Goal: Information Seeking & Learning: Check status

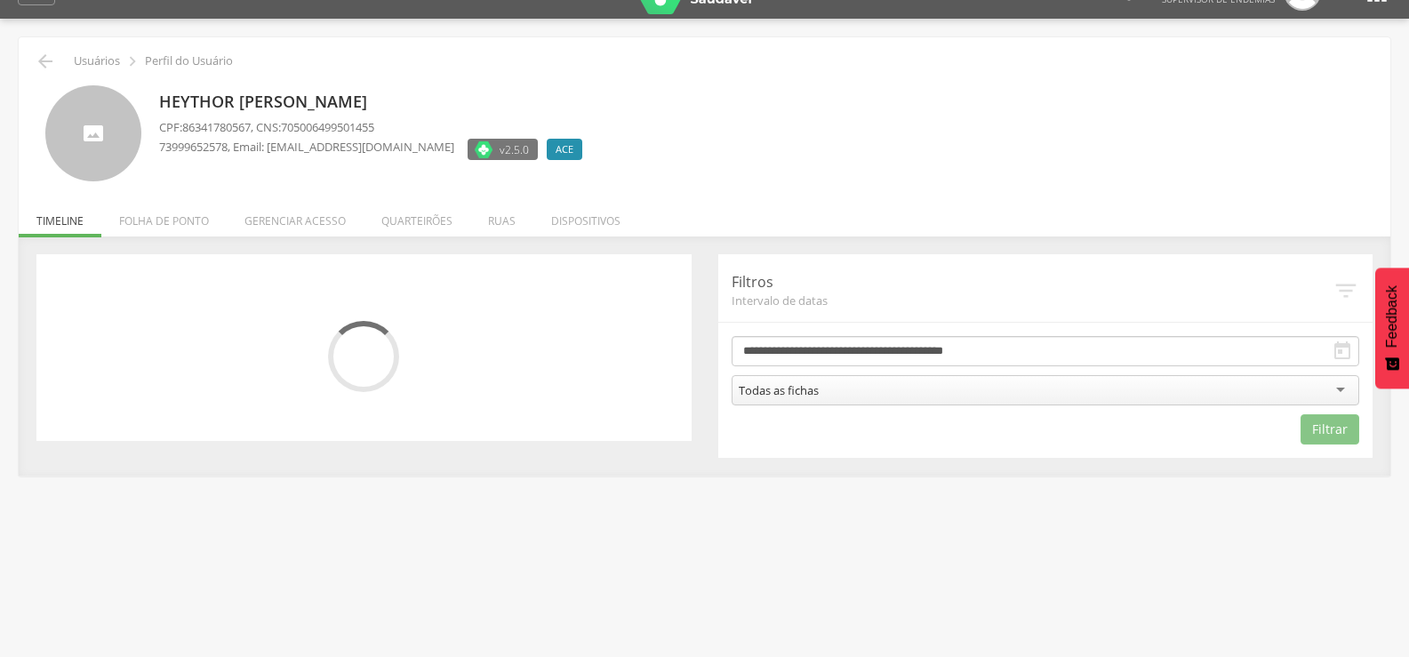
scroll to position [53, 0]
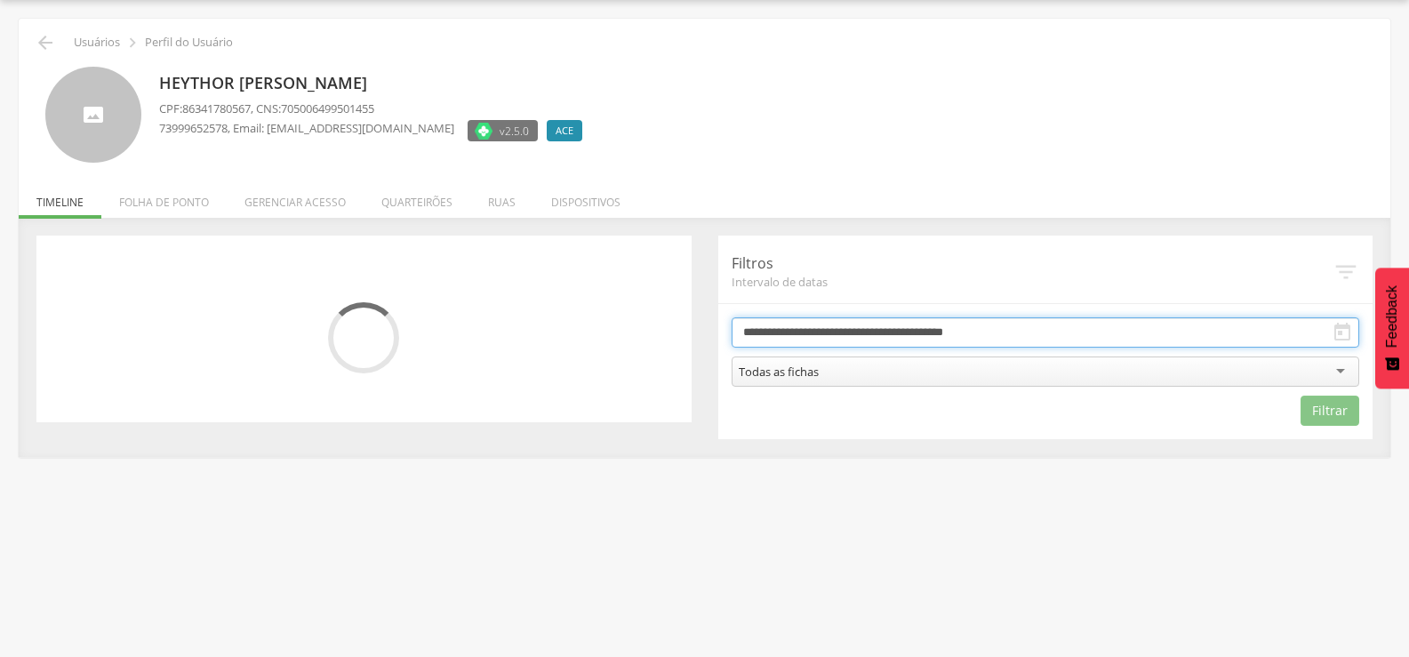
click at [806, 331] on input "**********" at bounding box center [1045, 332] width 628 height 30
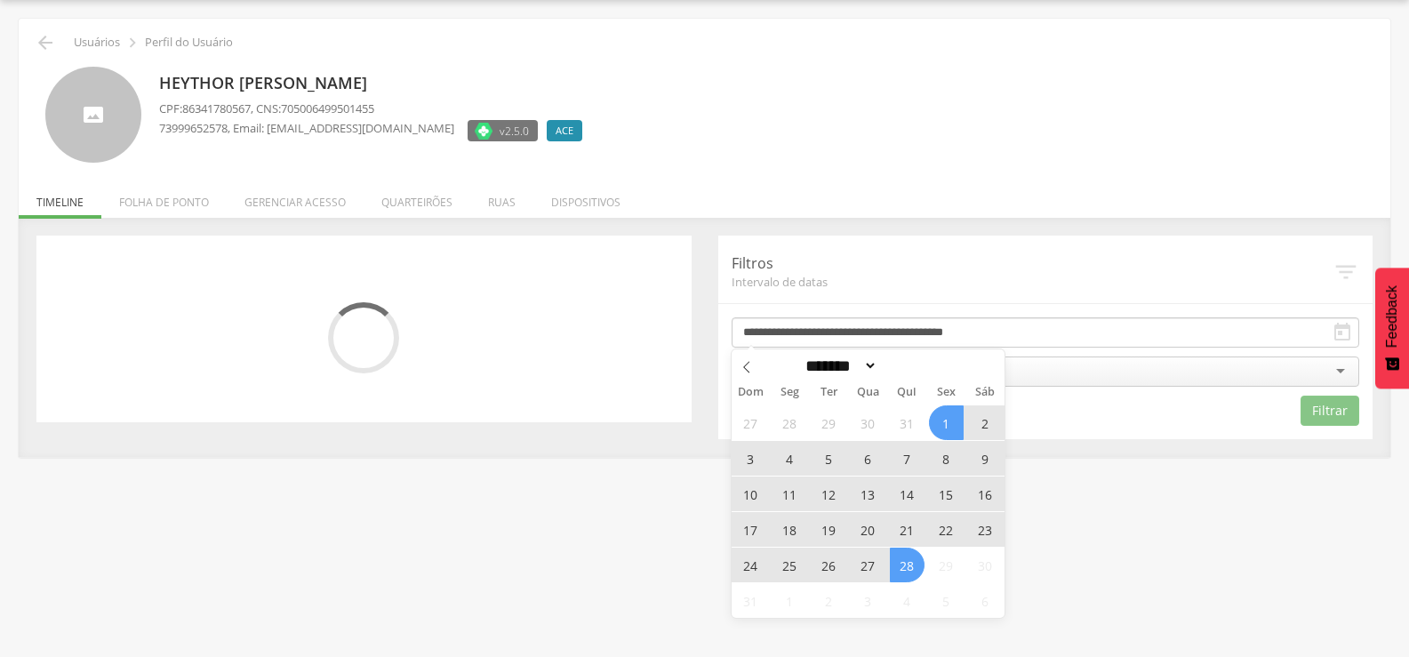
click at [792, 529] on span "18" at bounding box center [789, 529] width 35 height 35
type input "**********"
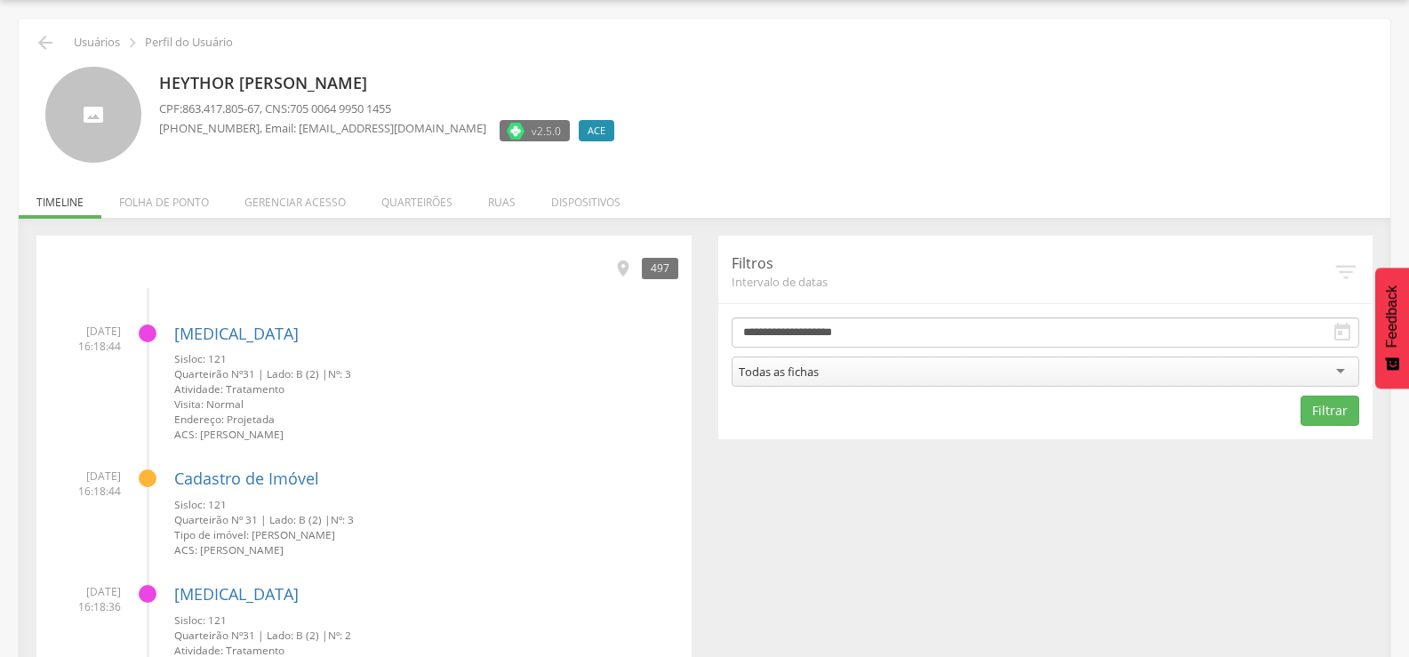
click at [1278, 370] on div "Todas as fichas" at bounding box center [1045, 371] width 628 height 30
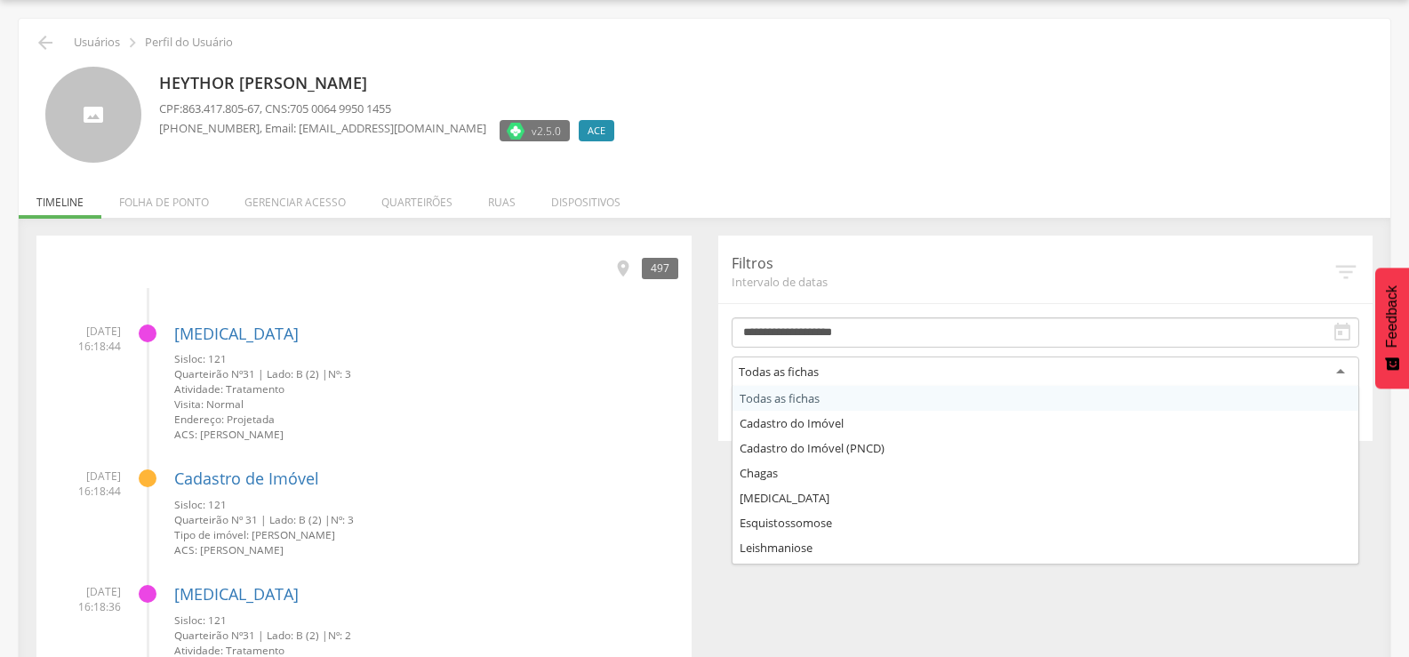
click at [1391, 381] on button "Feedback" at bounding box center [1392, 328] width 34 height 121
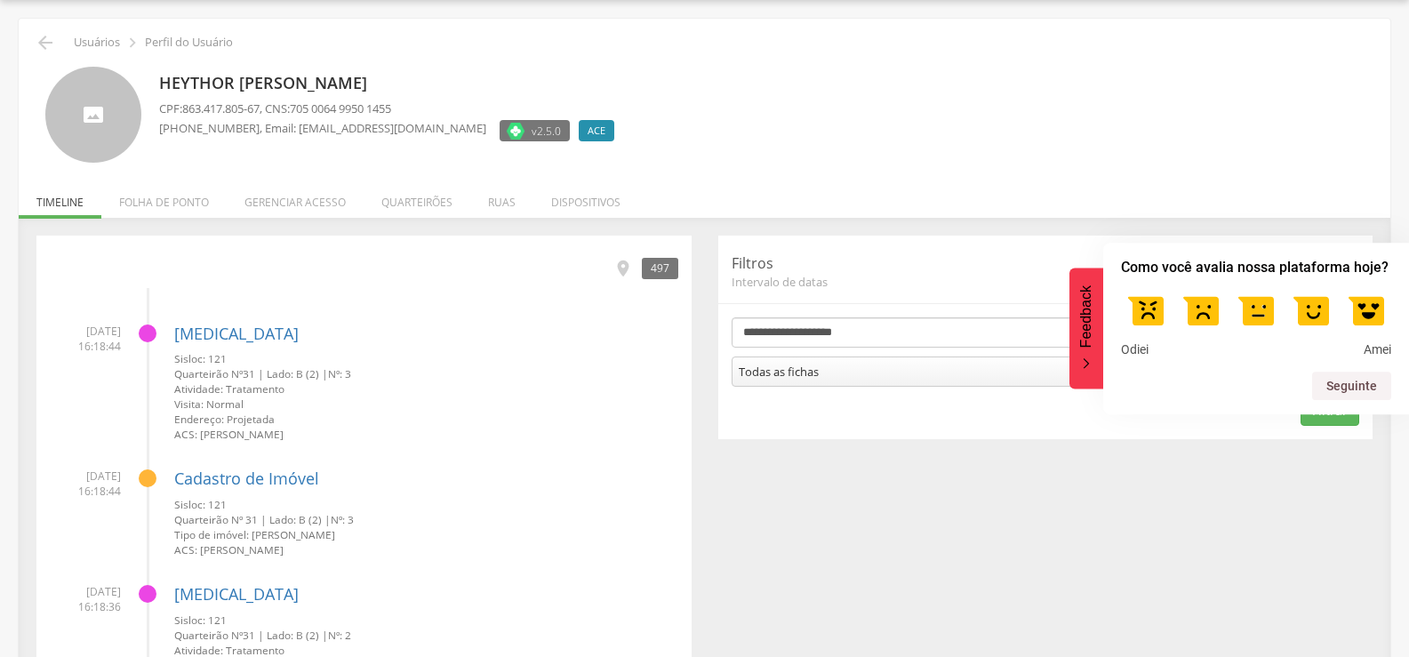
click at [1348, 421] on button "Filtrar" at bounding box center [1329, 410] width 59 height 30
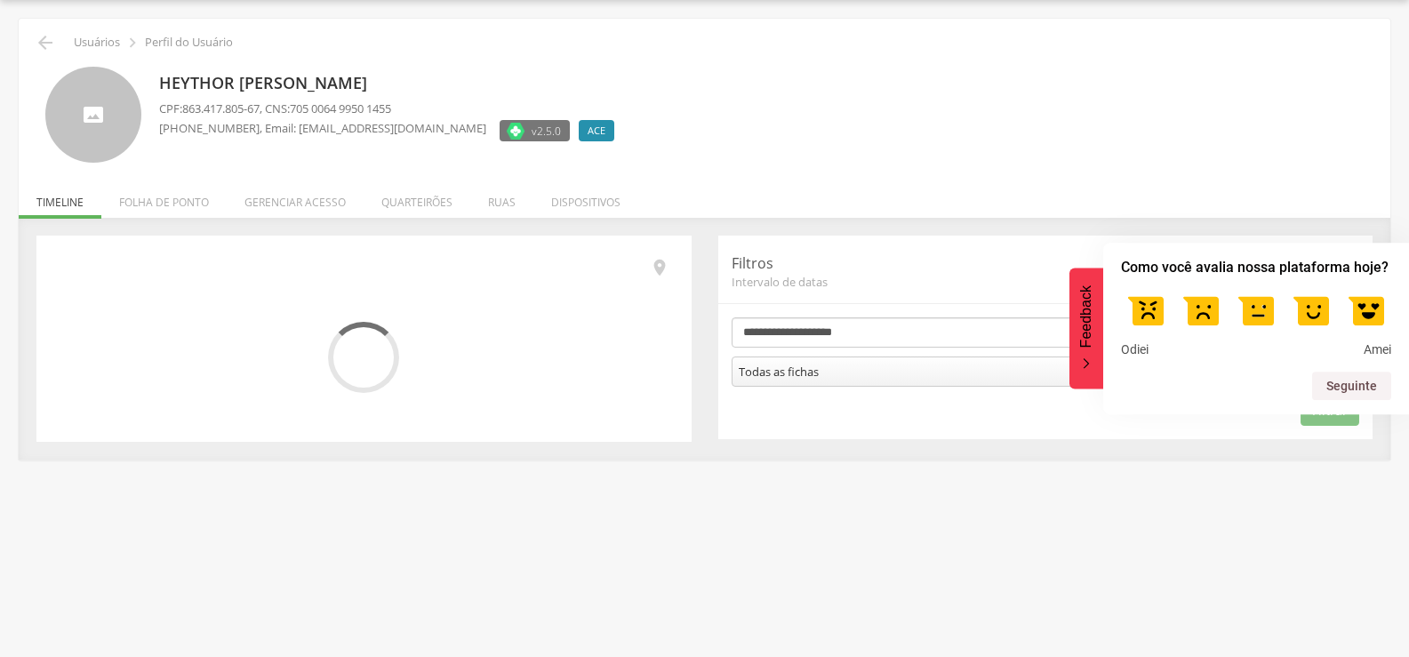
click at [1084, 366] on icon "Feedback - Ocultar pesquisa" at bounding box center [1086, 364] width 11 height 12
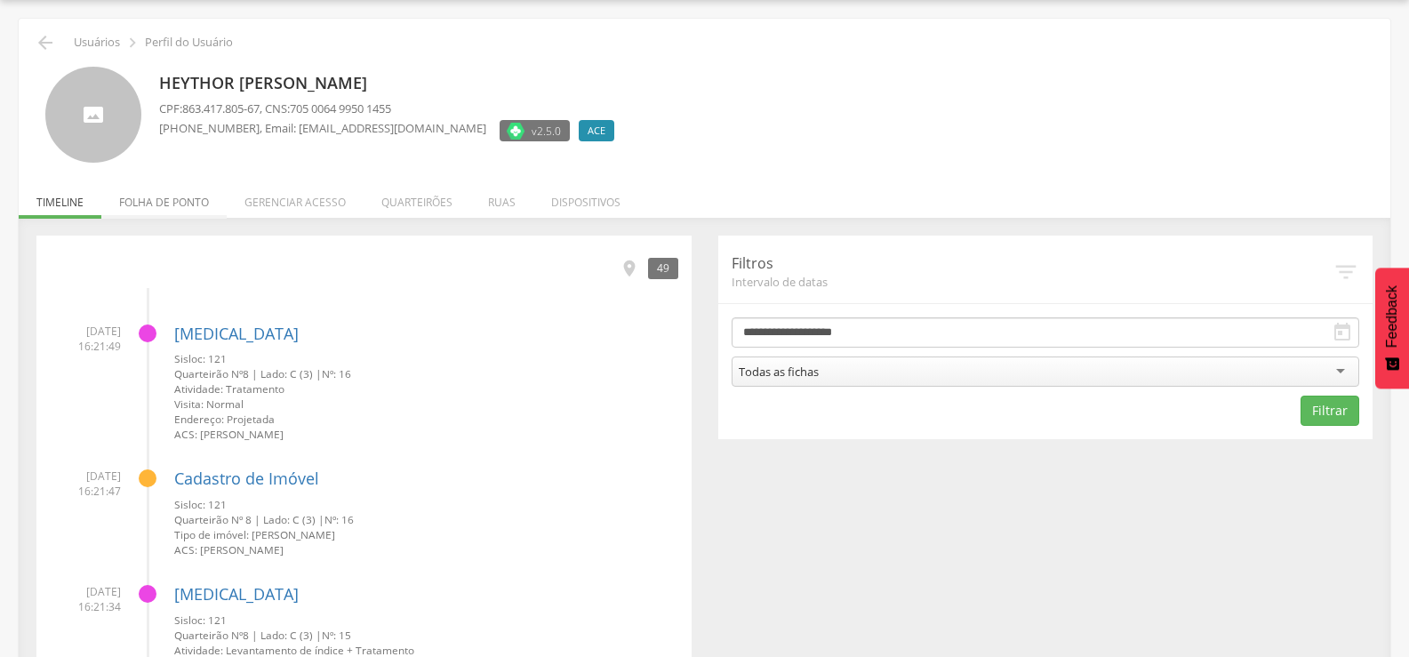
click at [179, 190] on li "Folha de ponto" at bounding box center [163, 198] width 125 height 42
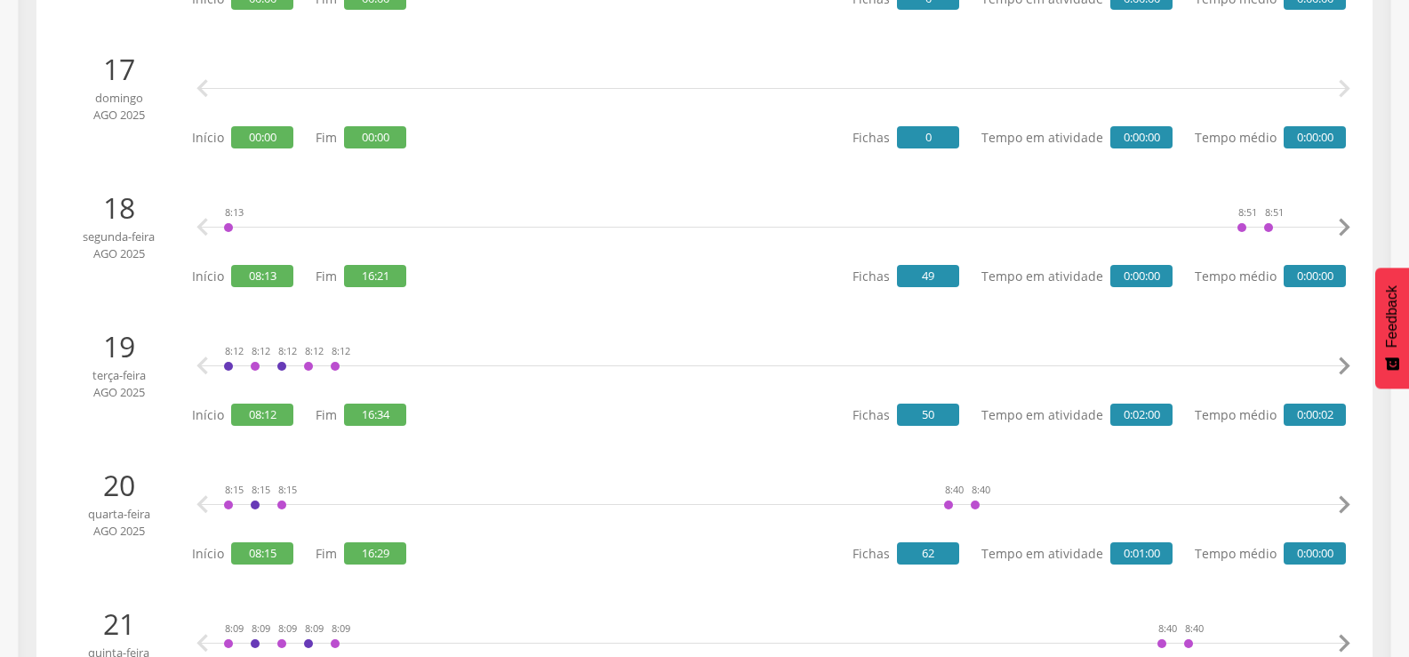
scroll to position [2542, 0]
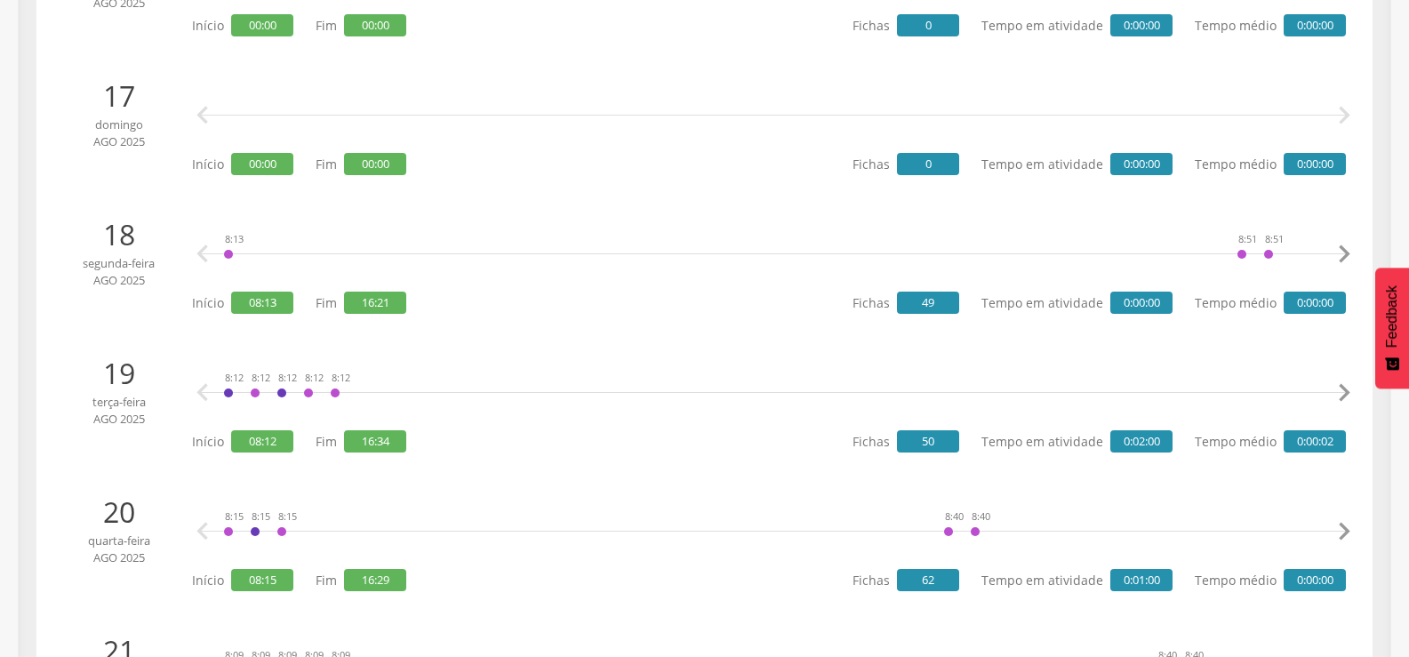
click at [1345, 254] on icon "" at bounding box center [1344, 254] width 36 height 36
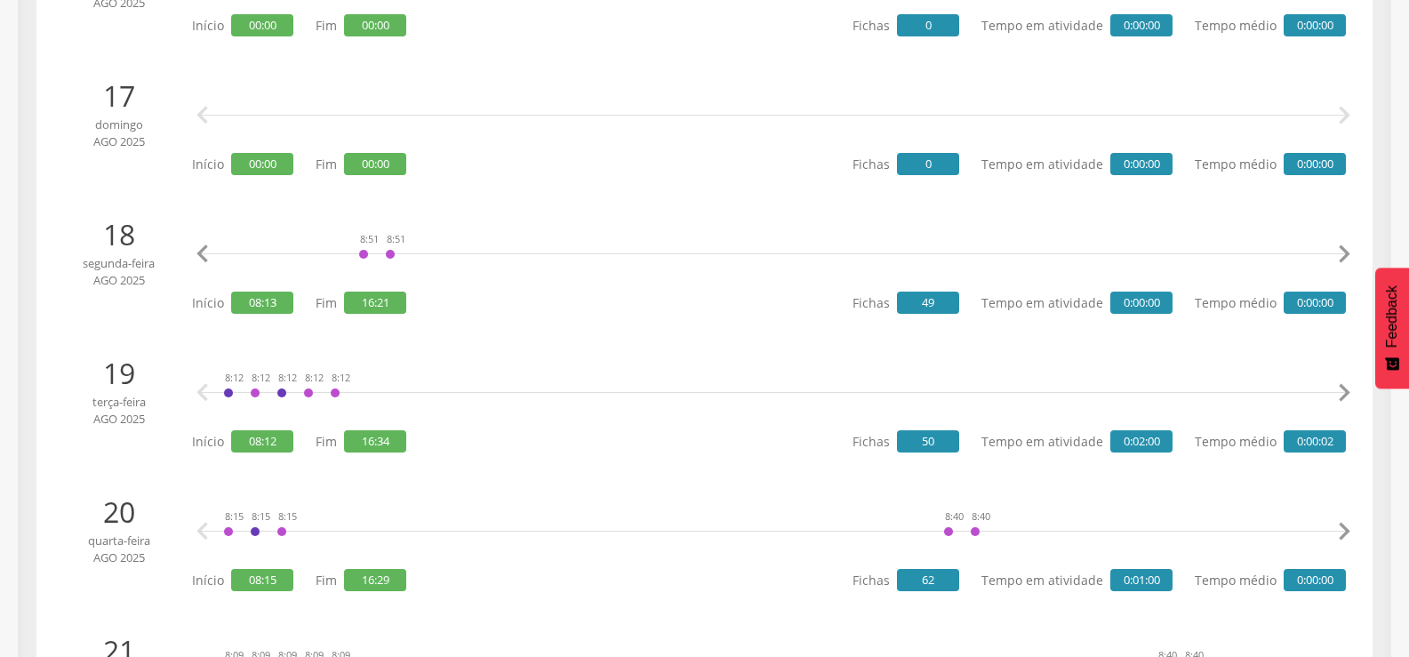
click at [1345, 254] on icon "" at bounding box center [1344, 254] width 36 height 36
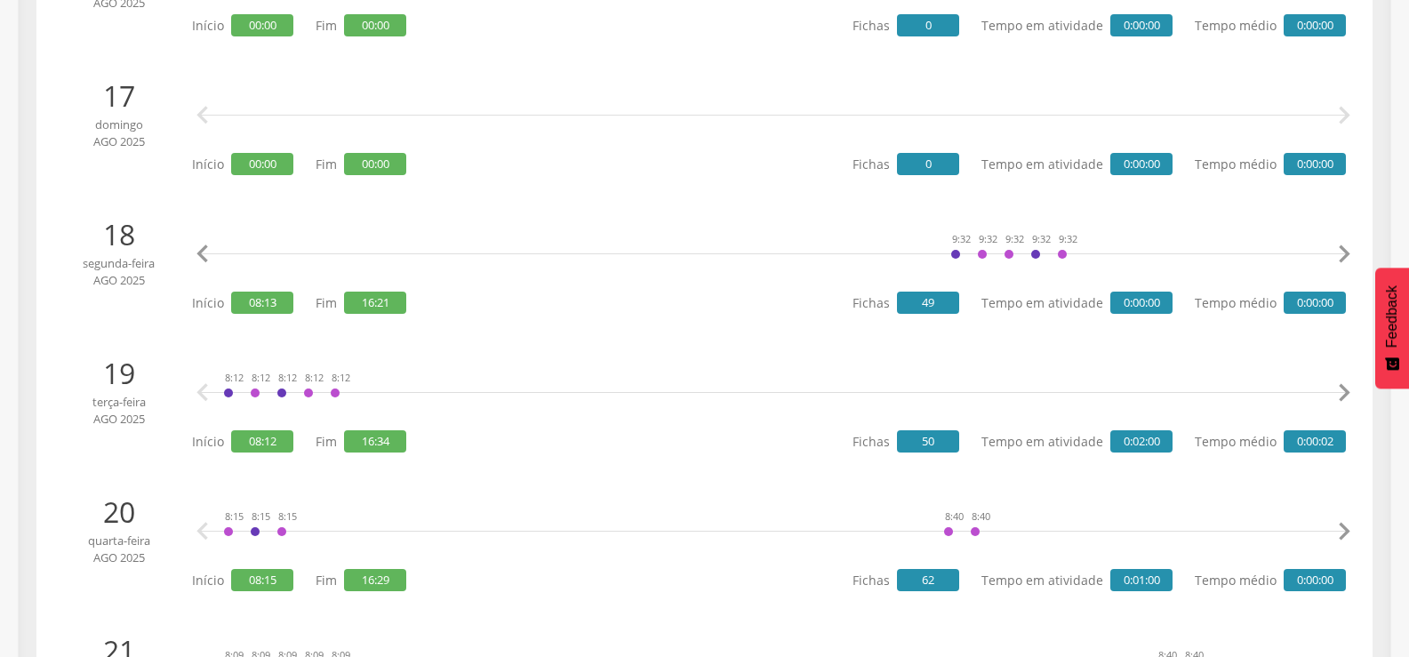
click at [1345, 254] on icon "" at bounding box center [1344, 254] width 36 height 36
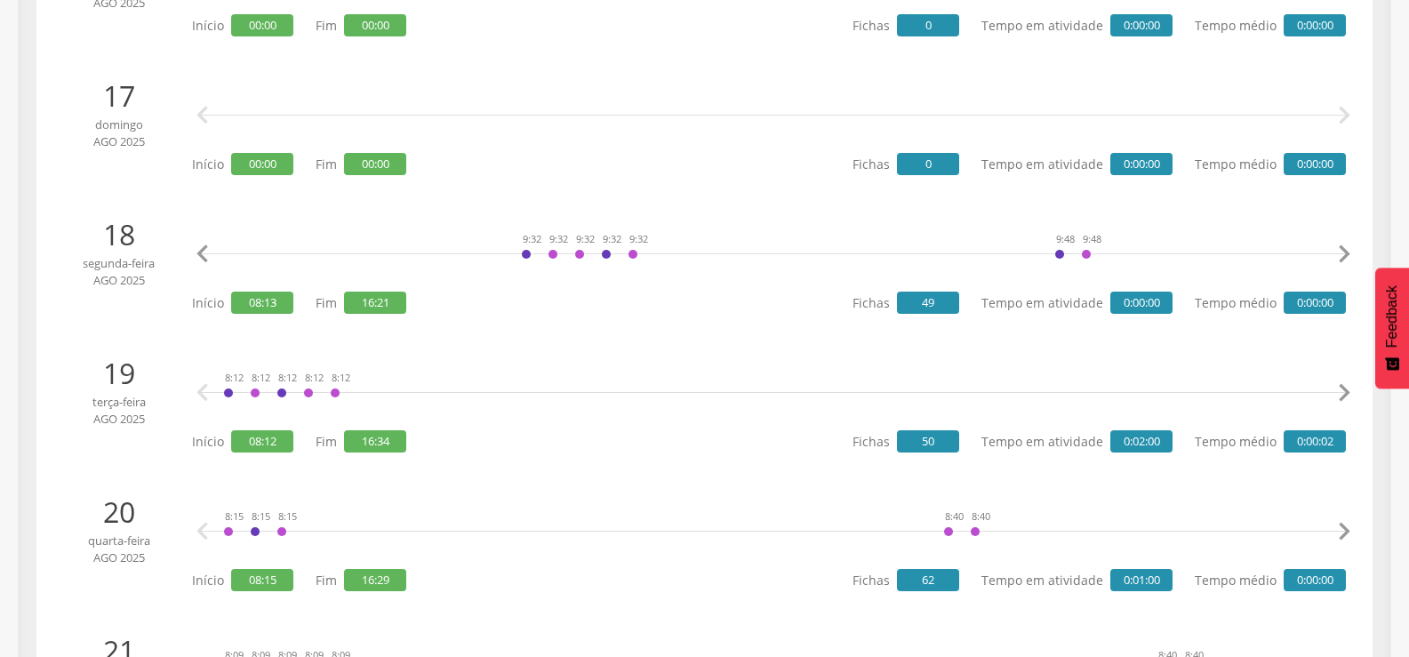
click at [1345, 254] on icon "" at bounding box center [1344, 254] width 36 height 36
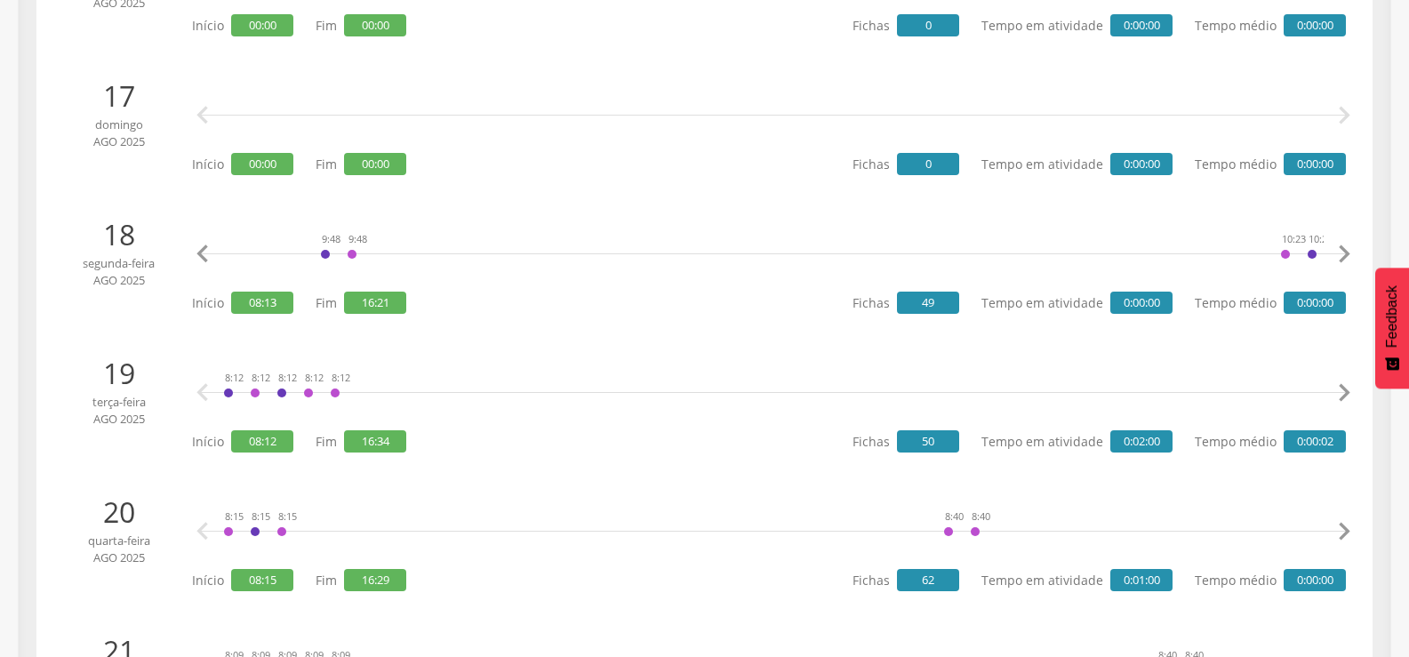
click at [1345, 254] on icon "" at bounding box center [1344, 254] width 36 height 36
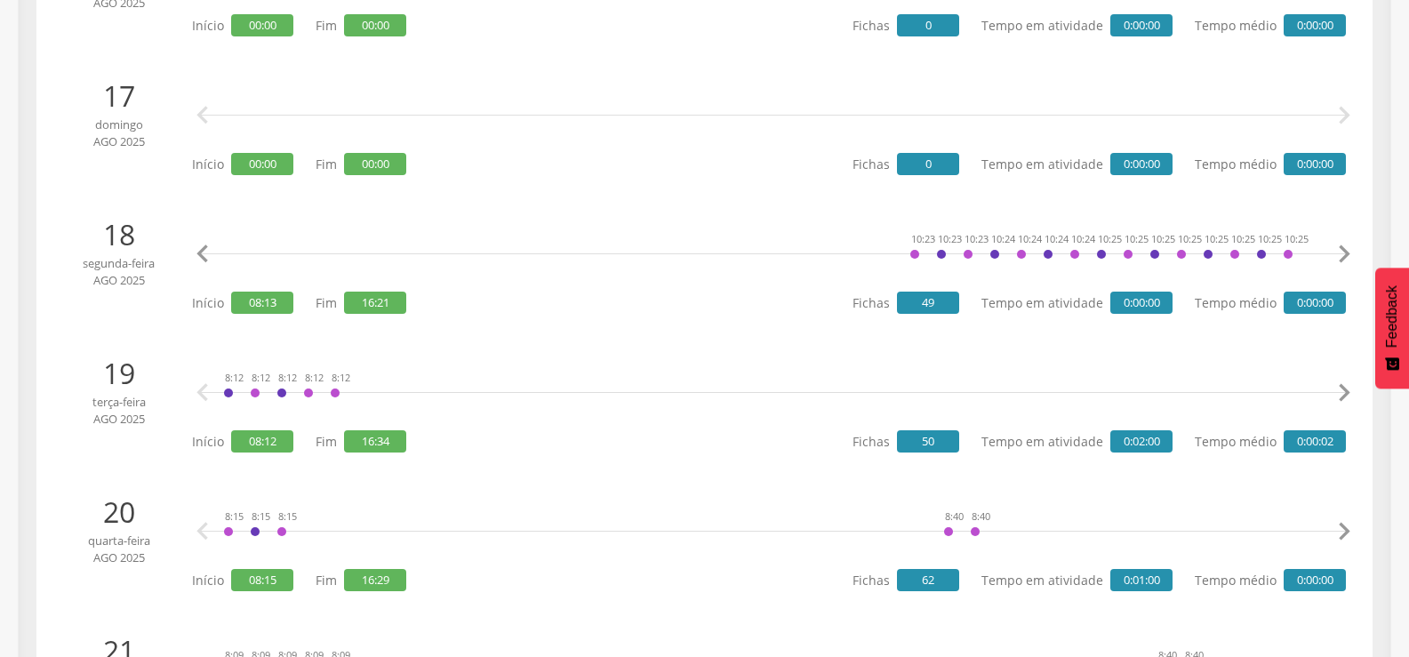
click at [1345, 254] on icon "" at bounding box center [1344, 254] width 36 height 36
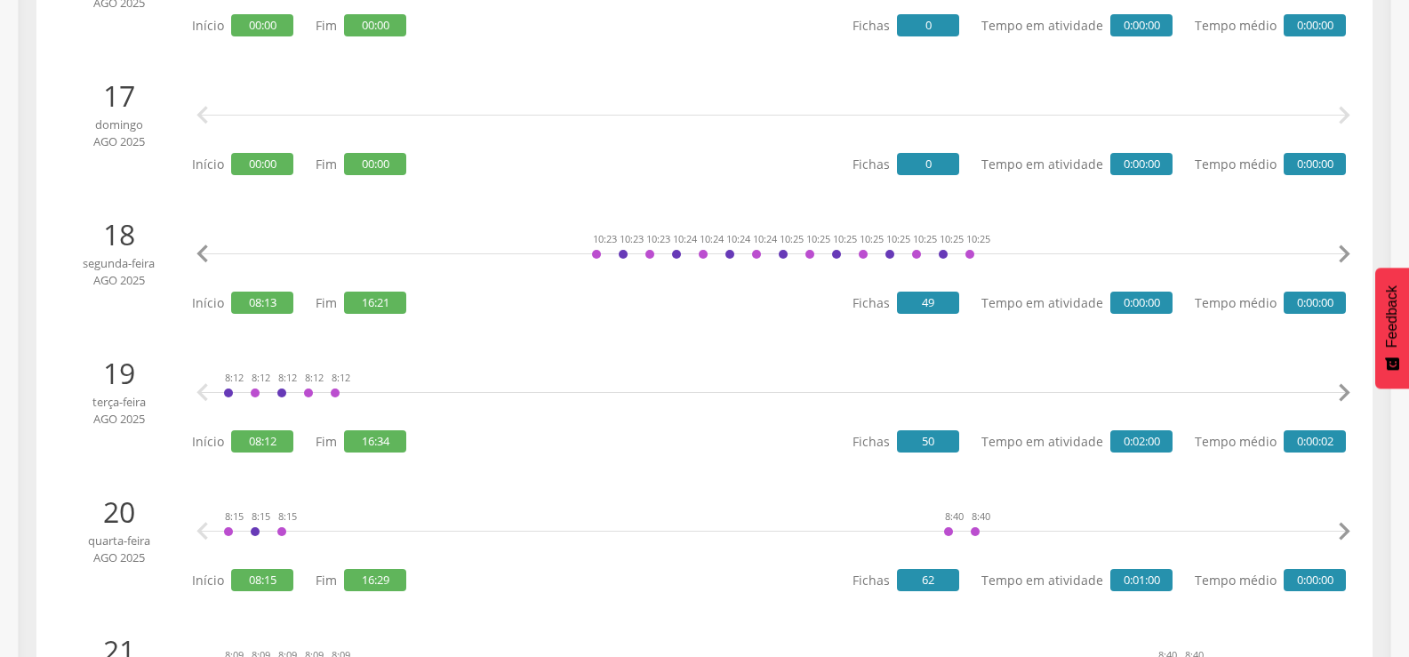
click at [1345, 254] on icon "" at bounding box center [1344, 254] width 36 height 36
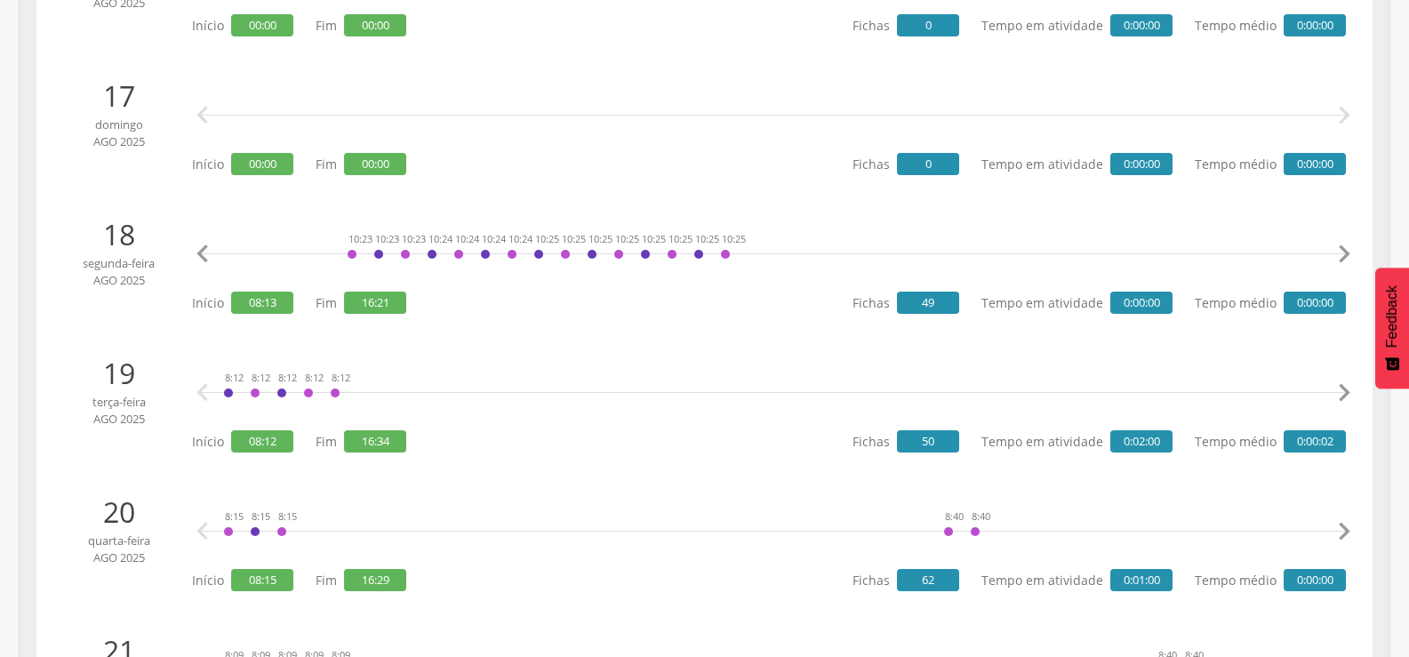
click at [1345, 254] on icon "" at bounding box center [1344, 254] width 36 height 36
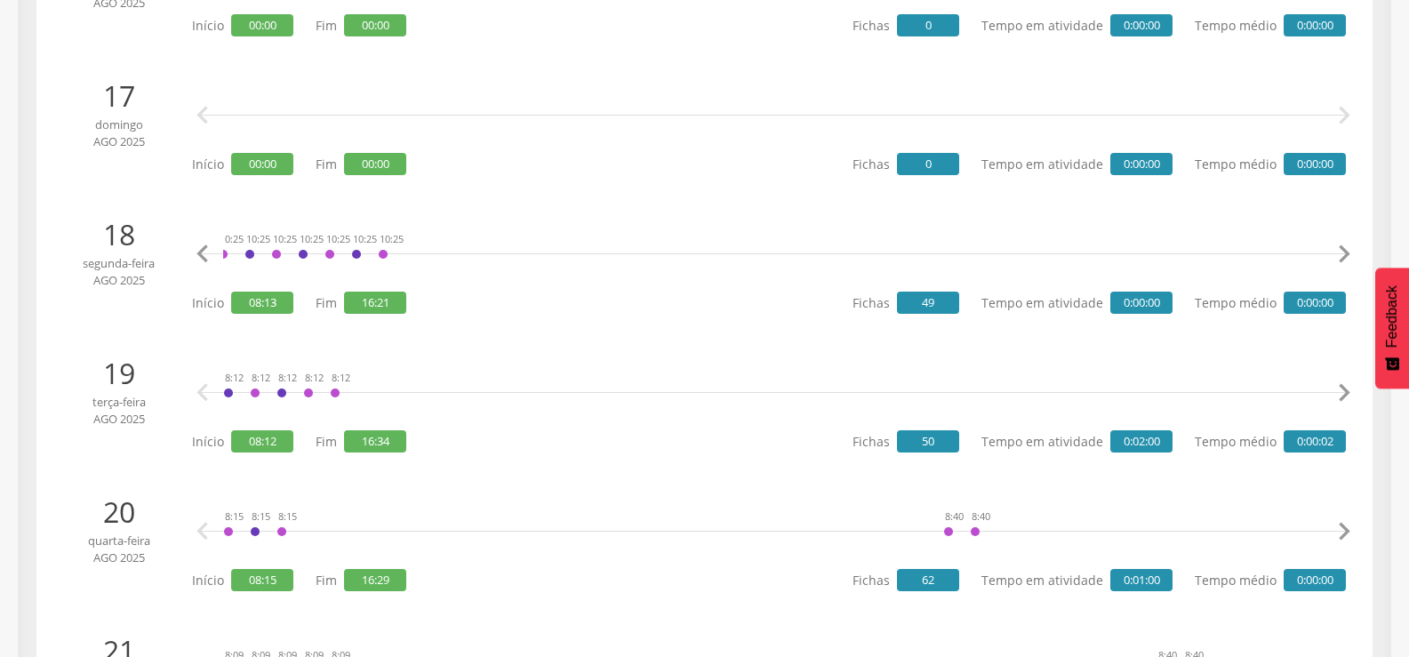
click at [1345, 254] on icon "" at bounding box center [1344, 254] width 36 height 36
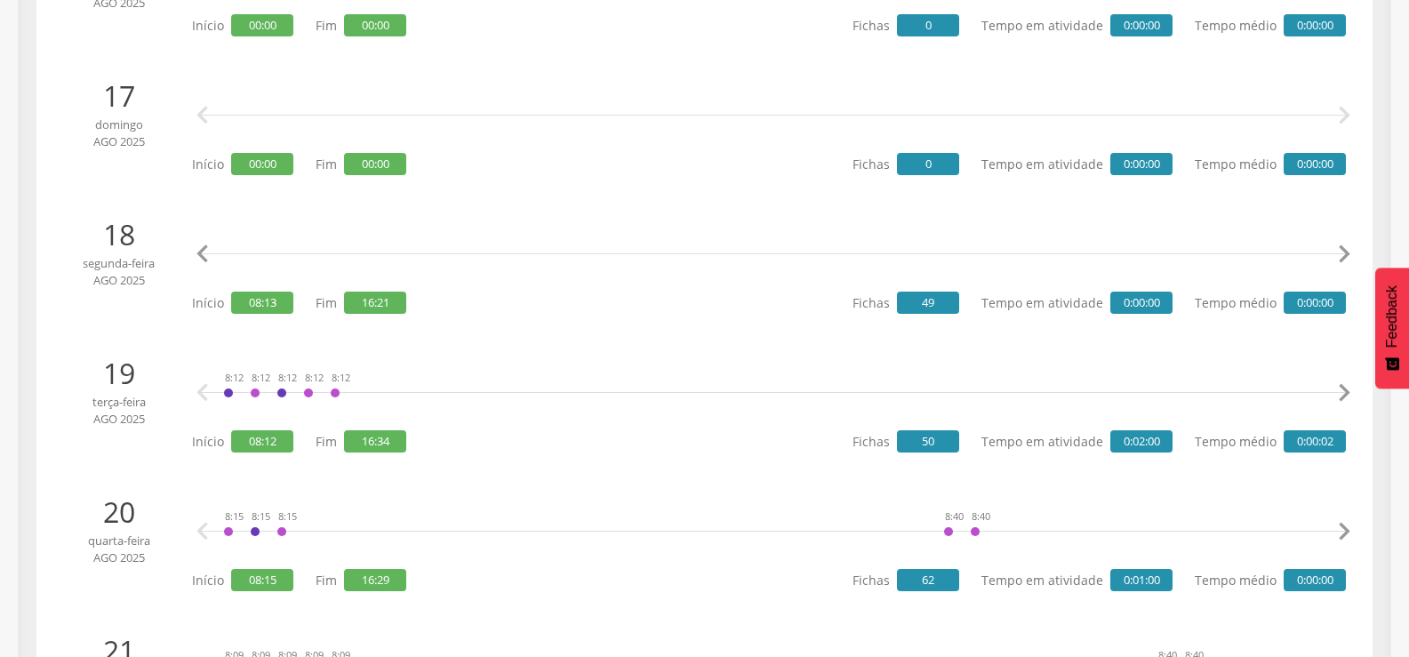
click at [1345, 254] on icon "" at bounding box center [1344, 254] width 36 height 36
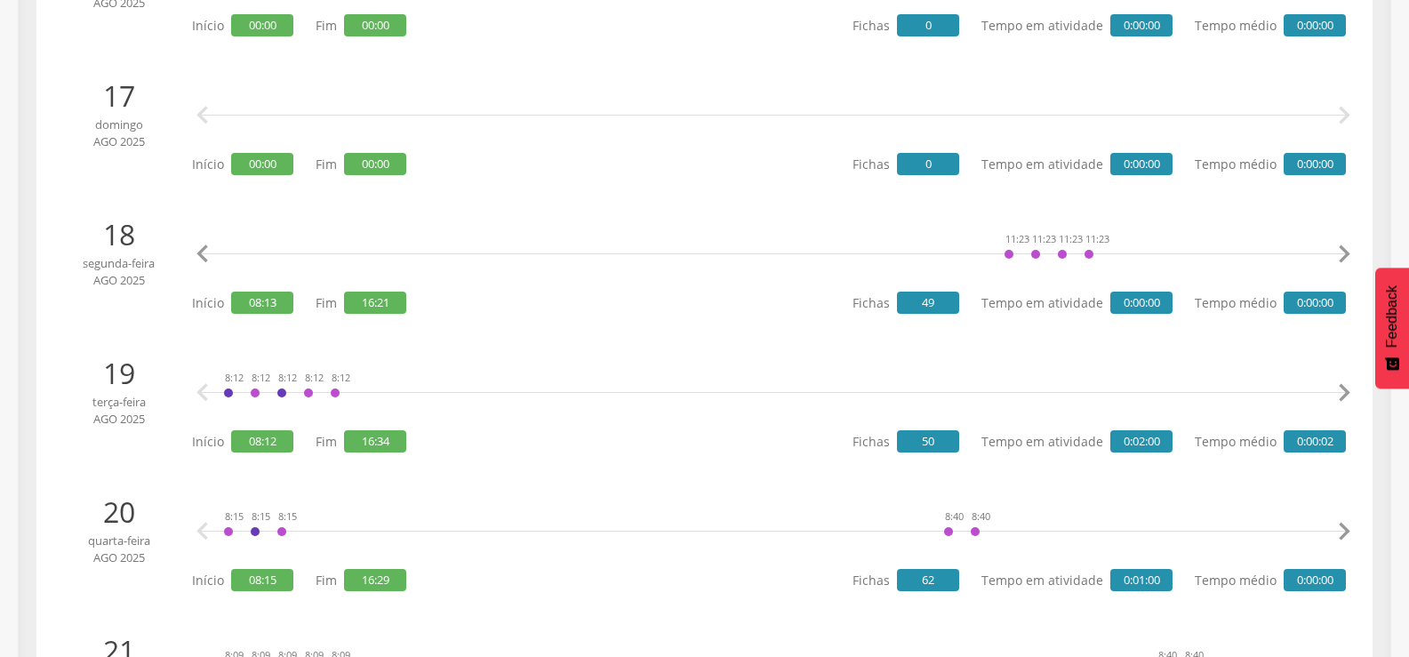
click at [1345, 254] on icon "" at bounding box center [1344, 254] width 36 height 36
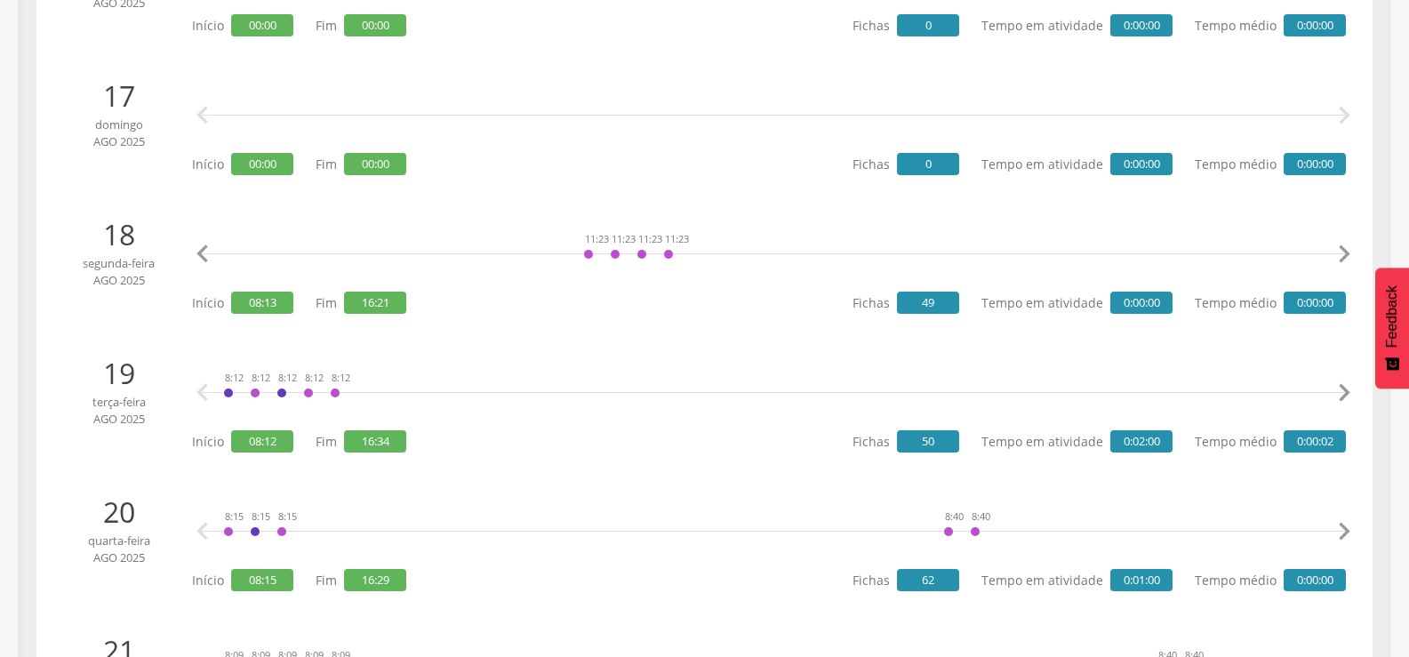
click at [1345, 254] on icon "" at bounding box center [1344, 254] width 36 height 36
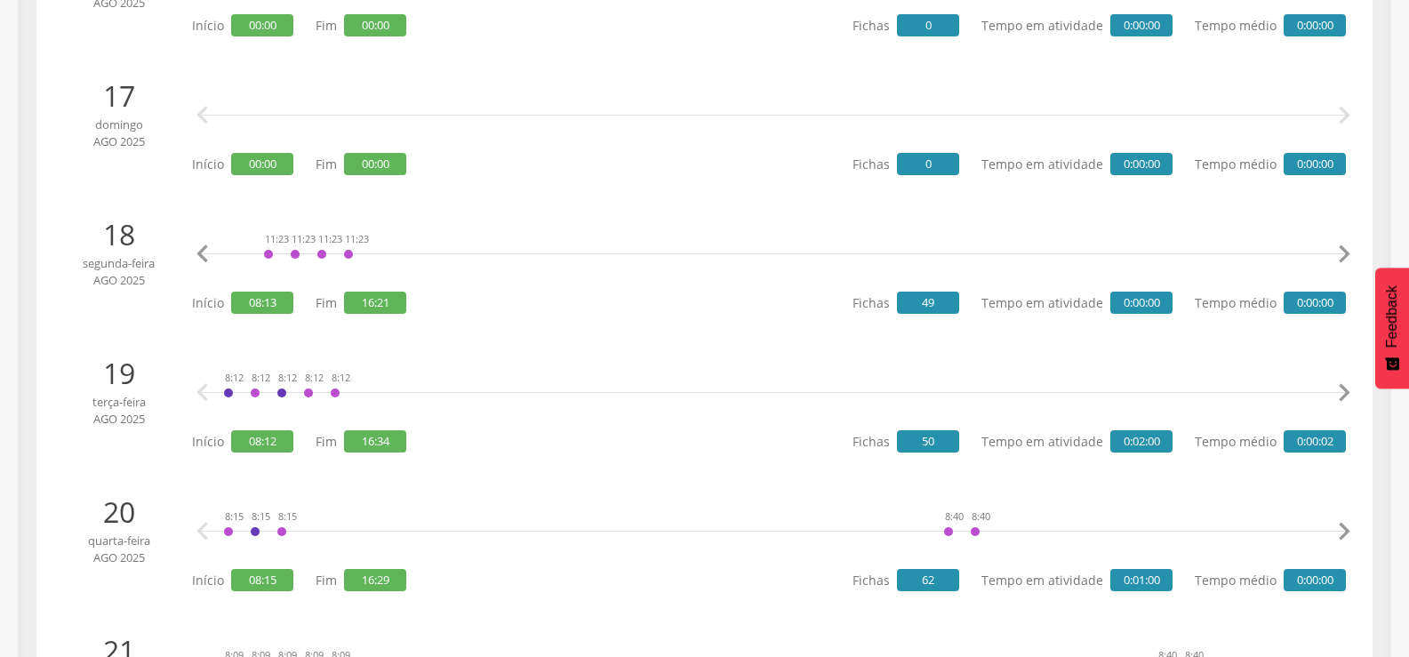
click at [1345, 254] on icon "" at bounding box center [1344, 254] width 36 height 36
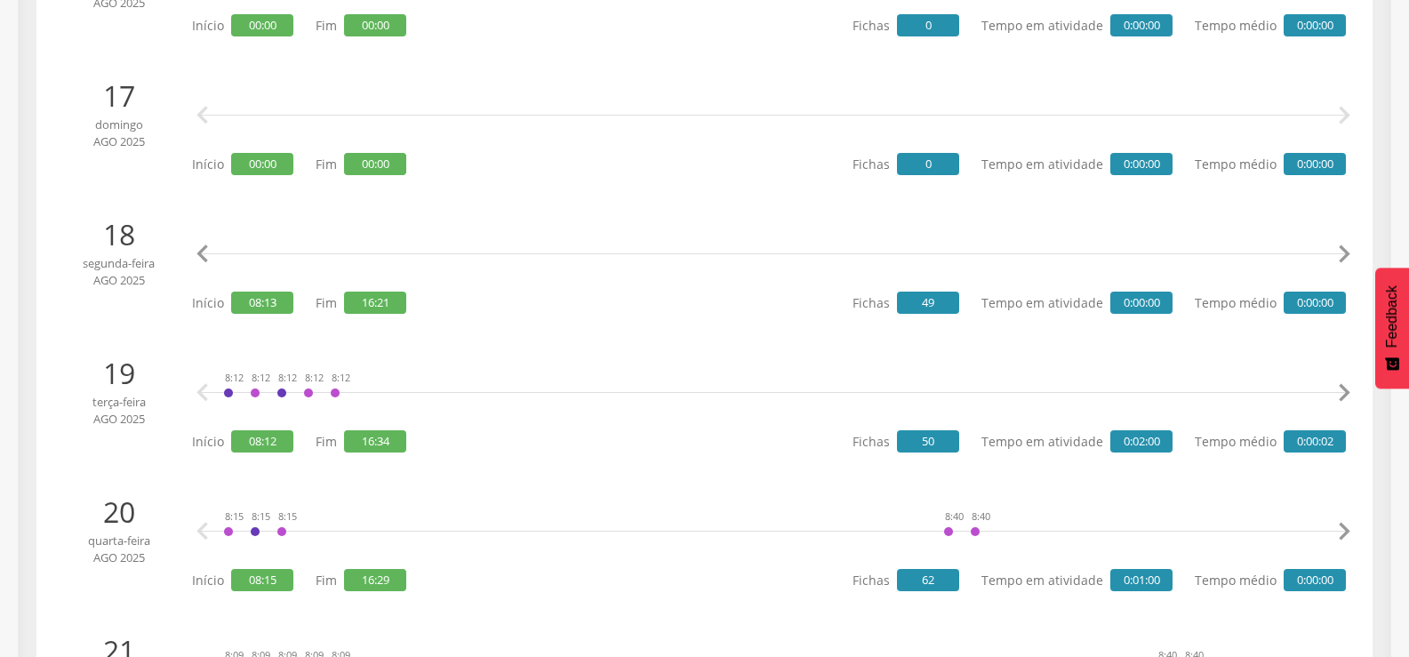
click at [1345, 254] on icon "" at bounding box center [1344, 254] width 36 height 36
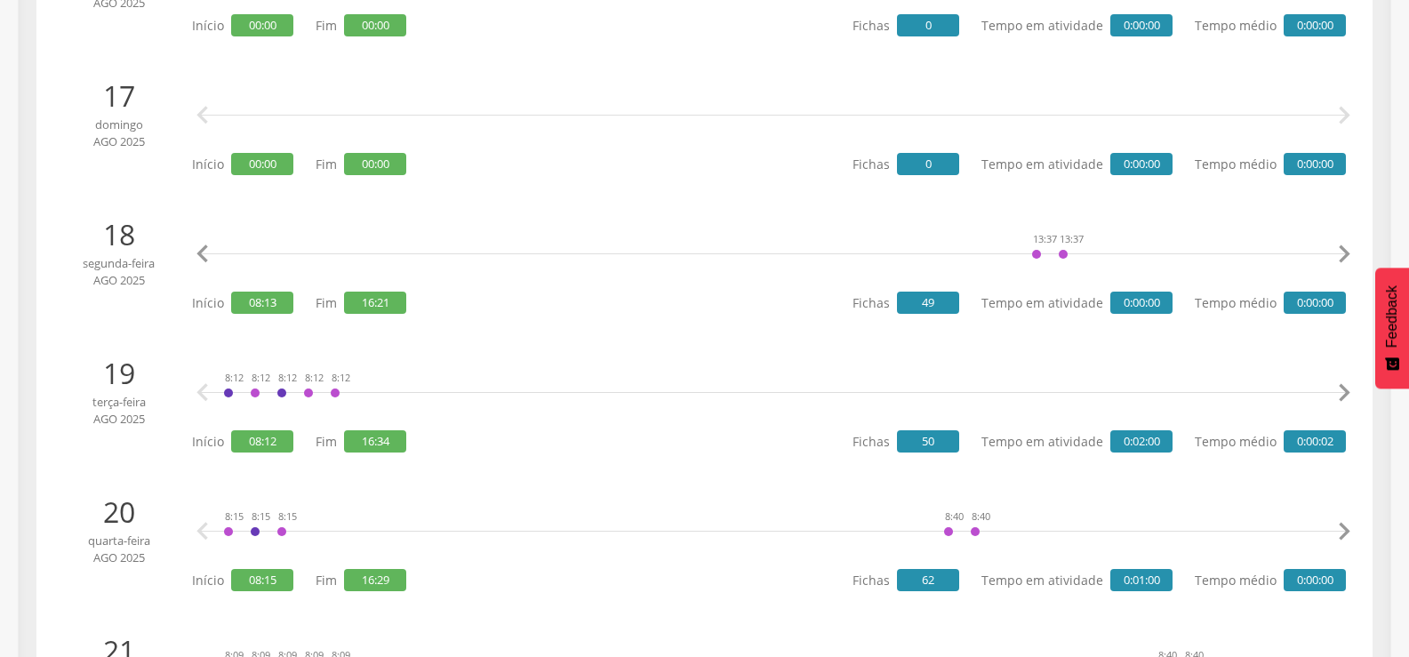
click at [1345, 254] on icon "" at bounding box center [1344, 254] width 36 height 36
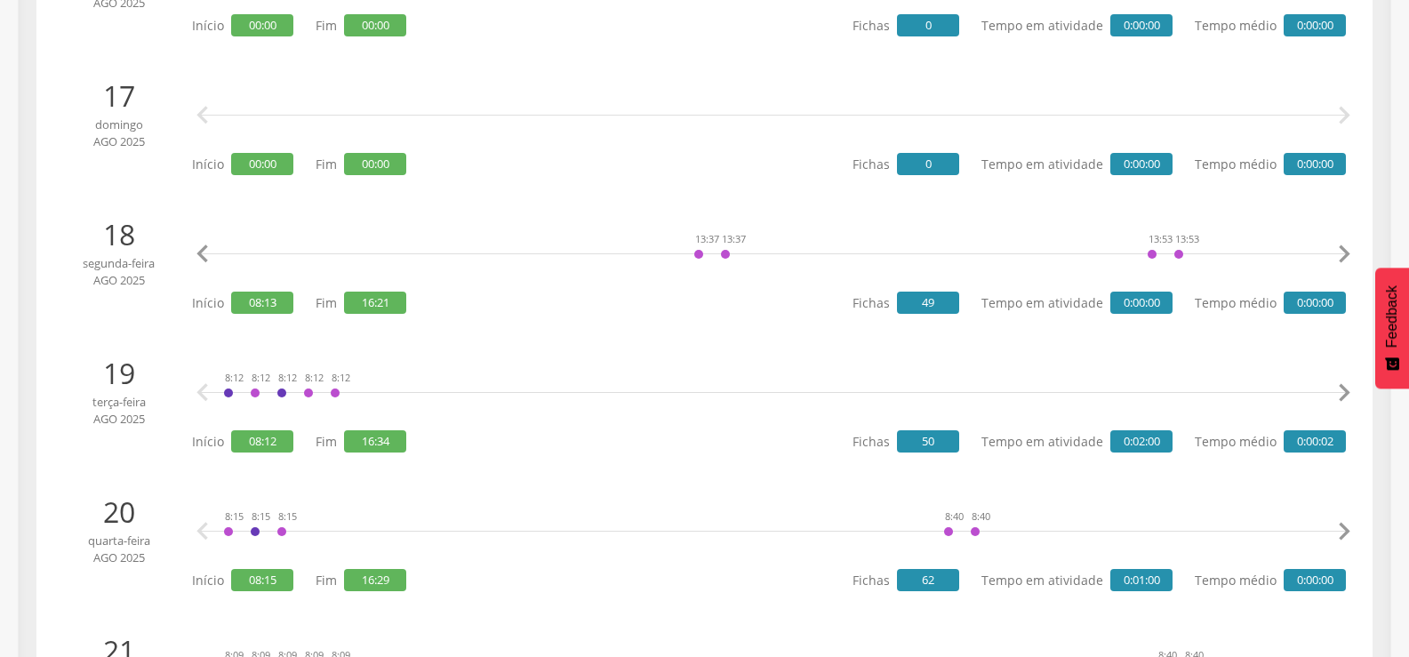
click at [1345, 254] on icon "" at bounding box center [1344, 254] width 36 height 36
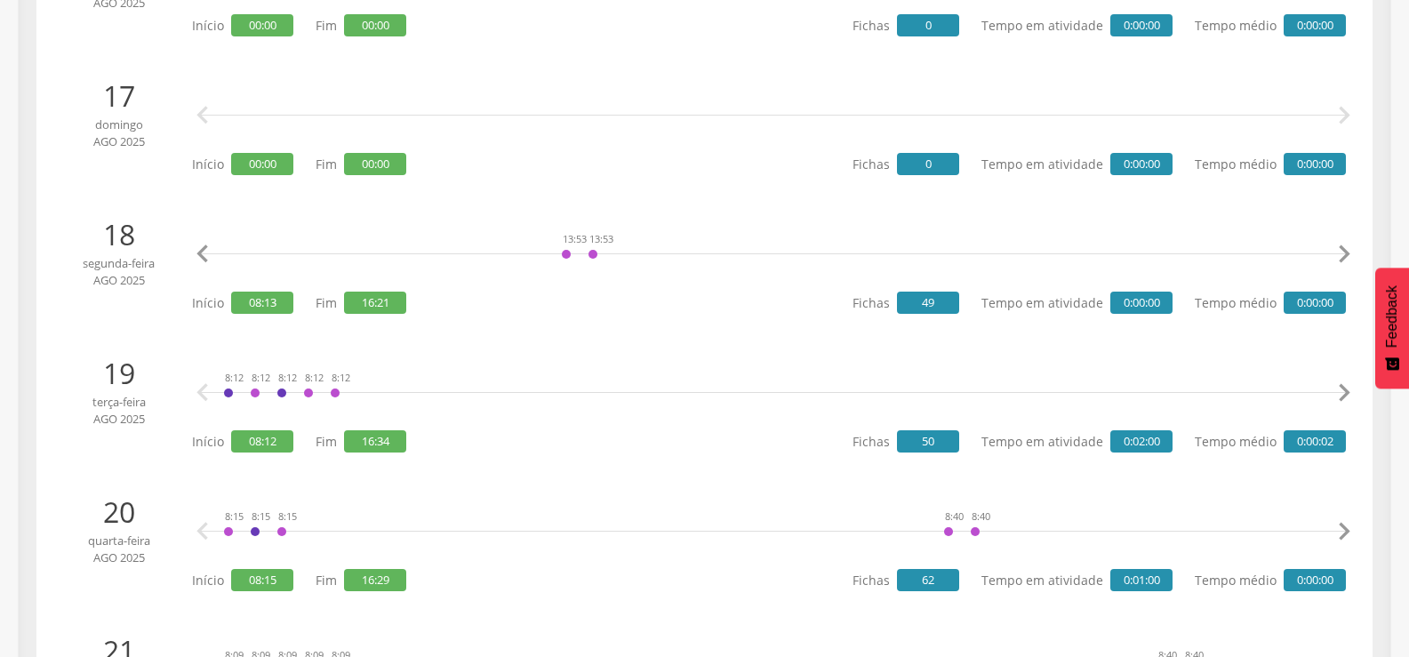
click at [1345, 254] on icon "" at bounding box center [1344, 254] width 36 height 36
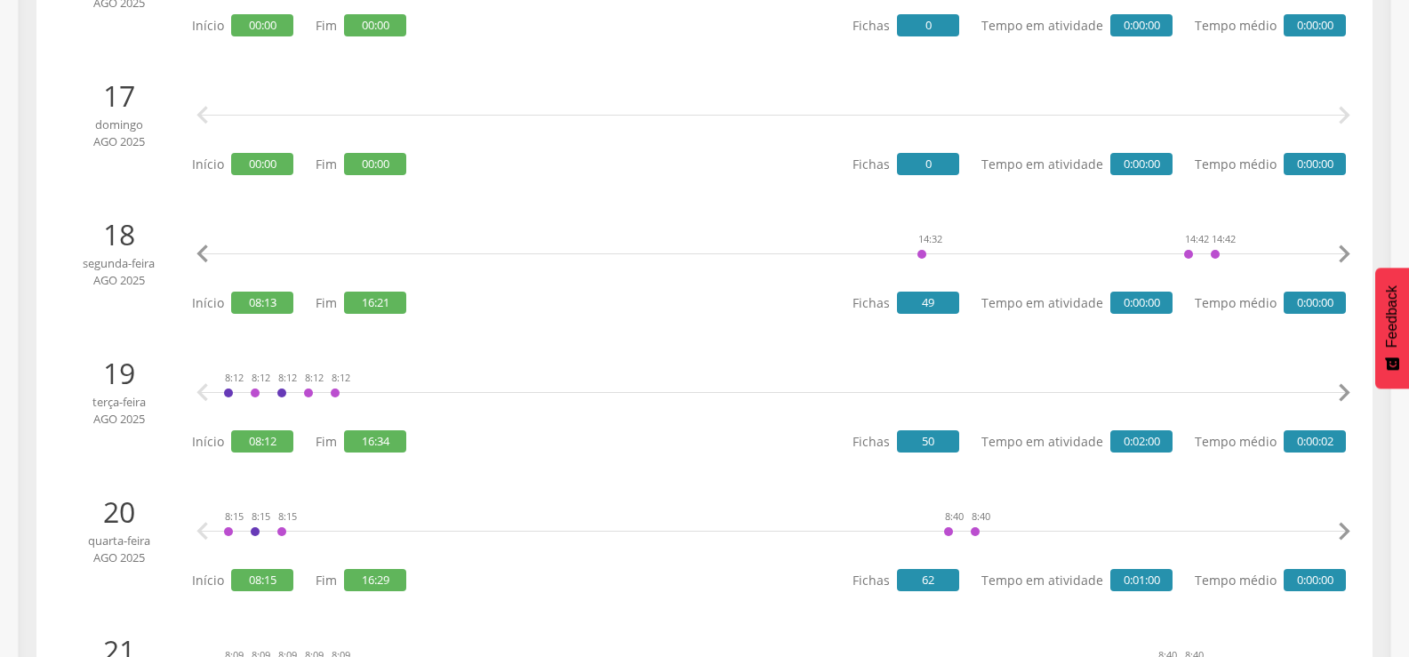
scroll to position [0, 8075]
click at [1345, 254] on icon "" at bounding box center [1344, 254] width 36 height 36
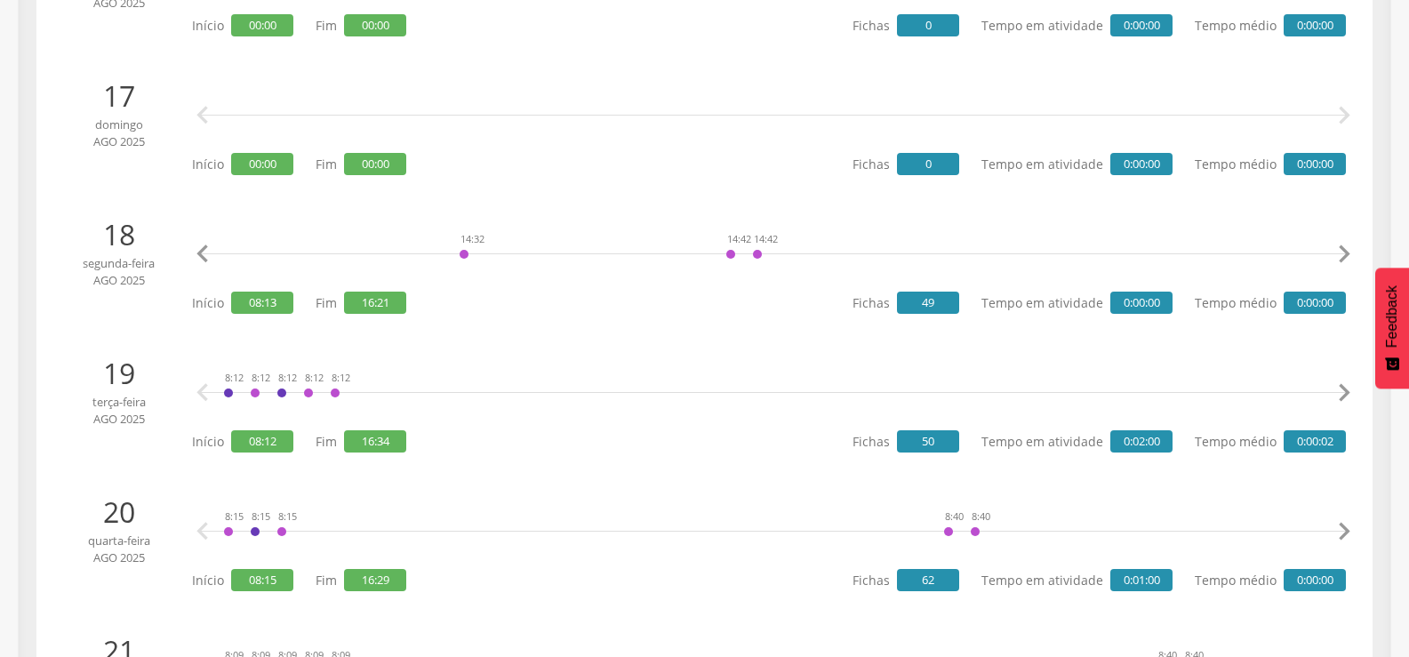
click at [1345, 254] on icon "" at bounding box center [1344, 254] width 36 height 36
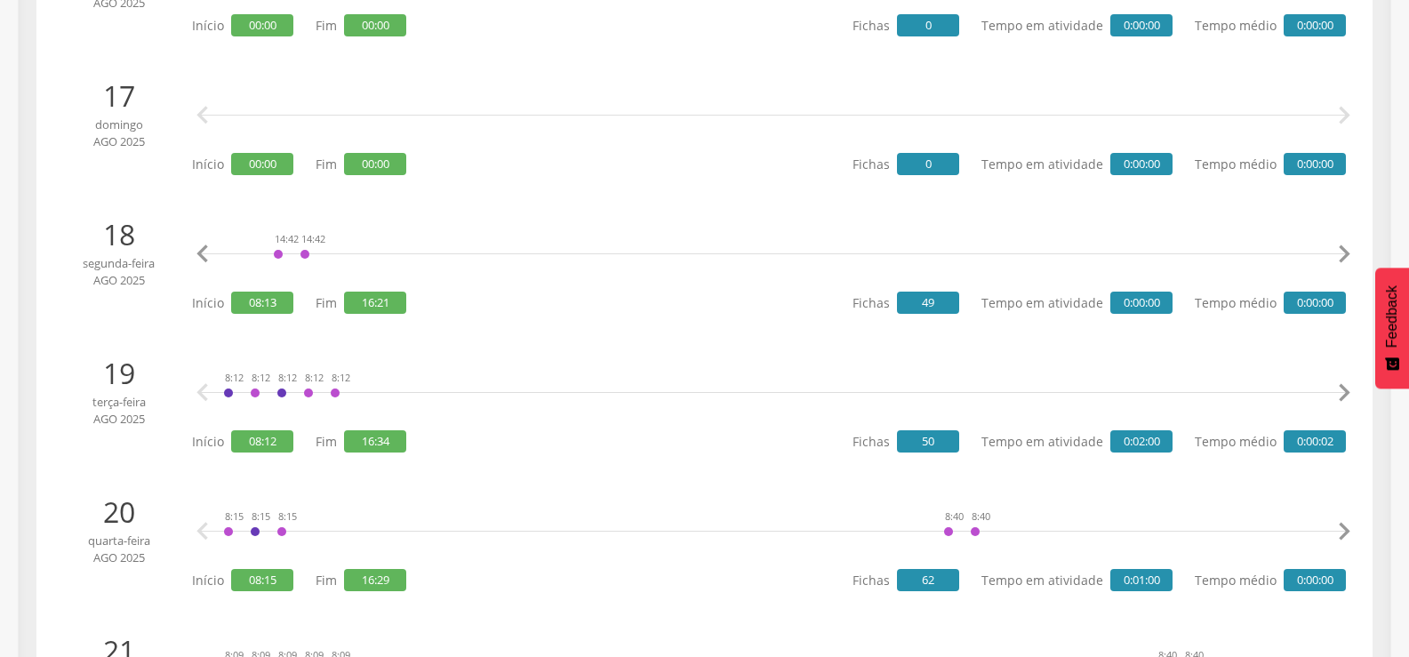
click at [1345, 254] on icon "" at bounding box center [1344, 254] width 36 height 36
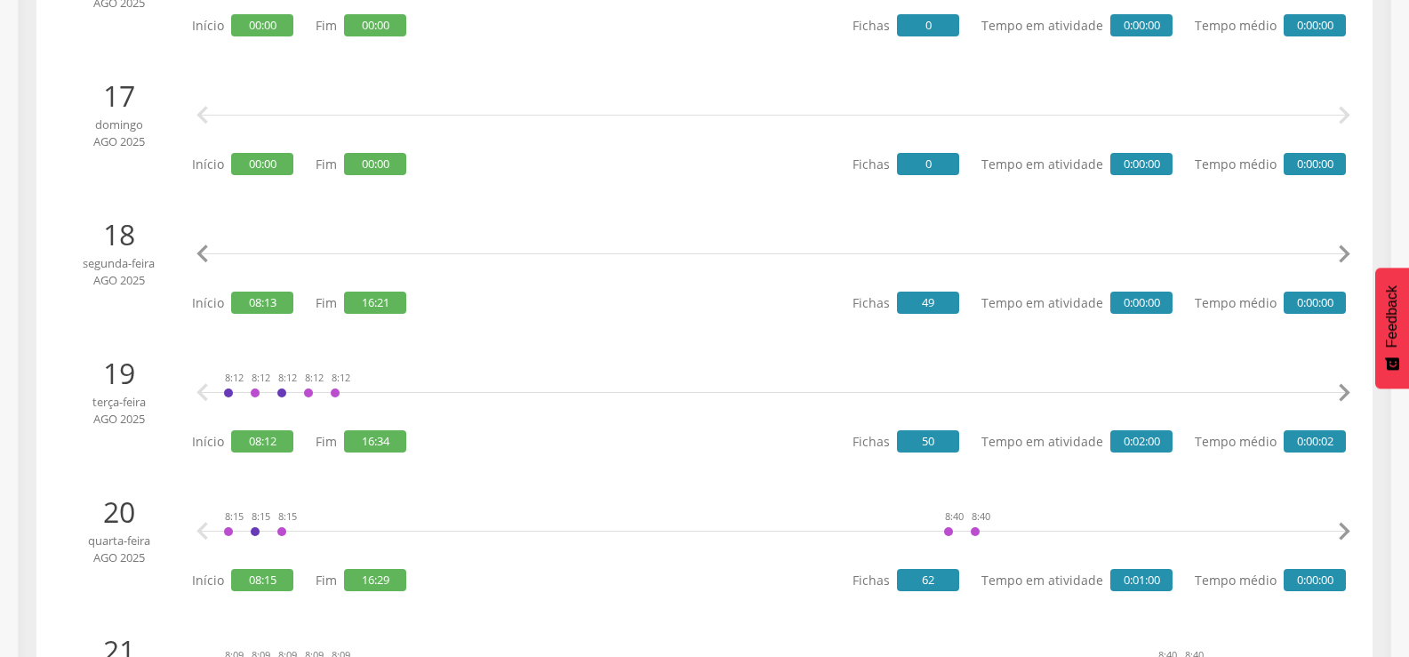
click at [1345, 254] on icon "" at bounding box center [1344, 254] width 36 height 36
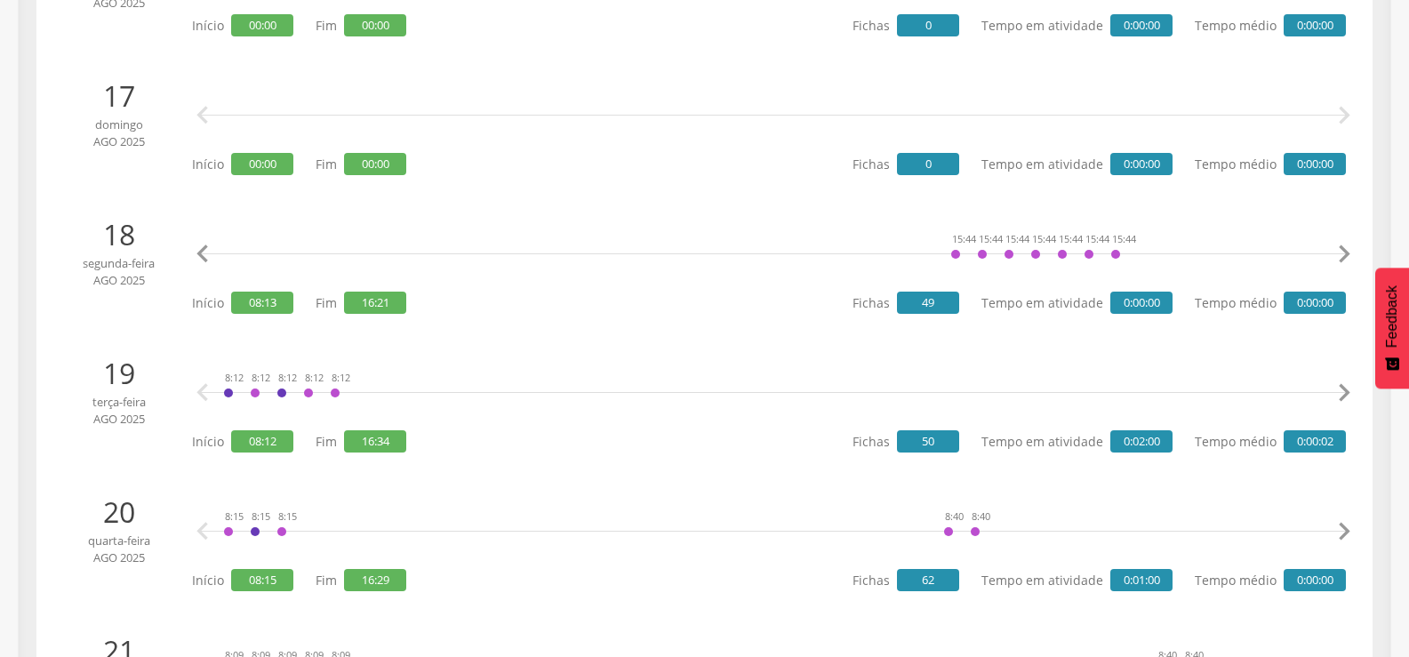
click at [1345, 254] on icon "" at bounding box center [1344, 254] width 36 height 36
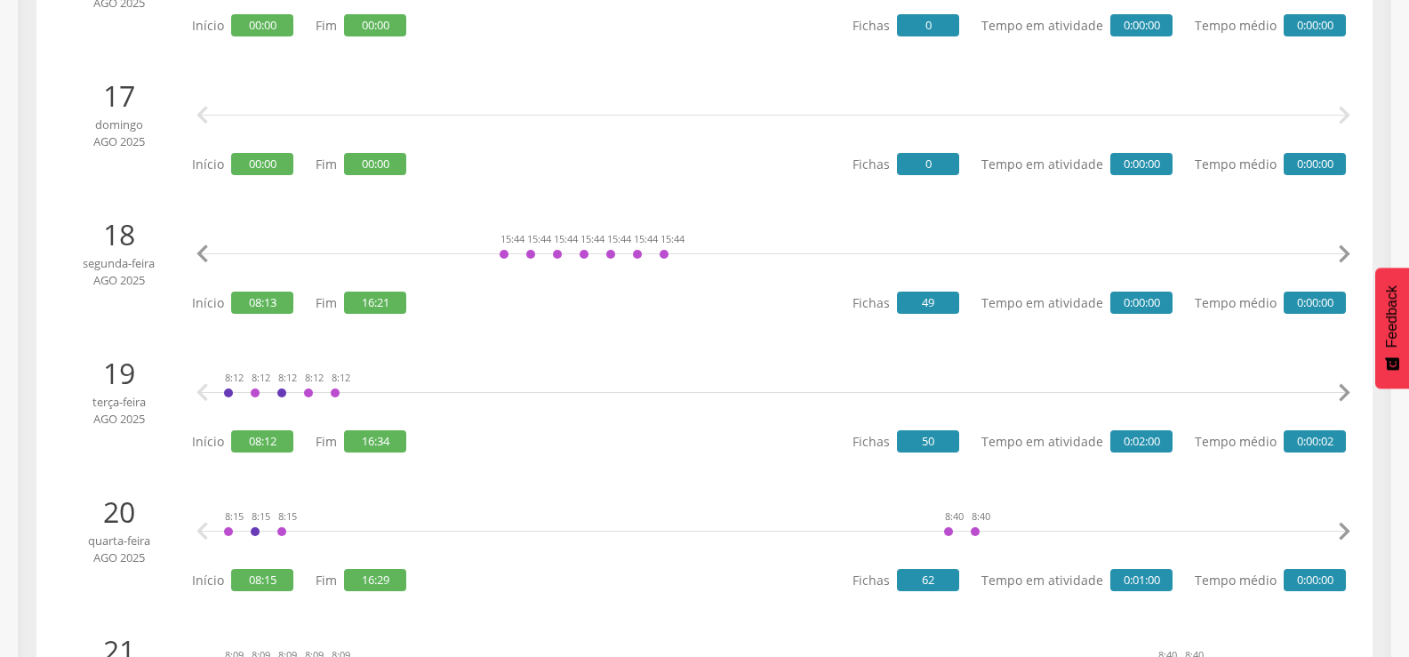
click at [1345, 254] on icon "" at bounding box center [1344, 254] width 36 height 36
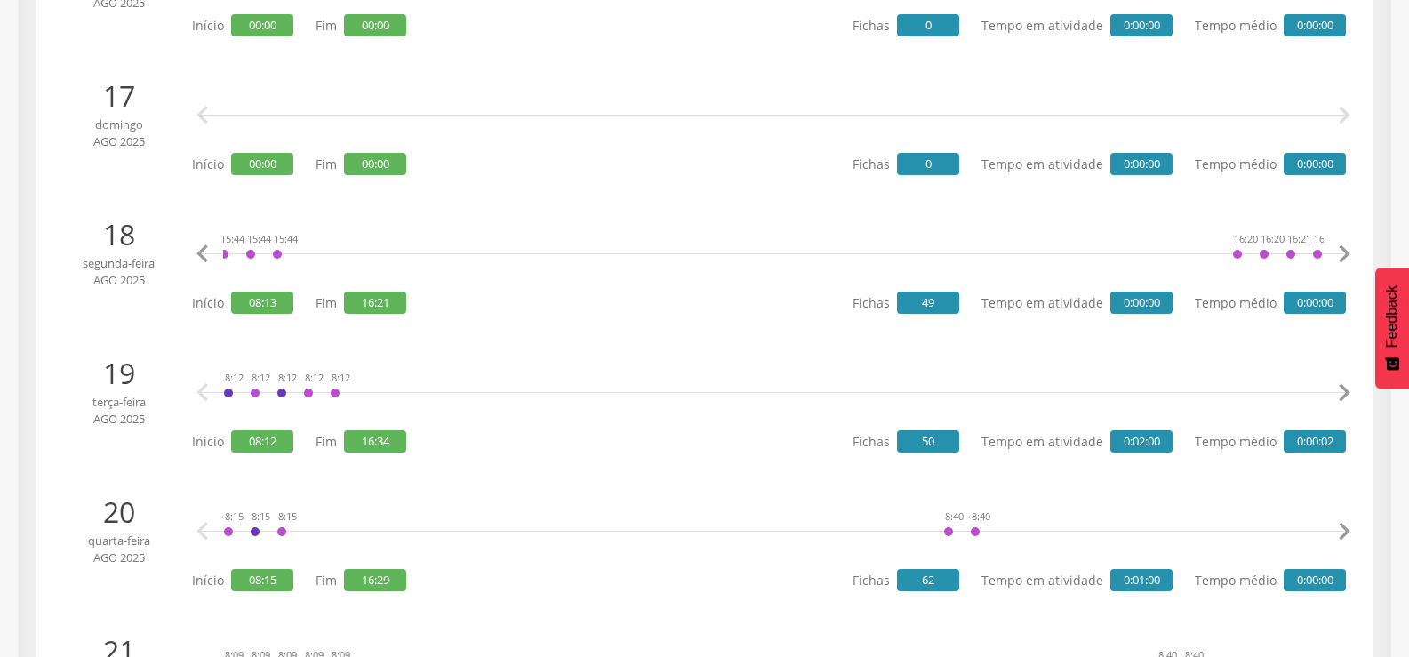
scroll to position [0, 10817]
click at [1345, 254] on icon "" at bounding box center [1344, 254] width 36 height 36
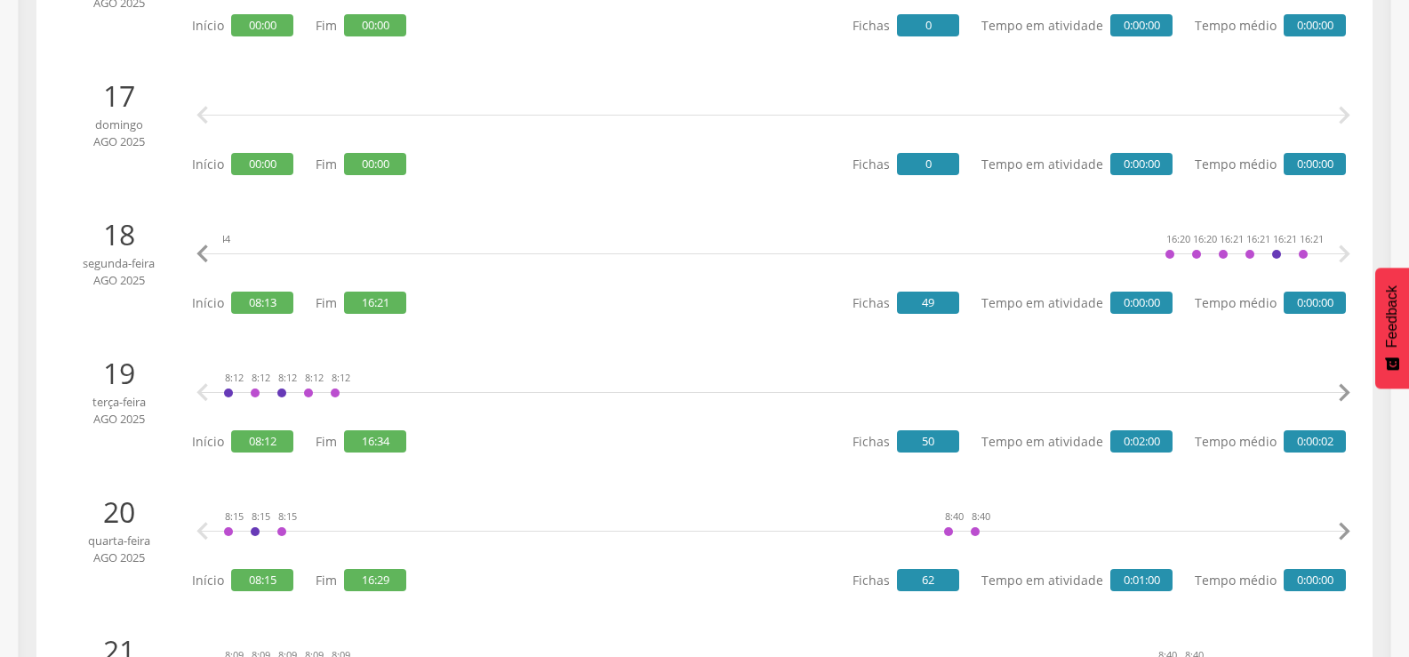
click at [1345, 254] on icon "" at bounding box center [1344, 254] width 36 height 36
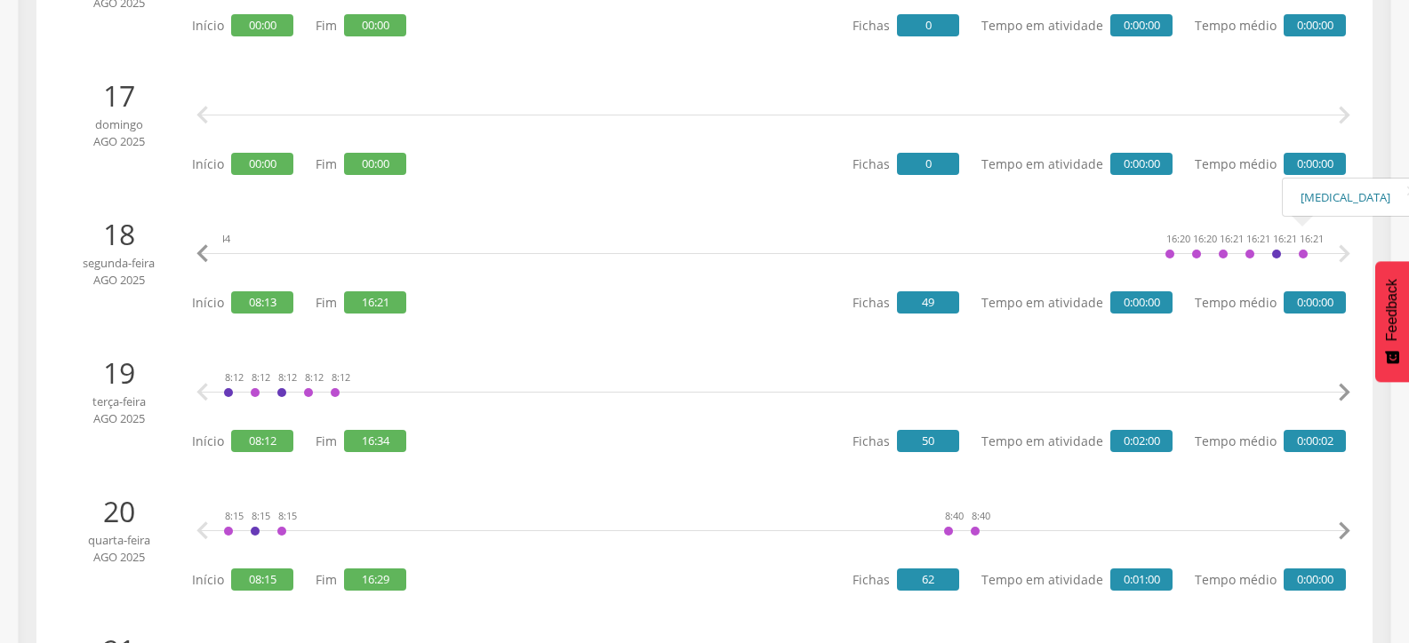
click at [1314, 194] on link "[MEDICAL_DATA]" at bounding box center [1354, 198] width 108 height 22
click at [1271, 253] on div "16:21" at bounding box center [1276, 254] width 11 height 53
click at [1303, 193] on link "Cadastro do imóvel (PNCD)" at bounding box center [1355, 198] width 162 height 22
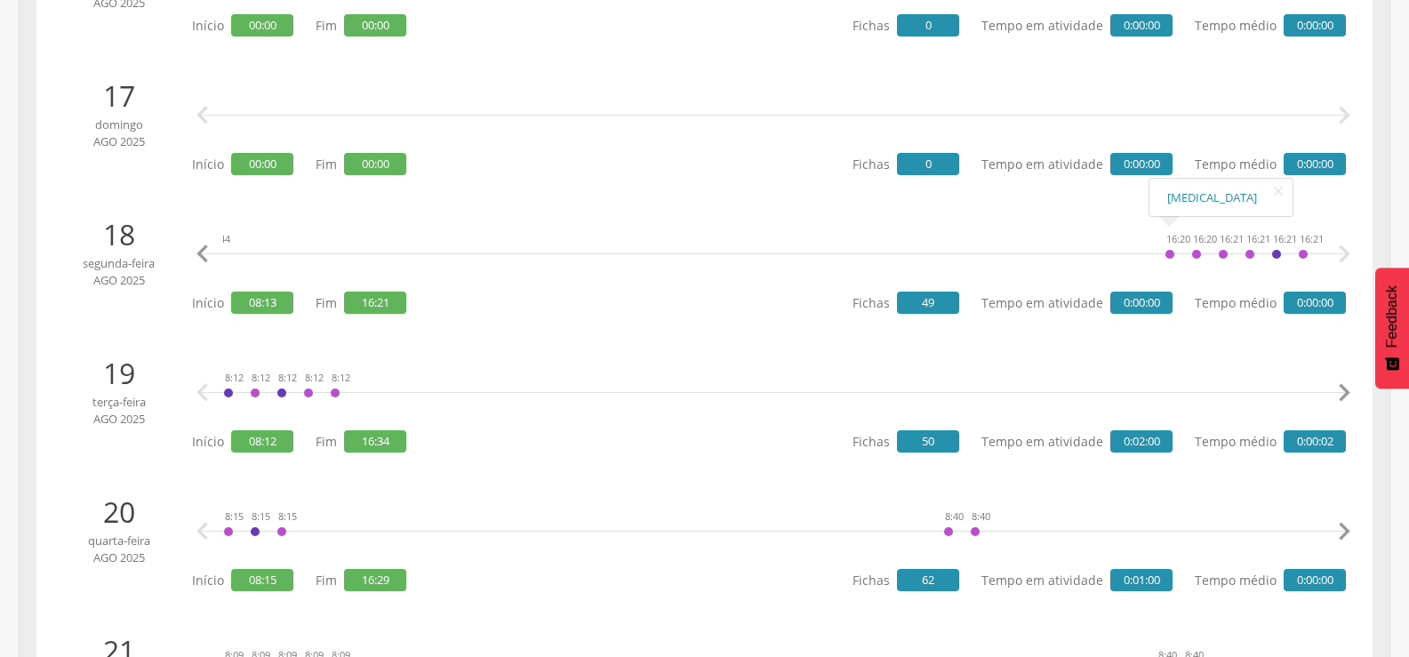
click at [1175, 256] on div "8:13 8:51 8:51 9:32 9:32 9:32 9:32 9:32 9:48 9:48 10:23 10:23 10:23 10:24 10:24…" at bounding box center [773, 254] width 1100 height 53
click at [1180, 192] on link "[MEDICAL_DATA]" at bounding box center [1221, 198] width 108 height 22
click at [1164, 252] on div "16:20" at bounding box center [1169, 254] width 11 height 53
click at [1168, 254] on div "16:20" at bounding box center [1169, 254] width 11 height 53
click at [1178, 200] on link "[MEDICAL_DATA]" at bounding box center [1221, 198] width 108 height 22
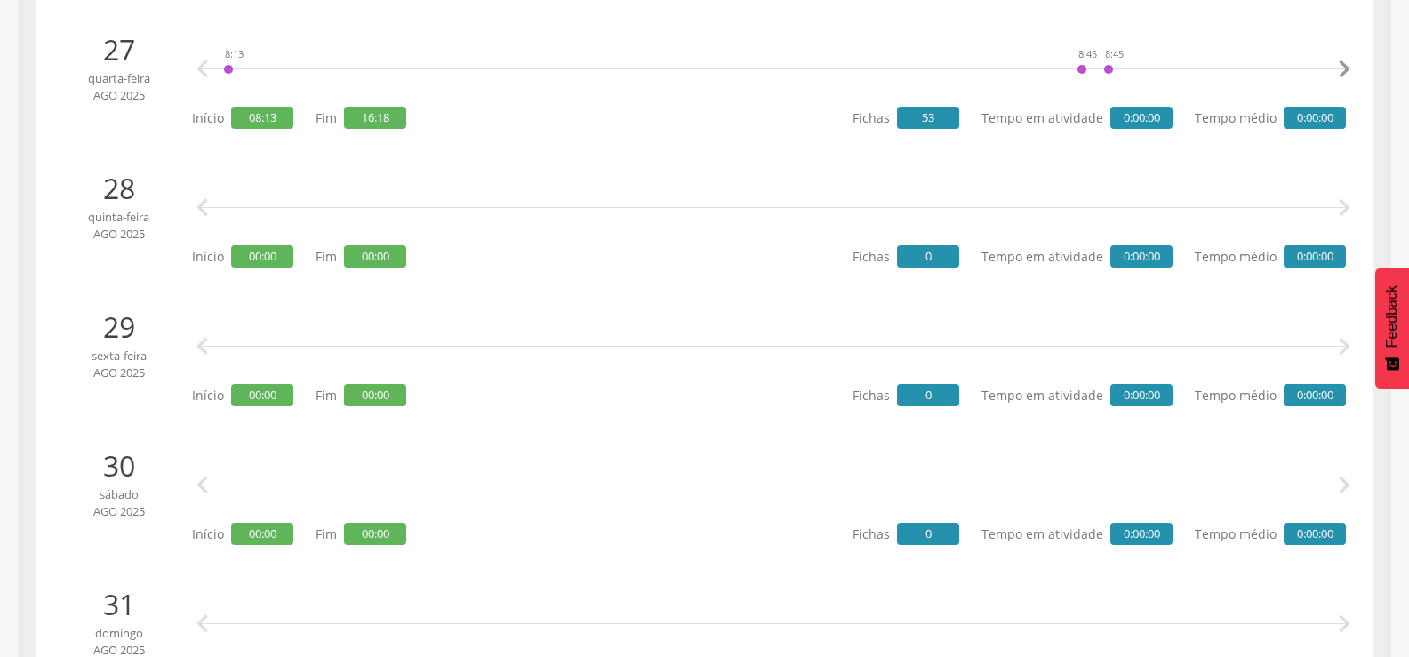
scroll to position [3885, 0]
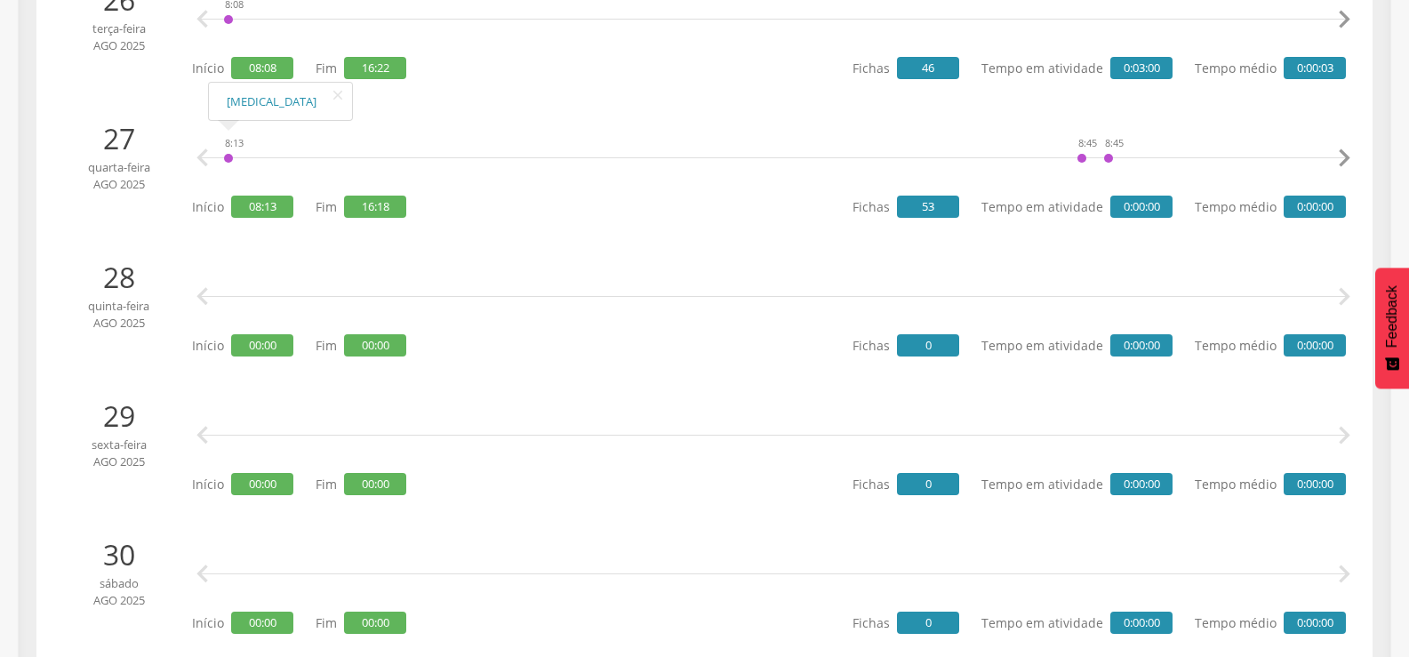
click at [229, 158] on div "8:13" at bounding box center [228, 158] width 11 height 53
click at [246, 103] on link "[MEDICAL_DATA]" at bounding box center [281, 102] width 108 height 22
click at [1347, 158] on icon "" at bounding box center [1344, 158] width 36 height 36
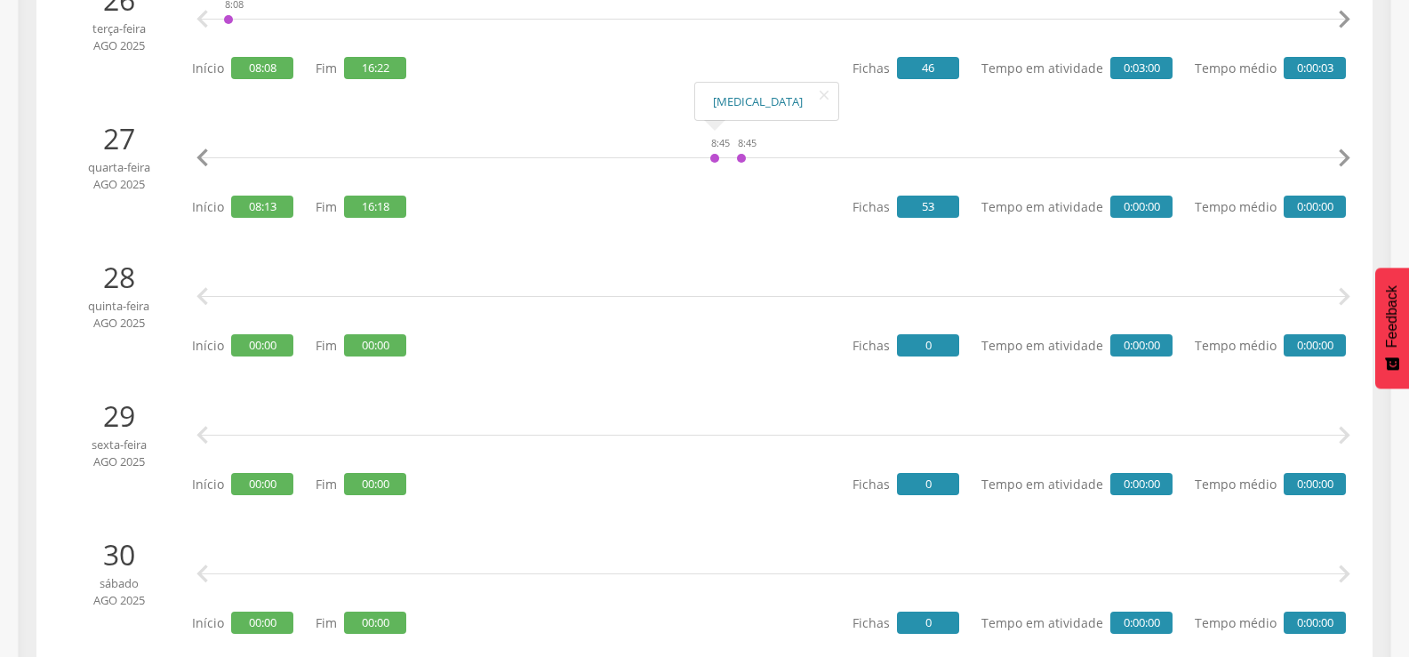
click at [719, 104] on link "[MEDICAL_DATA]" at bounding box center [767, 102] width 108 height 22
click at [1347, 152] on icon "" at bounding box center [1344, 158] width 36 height 36
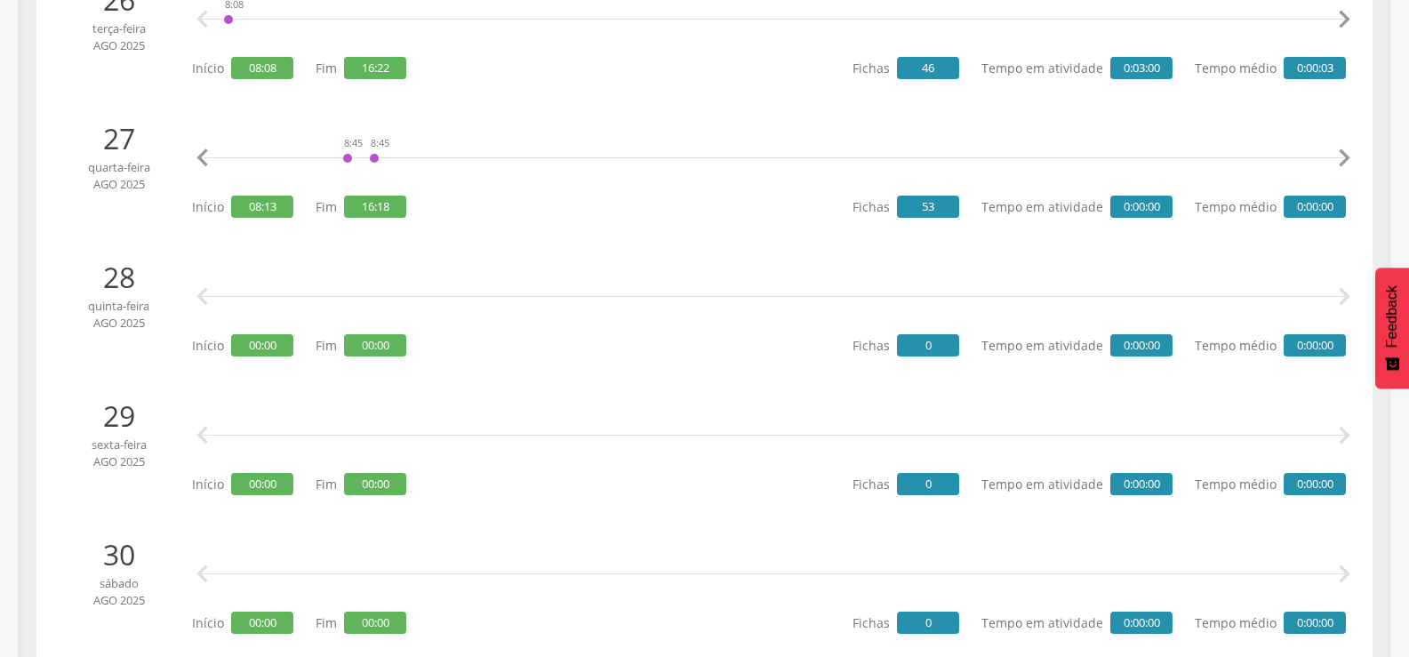
click at [1347, 152] on icon "" at bounding box center [1344, 158] width 36 height 36
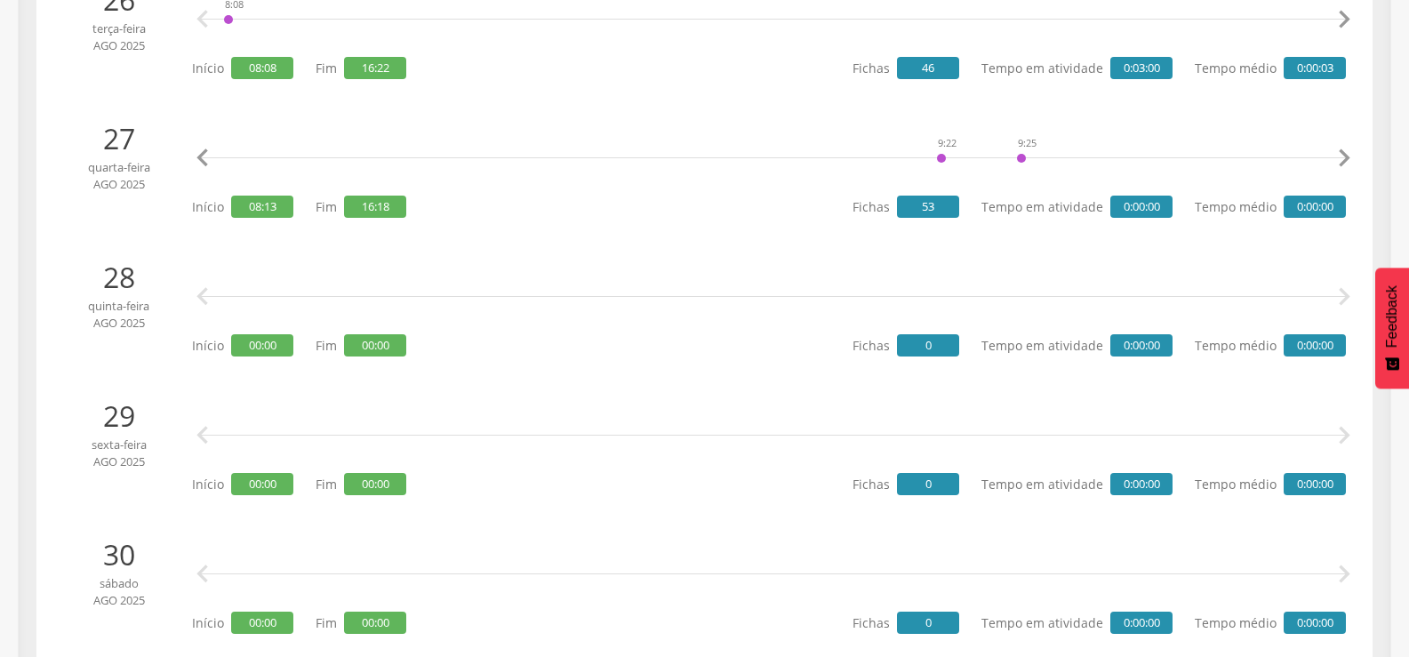
click at [1347, 152] on icon "" at bounding box center [1344, 158] width 36 height 36
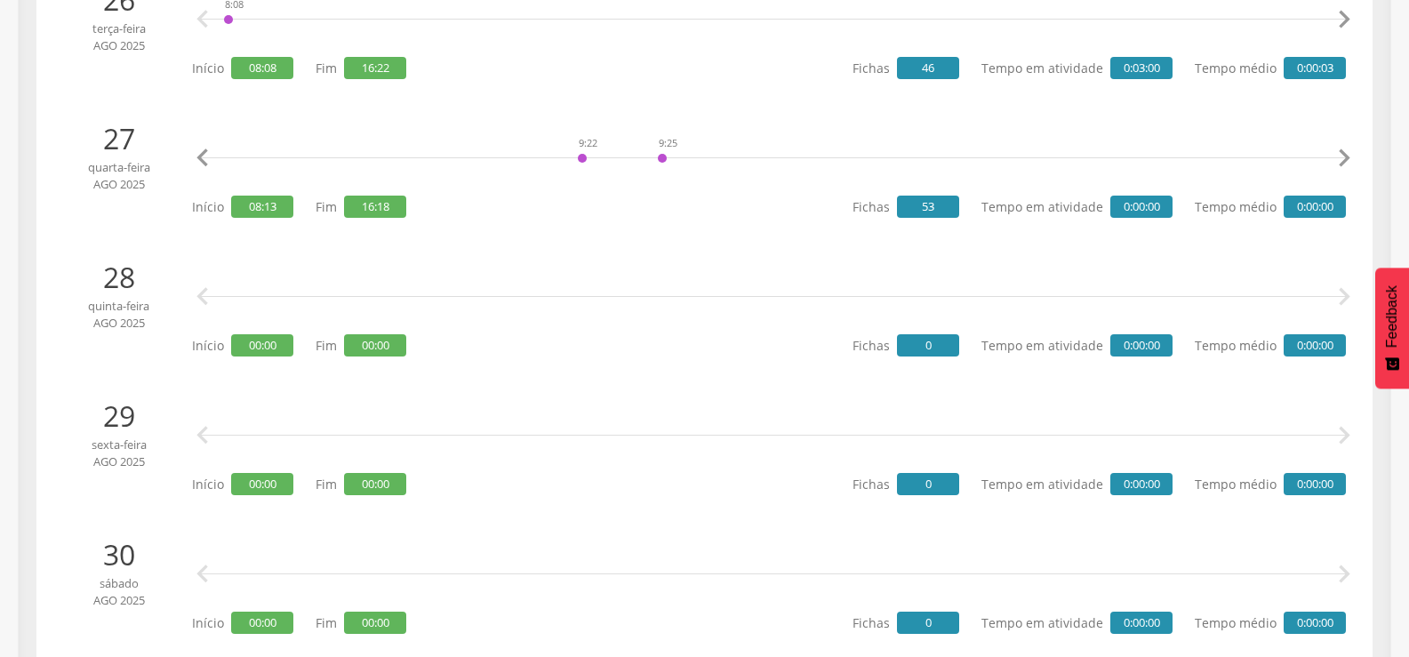
click at [1347, 152] on icon "" at bounding box center [1344, 158] width 36 height 36
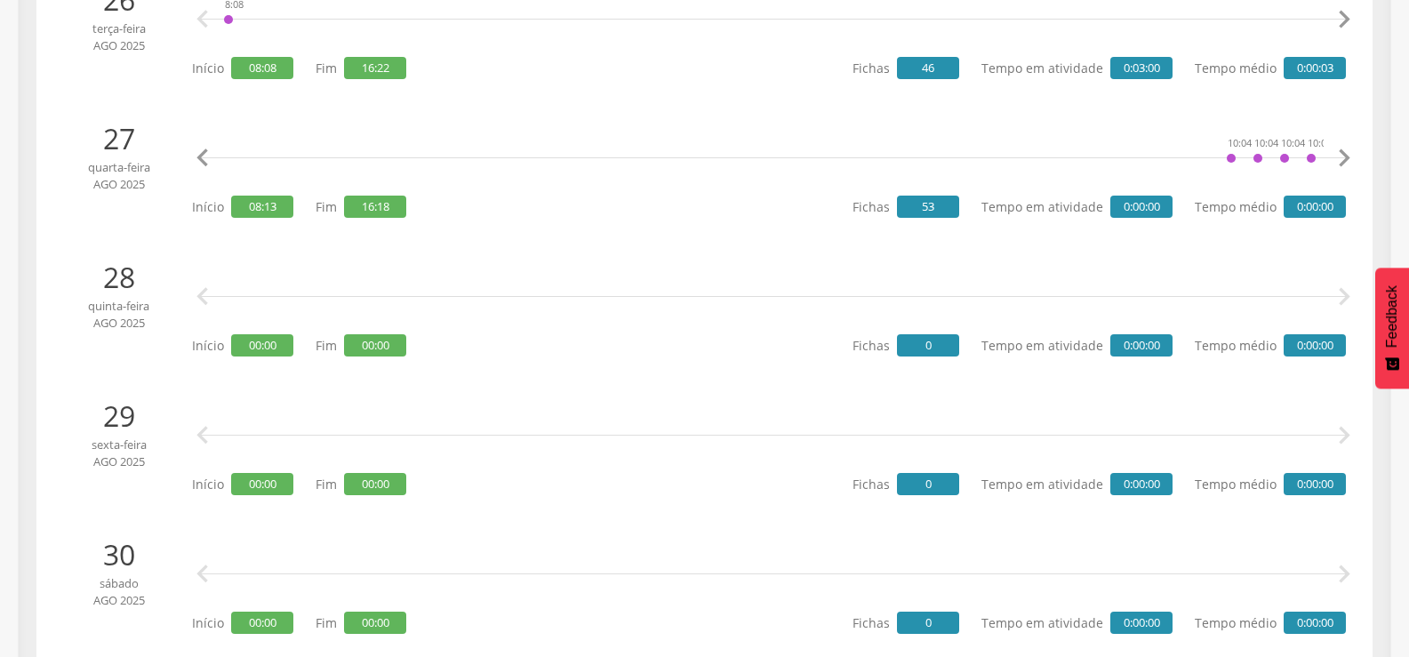
click at [1347, 152] on icon "" at bounding box center [1344, 158] width 36 height 36
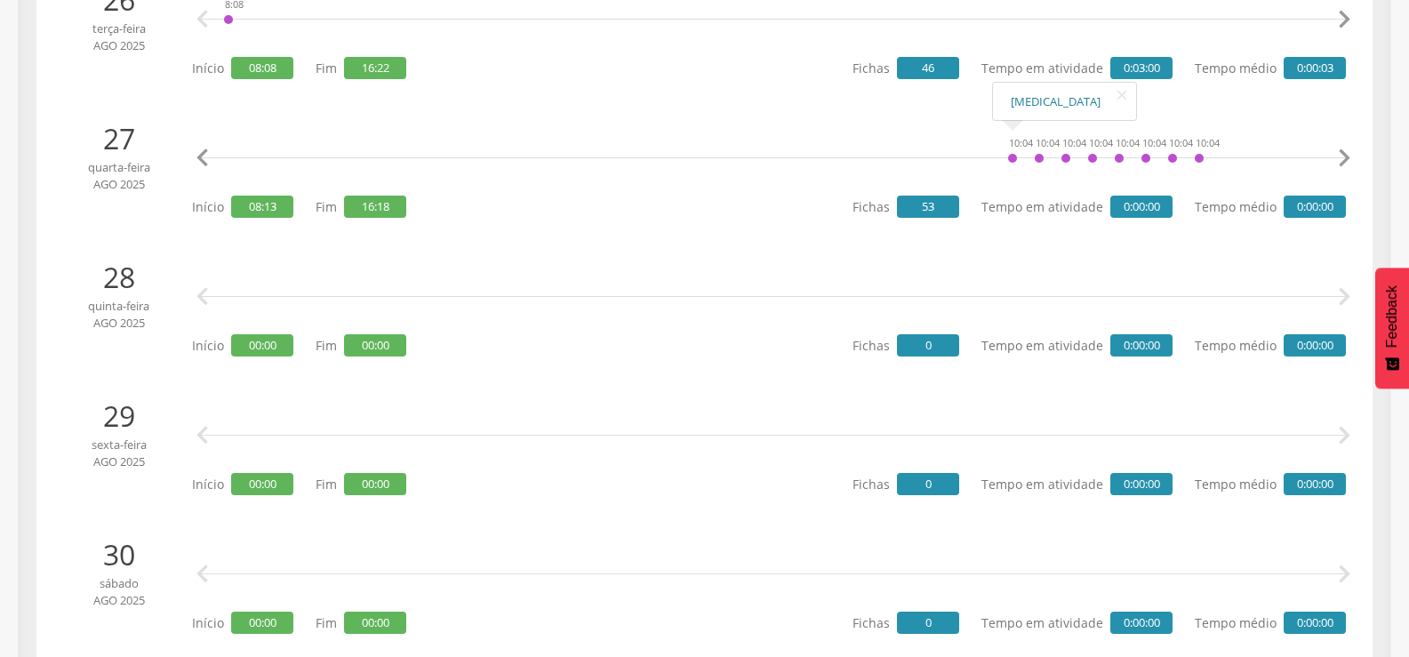
click at [1022, 98] on link "[MEDICAL_DATA]" at bounding box center [1064, 102] width 108 height 22
click at [1346, 157] on icon "" at bounding box center [1344, 158] width 36 height 36
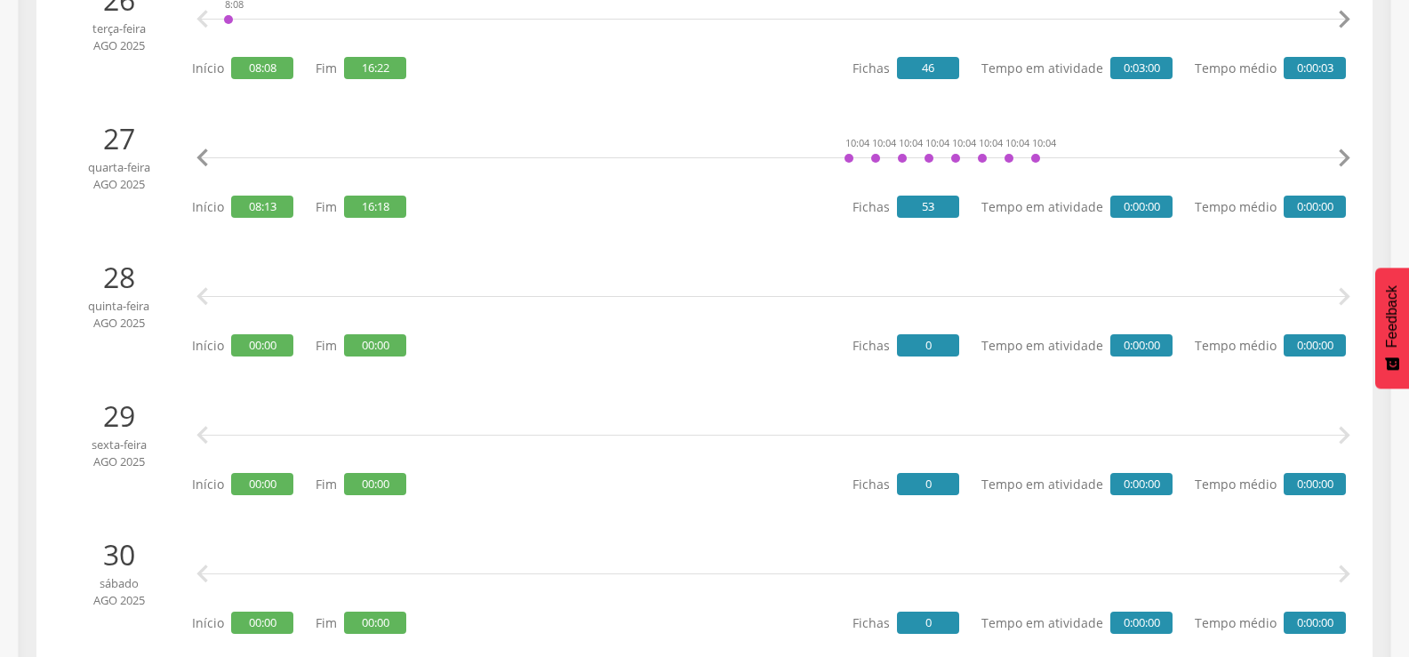
click at [1346, 157] on icon "" at bounding box center [1344, 158] width 36 height 36
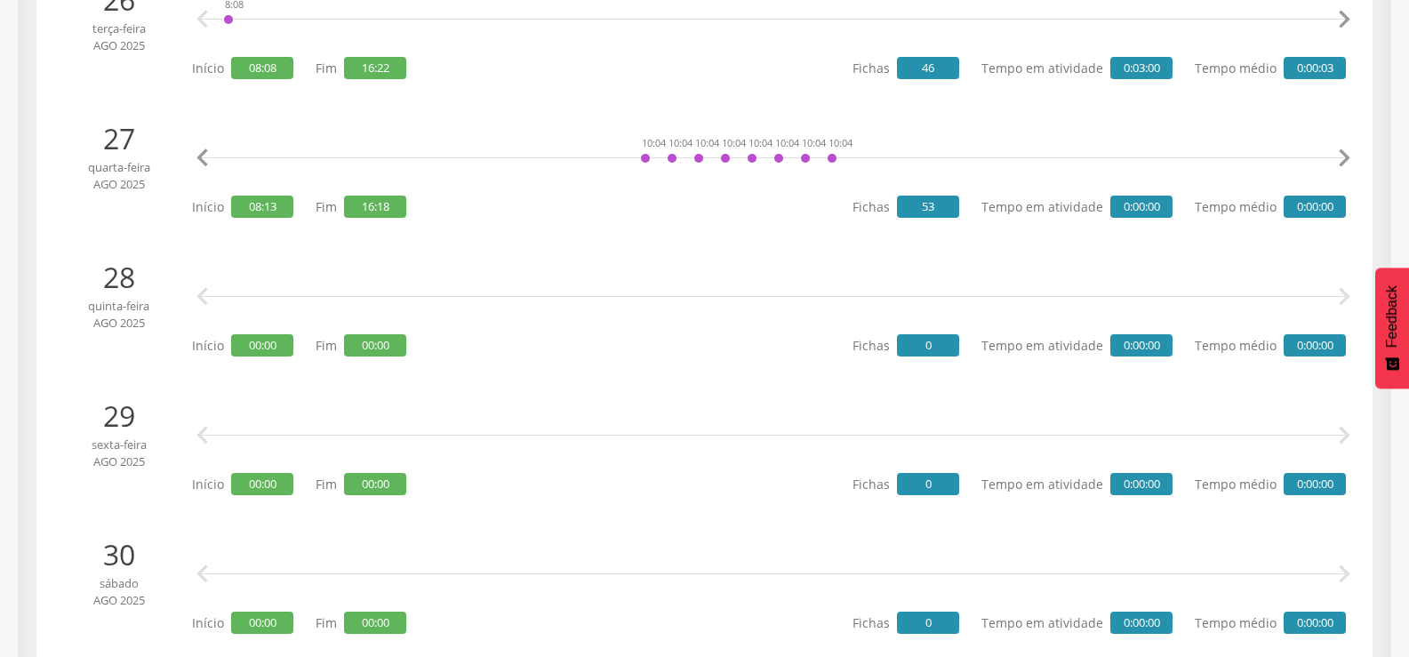
click at [1346, 157] on icon "" at bounding box center [1344, 158] width 36 height 36
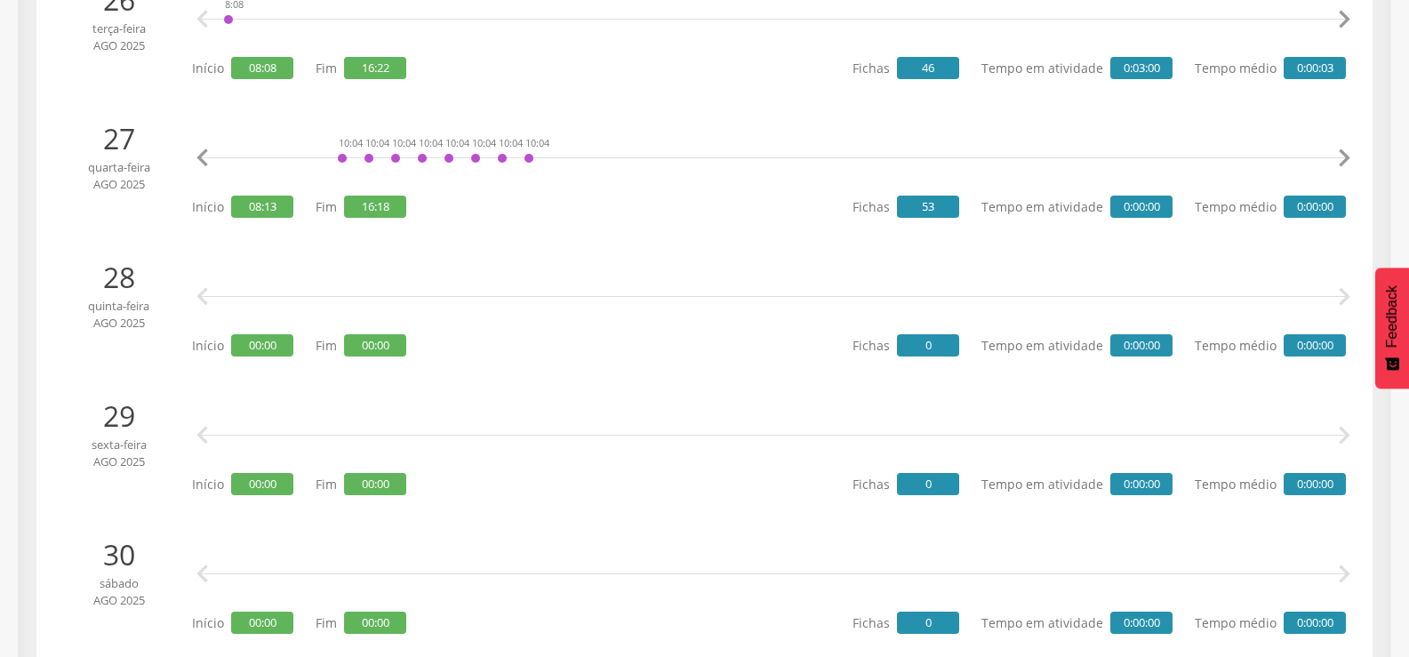
click at [1346, 157] on icon "" at bounding box center [1344, 158] width 36 height 36
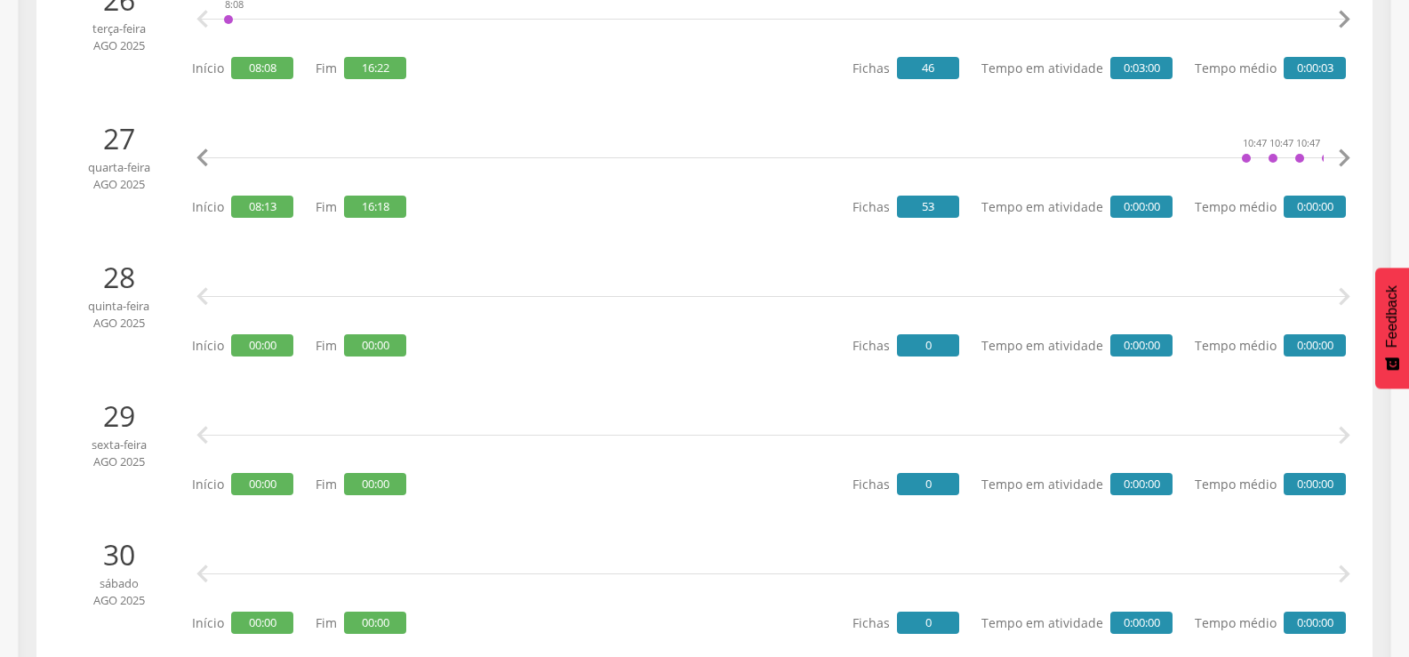
click at [1346, 157] on icon "" at bounding box center [1344, 158] width 36 height 36
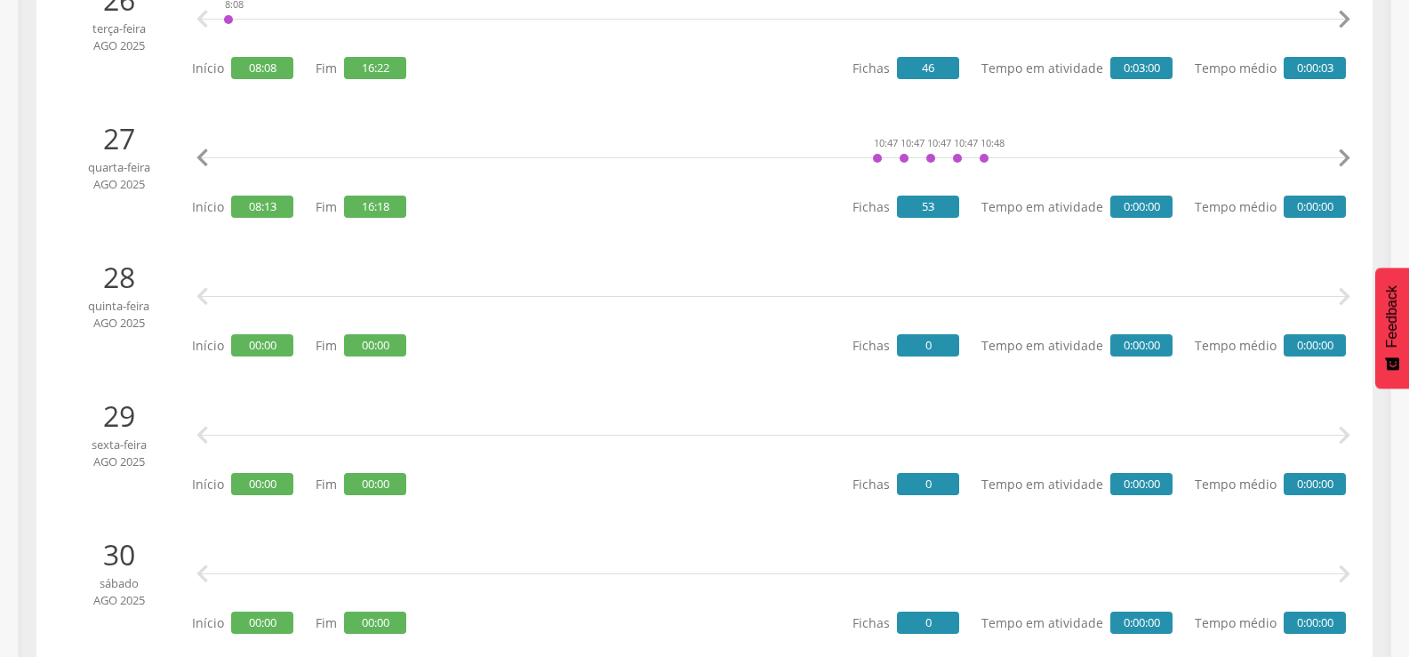
click at [1346, 157] on icon "" at bounding box center [1344, 158] width 36 height 36
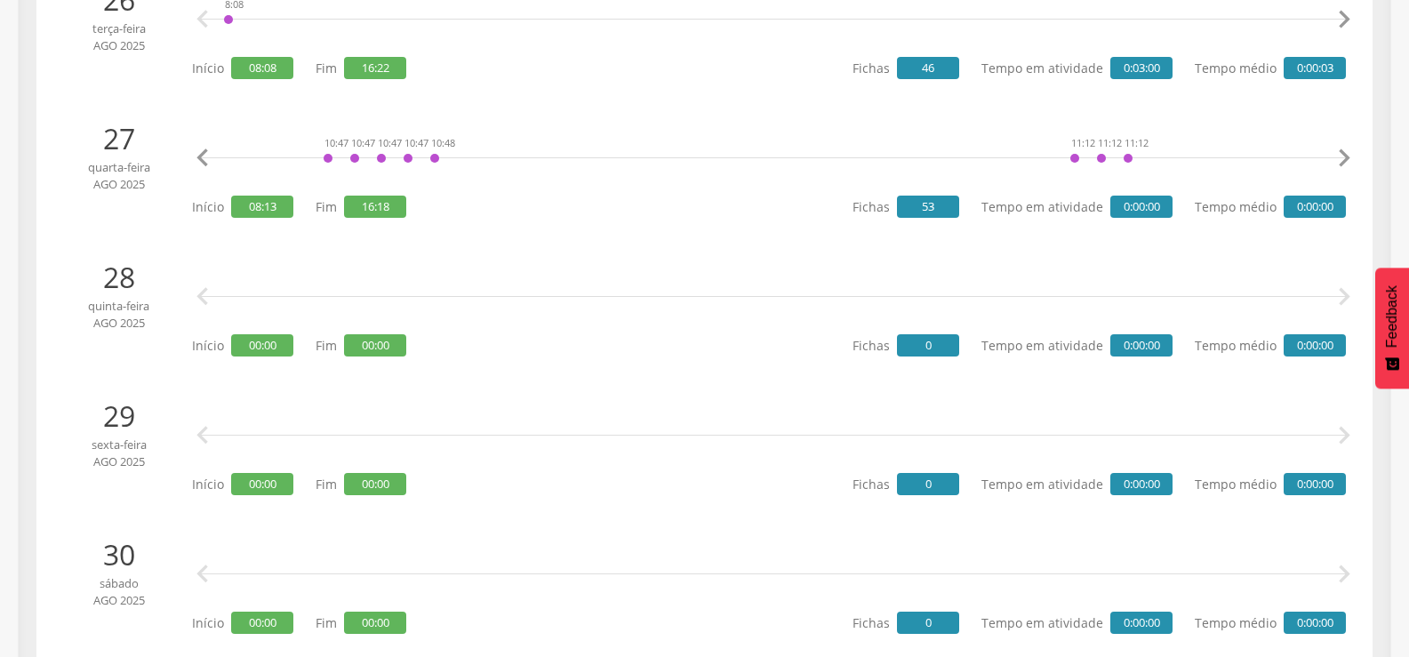
click at [1346, 157] on icon "" at bounding box center [1344, 158] width 36 height 36
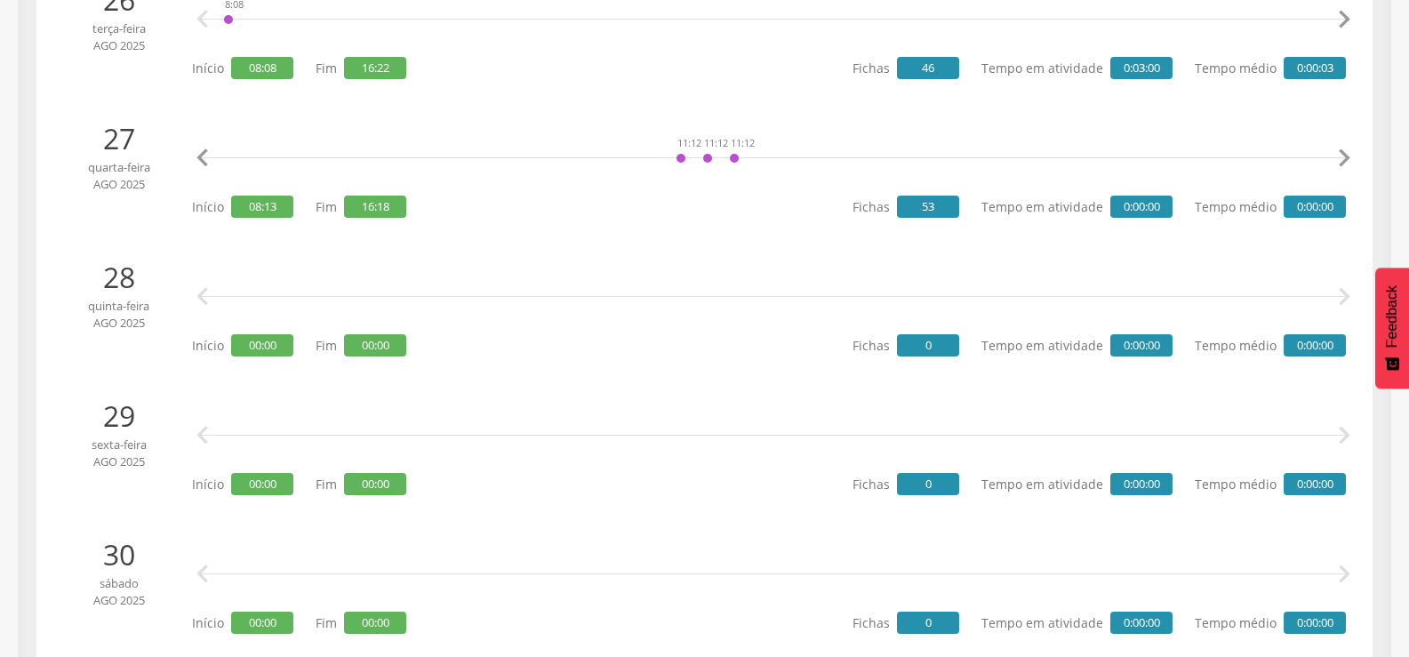
click at [1346, 157] on icon "" at bounding box center [1344, 158] width 36 height 36
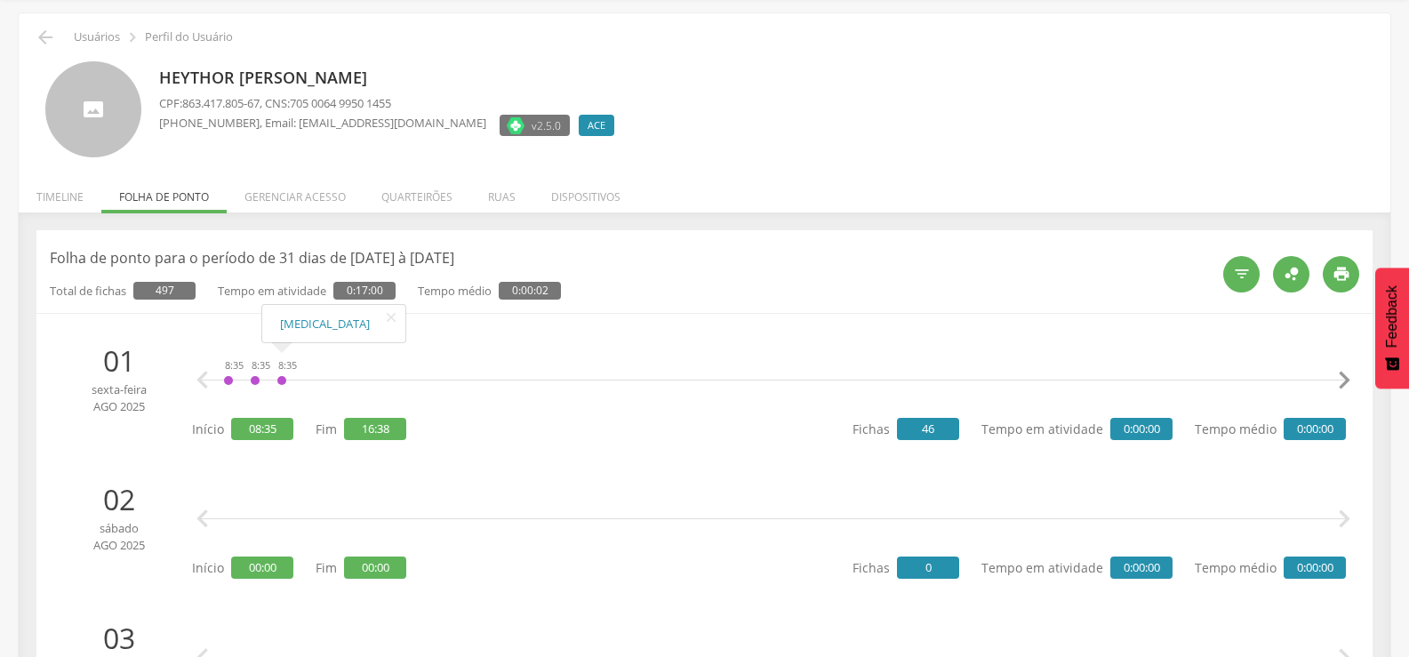
scroll to position [0, 0]
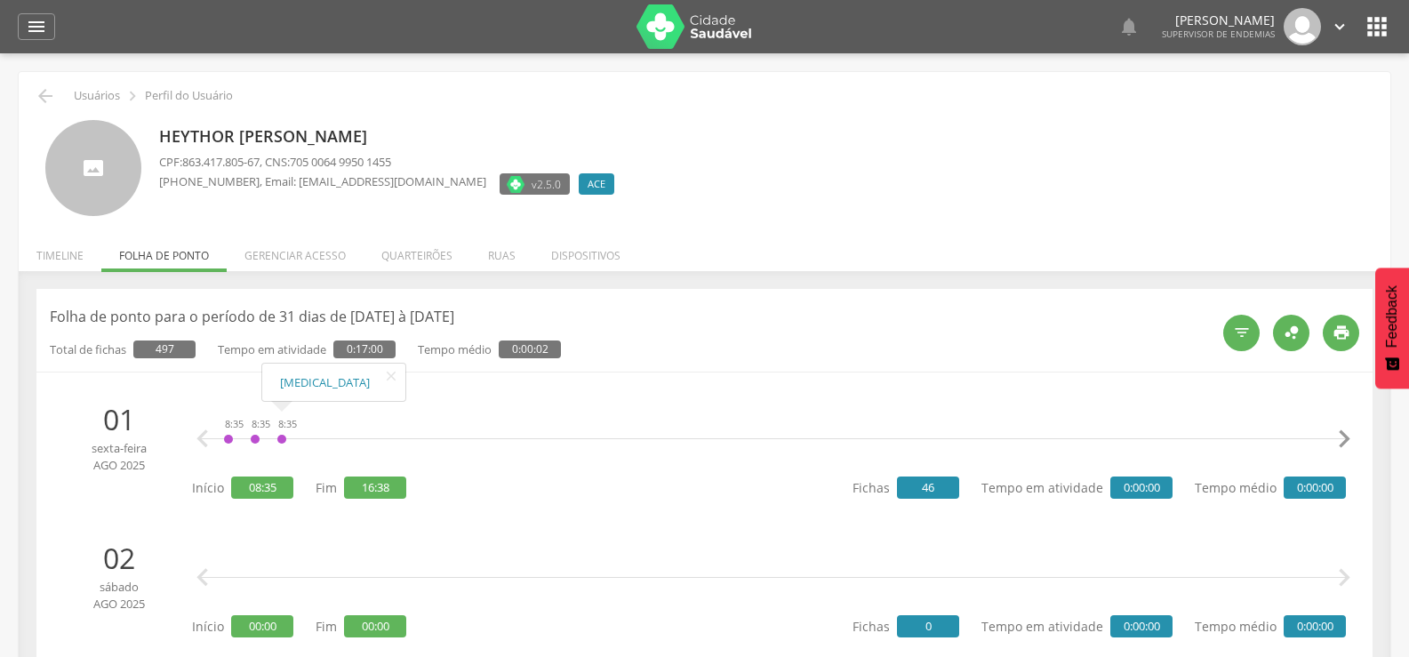
drag, startPoint x: 1017, startPoint y: 448, endPoint x: 550, endPoint y: 452, distance: 466.6
click at [526, 452] on div "8:35 8:35 8:35 9:27 9:27 9:27 9:28 9:28 9:28 10:39 10:39 10:39 10:39 10:39 10:4…" at bounding box center [773, 438] width 1100 height 53
click at [1344, 443] on icon "" at bounding box center [1344, 439] width 36 height 36
click at [1342, 443] on icon "" at bounding box center [1344, 439] width 36 height 36
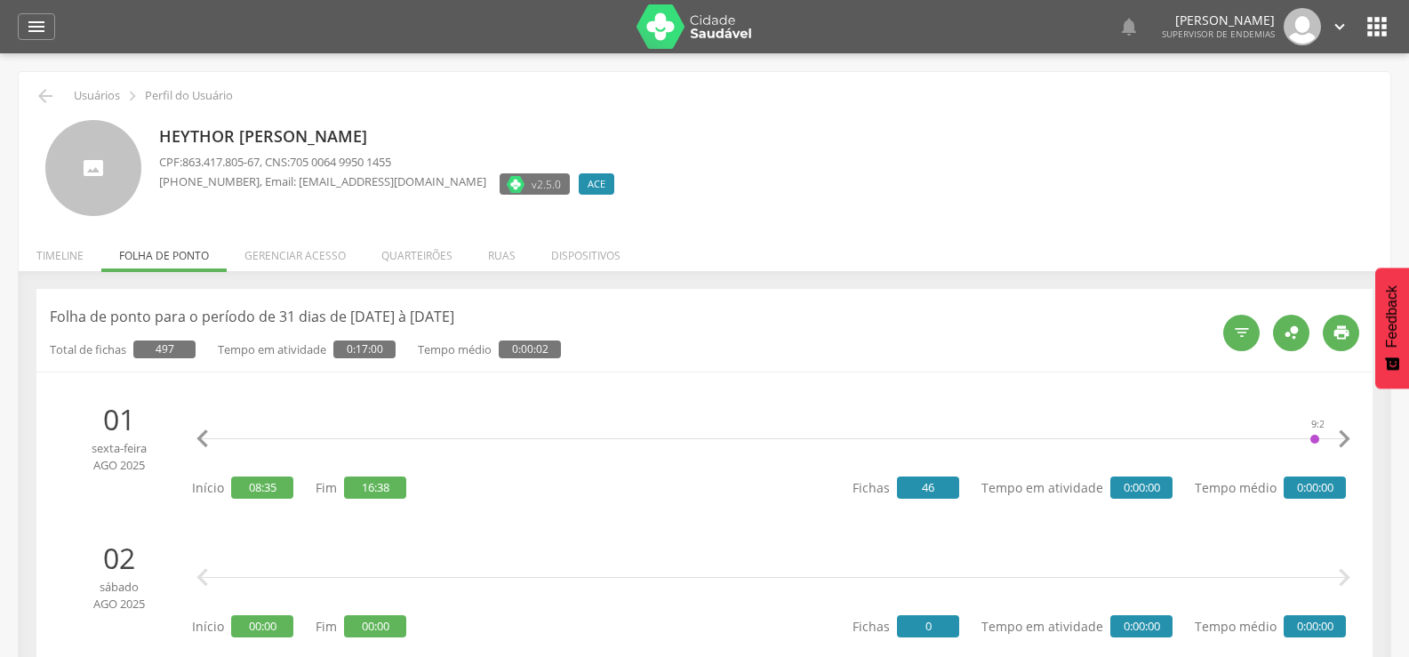
click at [1342, 443] on icon "" at bounding box center [1344, 439] width 36 height 36
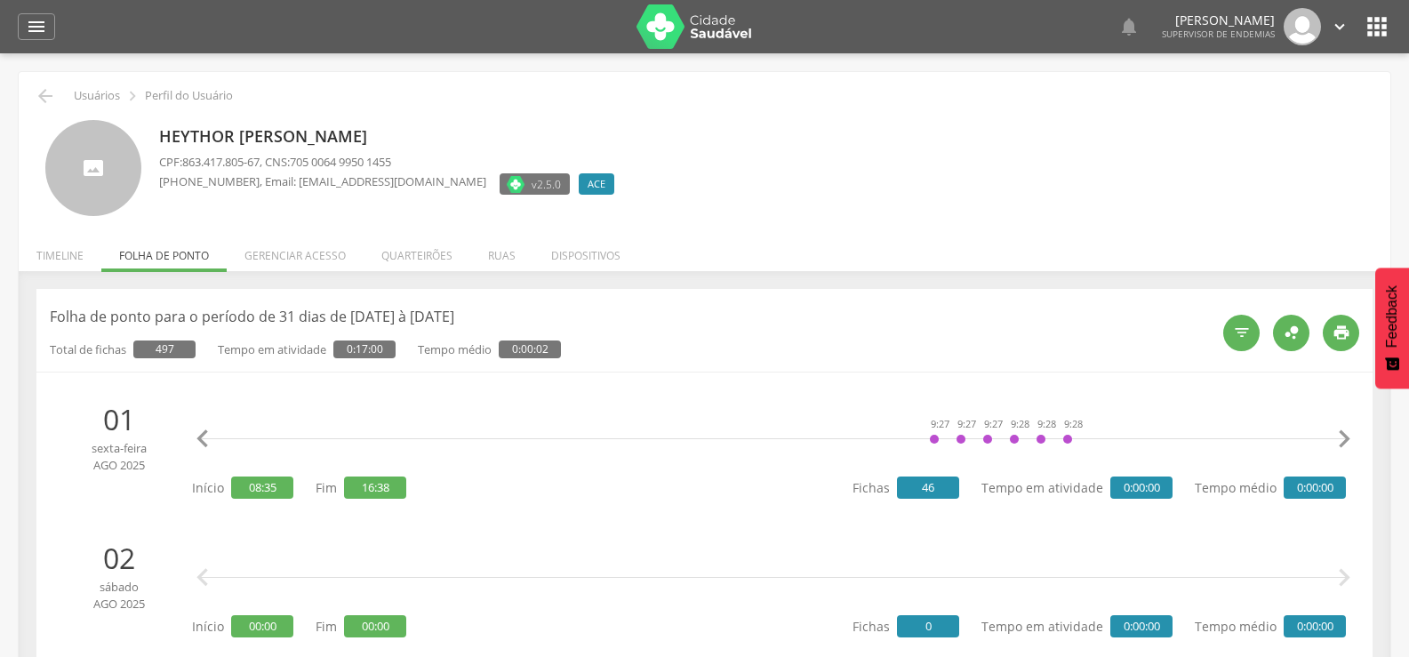
click at [1342, 443] on icon "" at bounding box center [1344, 439] width 36 height 36
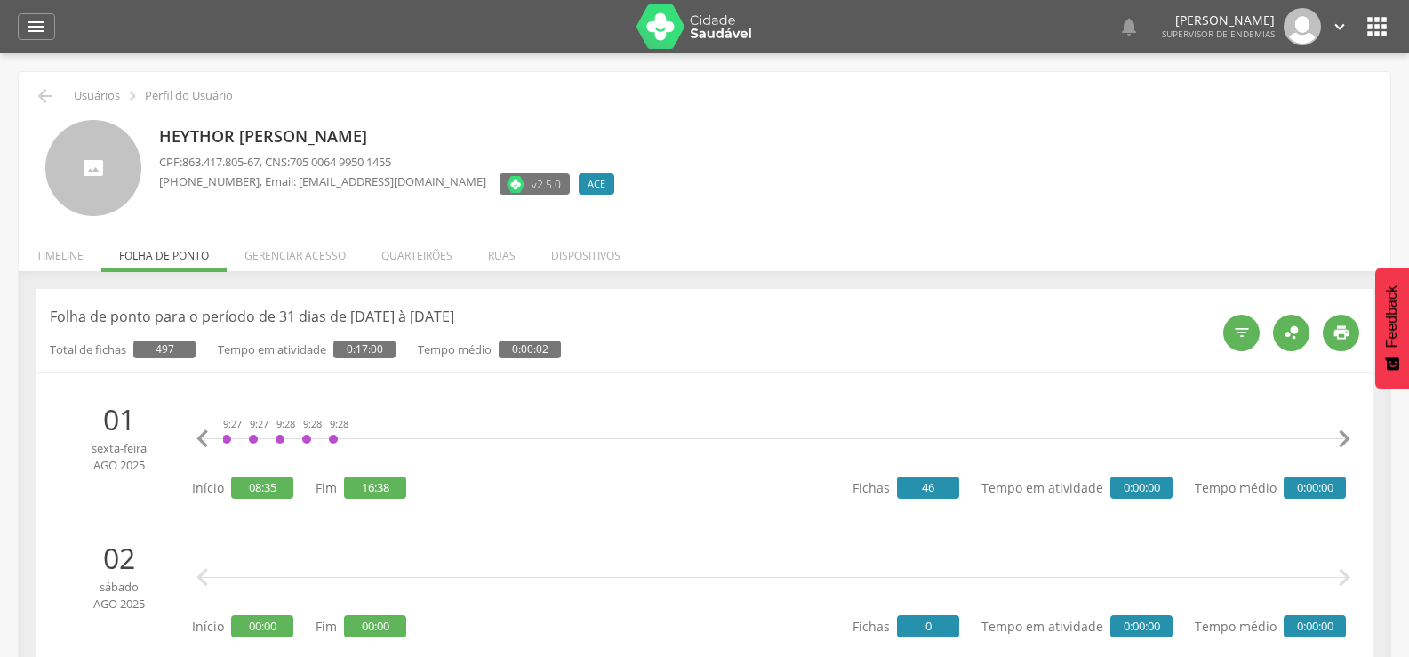
click at [1342, 443] on icon "" at bounding box center [1344, 439] width 36 height 36
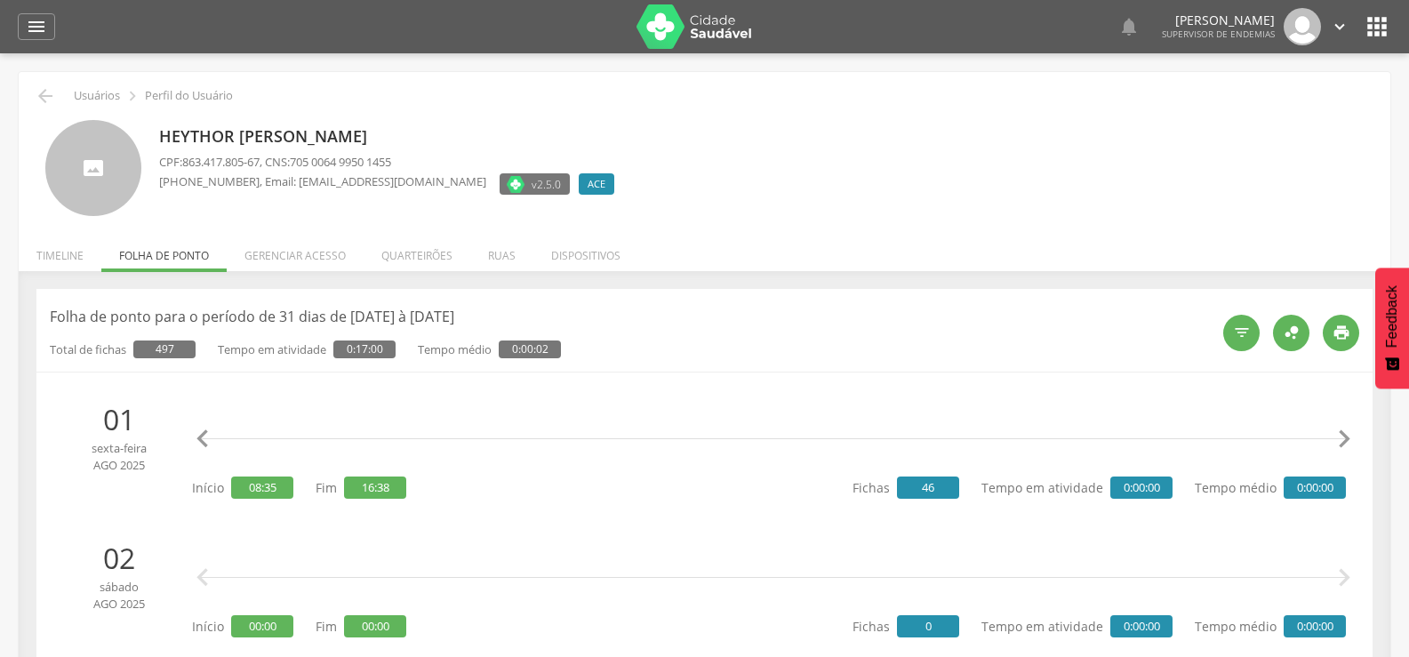
click at [1342, 443] on icon "" at bounding box center [1344, 439] width 36 height 36
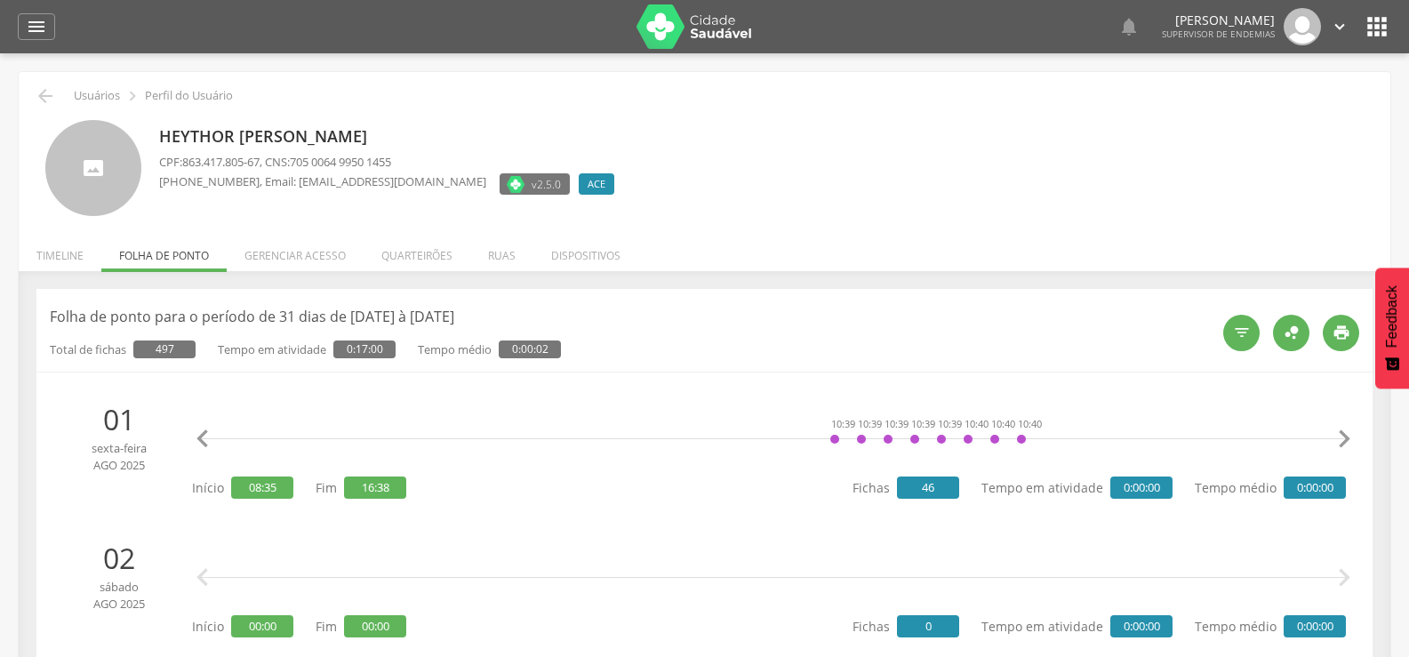
scroll to position [0, 2569]
click at [1019, 435] on div "10:40" at bounding box center [1018, 438] width 11 height 53
click at [1026, 371] on link "[MEDICAL_DATA]" at bounding box center [1071, 382] width 108 height 22
drag, startPoint x: 330, startPoint y: 434, endPoint x: 700, endPoint y: 468, distance: 372.2
click at [700, 468] on div "8:35 8:35 8:35 9:27 9:27 9:27 9:28 9:28 9:28 10:39 10:39 10:39 10:39 10:39 10:4…" at bounding box center [769, 450] width 1154 height 103
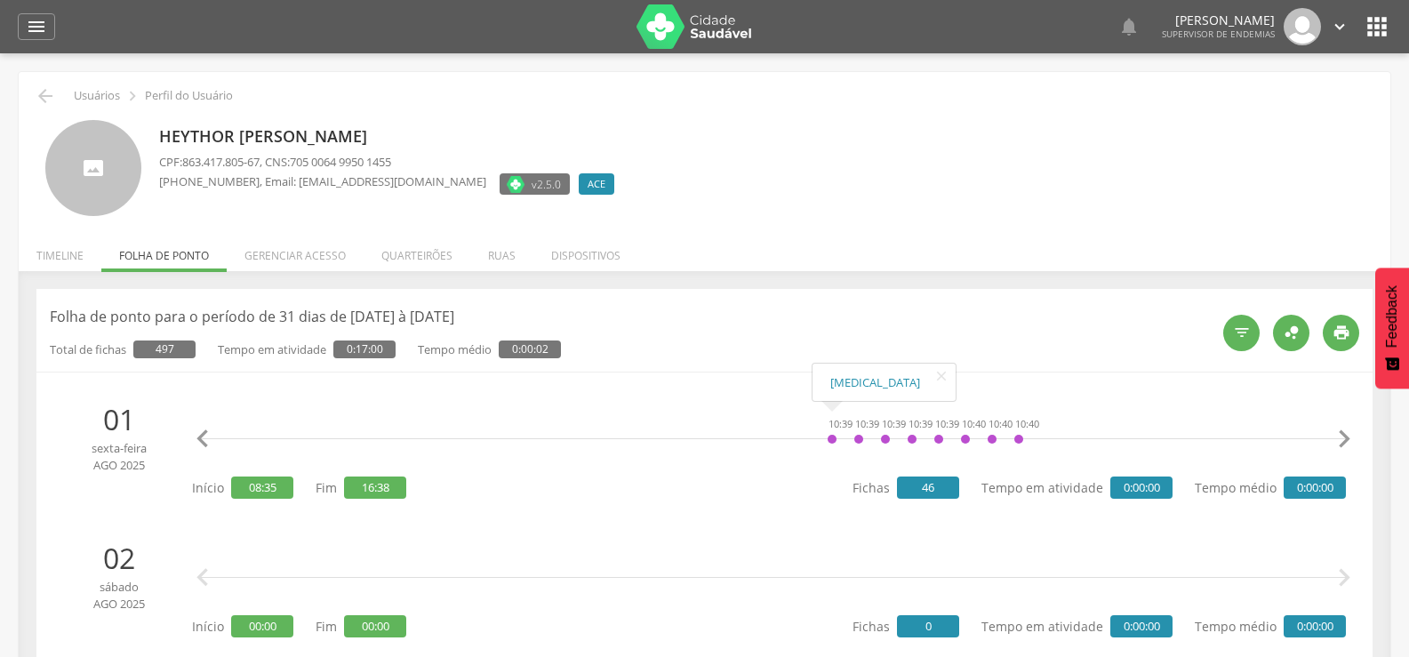
click at [210, 436] on icon "" at bounding box center [203, 439] width 36 height 36
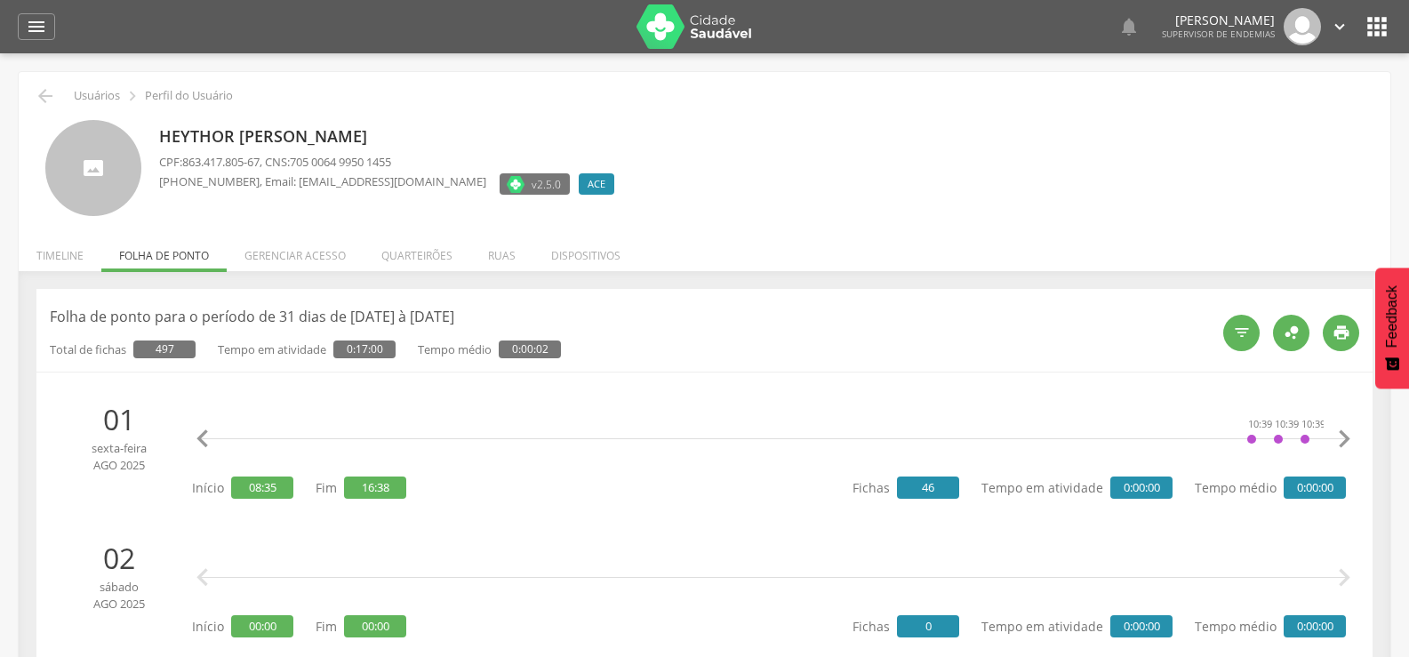
click at [210, 436] on icon "" at bounding box center [203, 439] width 36 height 36
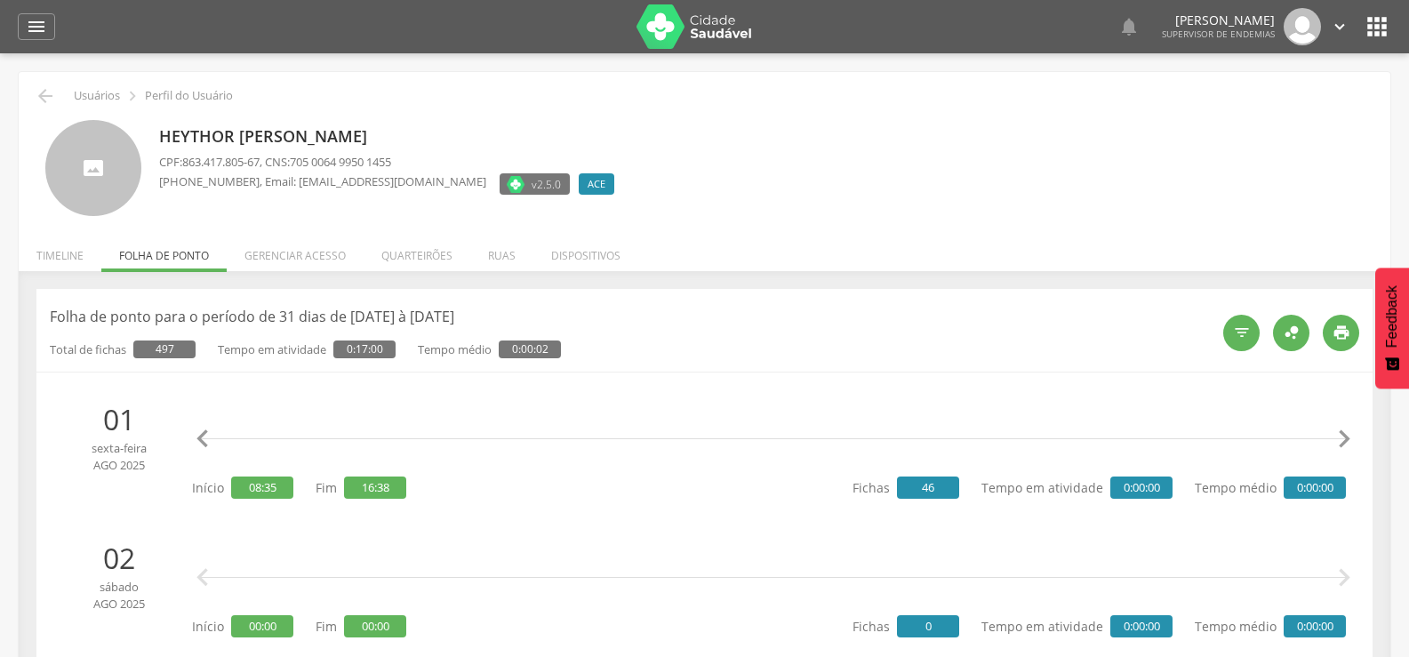
click at [210, 436] on icon "" at bounding box center [203, 439] width 36 height 36
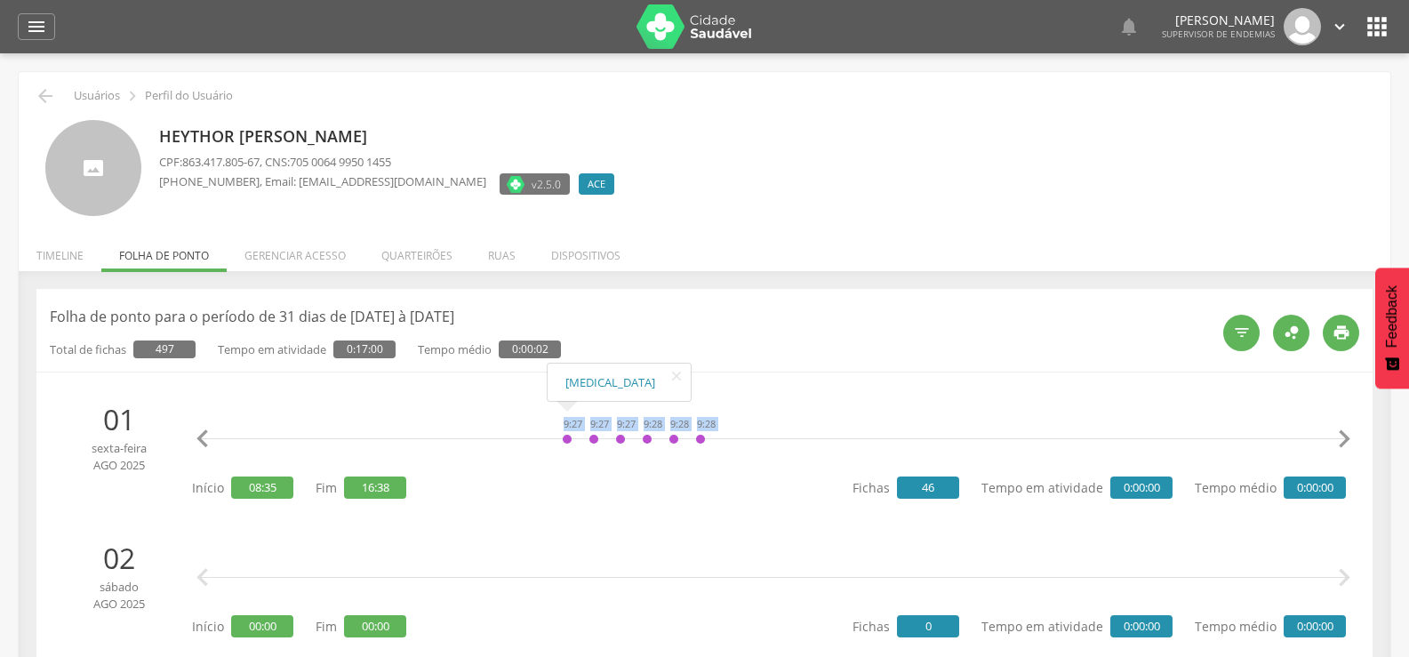
click at [563, 437] on div "9:27" at bounding box center [567, 438] width 11 height 53
click at [587, 369] on li "[MEDICAL_DATA]" at bounding box center [618, 382] width 143 height 29
click at [587, 387] on link "[MEDICAL_DATA]" at bounding box center [619, 382] width 108 height 22
click at [507, 256] on li "Ruas" at bounding box center [501, 251] width 63 height 42
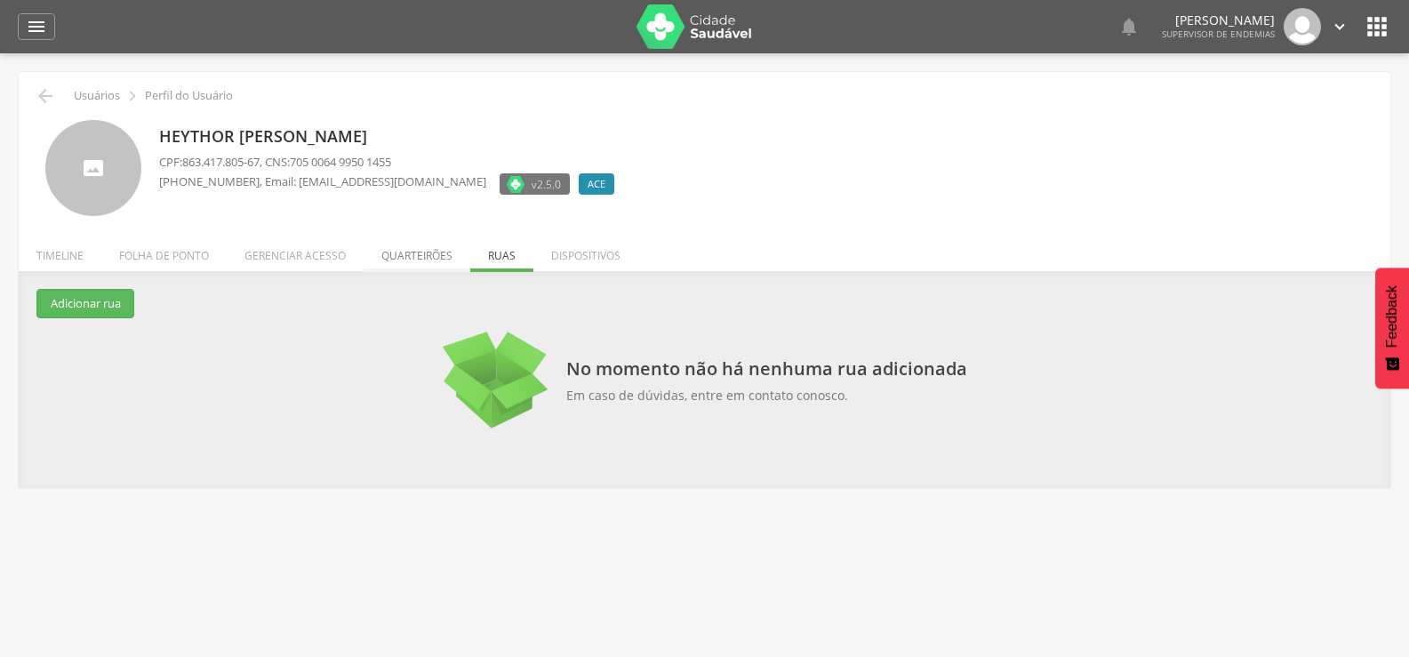
click at [436, 263] on li "Quarteirões" at bounding box center [416, 251] width 107 height 42
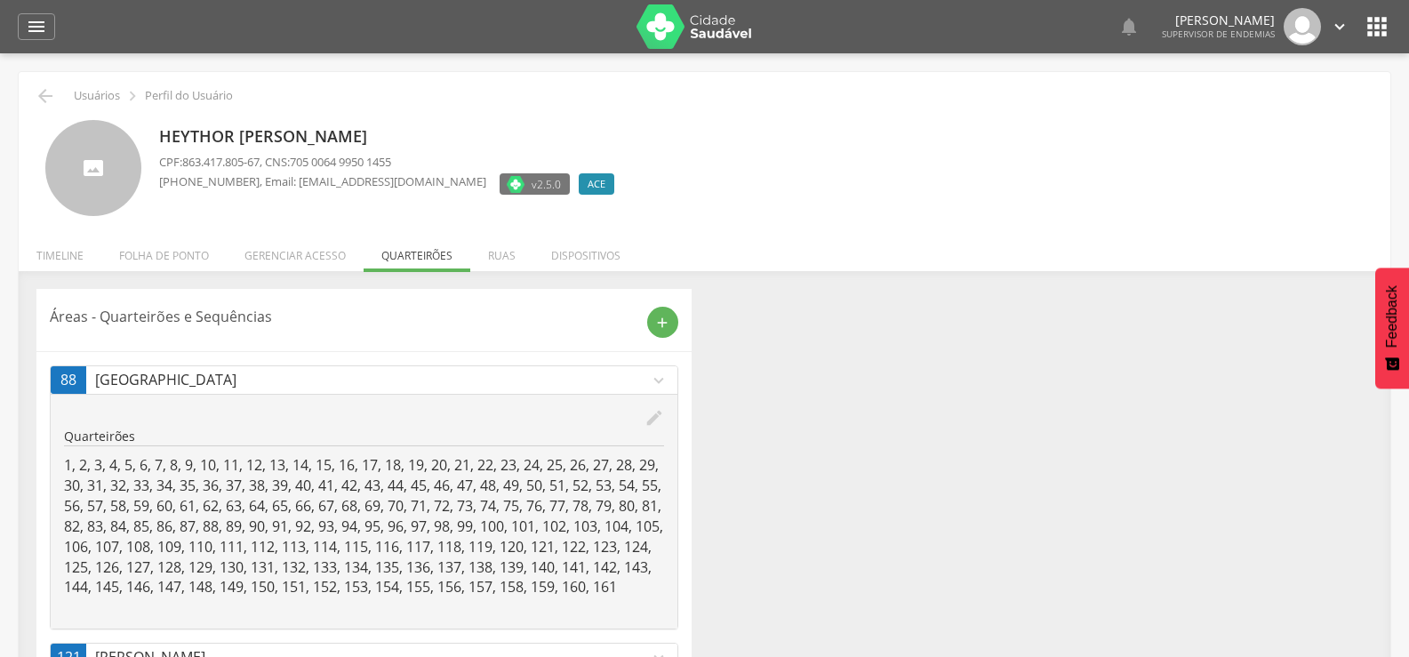
scroll to position [85, 0]
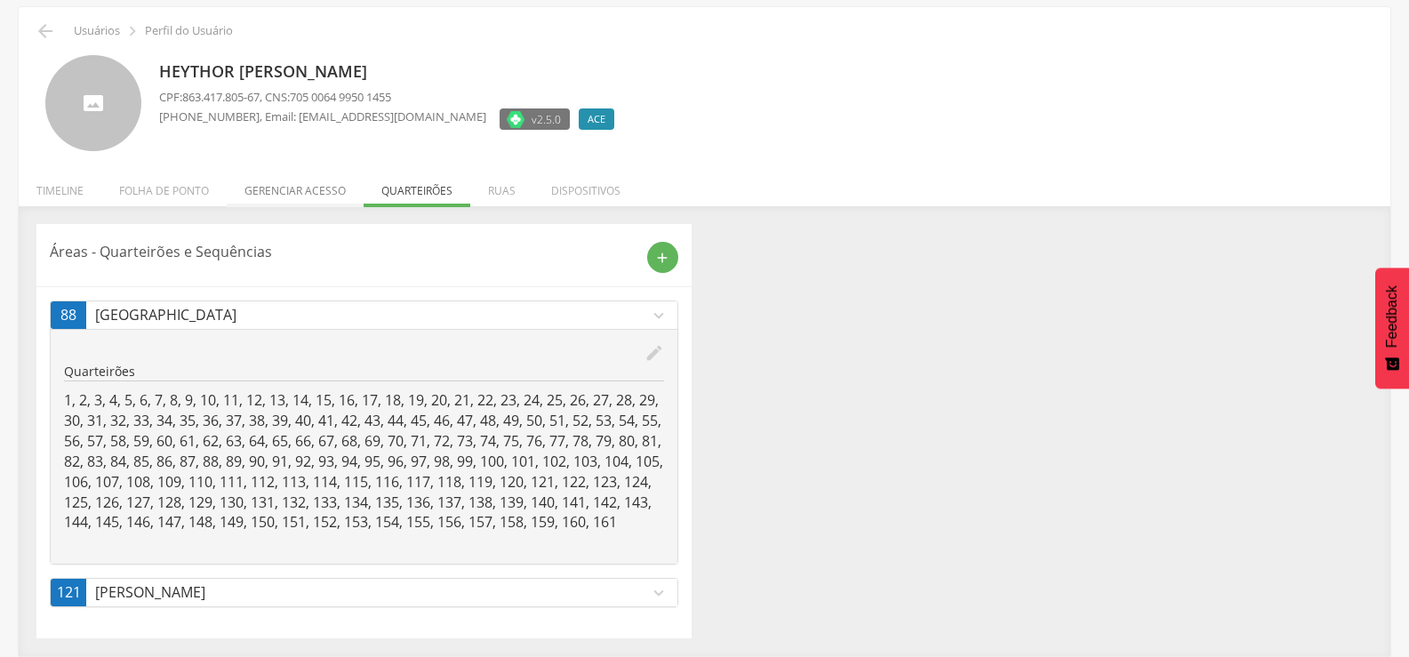
click at [333, 170] on li "Gerenciar acesso" at bounding box center [295, 186] width 137 height 42
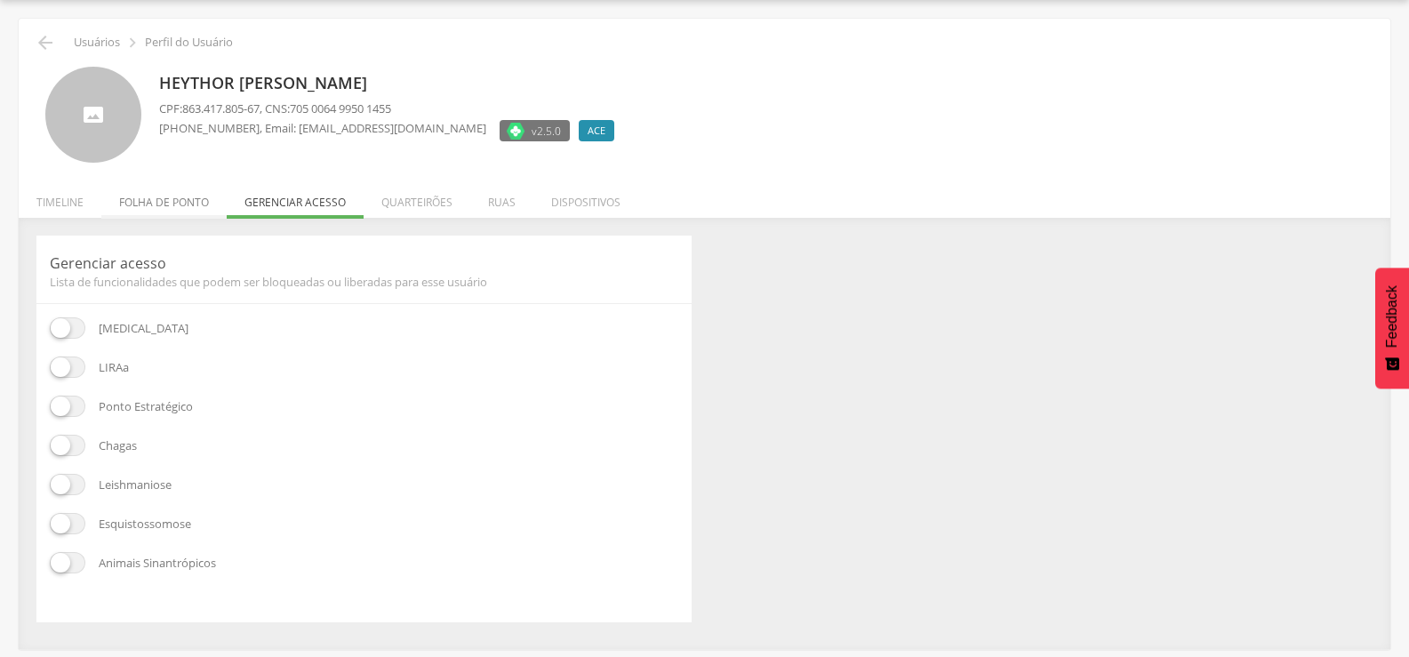
click at [183, 195] on li "Folha de ponto" at bounding box center [163, 198] width 125 height 42
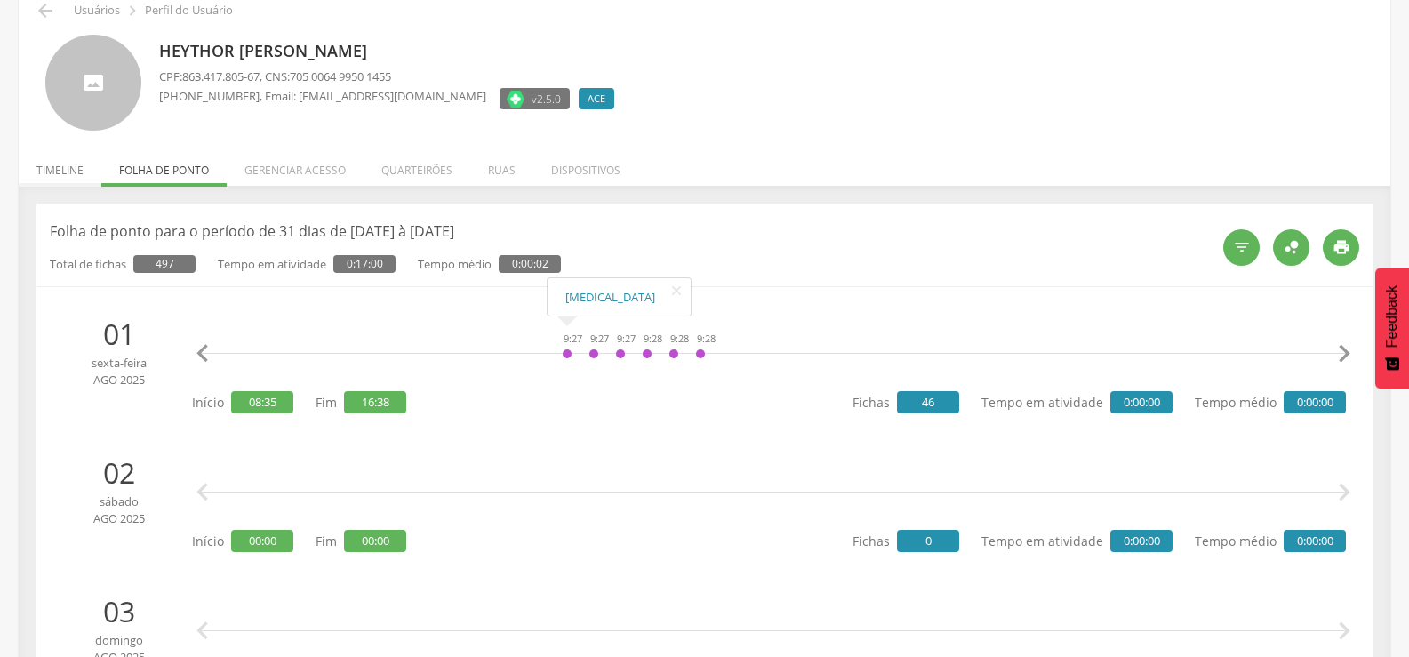
click at [59, 172] on li "Timeline" at bounding box center [60, 166] width 83 height 42
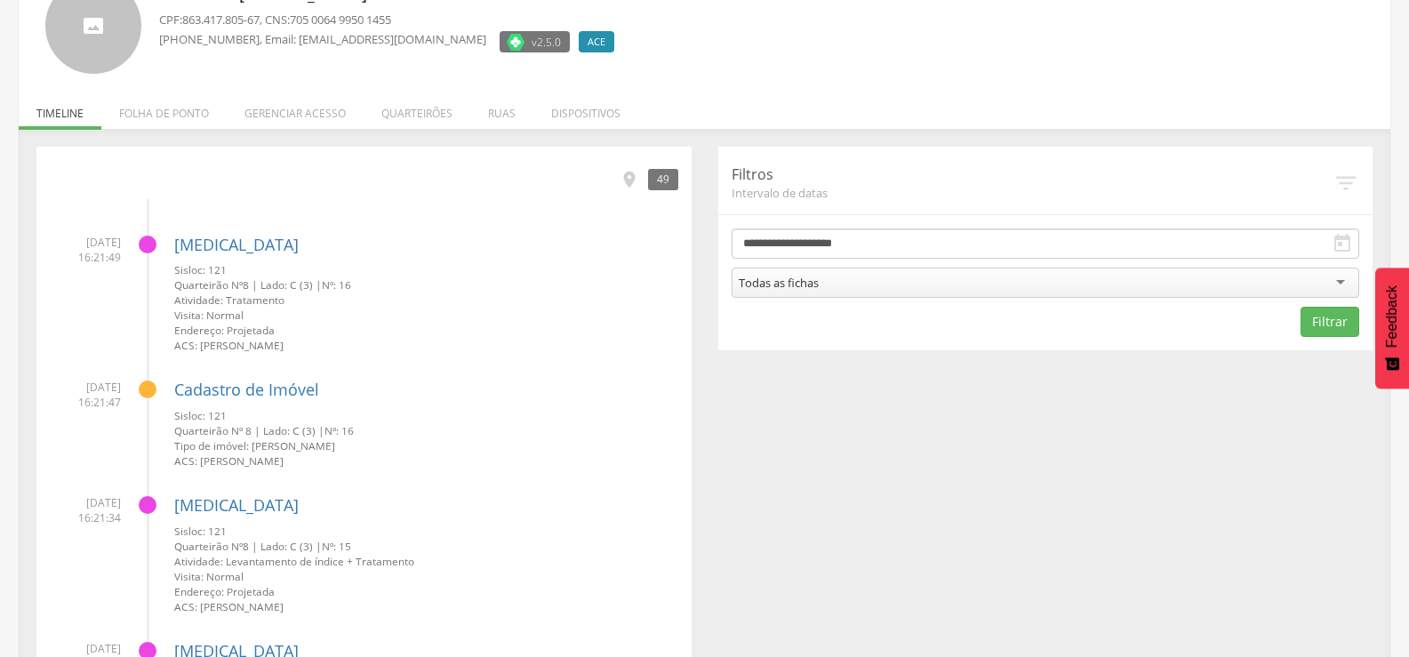
scroll to position [0, 0]
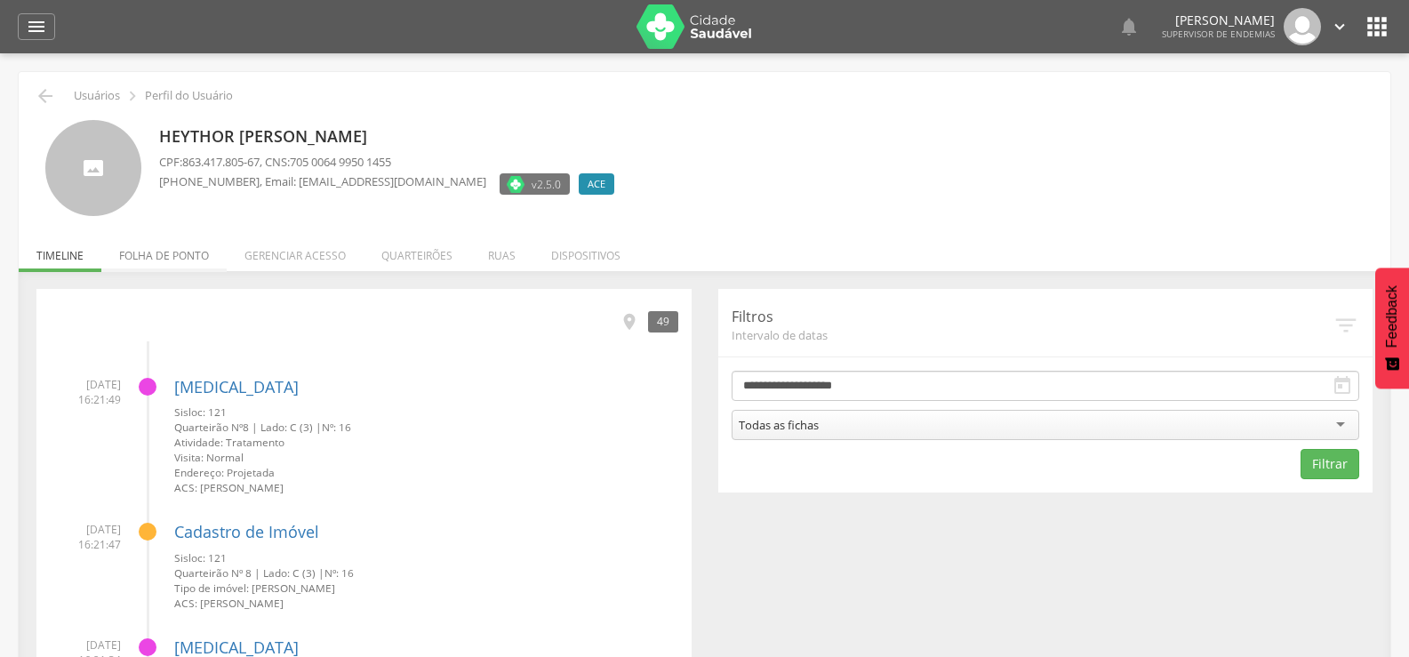
click at [199, 251] on li "Folha de ponto" at bounding box center [163, 251] width 125 height 42
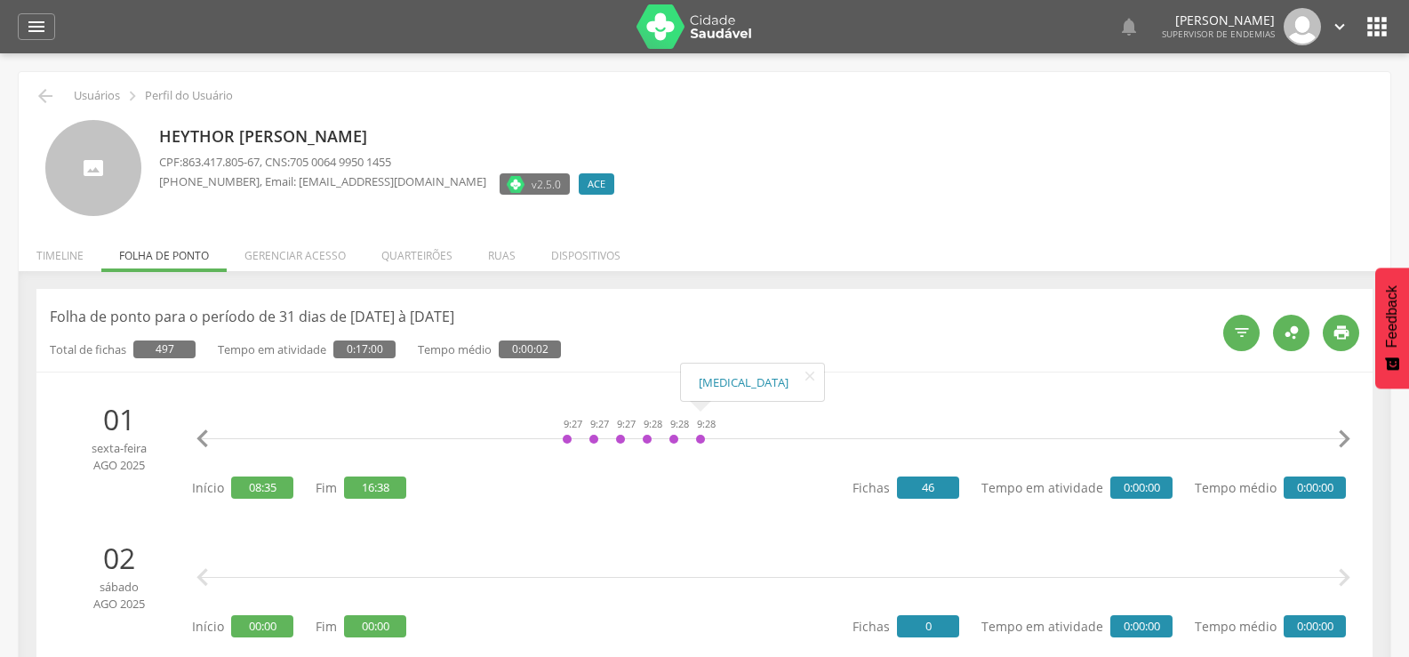
click at [1343, 439] on icon "" at bounding box center [1344, 439] width 36 height 36
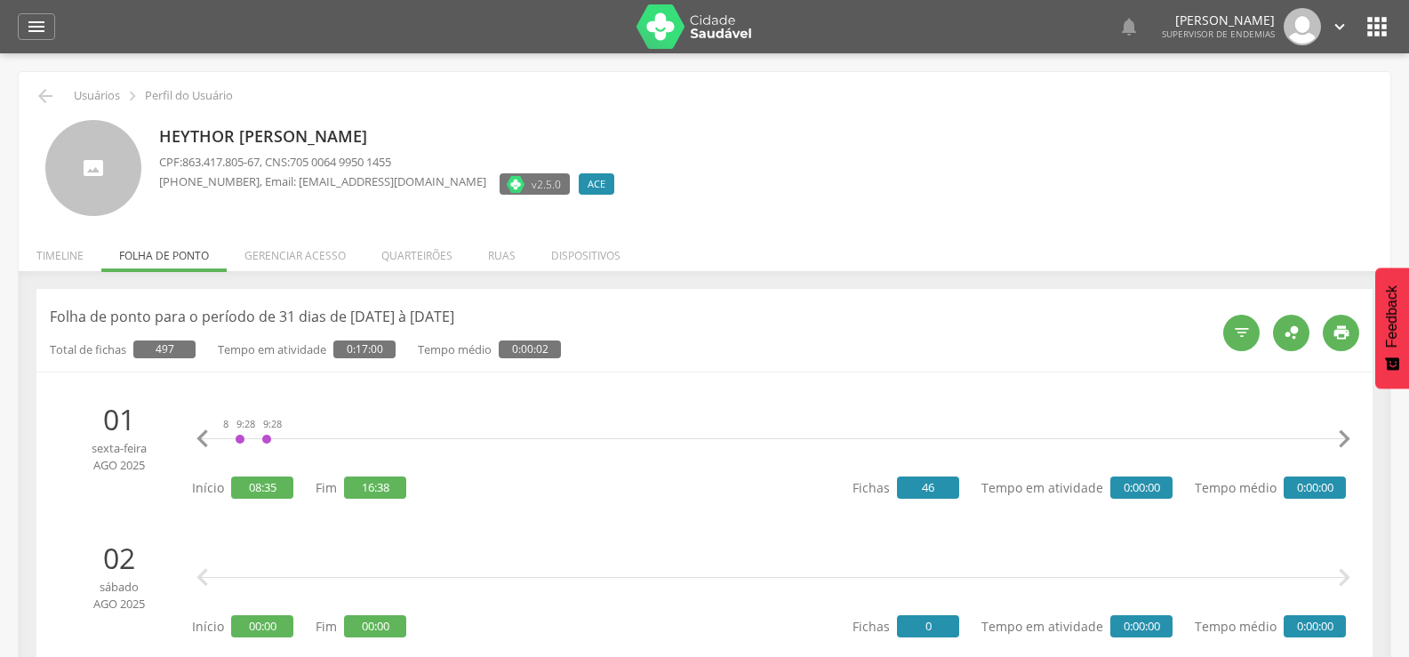
click at [1343, 439] on icon "" at bounding box center [1344, 439] width 36 height 36
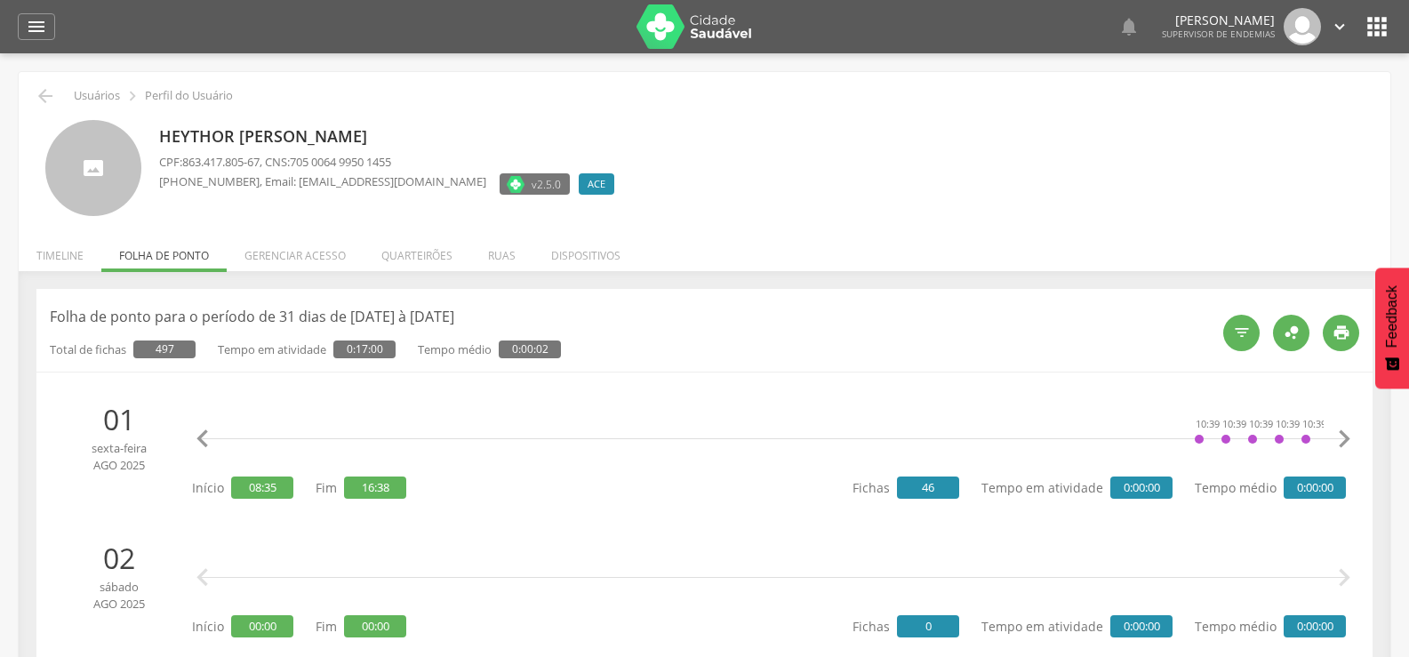
click at [219, 435] on icon "" at bounding box center [203, 439] width 36 height 36
click at [218, 435] on icon "" at bounding box center [203, 439] width 36 height 36
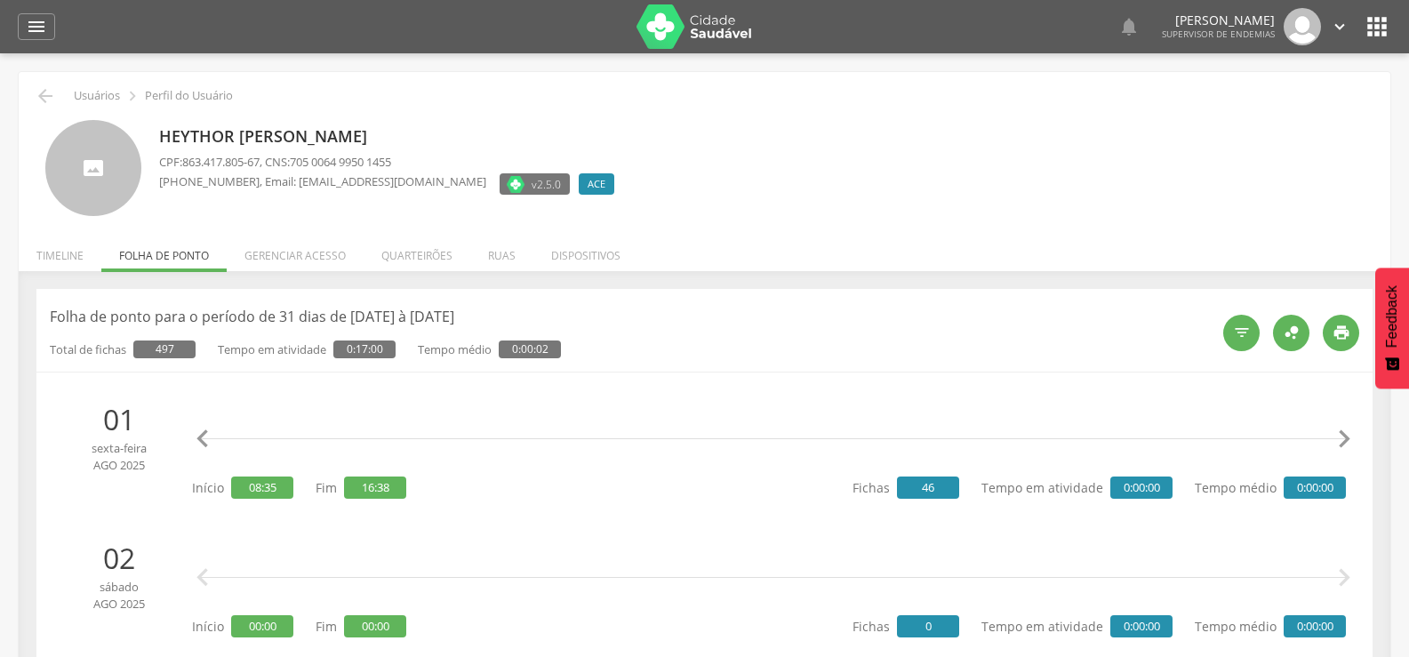
click at [218, 435] on icon "" at bounding box center [203, 439] width 36 height 36
click at [206, 437] on icon "" at bounding box center [203, 439] width 36 height 36
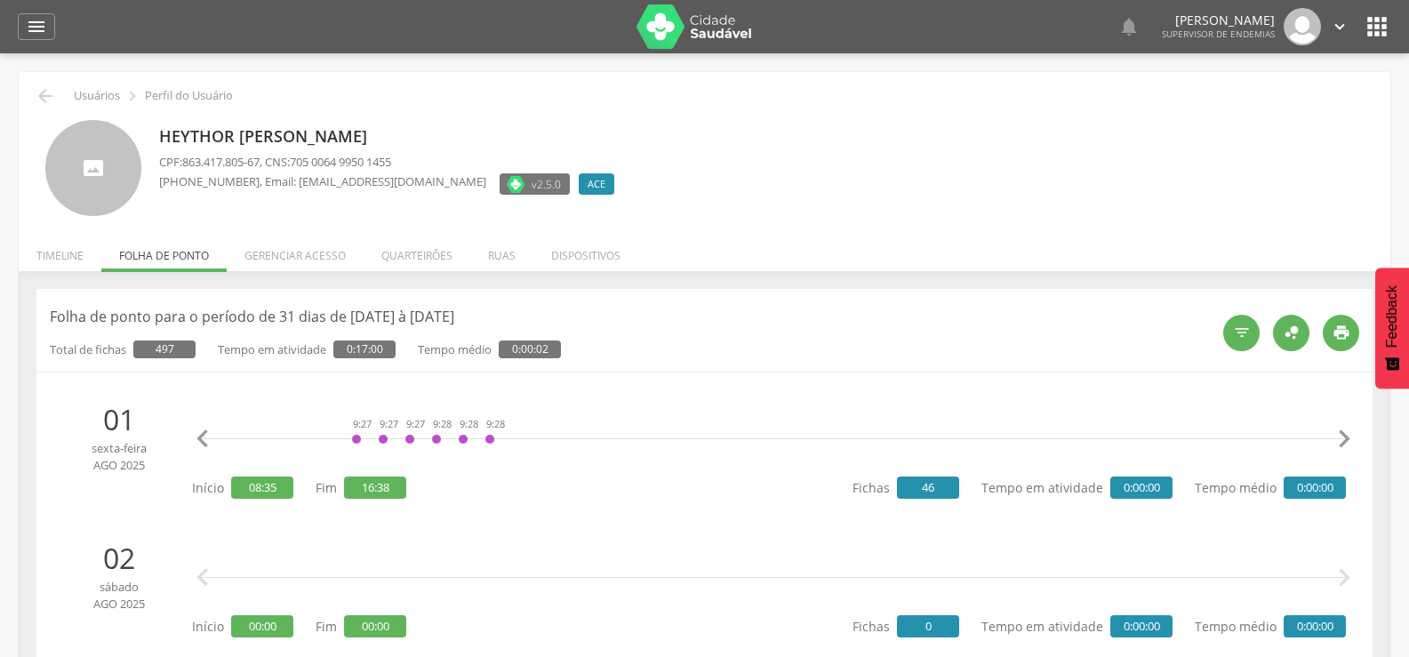
click at [202, 438] on icon "" at bounding box center [203, 439] width 36 height 36
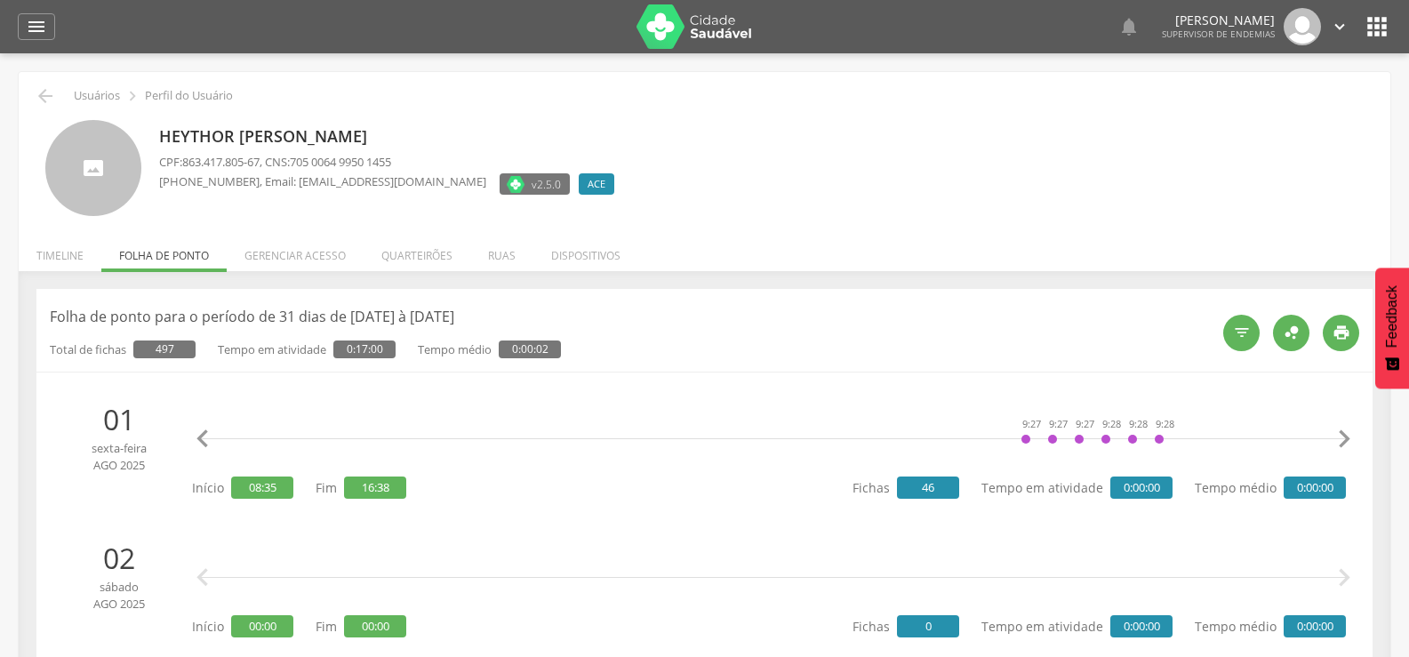
click at [202, 438] on icon "" at bounding box center [203, 439] width 36 height 36
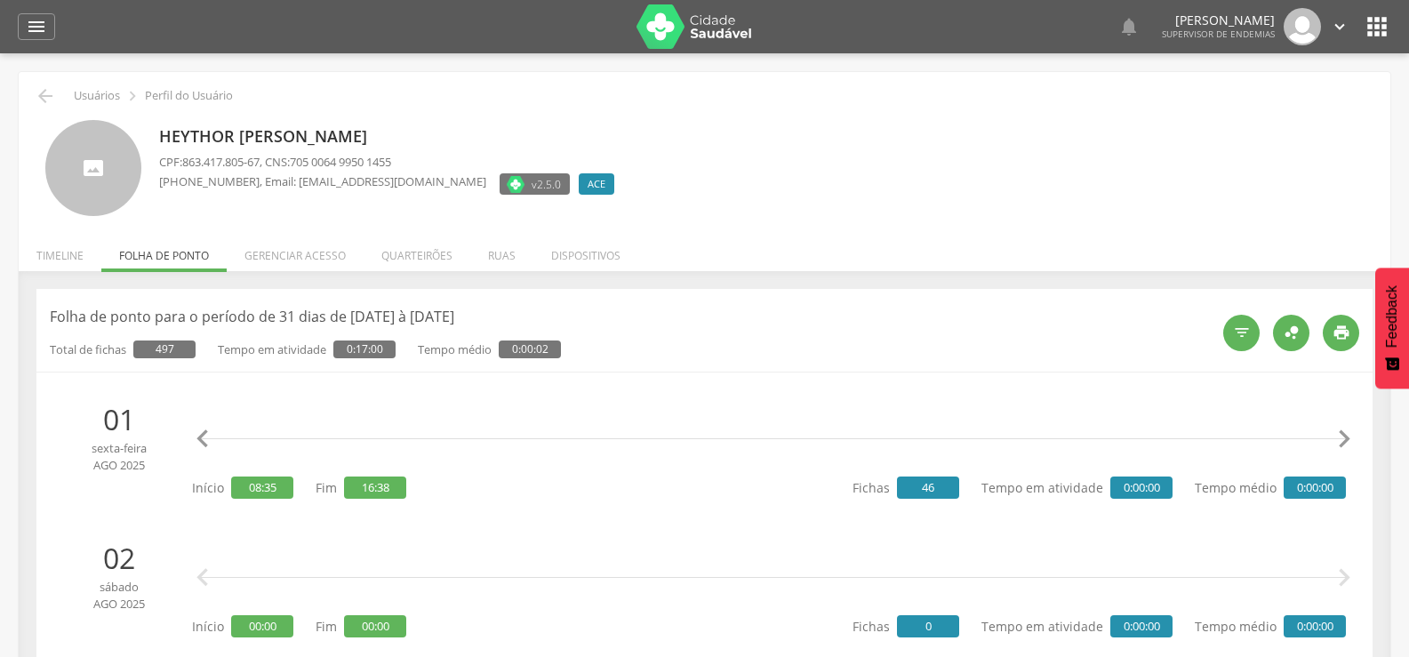
scroll to position [0, 36]
click at [202, 438] on icon "" at bounding box center [203, 439] width 36 height 36
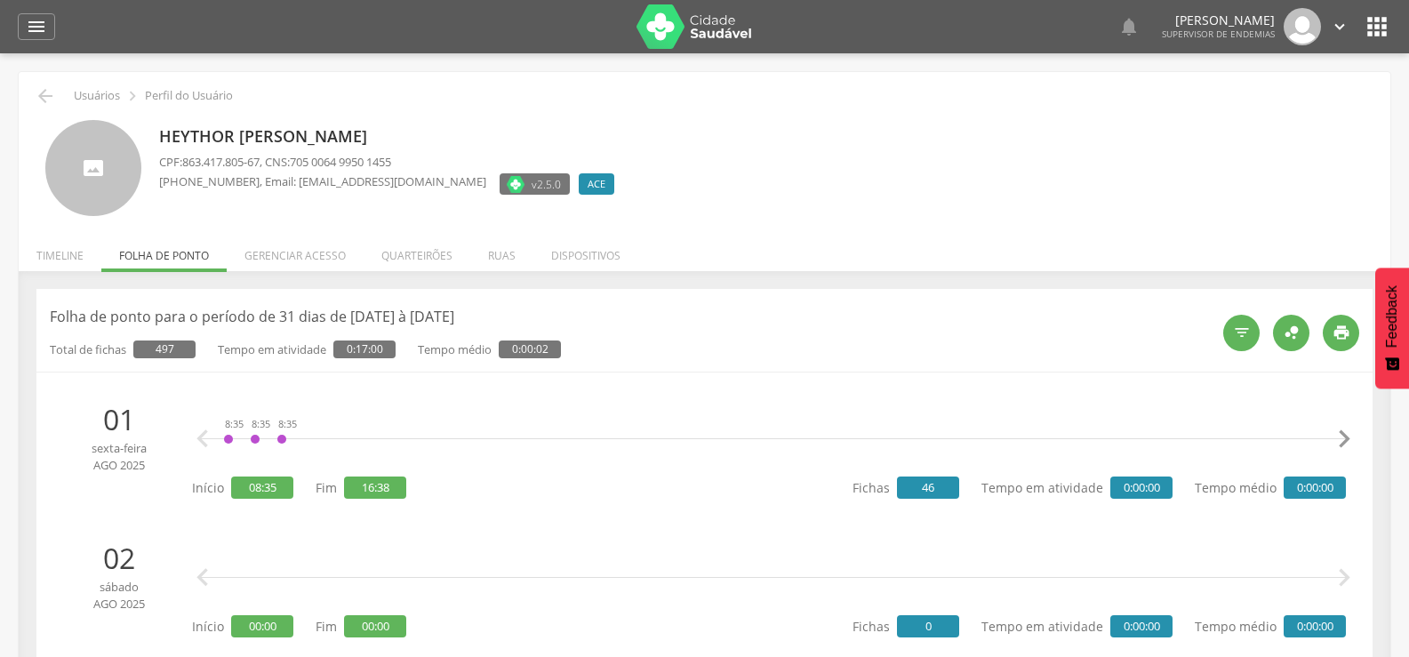
click at [202, 438] on icon "" at bounding box center [203, 439] width 36 height 36
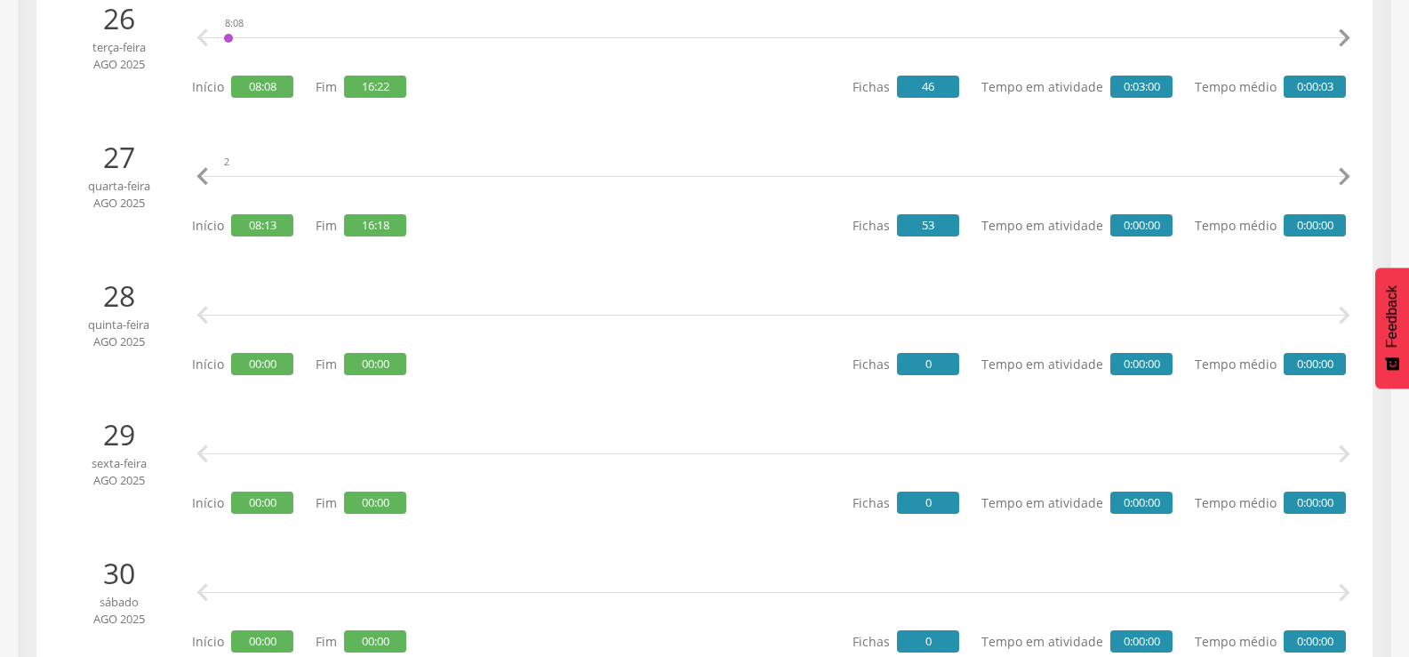
scroll to position [3619, 0]
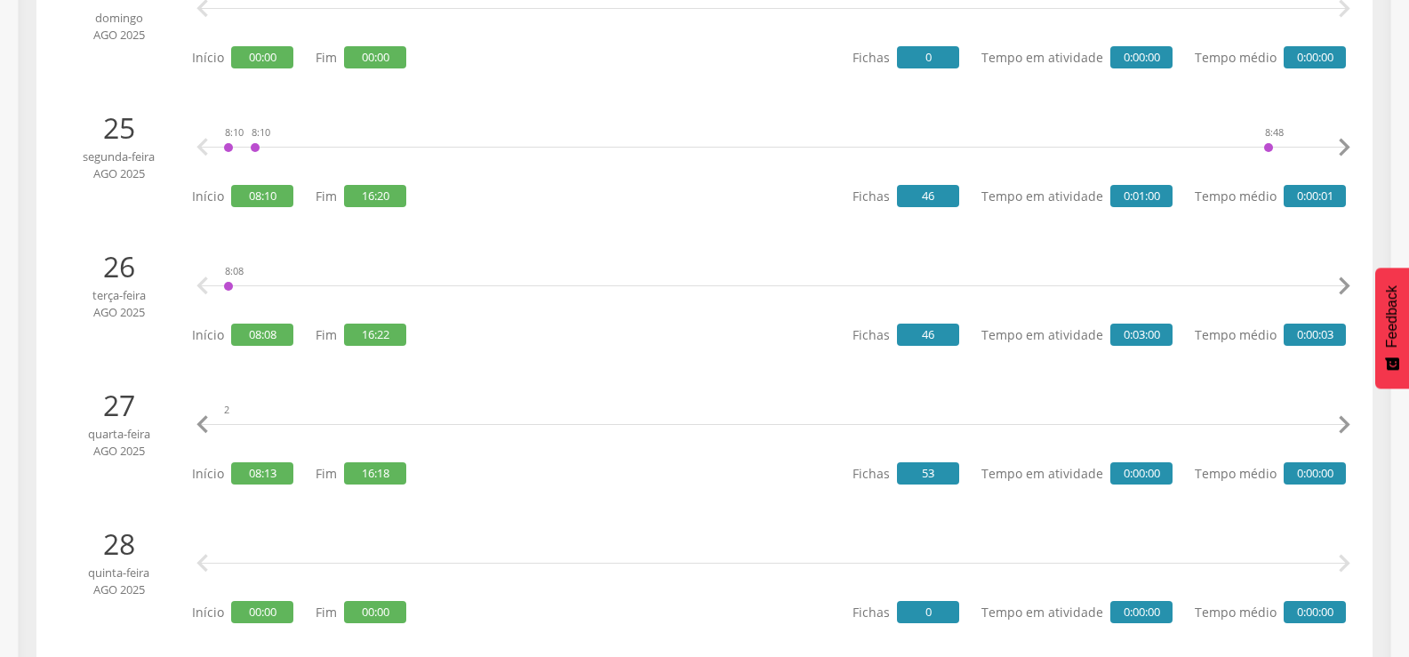
click at [1345, 145] on icon "" at bounding box center [1344, 148] width 36 height 36
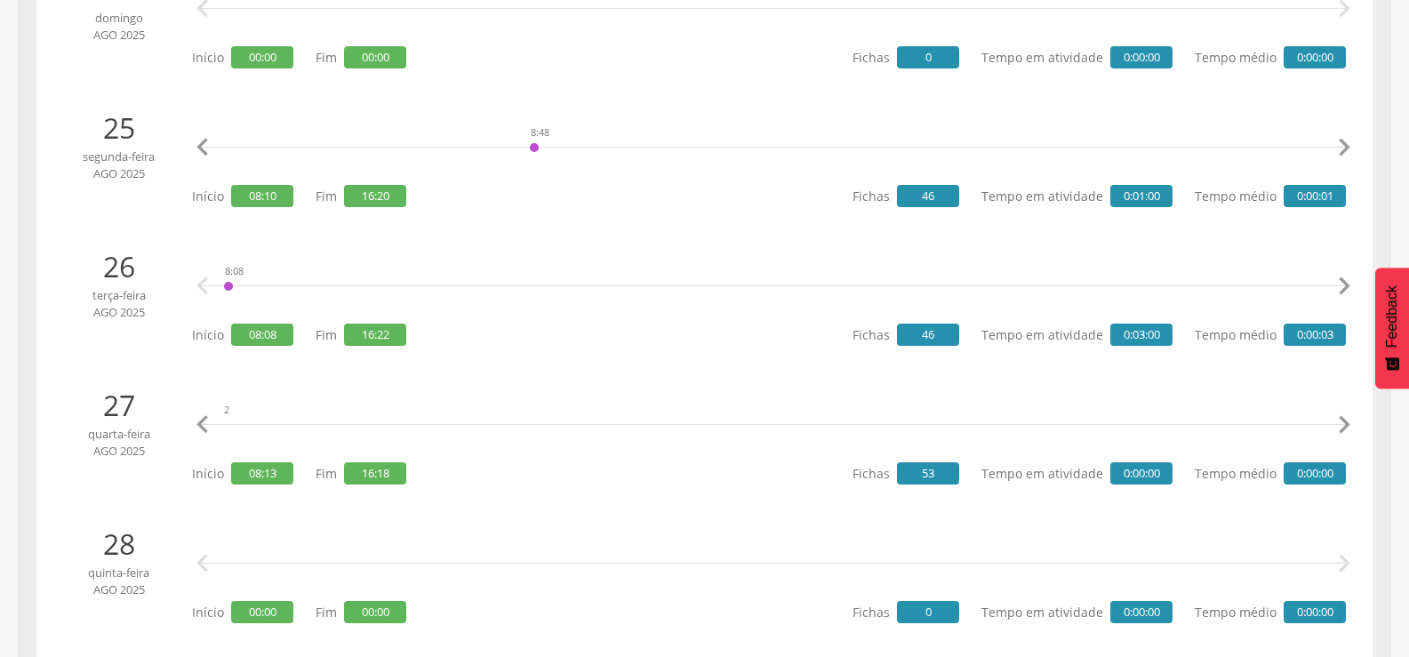
click at [1345, 145] on icon "" at bounding box center [1344, 148] width 36 height 36
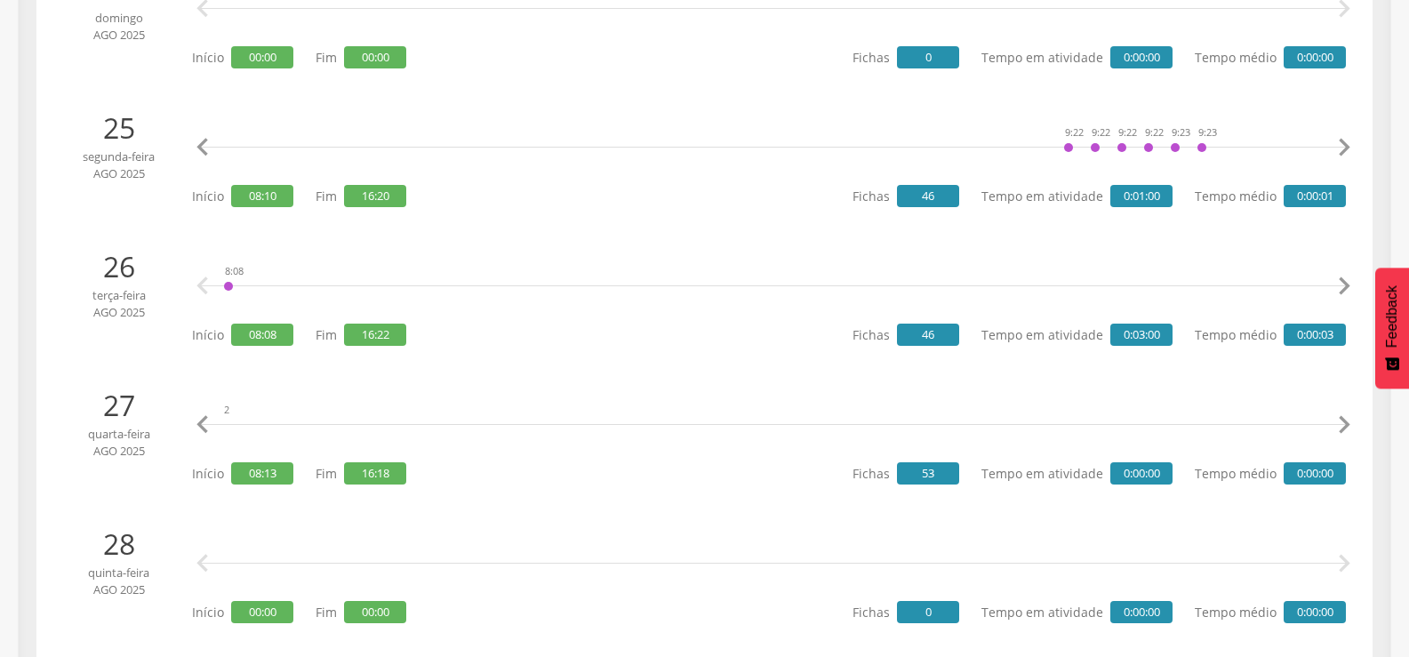
click at [1345, 145] on icon "" at bounding box center [1344, 148] width 36 height 36
click at [905, 139] on div "8:10 8:10 8:48 9:22 9:22 9:22 9:22 9:23 9:23 9:41 9:41 10:32 10:32 10:32 10:32 …" at bounding box center [773, 147] width 1145 height 53
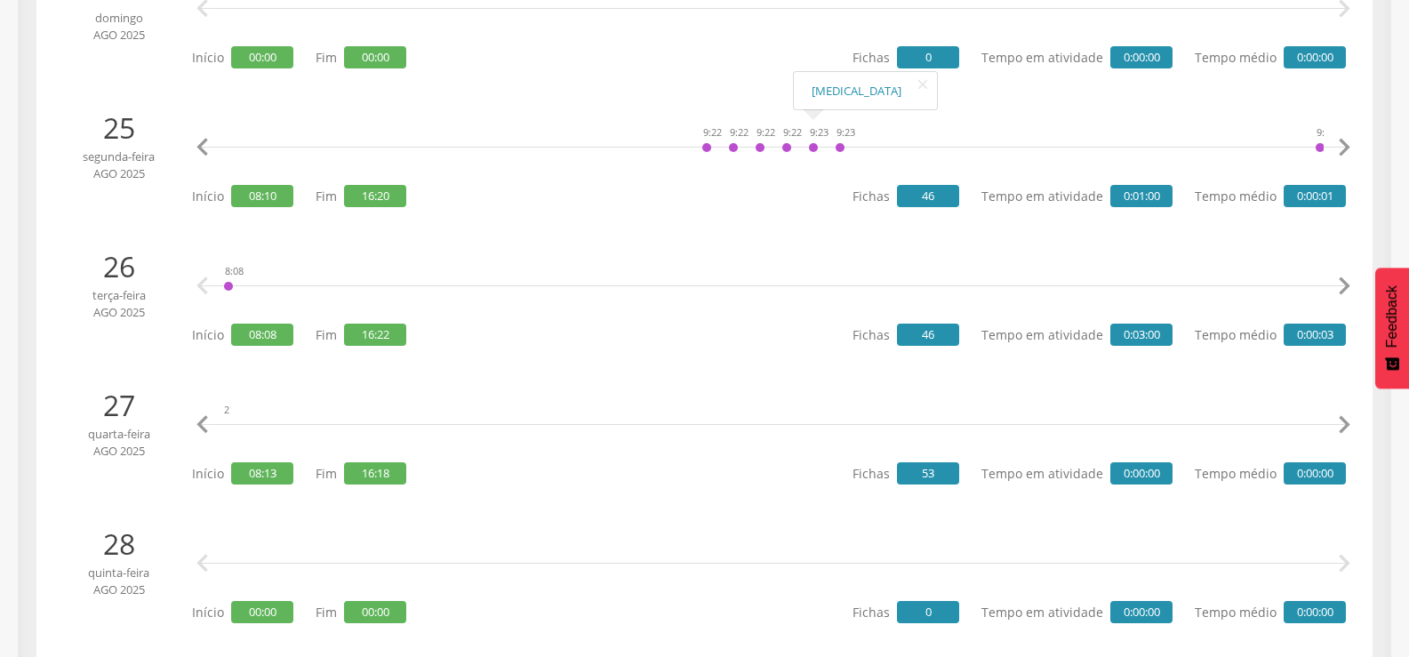
click at [905, 139] on div "8:10 8:10 8:48 9:22 9:22 9:22 9:22 9:23 9:23 9:41 9:41 10:32 10:32 10:32 10:32 …" at bounding box center [773, 147] width 1145 height 53
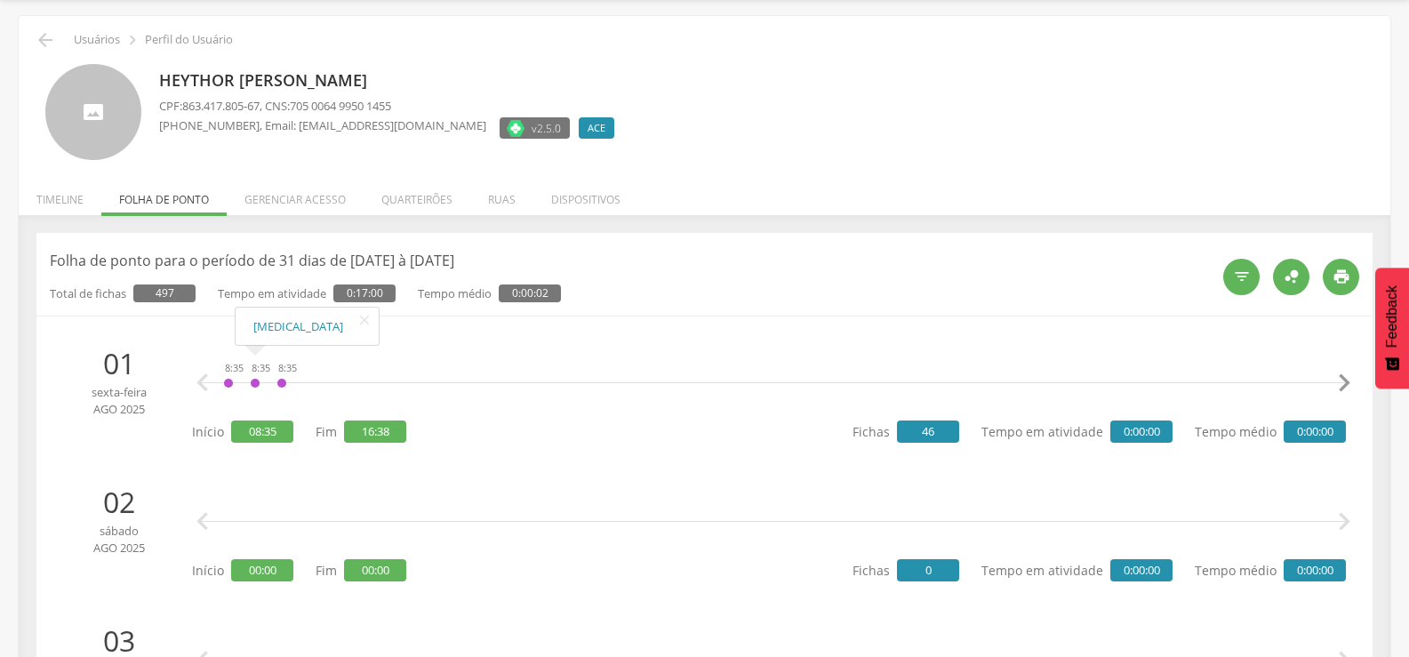
scroll to position [0, 0]
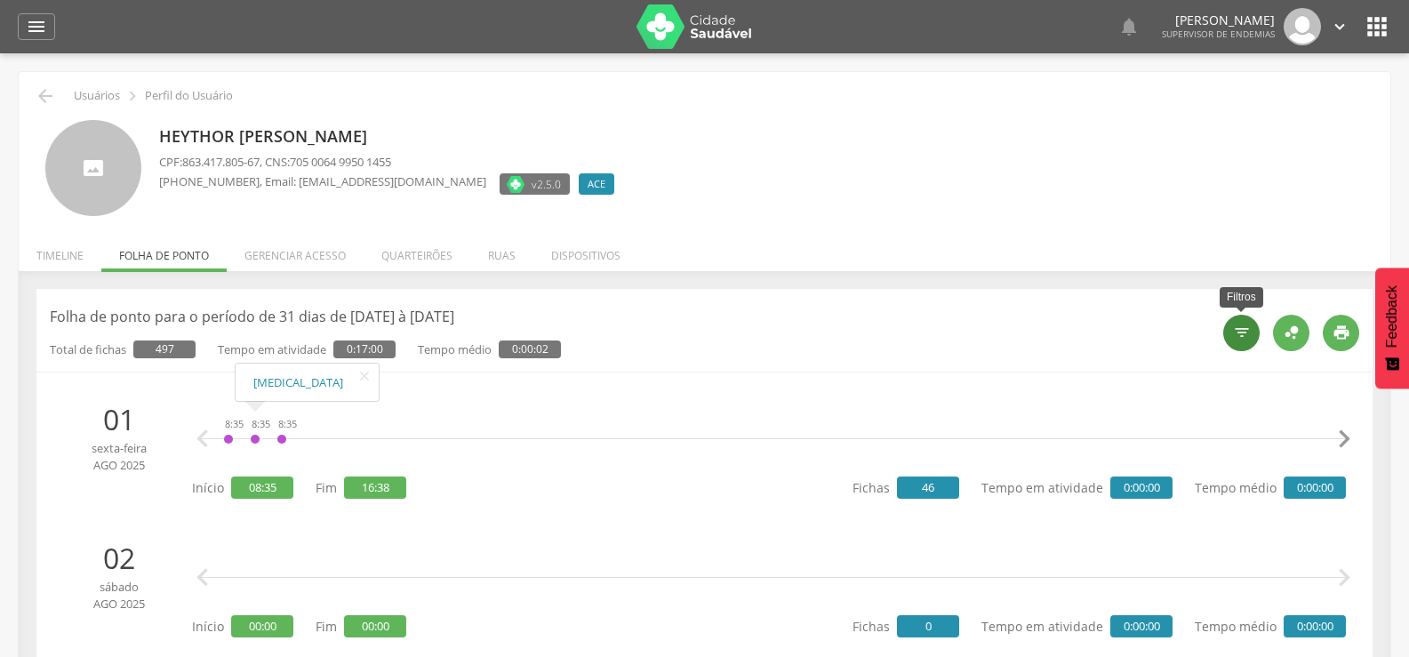
click at [1245, 331] on icon "" at bounding box center [1242, 332] width 18 height 18
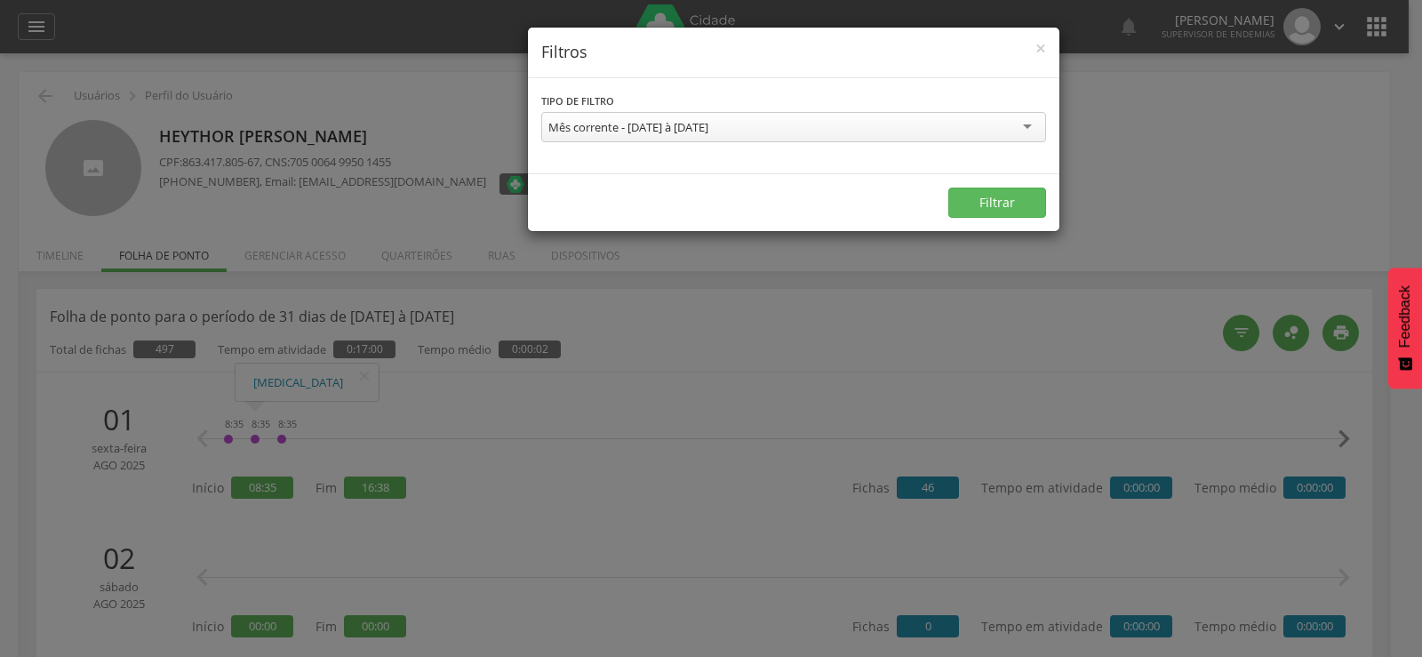
click at [623, 124] on div "Mês corrente - 01/08/2025 à 31/08/2025" at bounding box center [628, 127] width 160 height 16
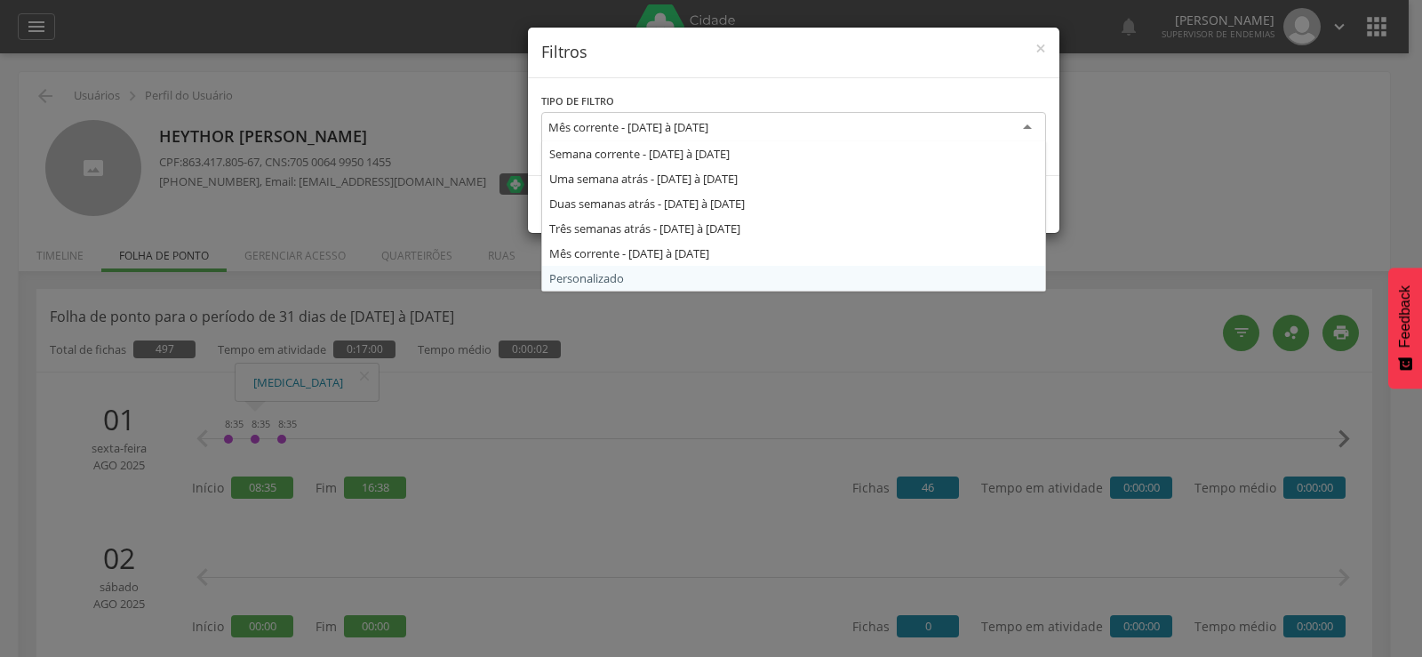
click at [749, 339] on div "**********" at bounding box center [711, 328] width 1422 height 657
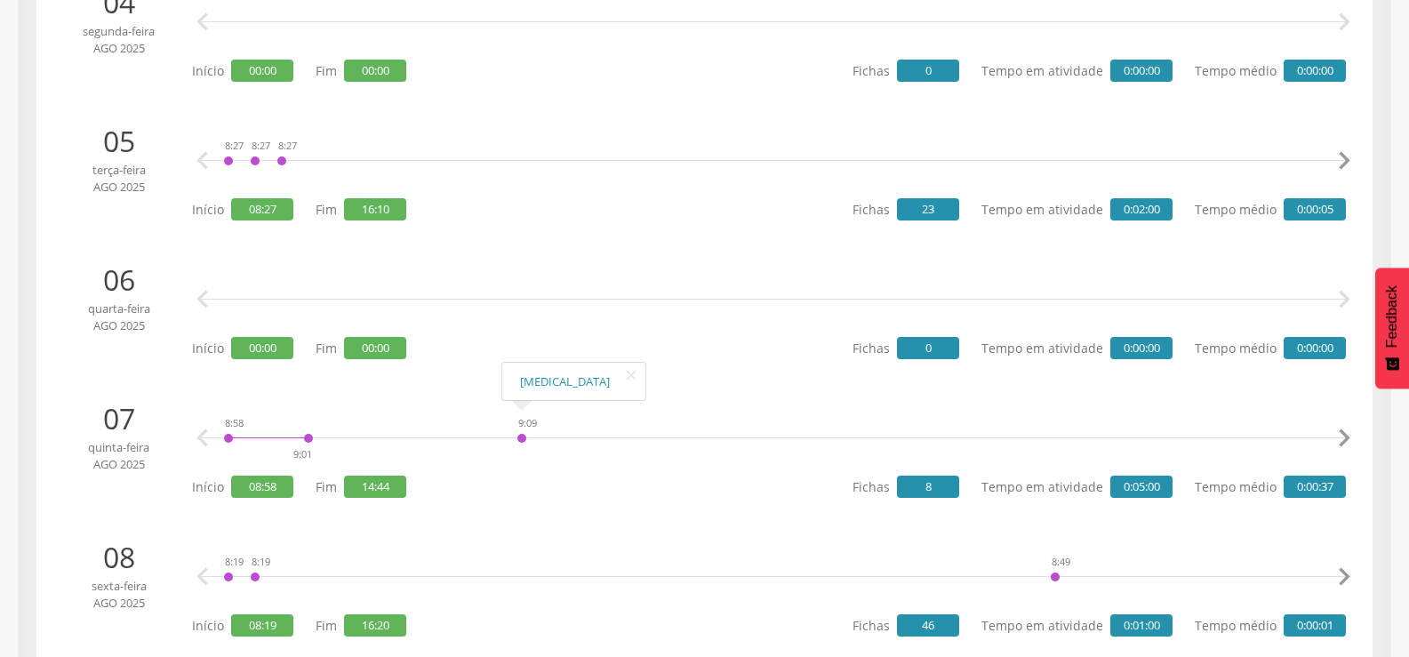
scroll to position [978, 0]
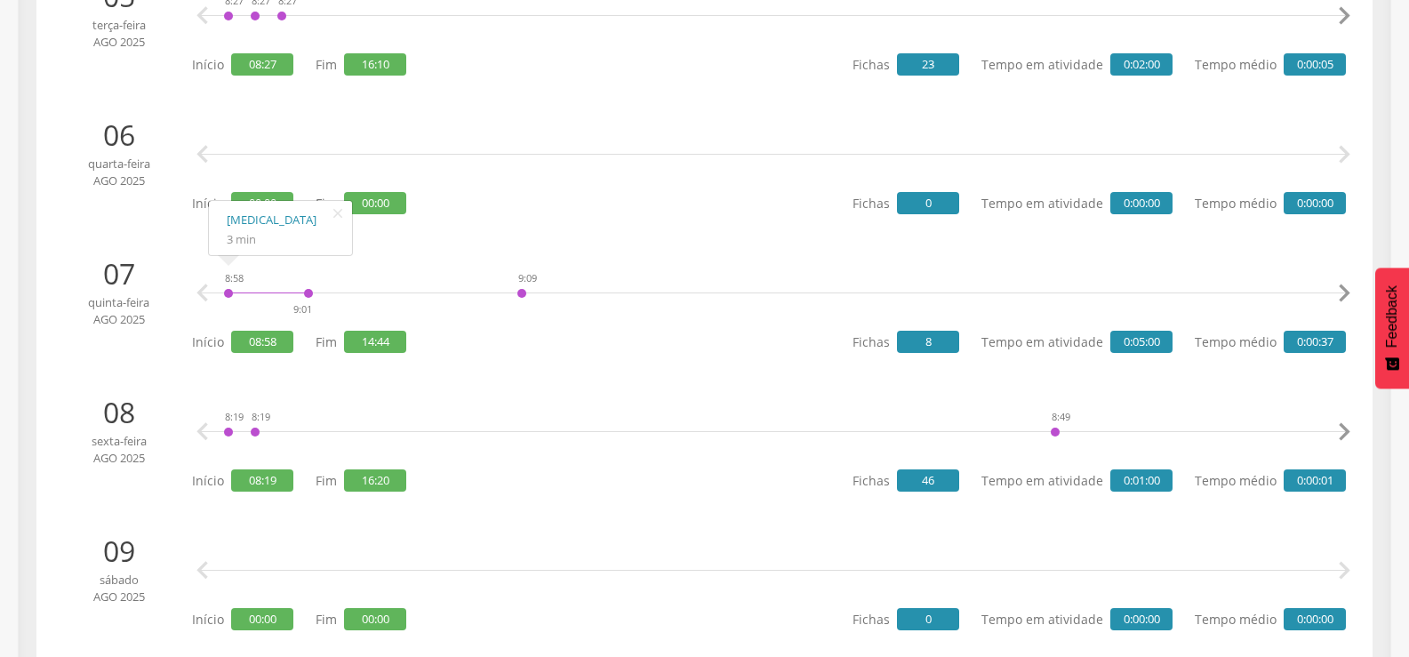
click at [203, 294] on icon "" at bounding box center [203, 293] width 36 height 36
click at [329, 212] on icon "" at bounding box center [337, 213] width 28 height 25
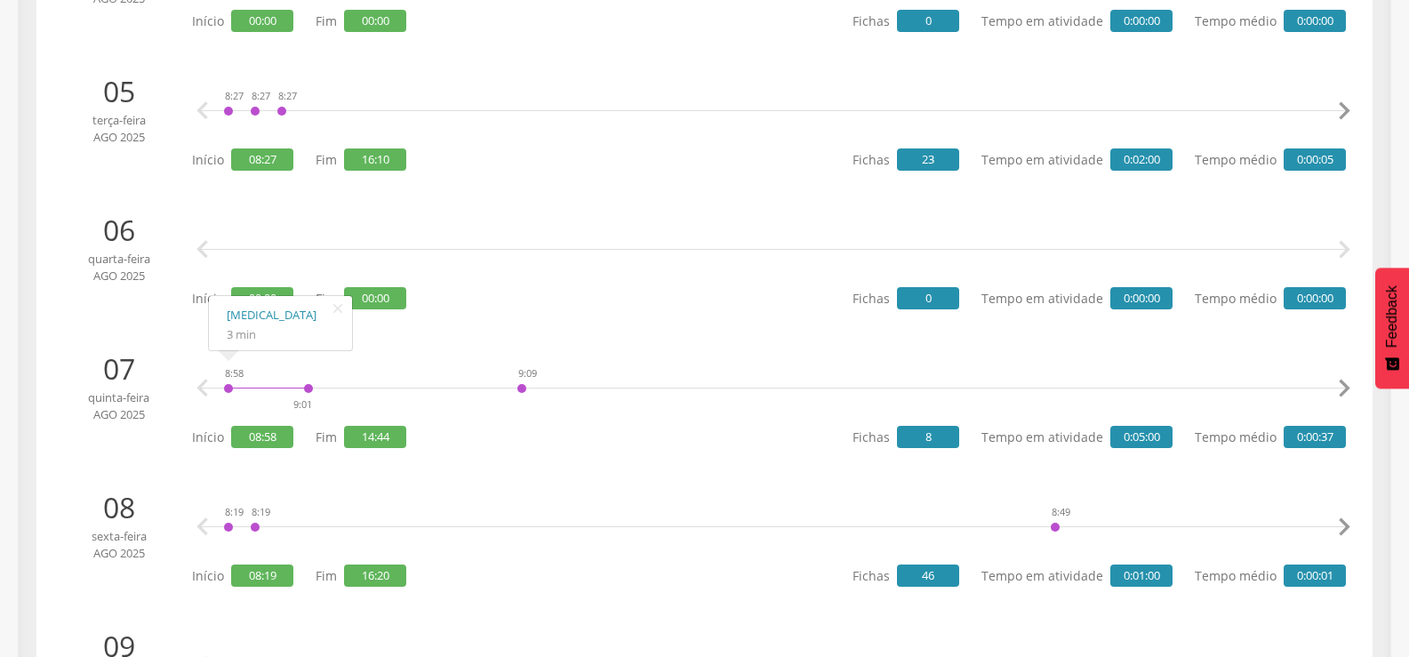
scroll to position [622, 0]
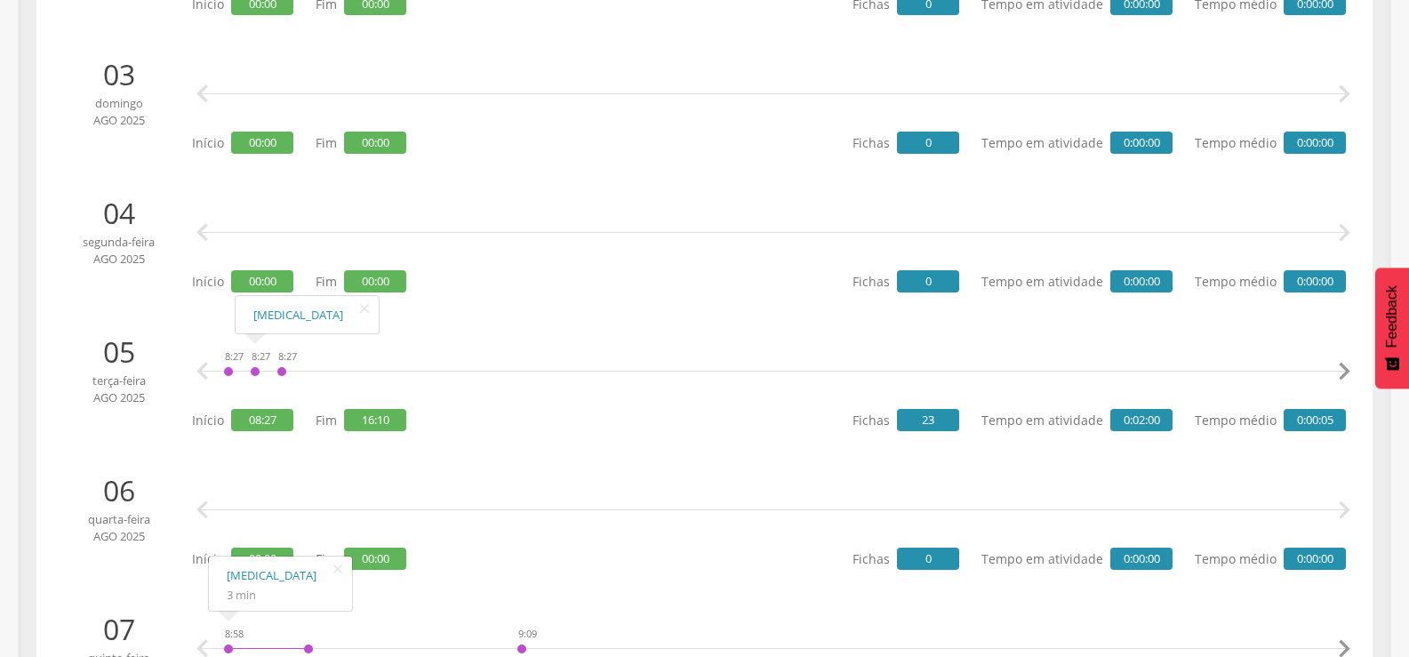
click at [1350, 377] on icon "" at bounding box center [1344, 372] width 36 height 36
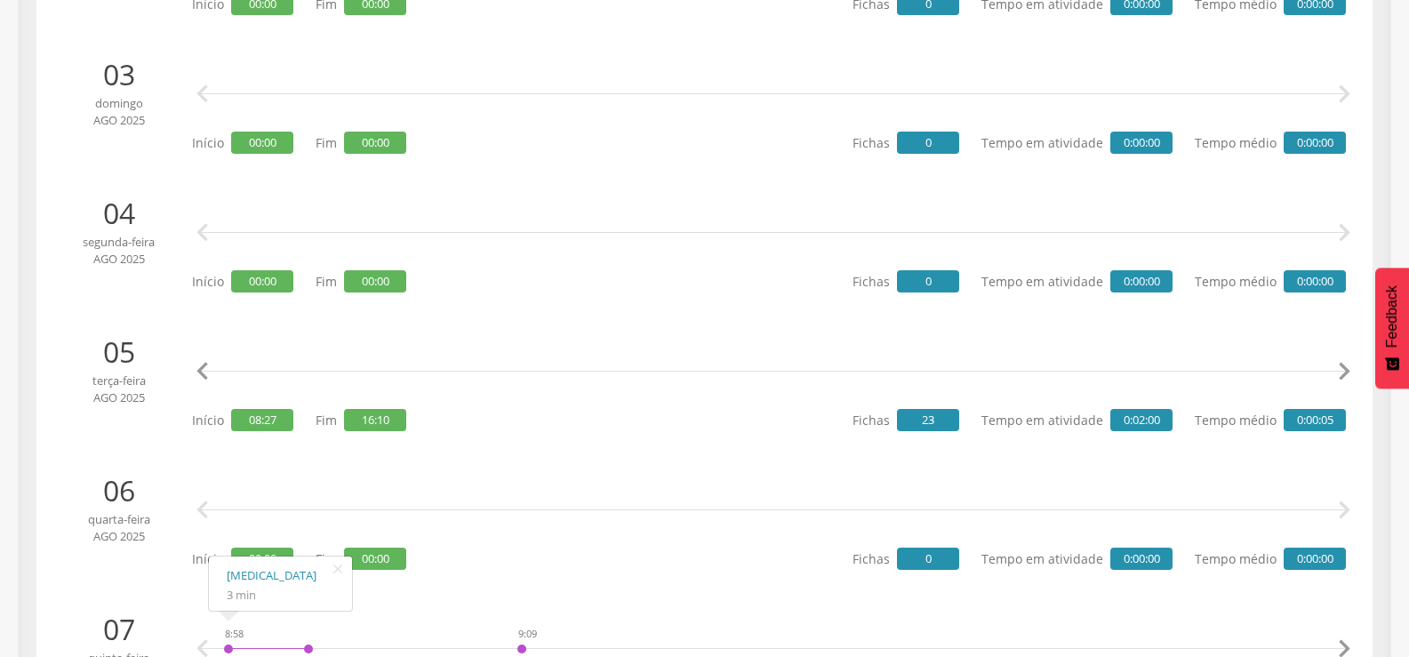
click at [1350, 377] on icon "" at bounding box center [1344, 372] width 36 height 36
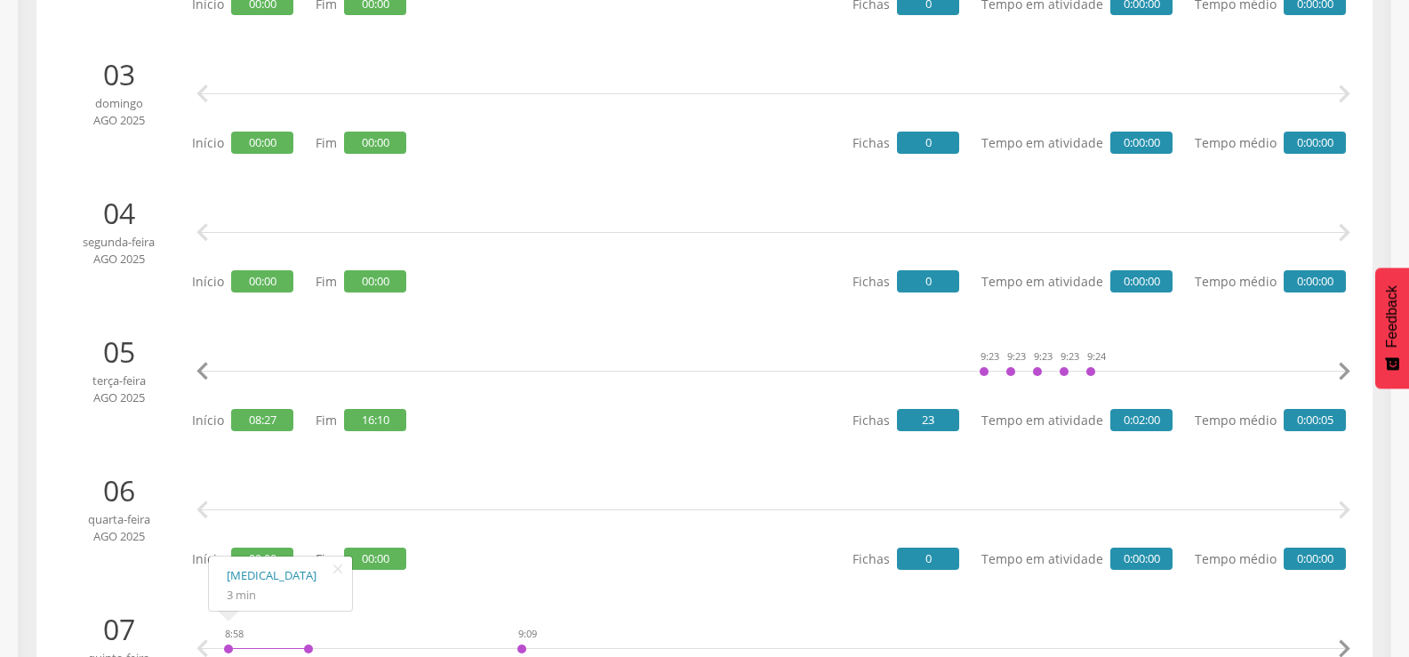
click at [1350, 377] on icon "" at bounding box center [1344, 372] width 36 height 36
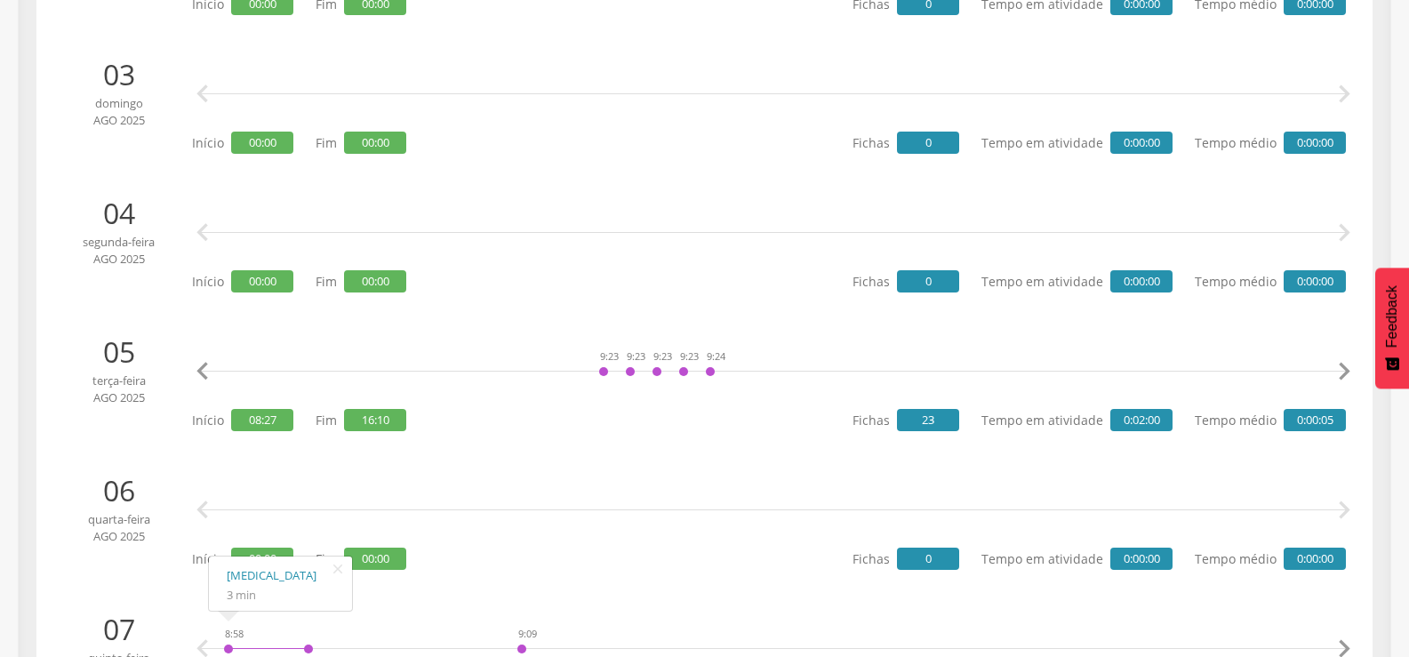
click at [1350, 377] on icon "" at bounding box center [1344, 372] width 36 height 36
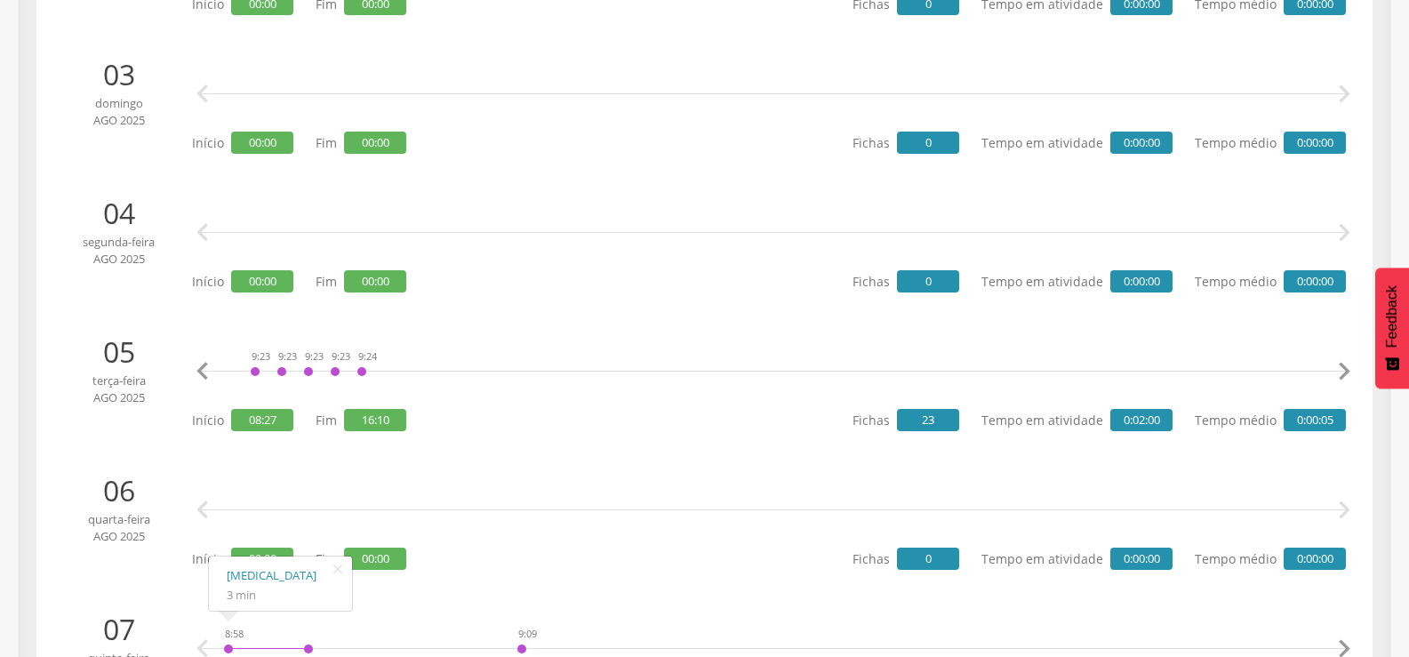
click at [1350, 377] on icon "" at bounding box center [1344, 372] width 36 height 36
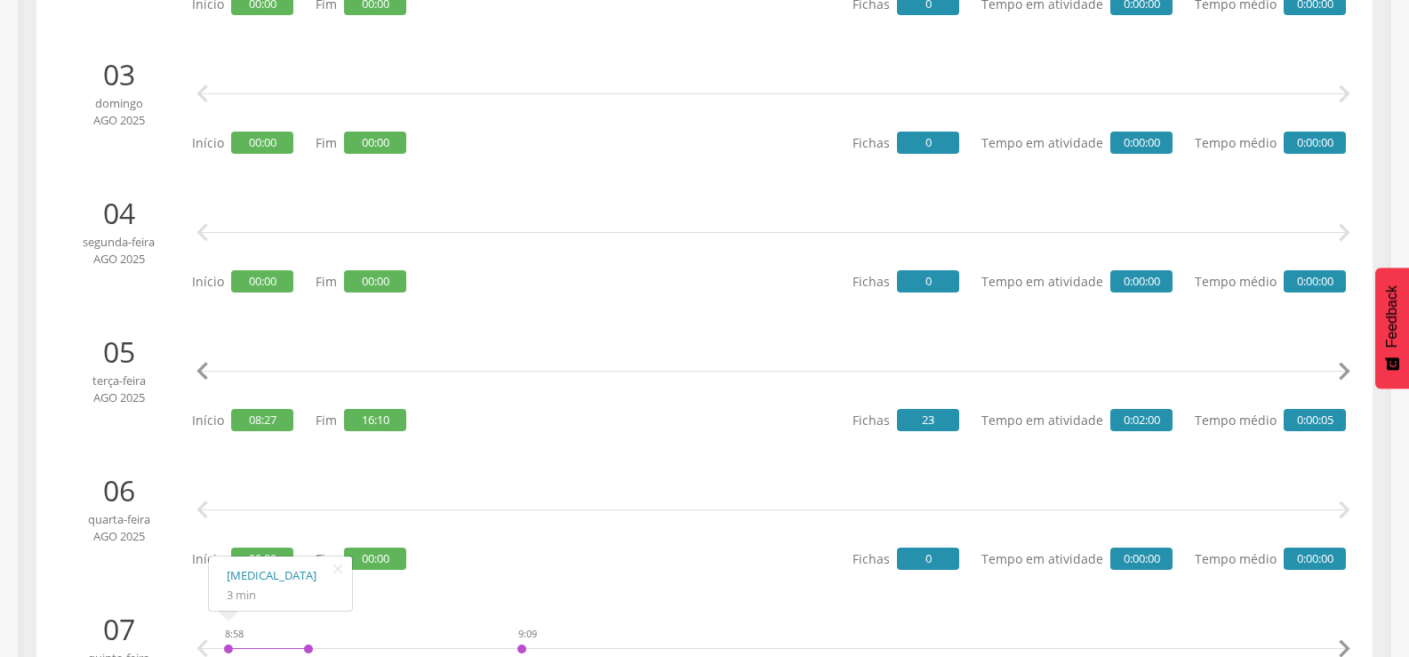
click at [1350, 377] on icon "" at bounding box center [1344, 372] width 36 height 36
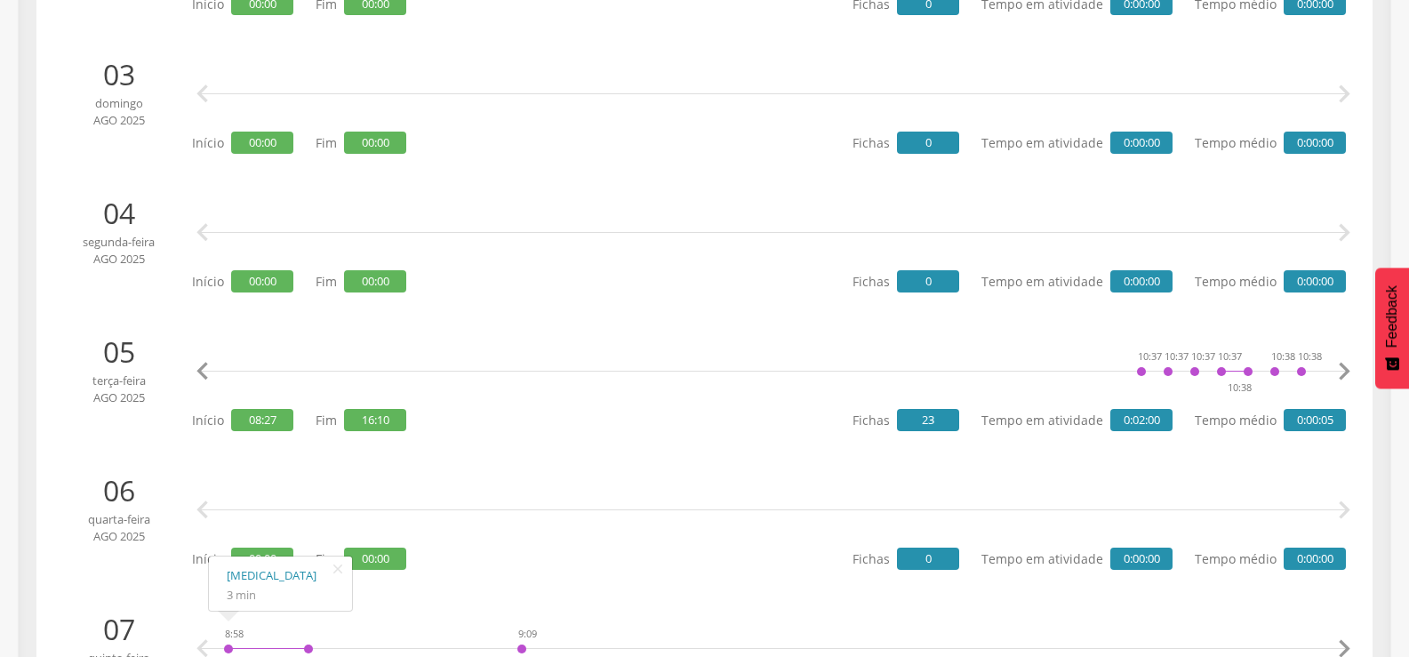
click at [1350, 377] on icon "" at bounding box center [1344, 372] width 36 height 36
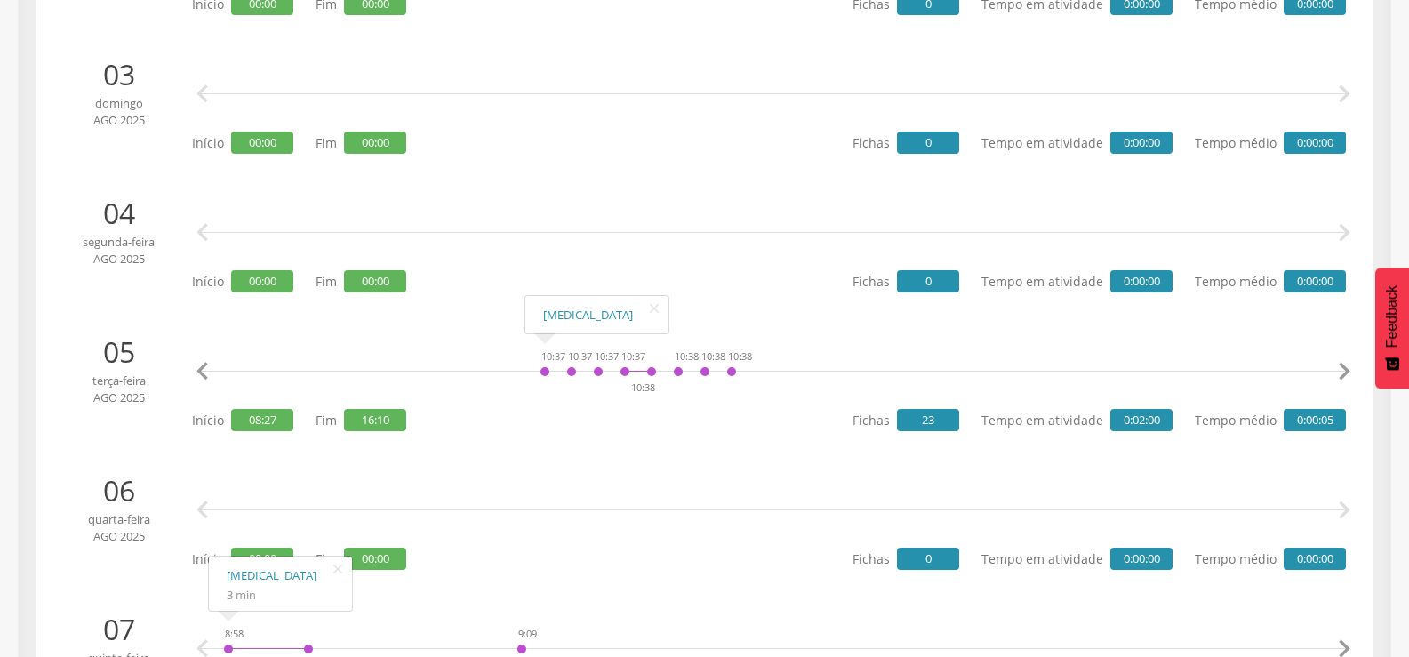
click at [192, 368] on icon "" at bounding box center [203, 372] width 36 height 36
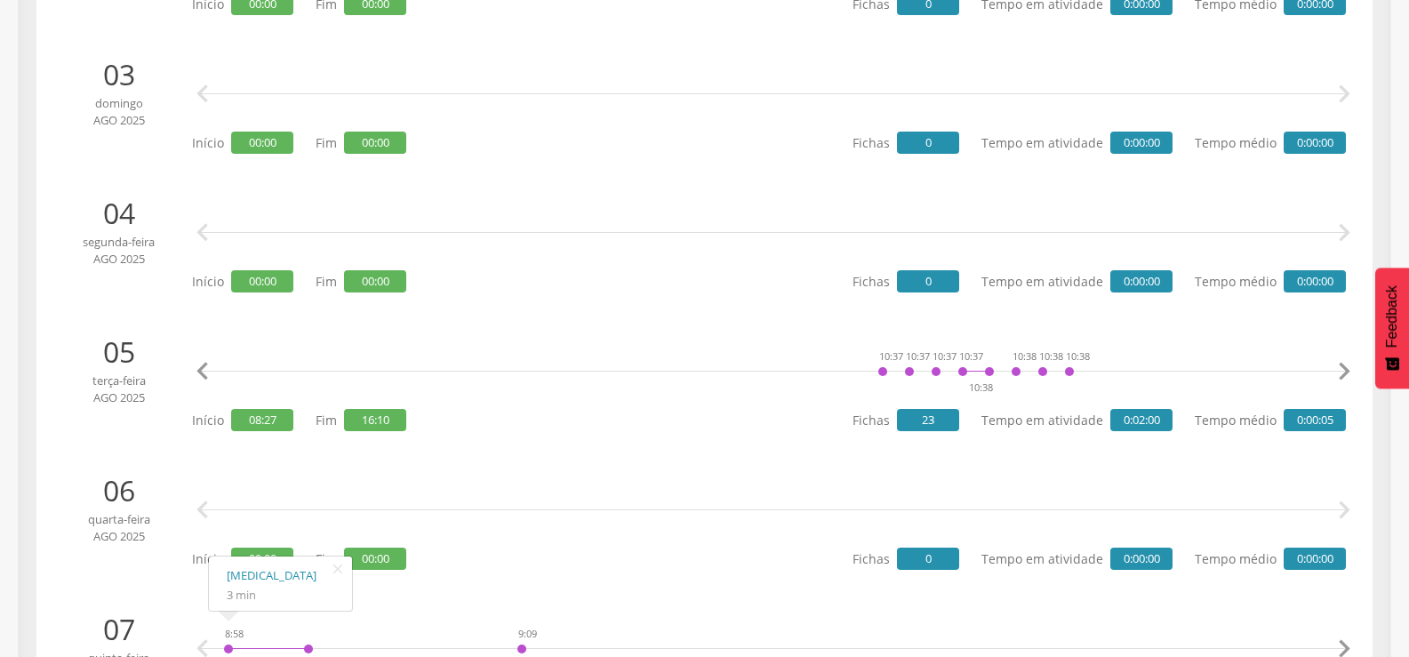
click at [192, 368] on icon "" at bounding box center [203, 372] width 36 height 36
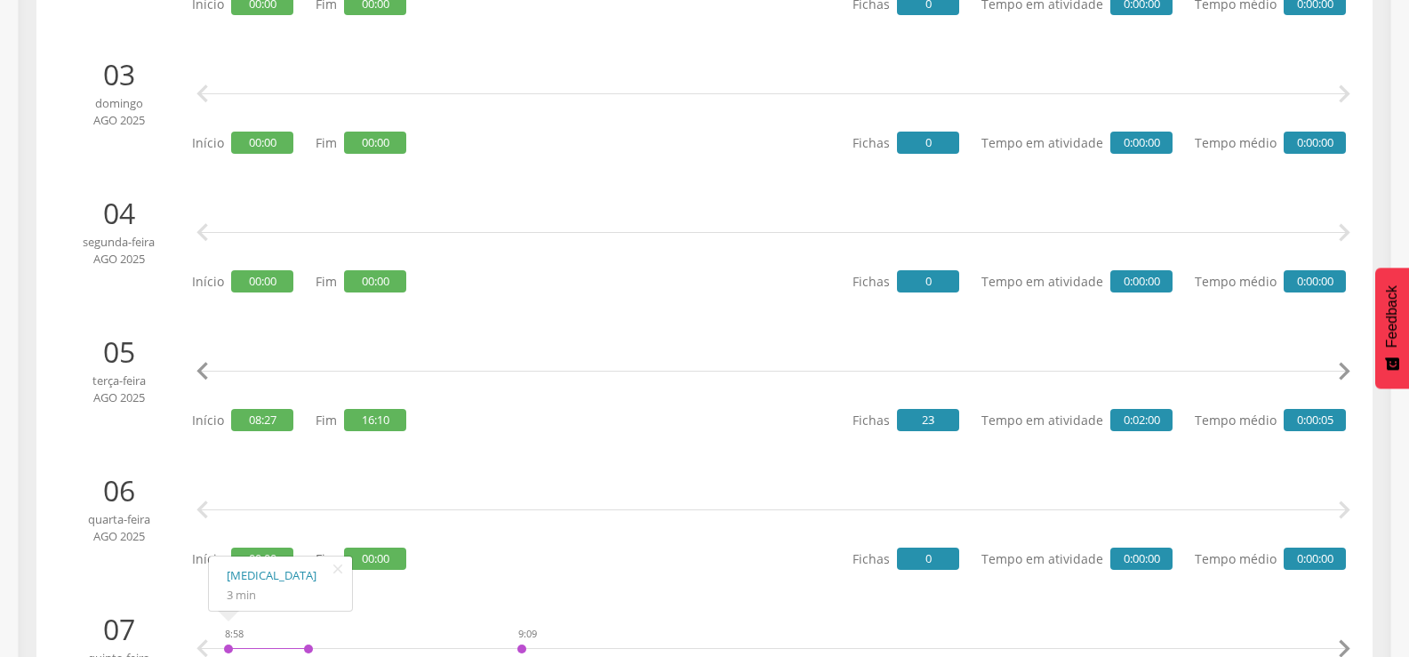
click at [192, 368] on icon "" at bounding box center [203, 372] width 36 height 36
click at [193, 368] on icon "" at bounding box center [203, 372] width 36 height 36
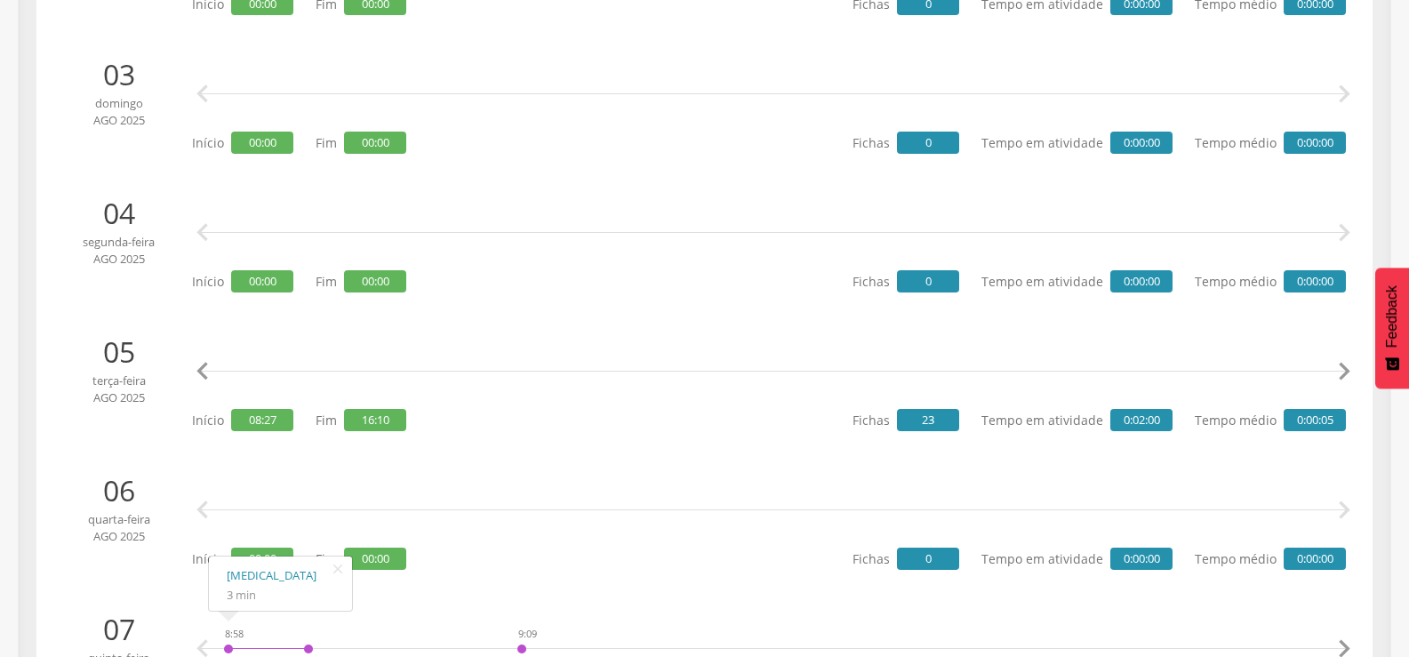
click at [193, 368] on icon "" at bounding box center [203, 372] width 36 height 36
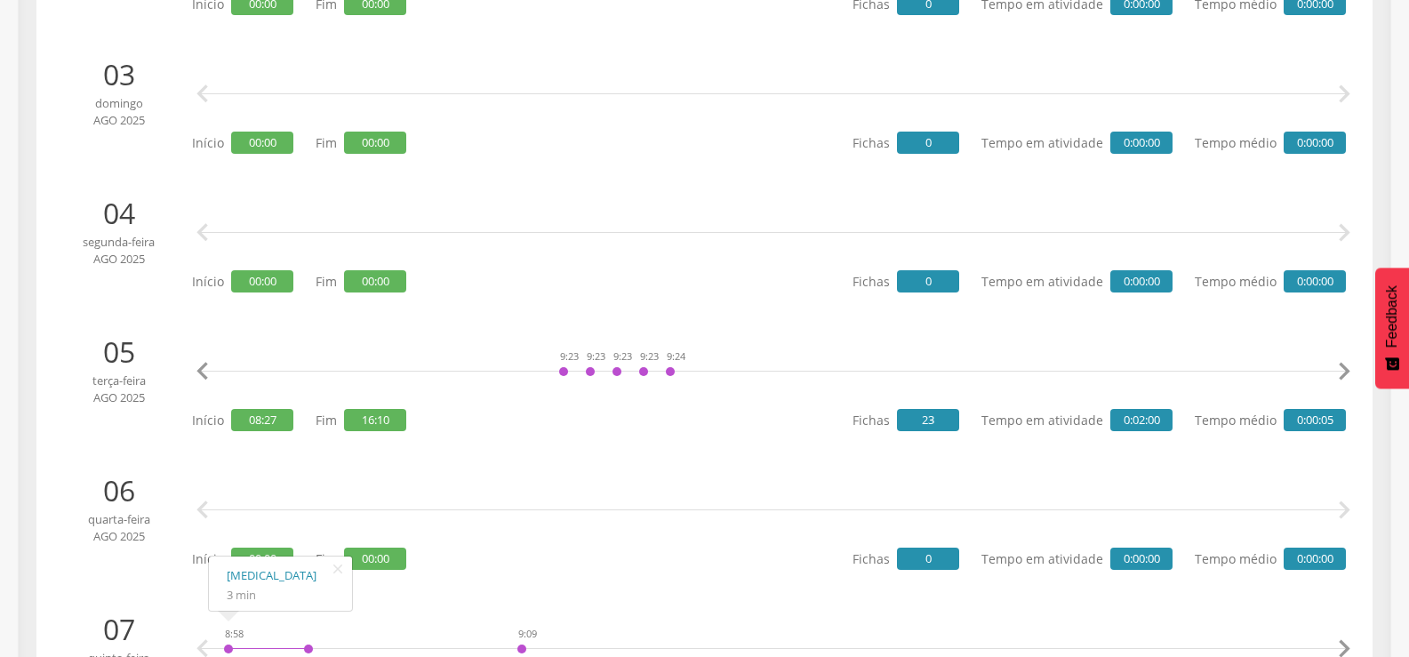
click at [193, 368] on icon "" at bounding box center [203, 372] width 36 height 36
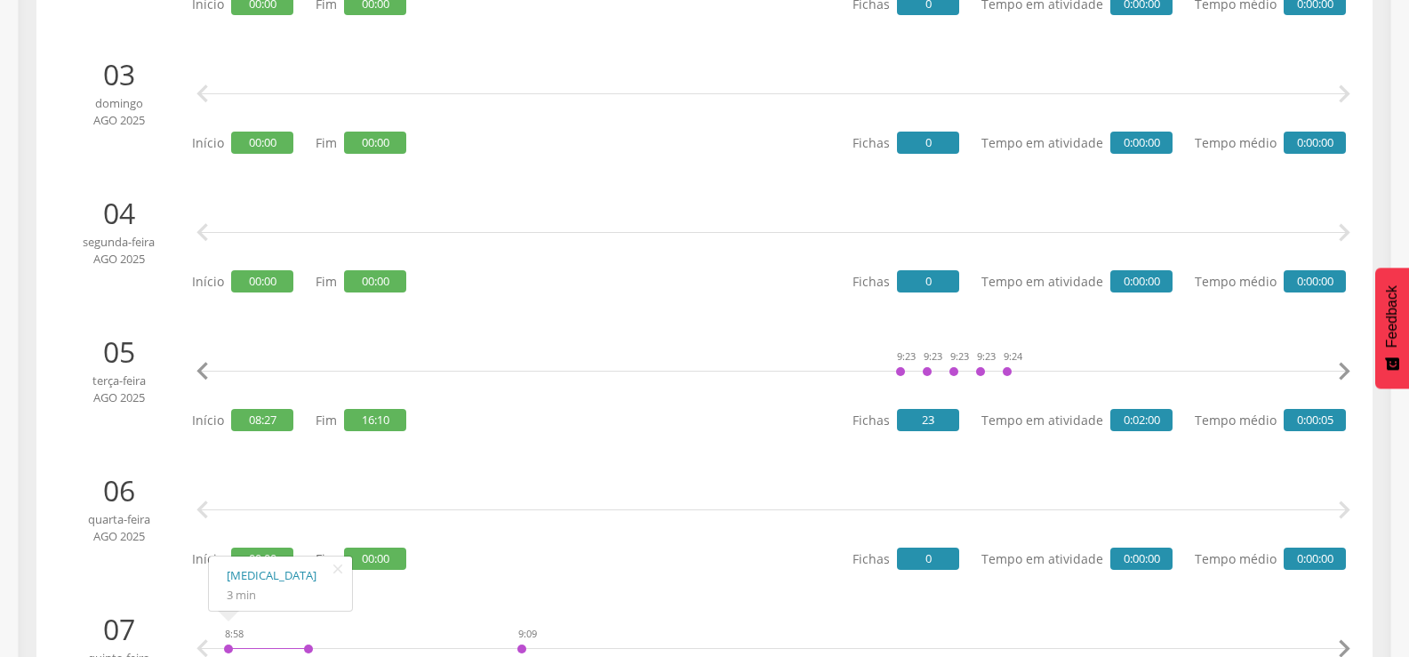
click at [193, 368] on icon "" at bounding box center [203, 372] width 36 height 36
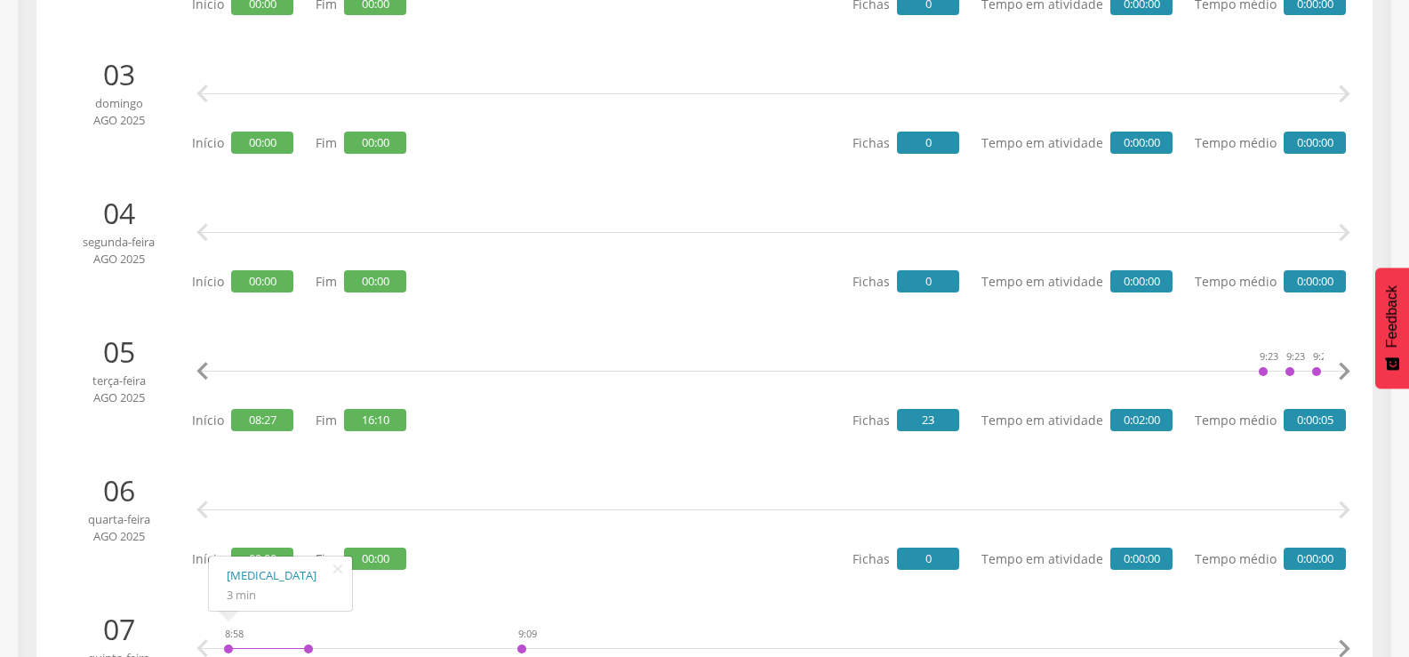
click at [193, 368] on icon "" at bounding box center [203, 372] width 36 height 36
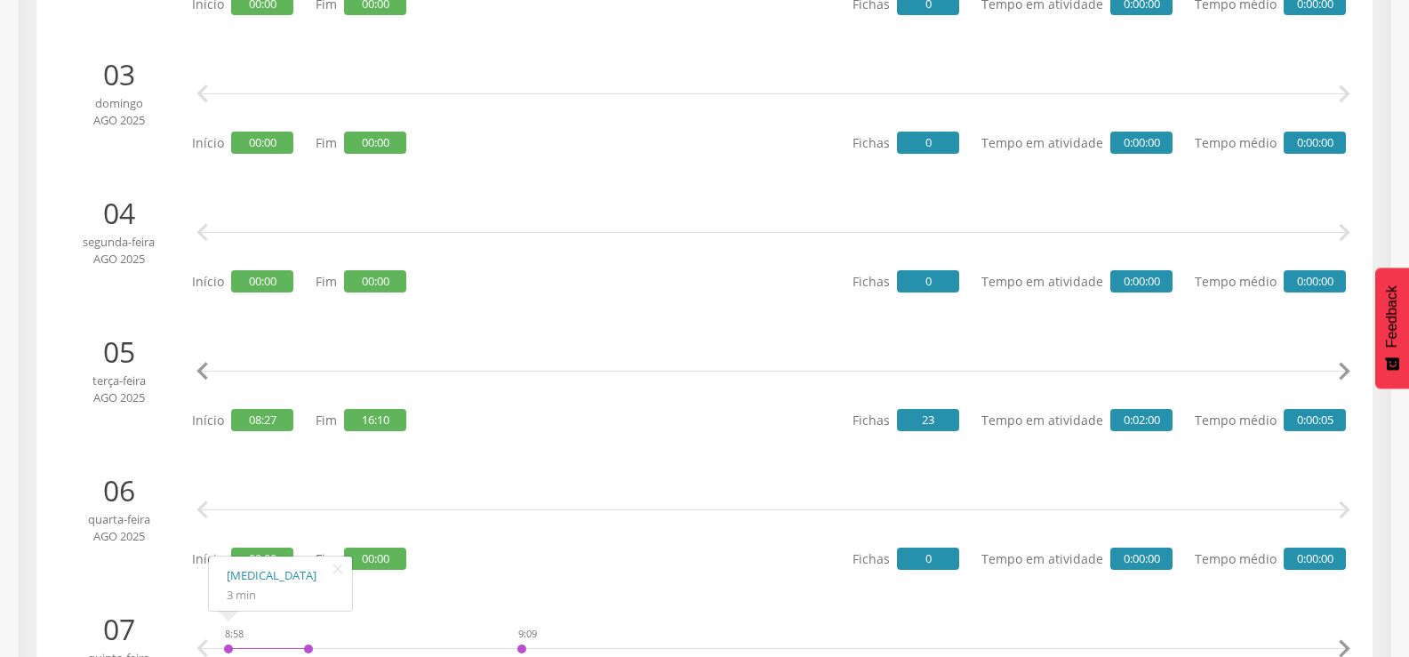
click at [193, 368] on icon "" at bounding box center [203, 372] width 36 height 36
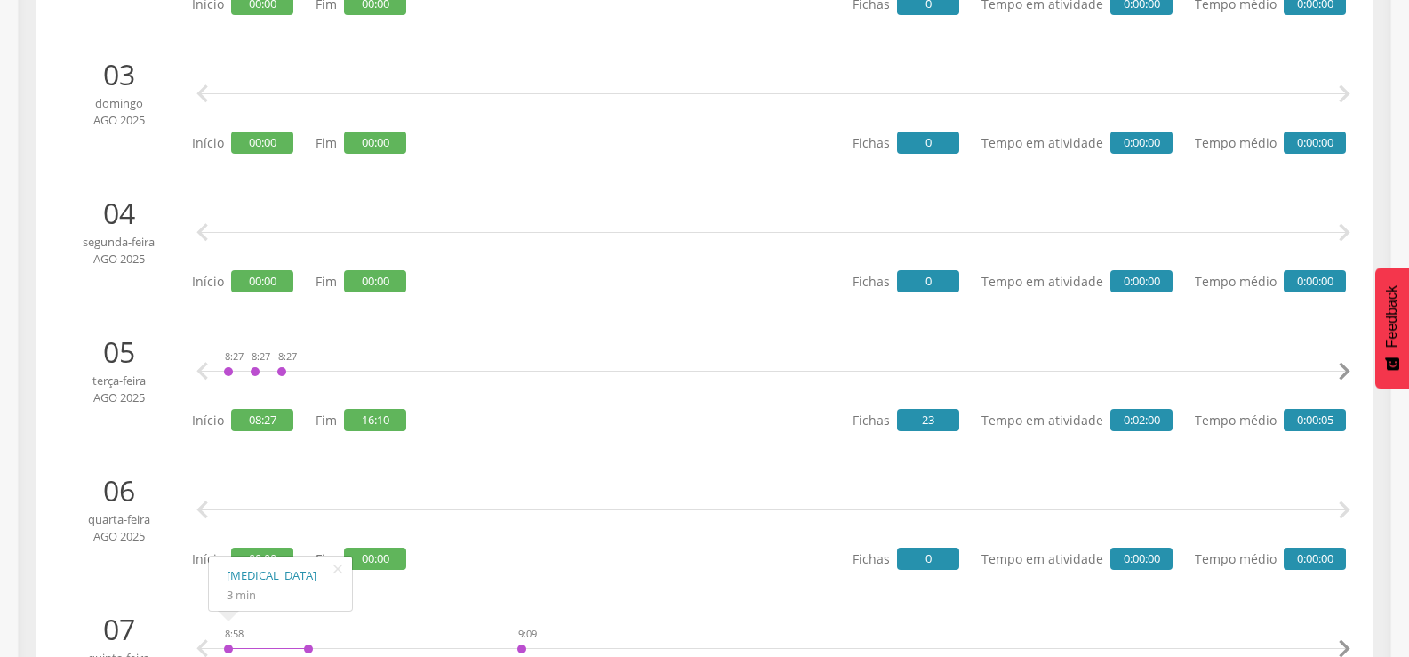
click at [214, 373] on icon "" at bounding box center [203, 372] width 36 height 36
click at [200, 371] on icon "" at bounding box center [203, 372] width 36 height 36
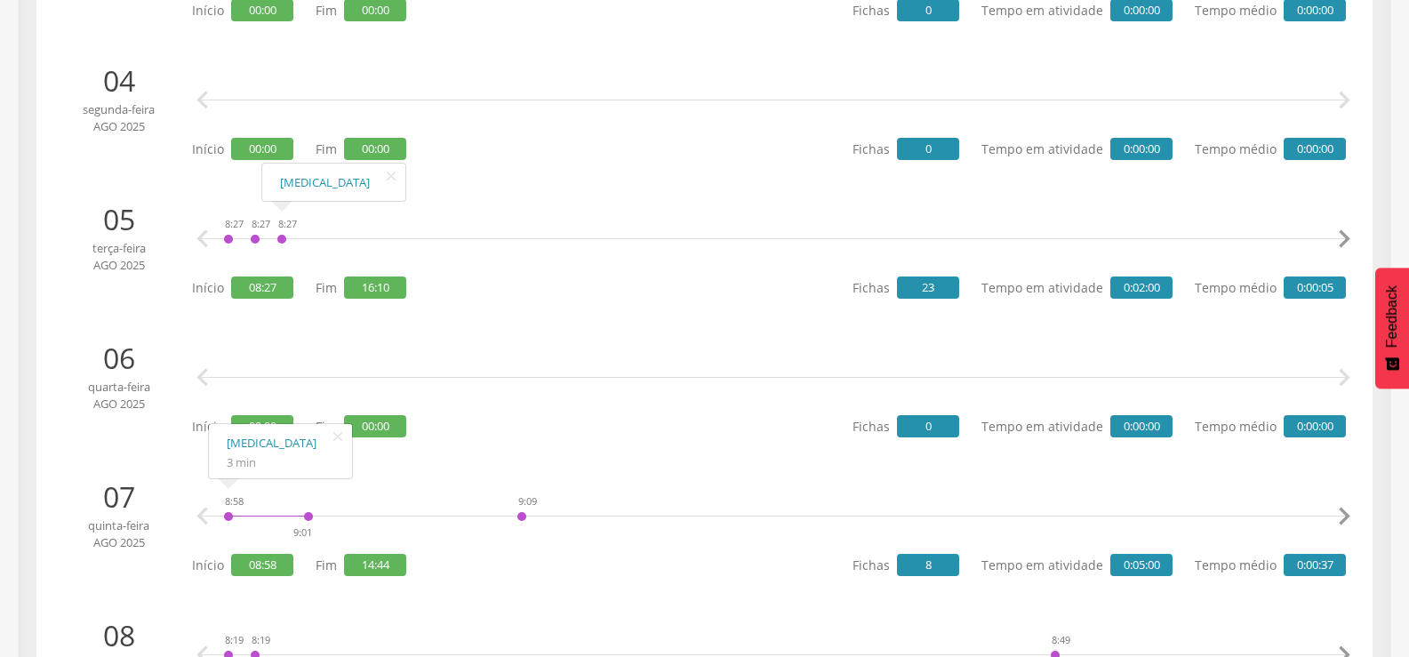
scroll to position [978, 0]
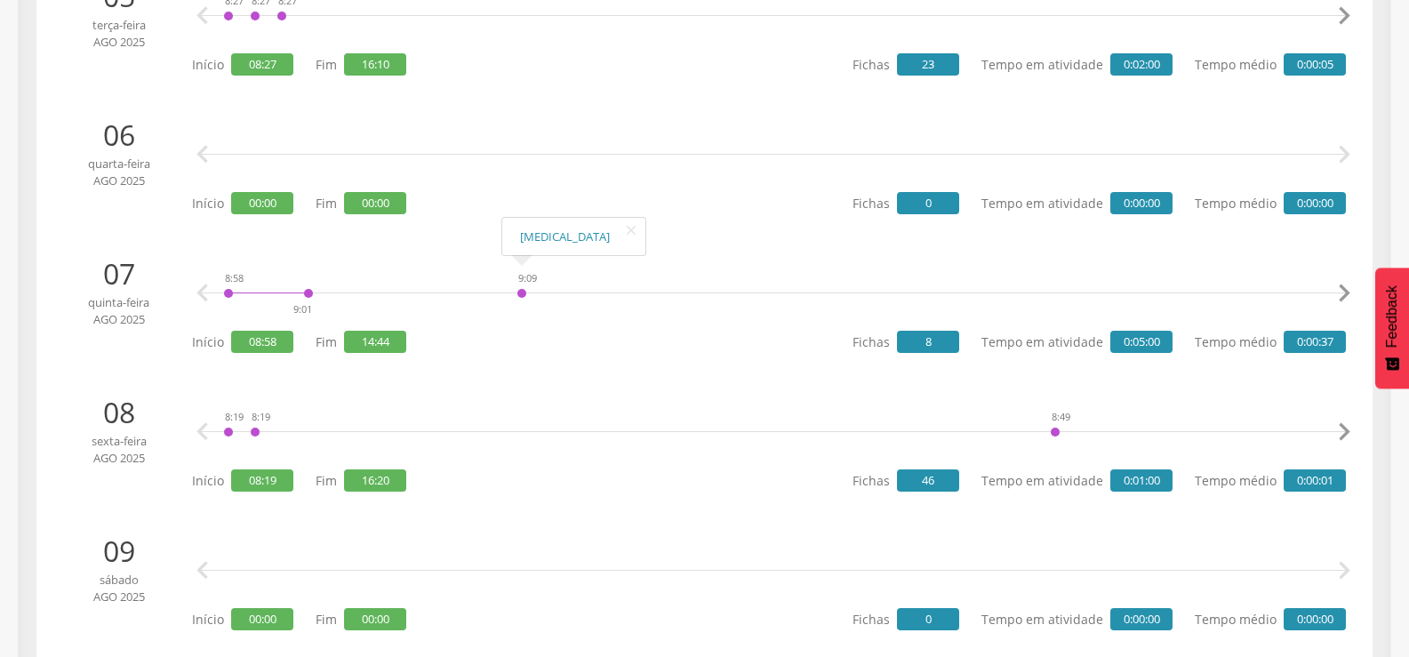
click at [1346, 291] on icon "" at bounding box center [1344, 293] width 36 height 36
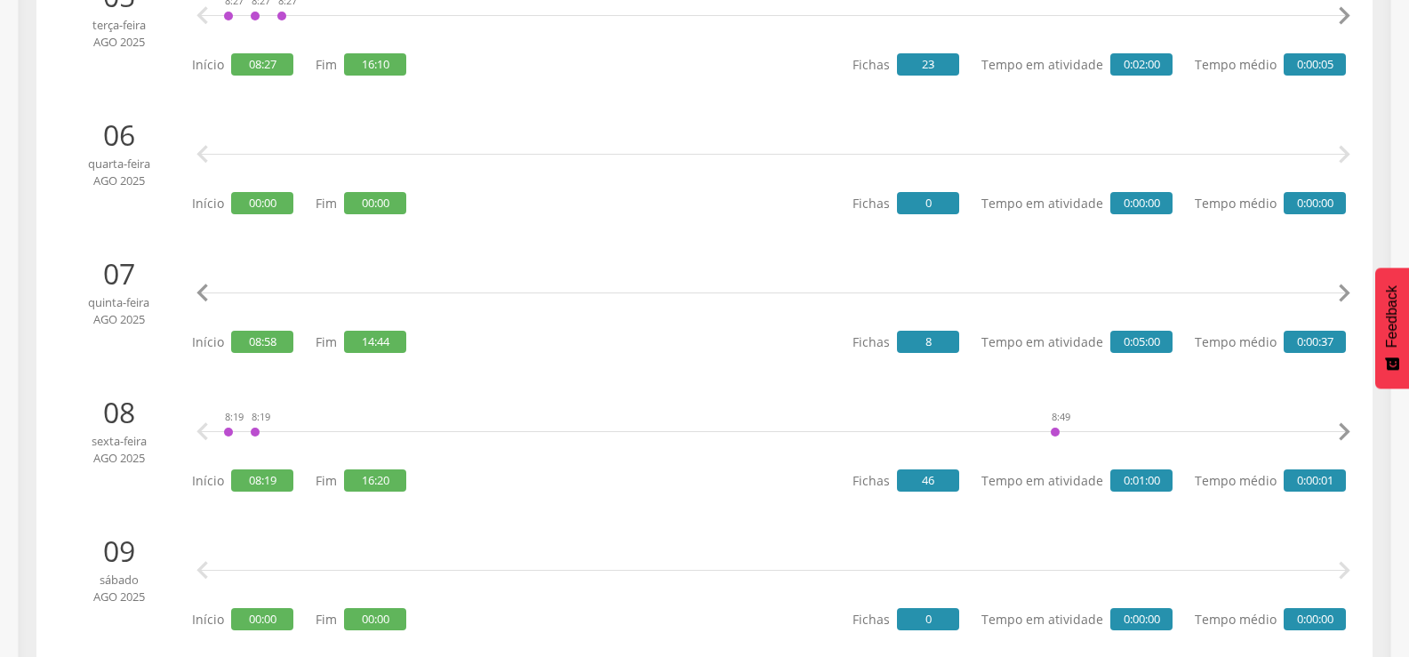
click at [1346, 291] on icon "" at bounding box center [1344, 293] width 36 height 36
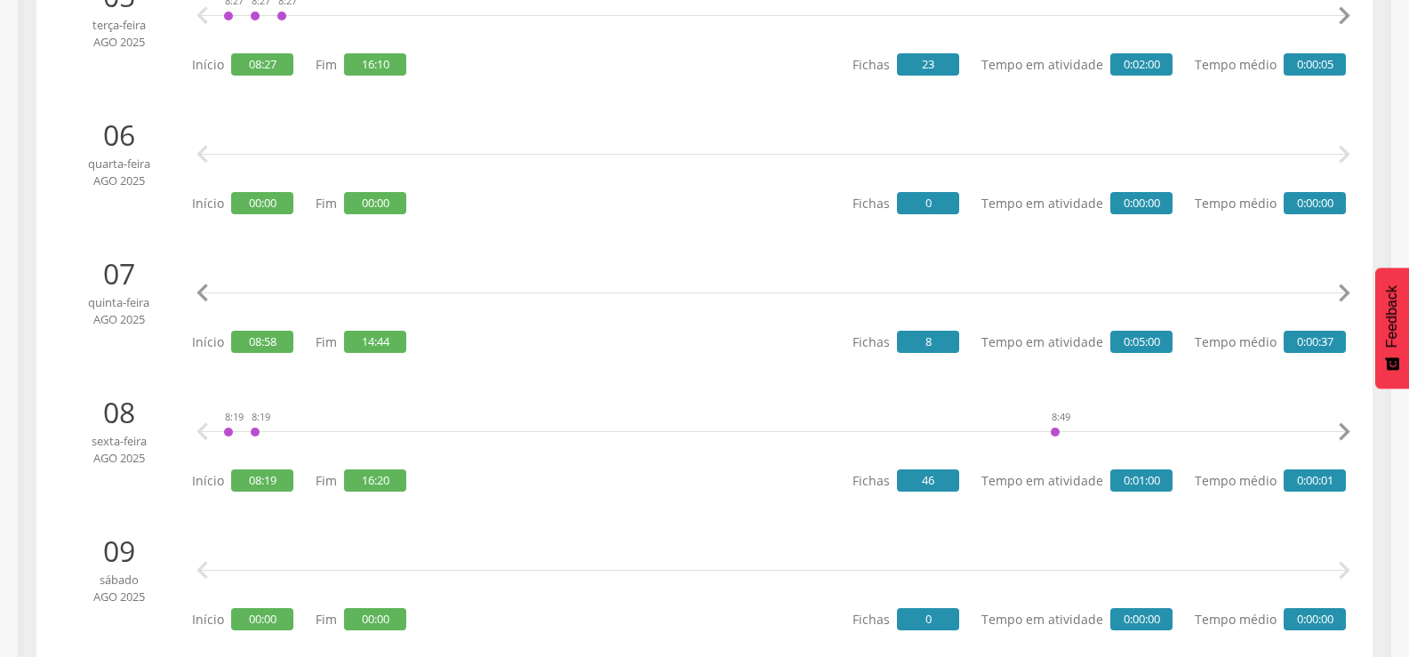
click at [1346, 291] on icon "" at bounding box center [1344, 293] width 36 height 36
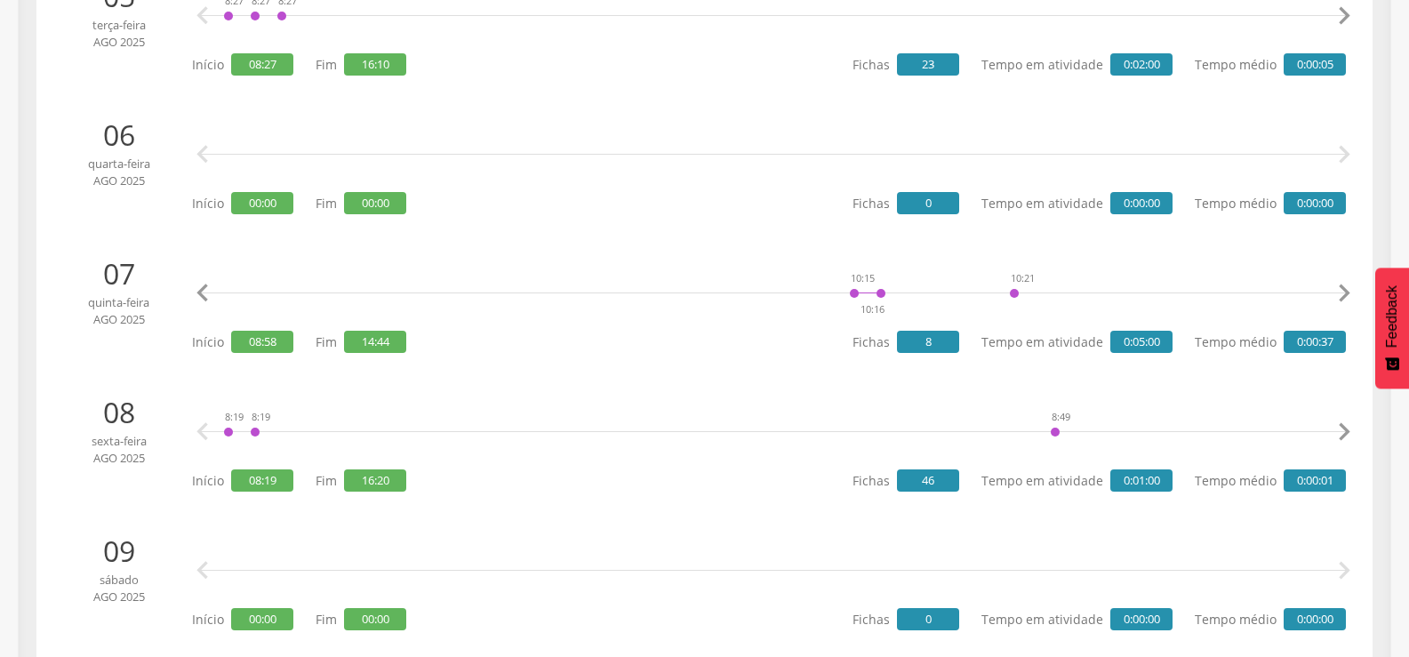
click at [1346, 291] on icon "" at bounding box center [1344, 293] width 36 height 36
click at [1349, 285] on icon "" at bounding box center [1344, 293] width 36 height 36
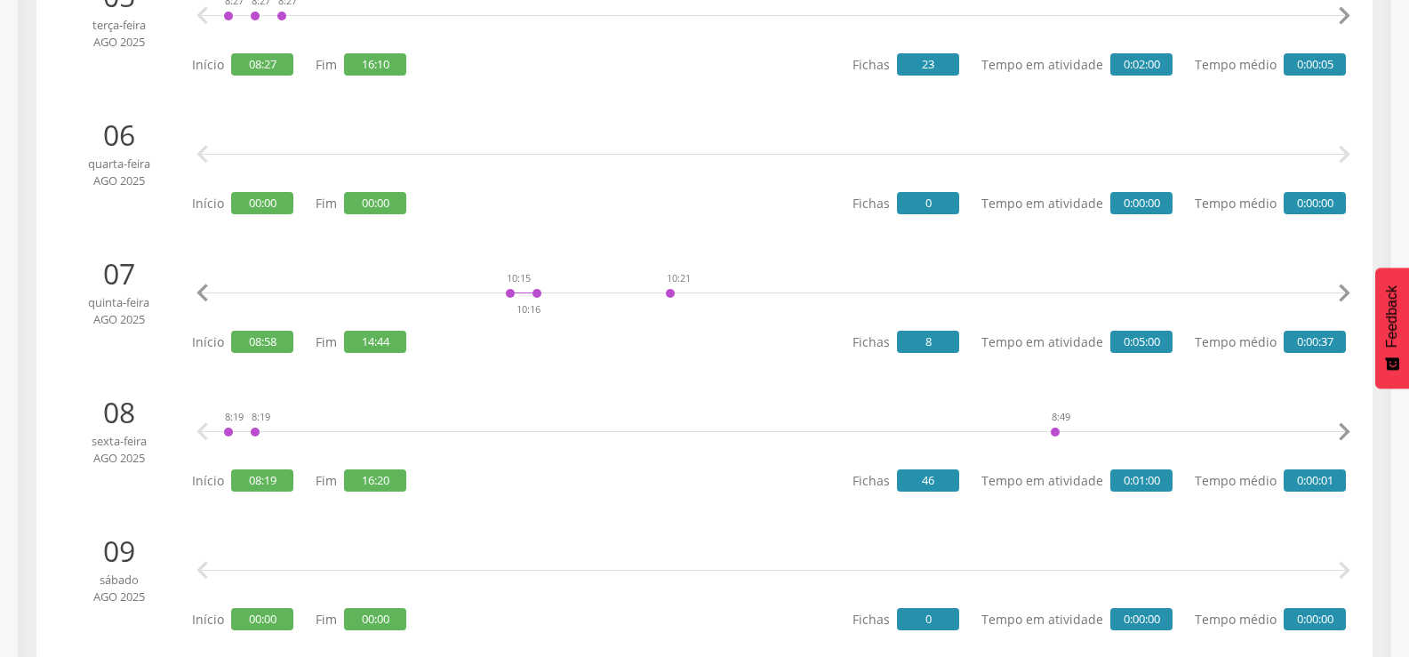
click at [1349, 285] on icon "" at bounding box center [1344, 293] width 36 height 36
click at [1346, 288] on icon "" at bounding box center [1344, 293] width 36 height 36
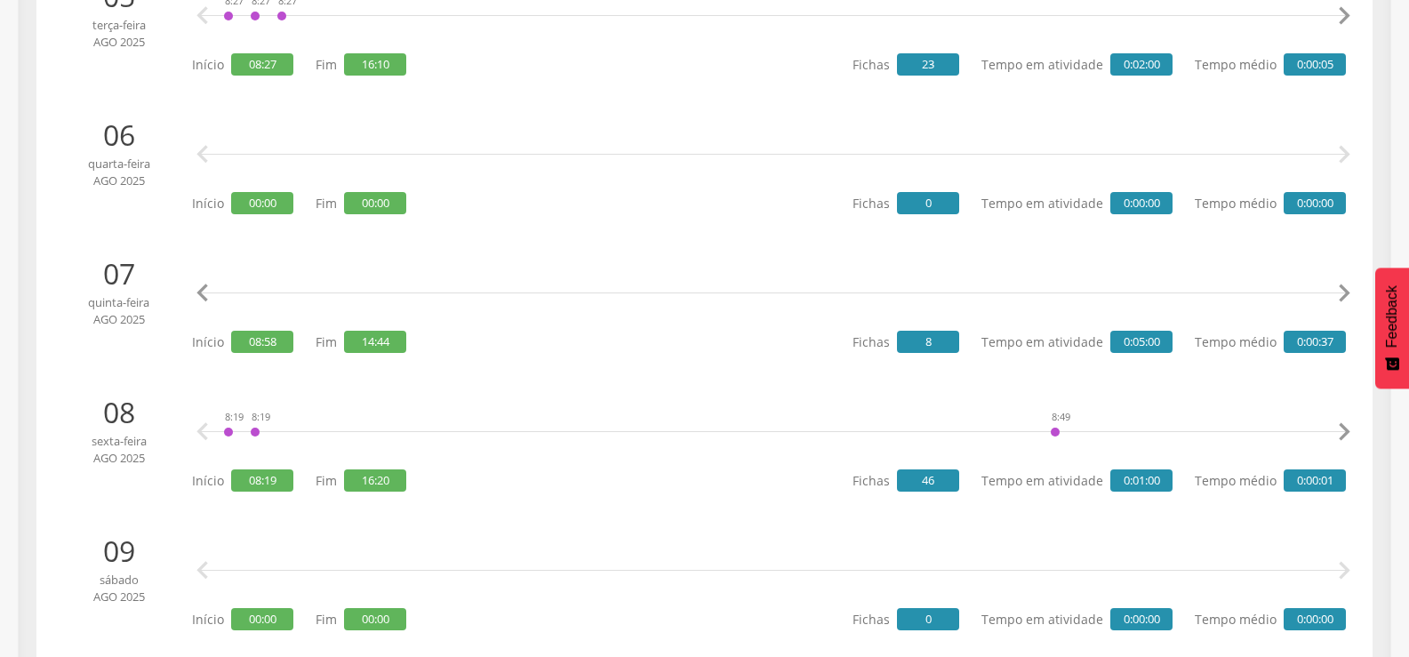
click at [1346, 288] on icon "" at bounding box center [1344, 293] width 36 height 36
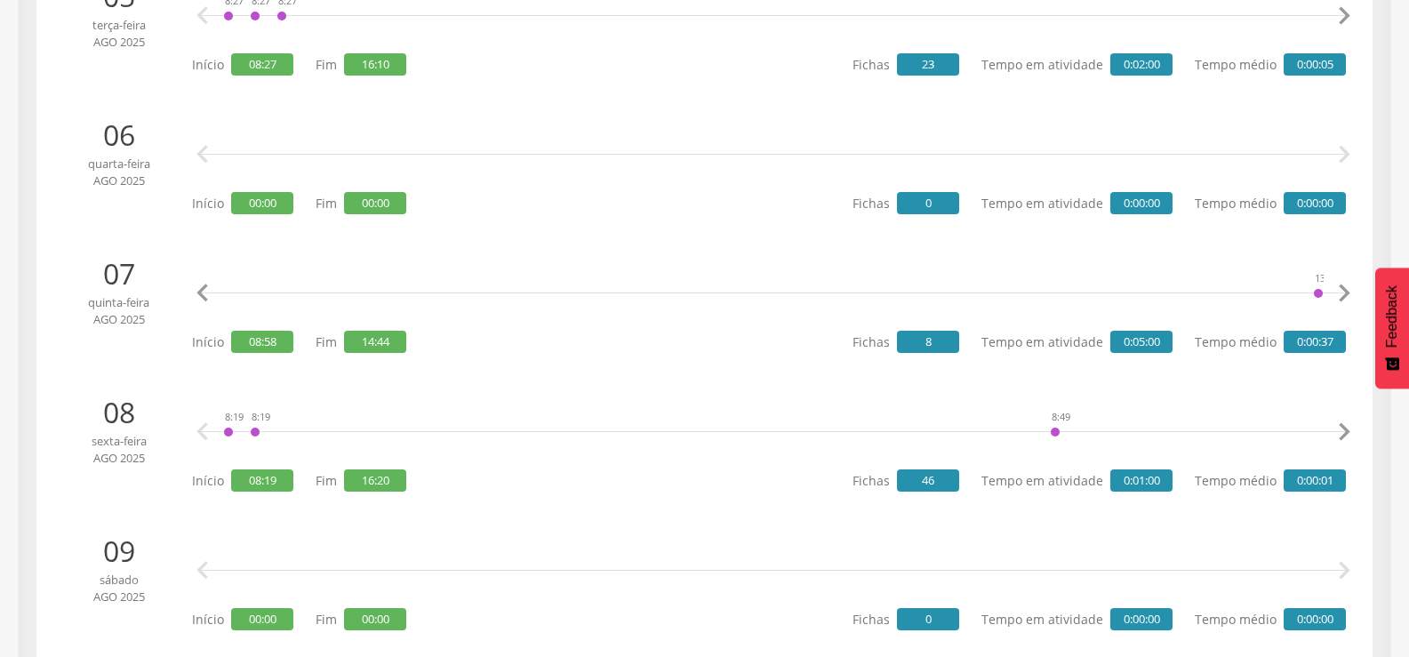
click at [1346, 288] on icon "" at bounding box center [1344, 293] width 36 height 36
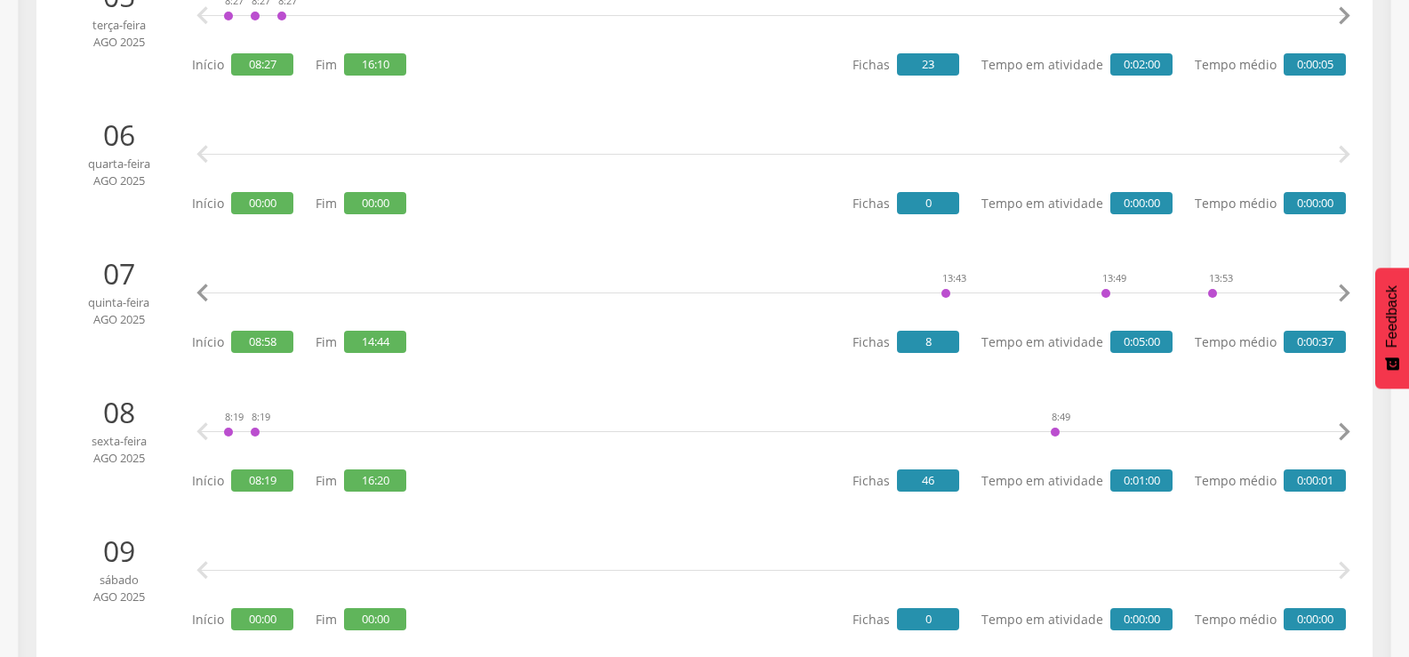
click at [1346, 288] on icon "" at bounding box center [1344, 293] width 36 height 36
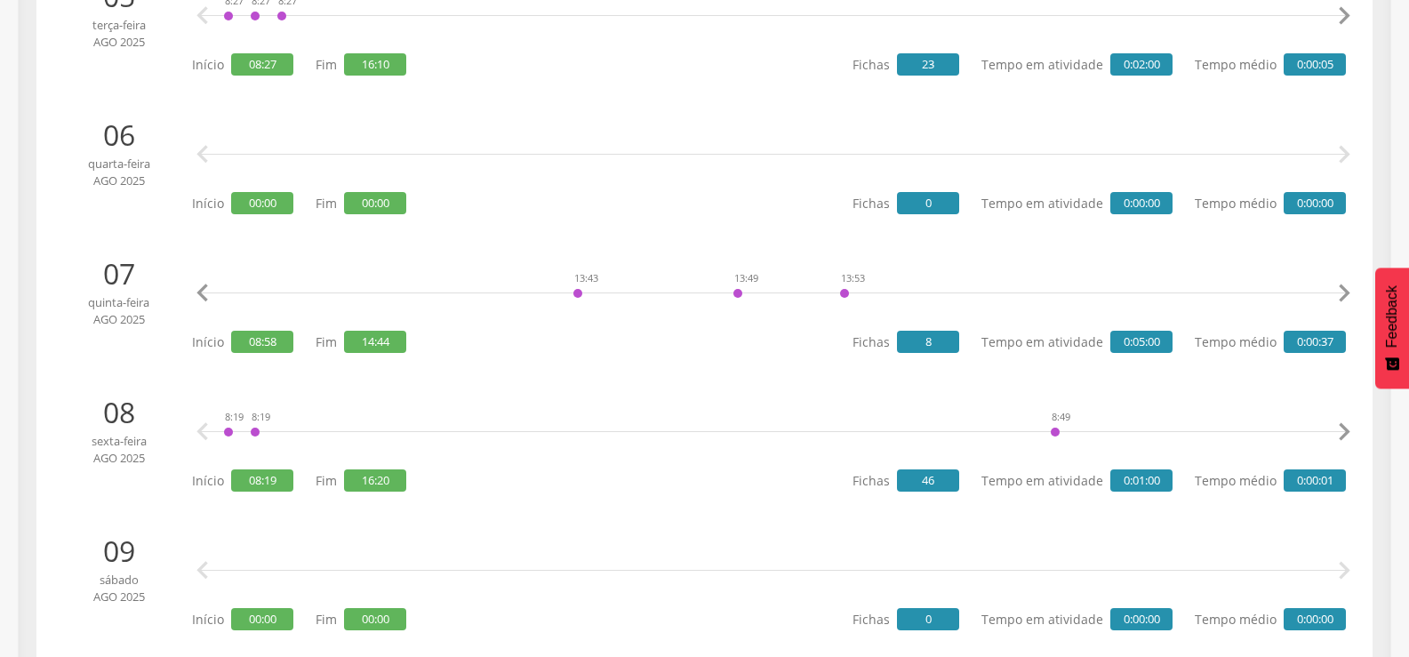
click at [1346, 288] on icon "" at bounding box center [1344, 293] width 36 height 36
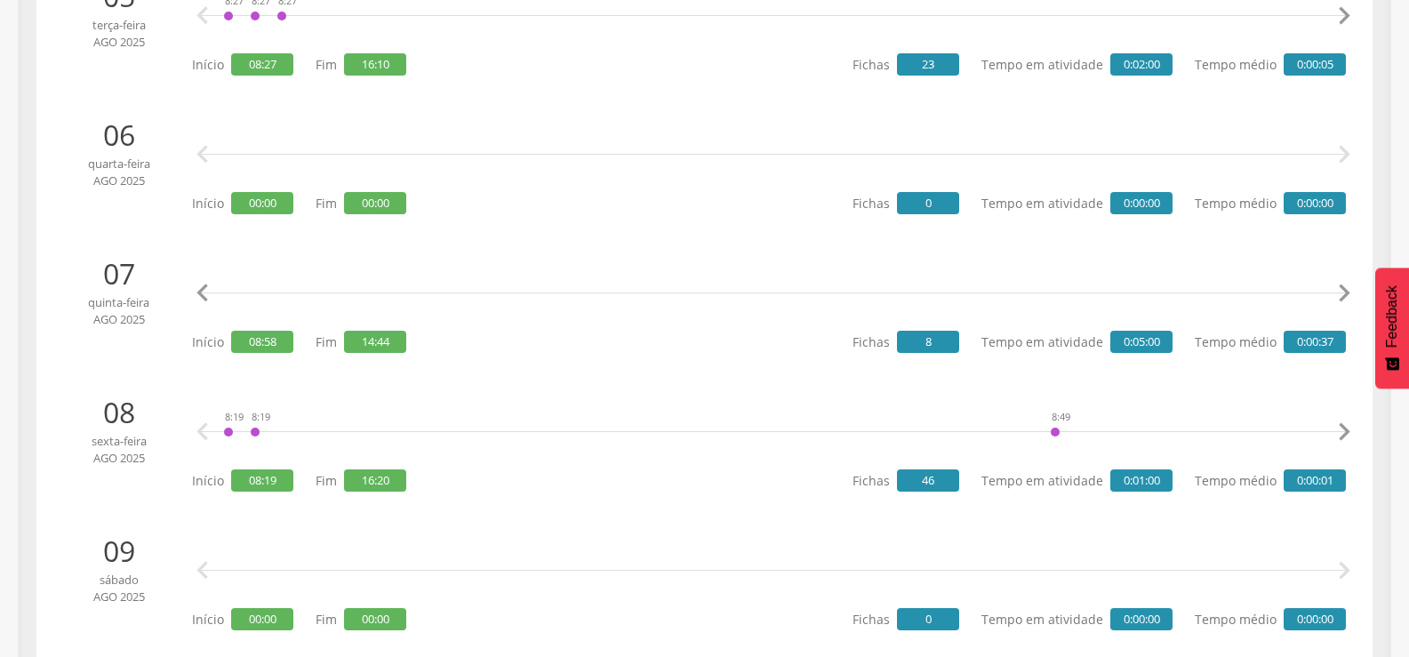
click at [1346, 288] on icon "" at bounding box center [1344, 293] width 36 height 36
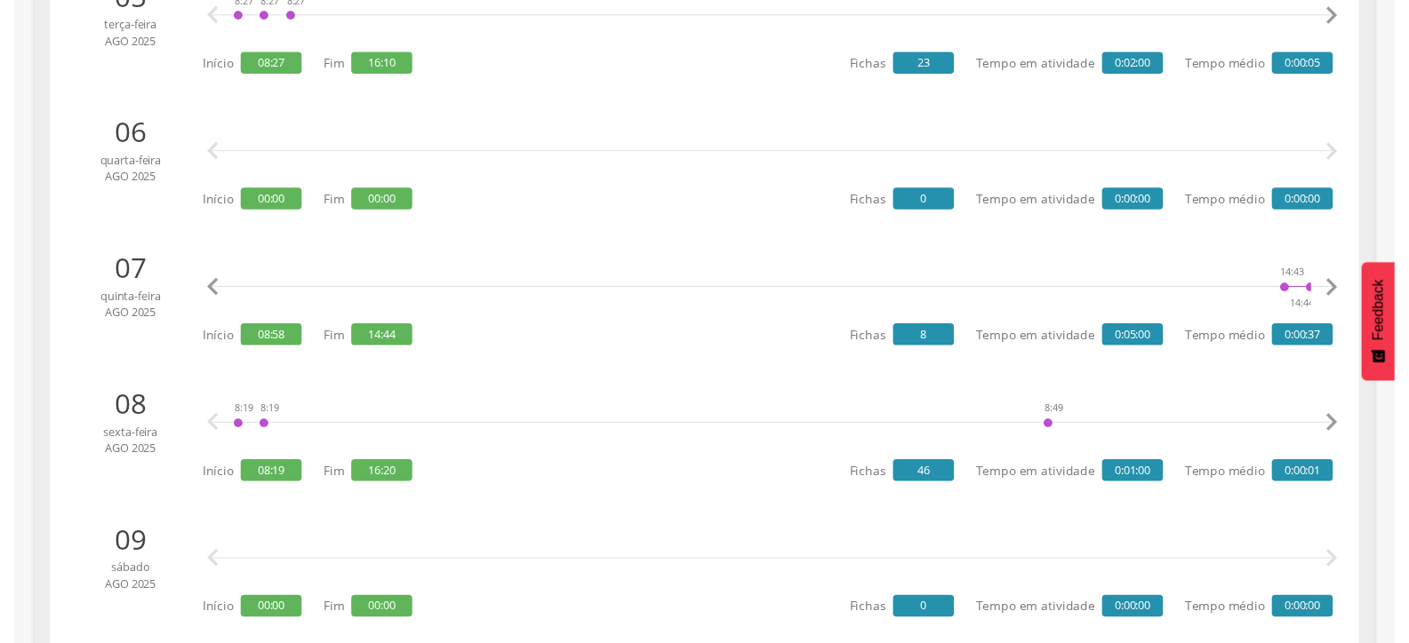
scroll to position [0, 4189]
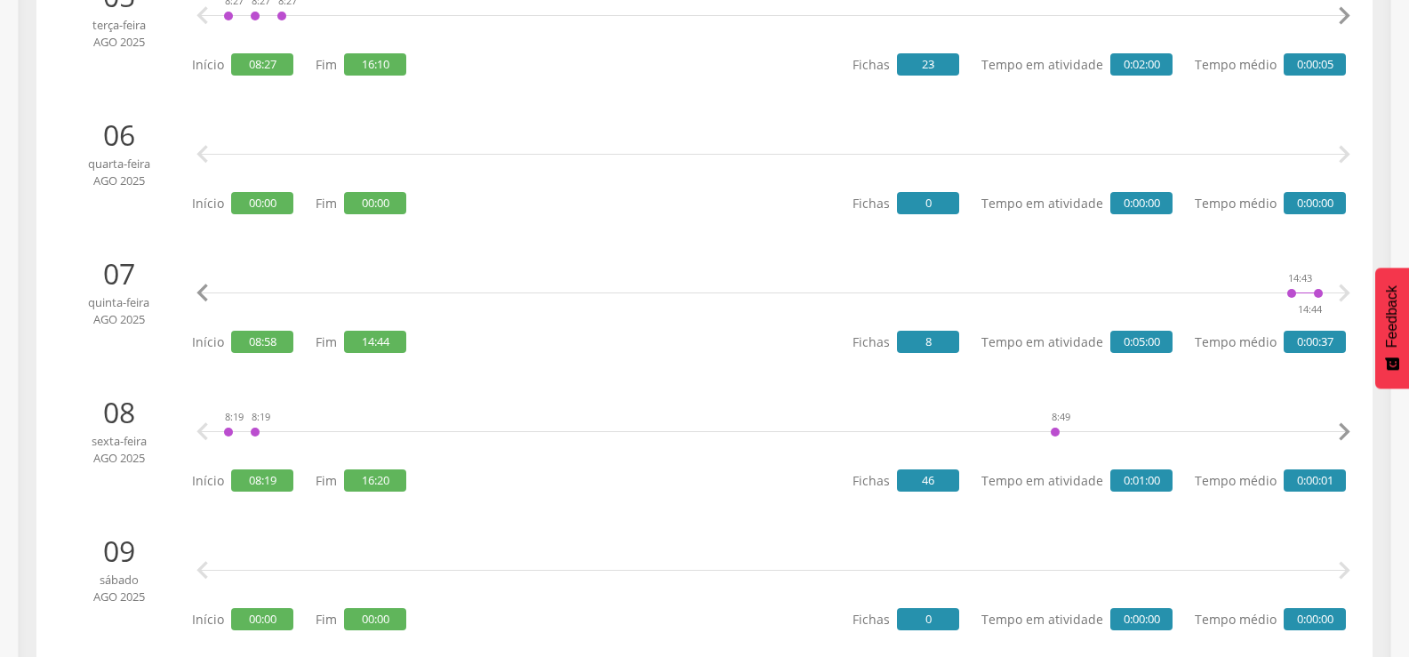
click at [1346, 288] on icon "" at bounding box center [1344, 293] width 36 height 36
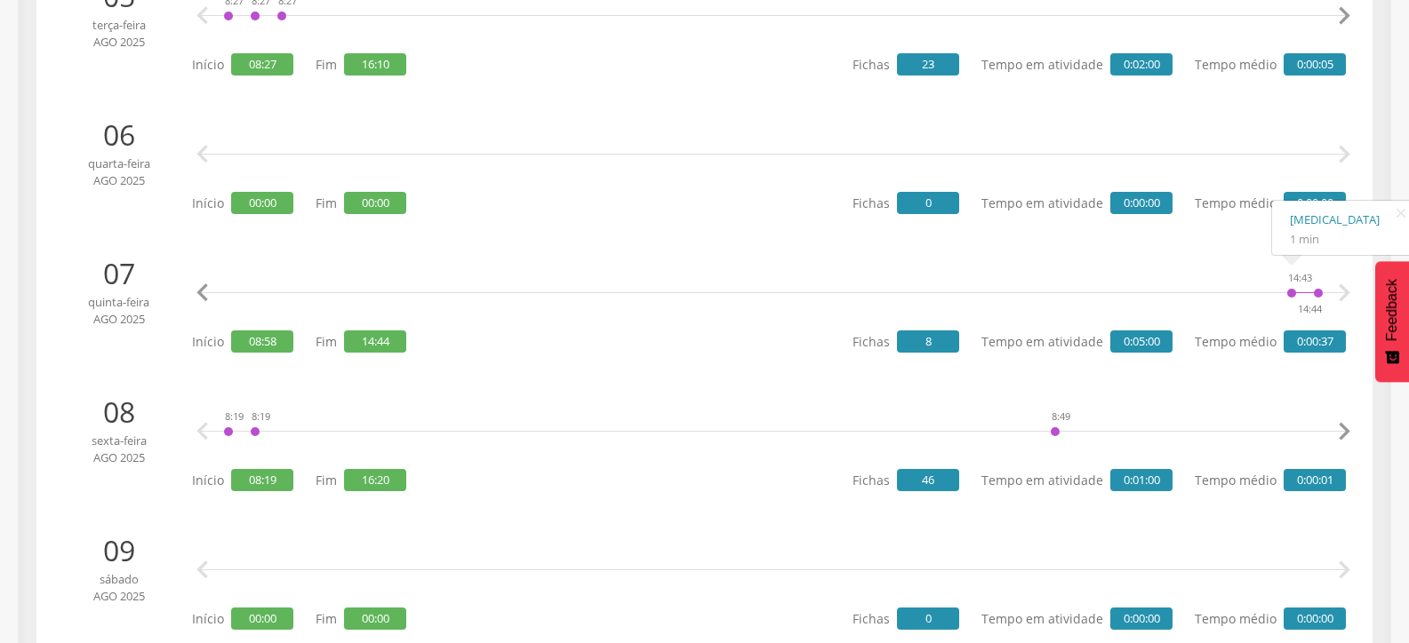
click at [1342, 433] on icon "" at bounding box center [1344, 432] width 36 height 36
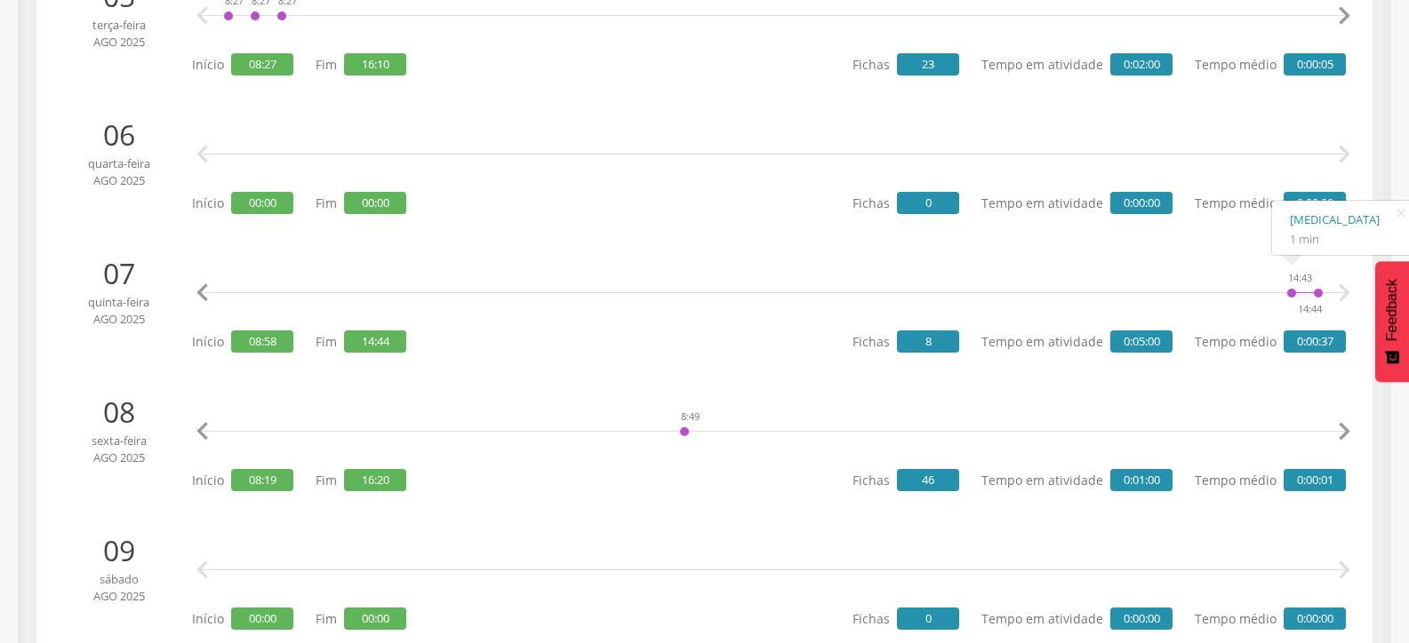
click at [1342, 433] on icon "" at bounding box center [1344, 432] width 36 height 36
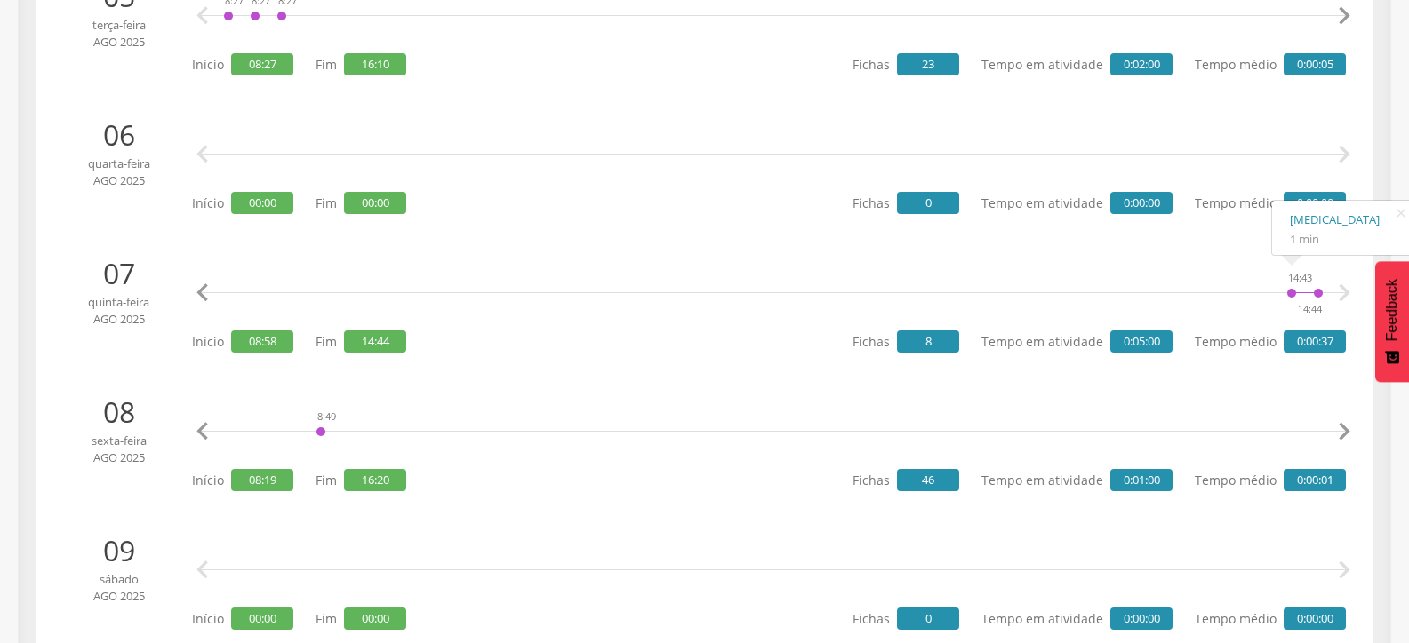
click at [1342, 433] on icon "" at bounding box center [1344, 432] width 36 height 36
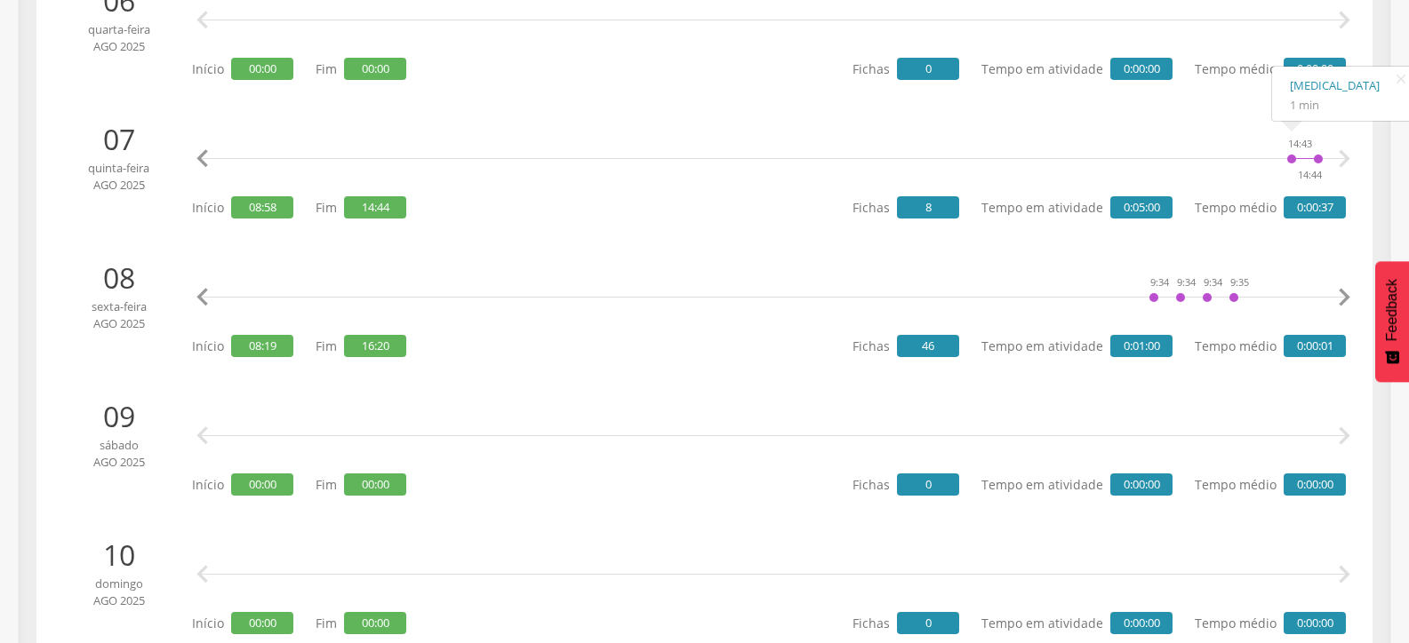
scroll to position [0, 1101]
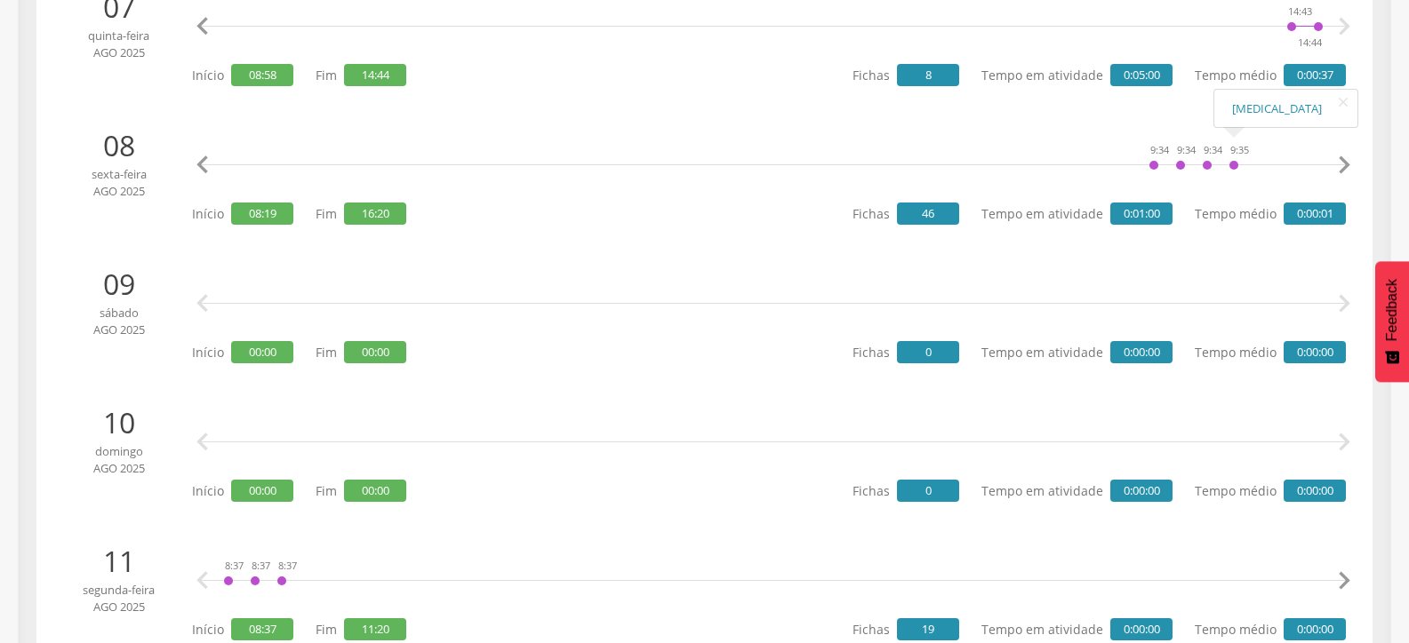
click at [1350, 166] on icon "" at bounding box center [1344, 166] width 36 height 36
click at [1350, 167] on icon "" at bounding box center [1344, 166] width 36 height 36
click at [1344, 166] on icon "" at bounding box center [1344, 166] width 36 height 36
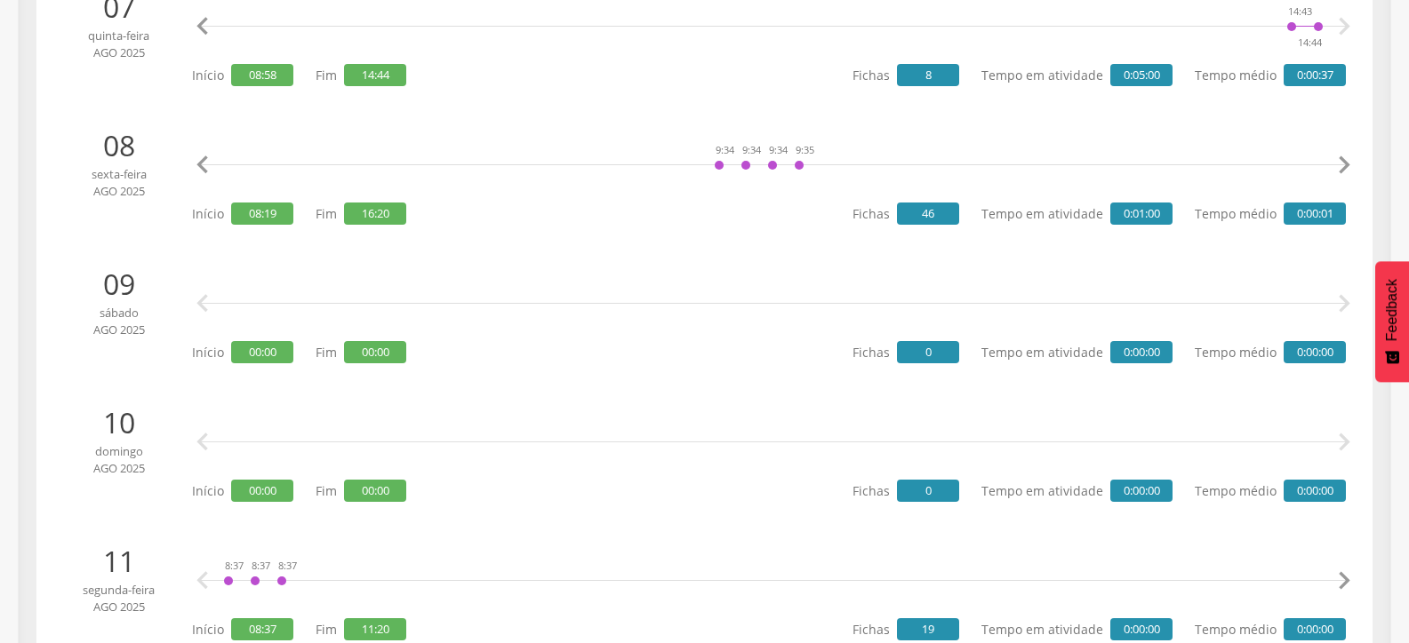
click at [1344, 166] on icon "" at bounding box center [1344, 166] width 36 height 36
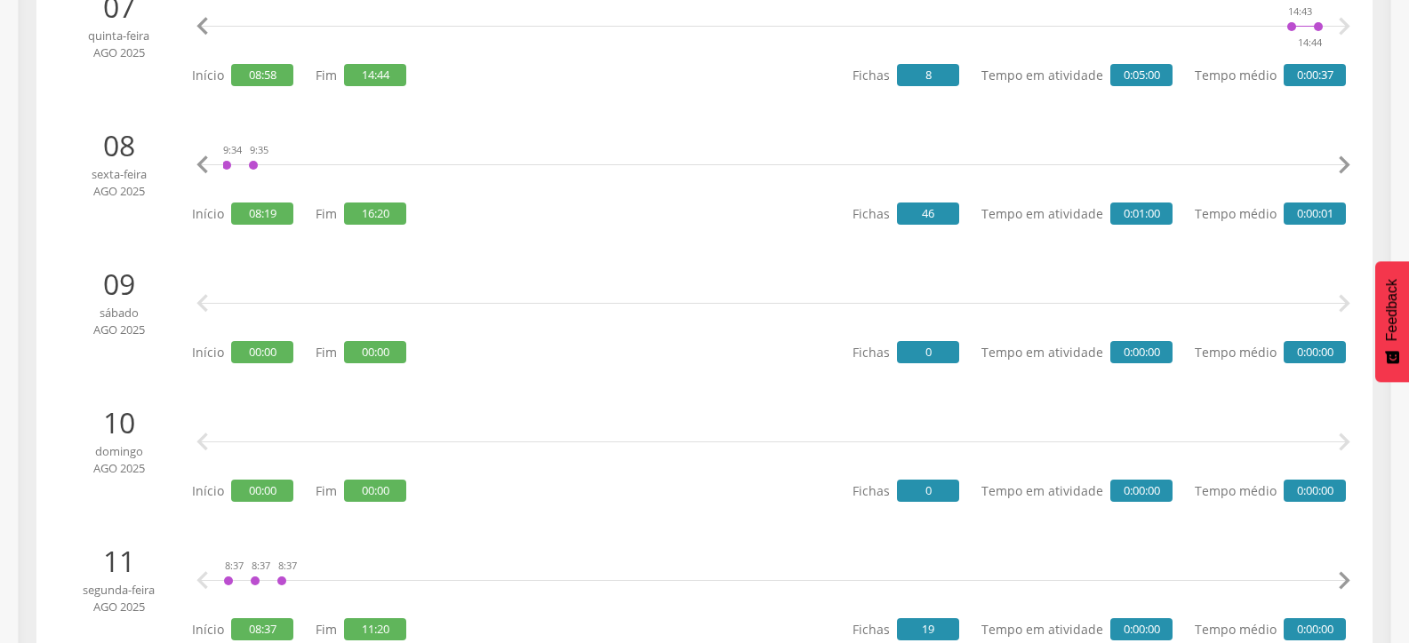
click at [1344, 166] on icon "" at bounding box center [1344, 166] width 36 height 36
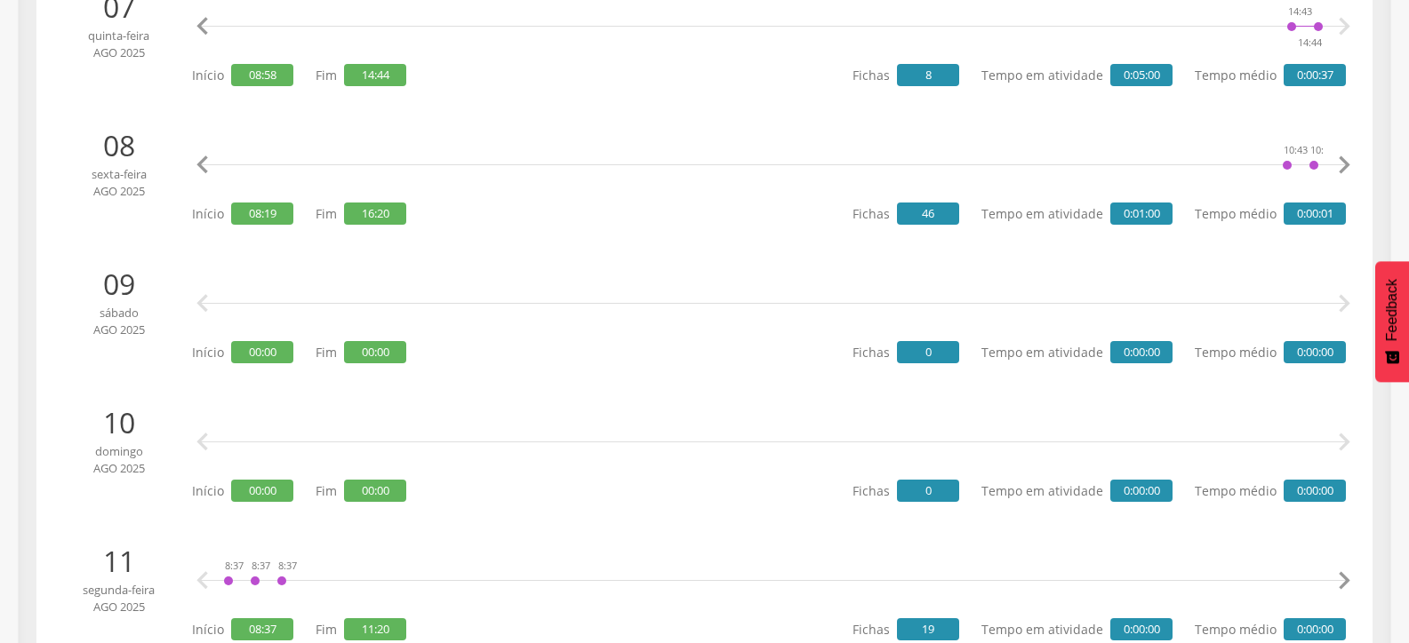
click at [1344, 166] on icon "" at bounding box center [1344, 166] width 36 height 36
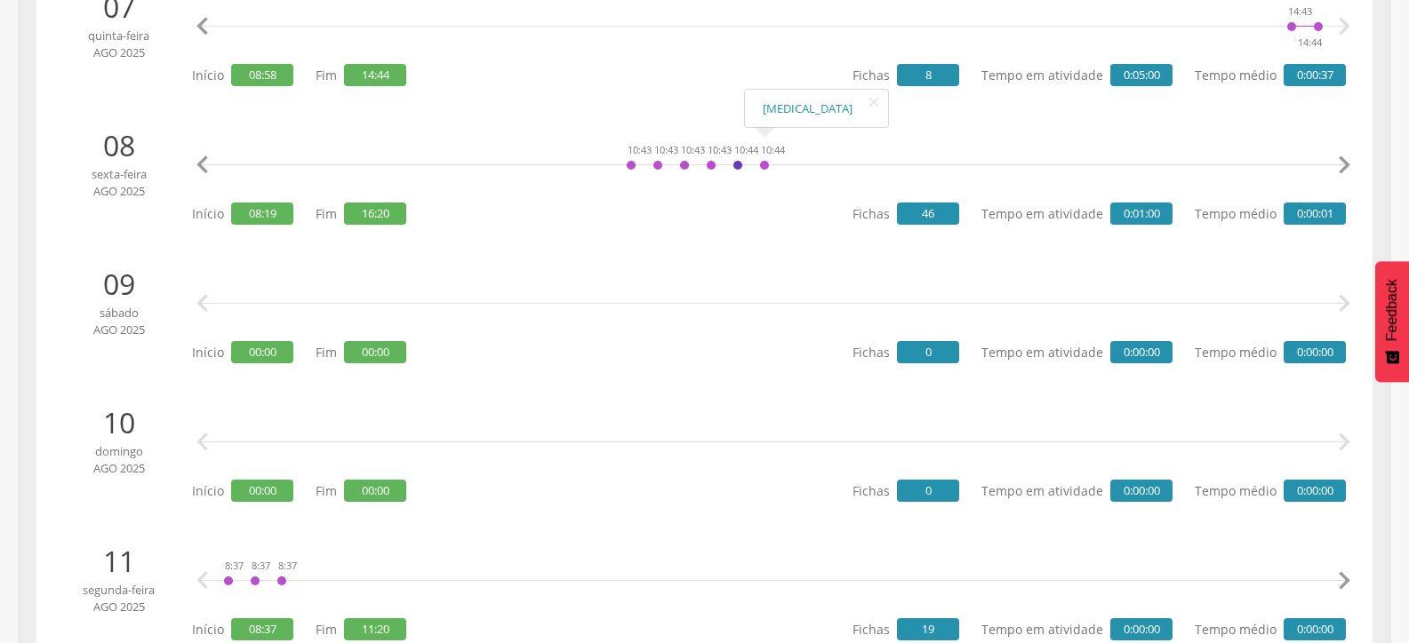
click at [1349, 162] on icon "" at bounding box center [1344, 166] width 36 height 36
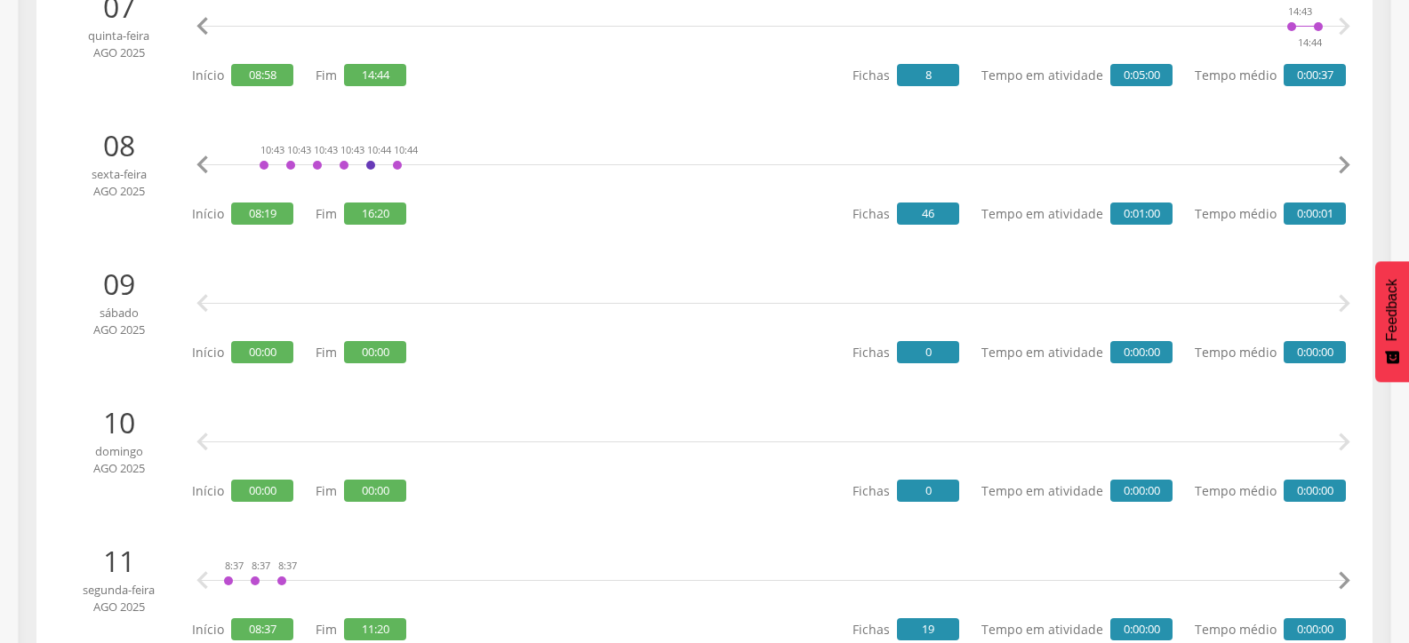
click at [1349, 162] on icon "" at bounding box center [1344, 166] width 36 height 36
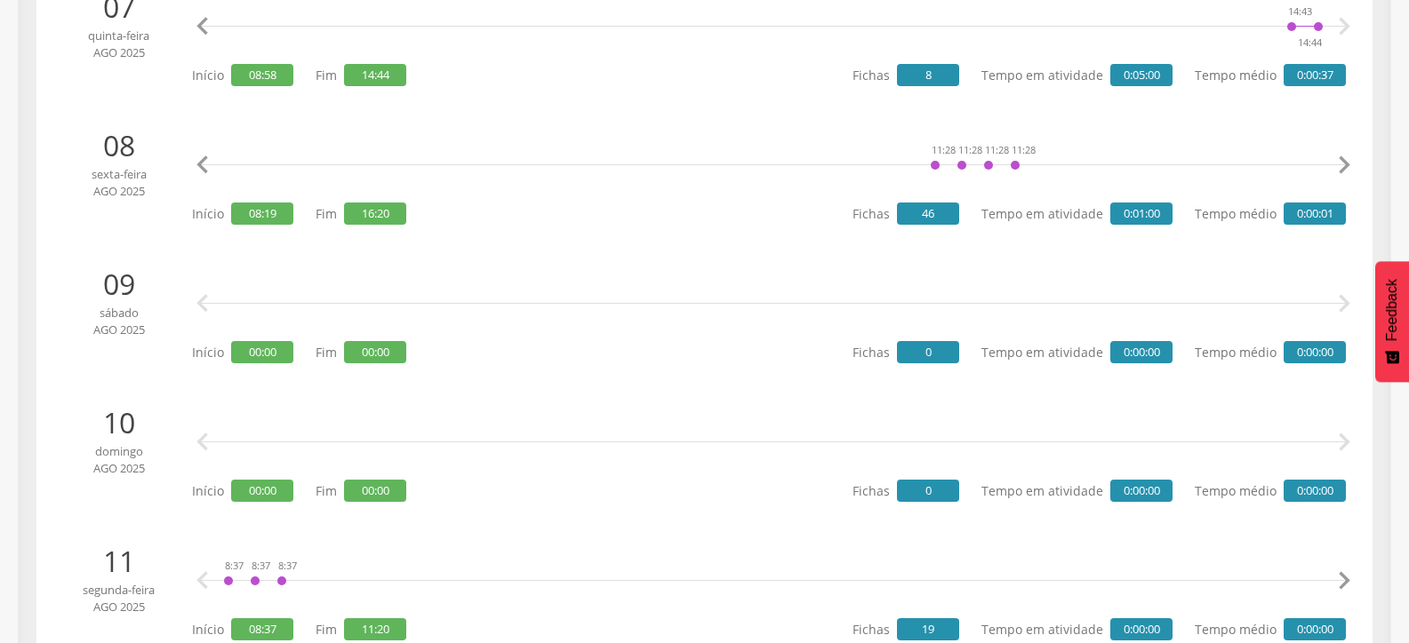
click at [1349, 162] on icon "" at bounding box center [1344, 166] width 36 height 36
click at [1345, 159] on icon "" at bounding box center [1344, 166] width 36 height 36
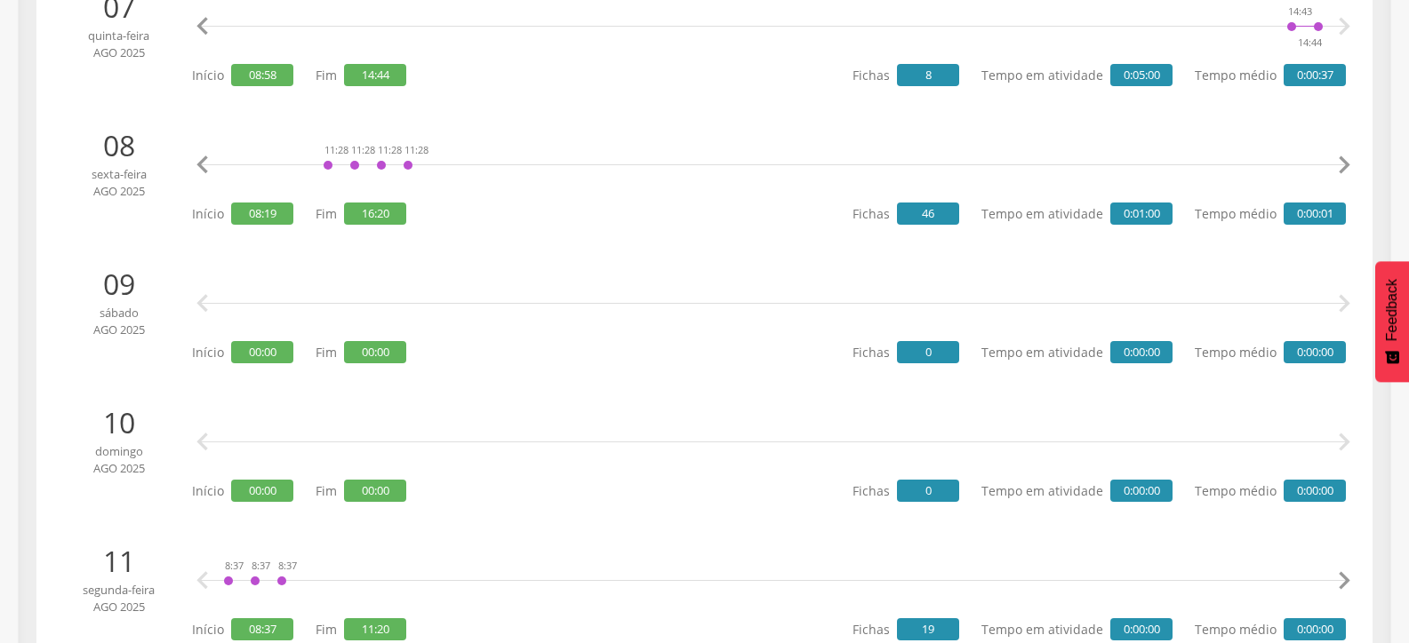
click at [1345, 159] on icon "" at bounding box center [1344, 166] width 36 height 36
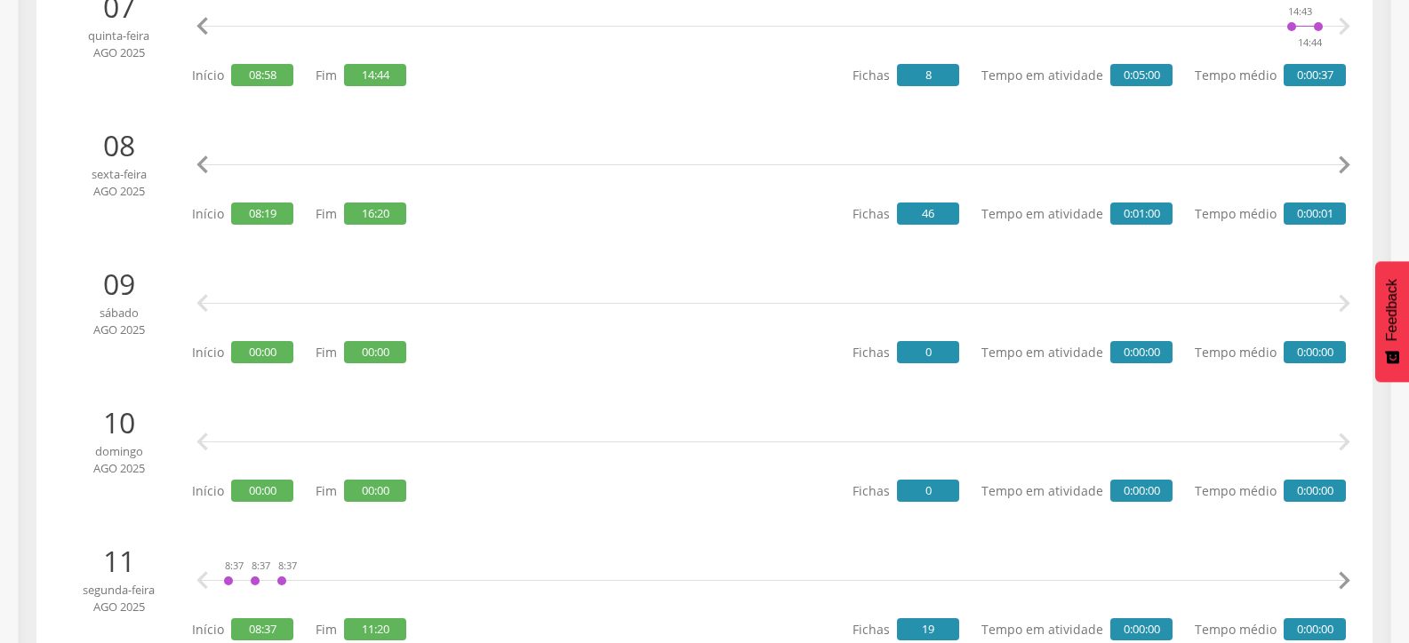
click at [1345, 159] on icon "" at bounding box center [1344, 166] width 36 height 36
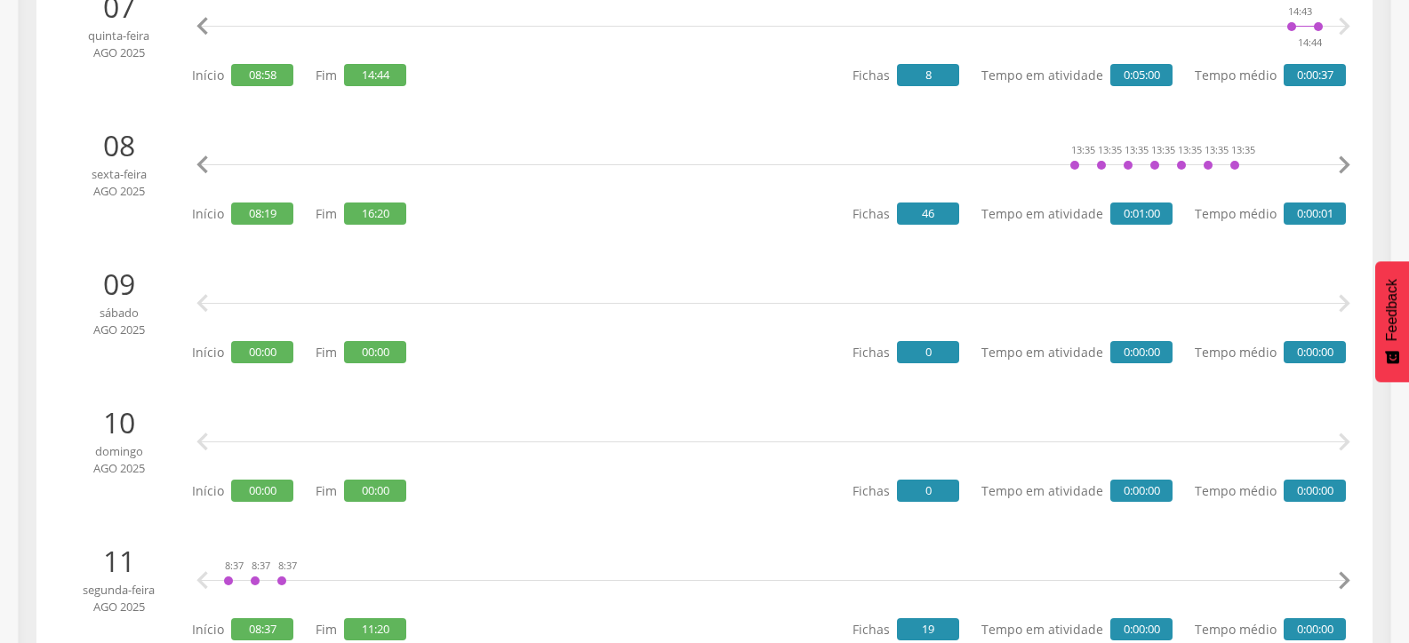
click at [1345, 159] on icon "" at bounding box center [1344, 166] width 36 height 36
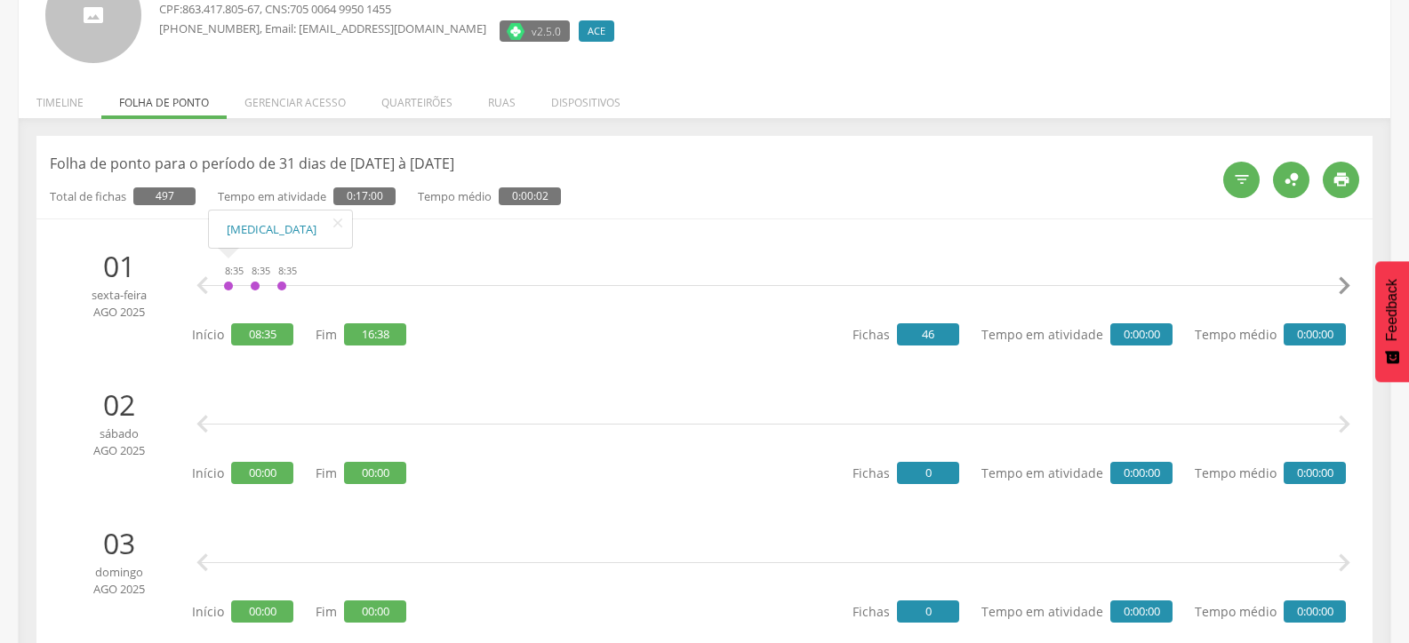
scroll to position [0, 0]
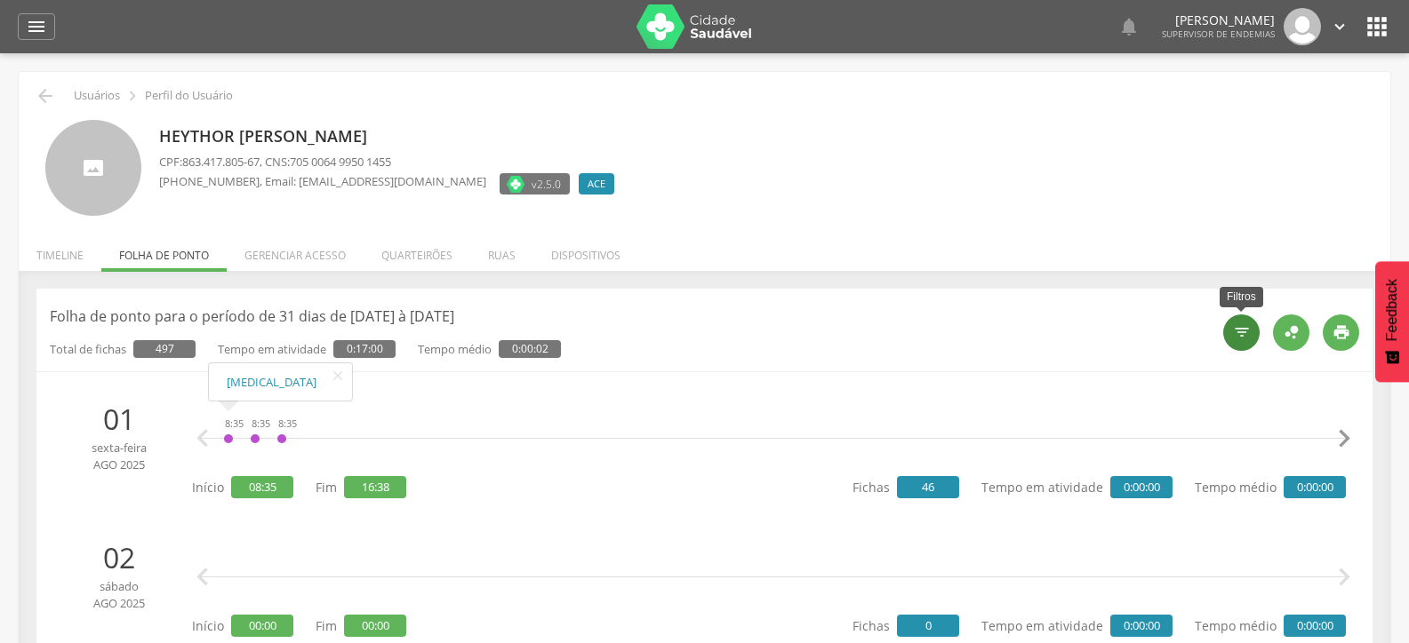
click at [1243, 338] on icon "" at bounding box center [1242, 332] width 18 height 18
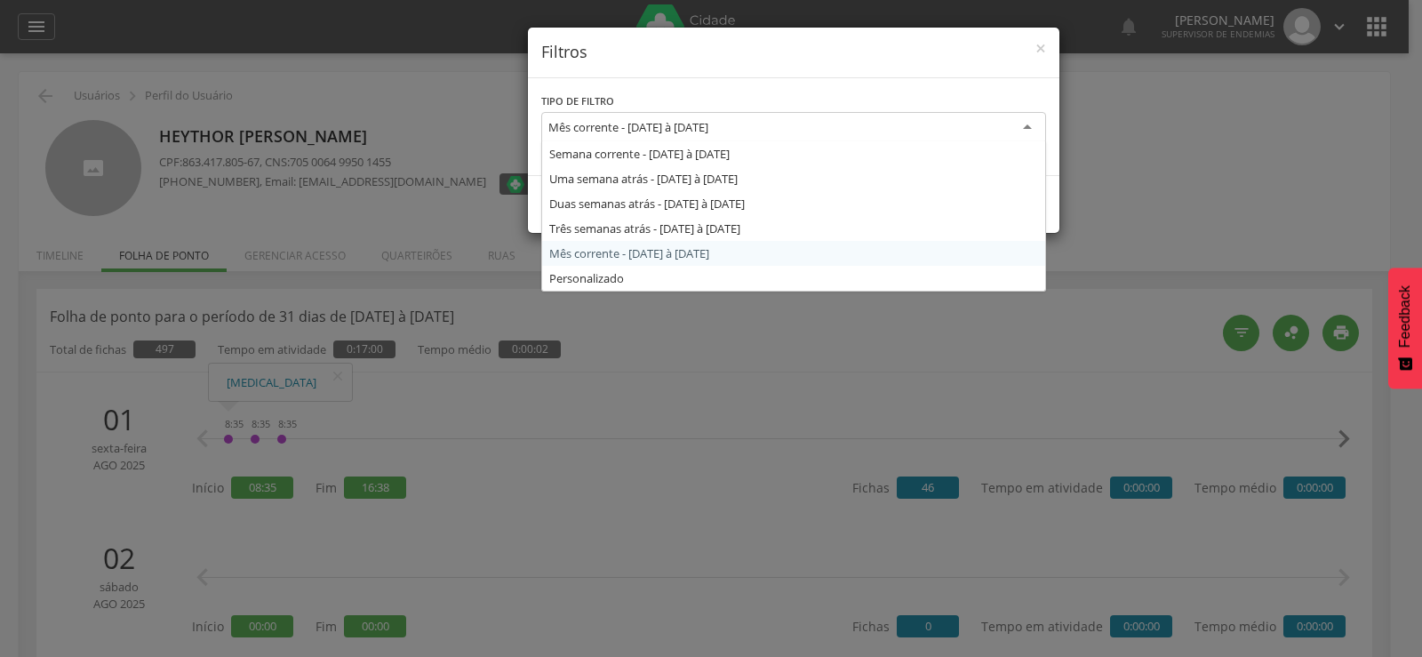
click at [708, 121] on div "Mês corrente - 01/08/2025 à 31/08/2025" at bounding box center [628, 127] width 160 height 16
click at [654, 299] on div "**********" at bounding box center [711, 328] width 1422 height 657
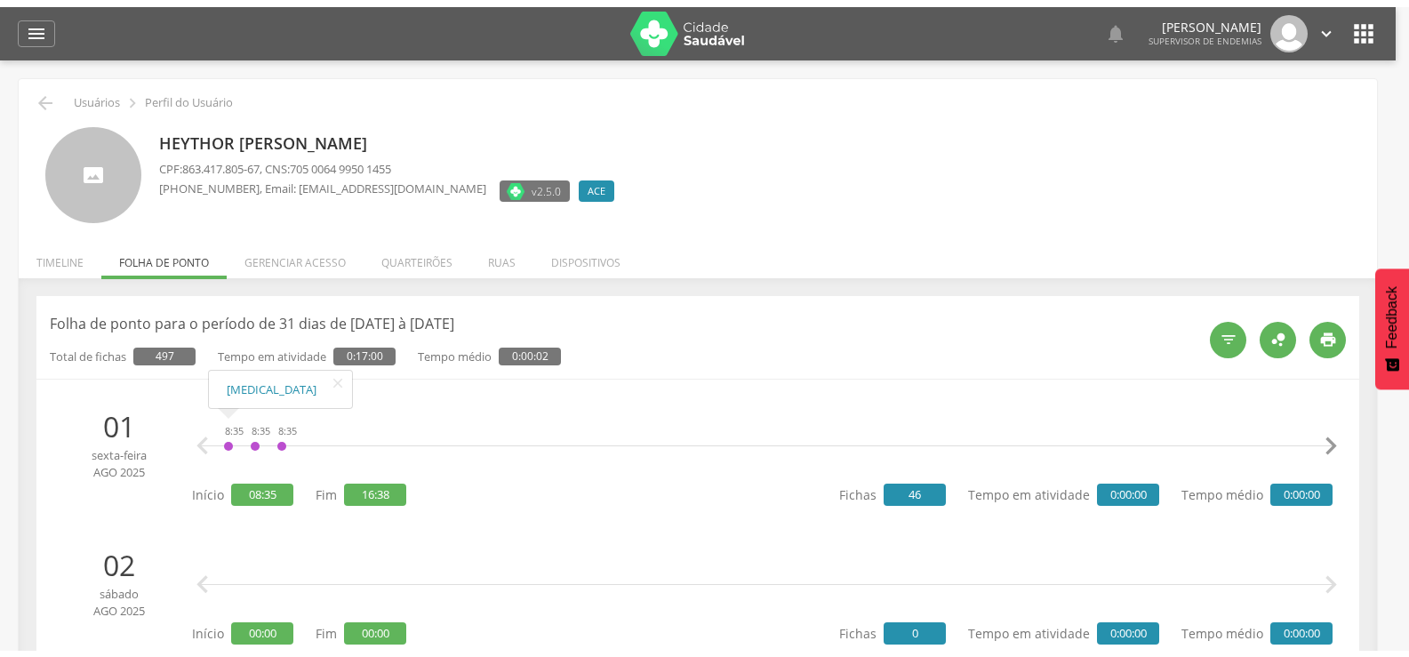
scroll to position [0, 4176]
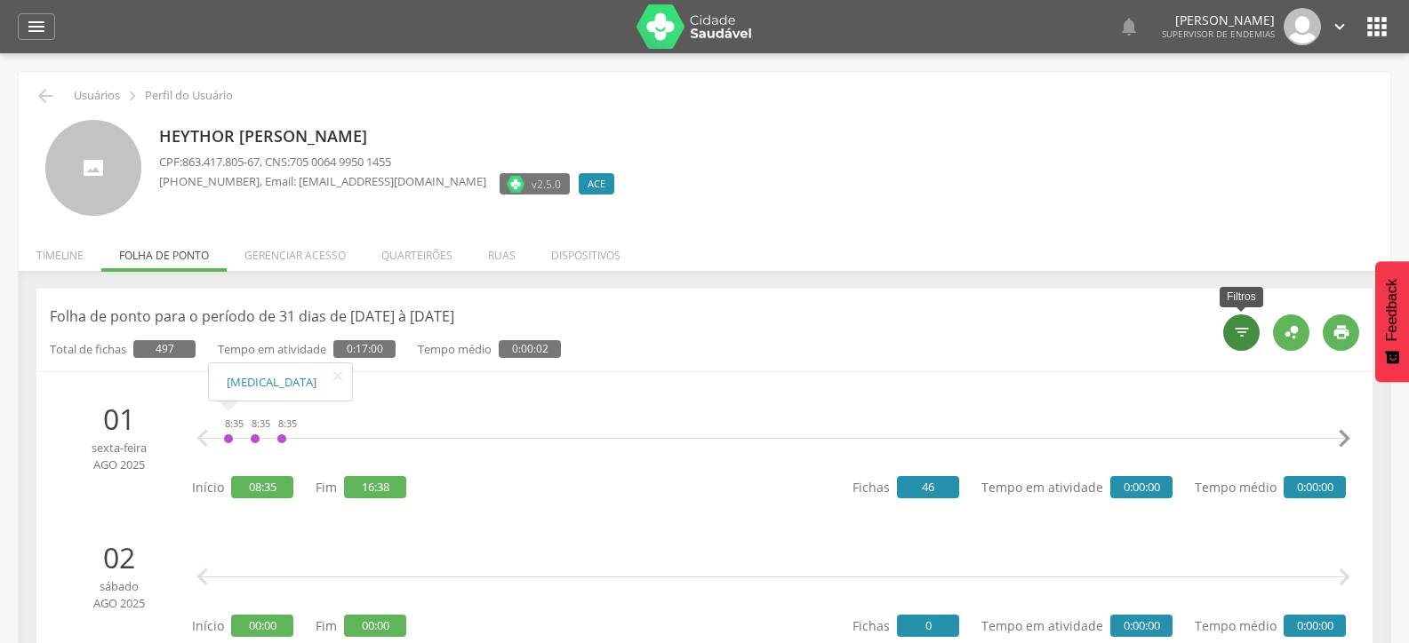
click at [1241, 318] on div "" at bounding box center [1241, 333] width 36 height 36
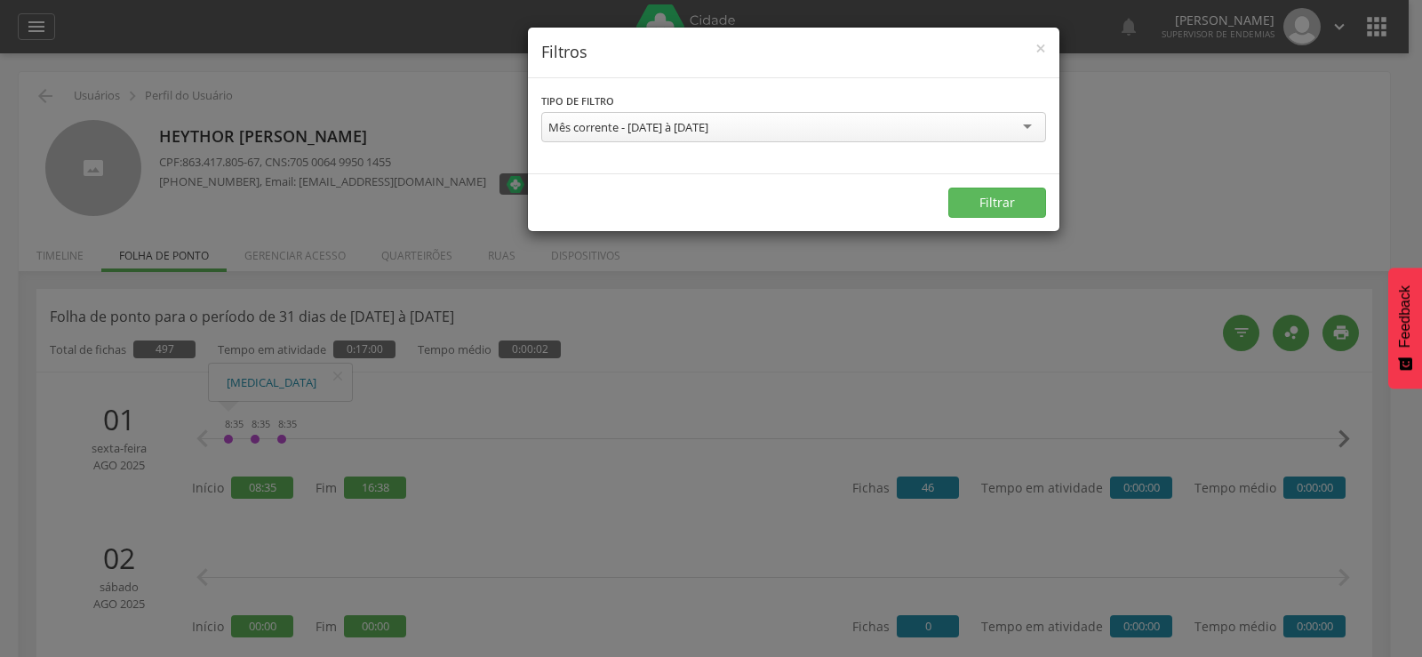
click at [801, 132] on div "Mês corrente - 01/08/2025 à 31/08/2025" at bounding box center [793, 127] width 505 height 30
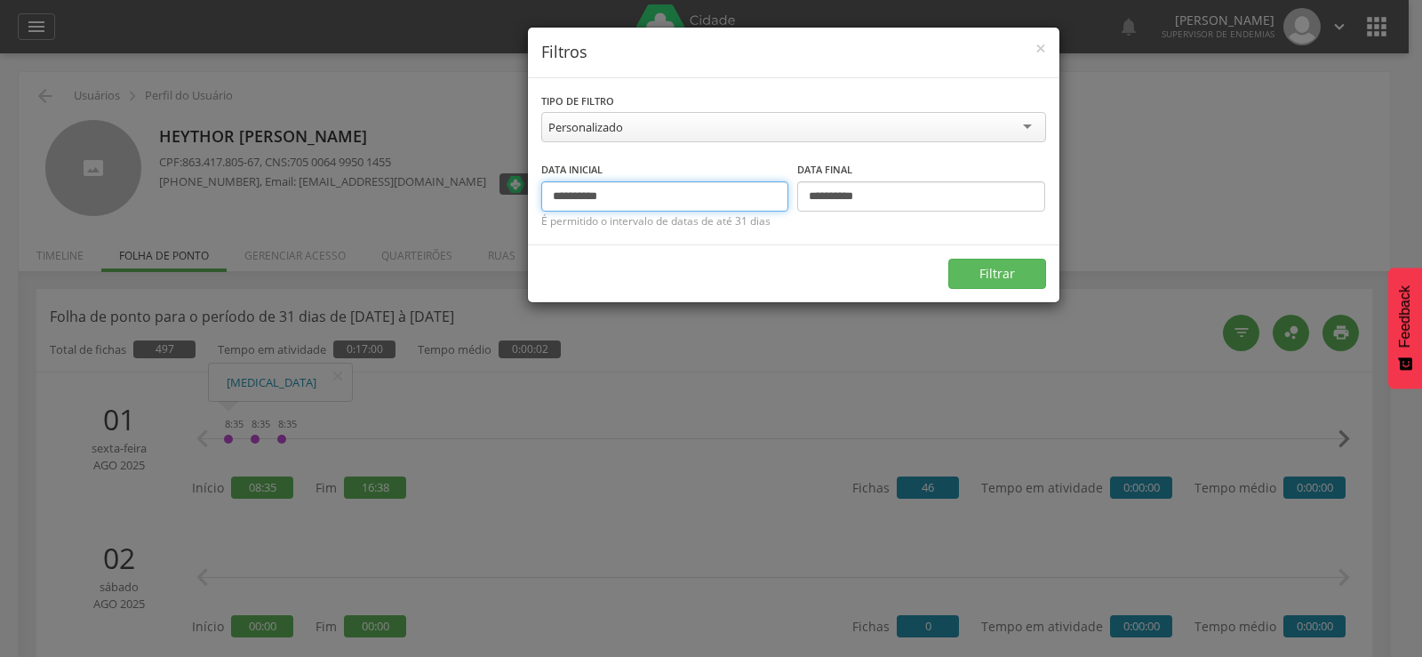
click at [567, 195] on input "**********" at bounding box center [665, 196] width 248 height 30
type input "**********"
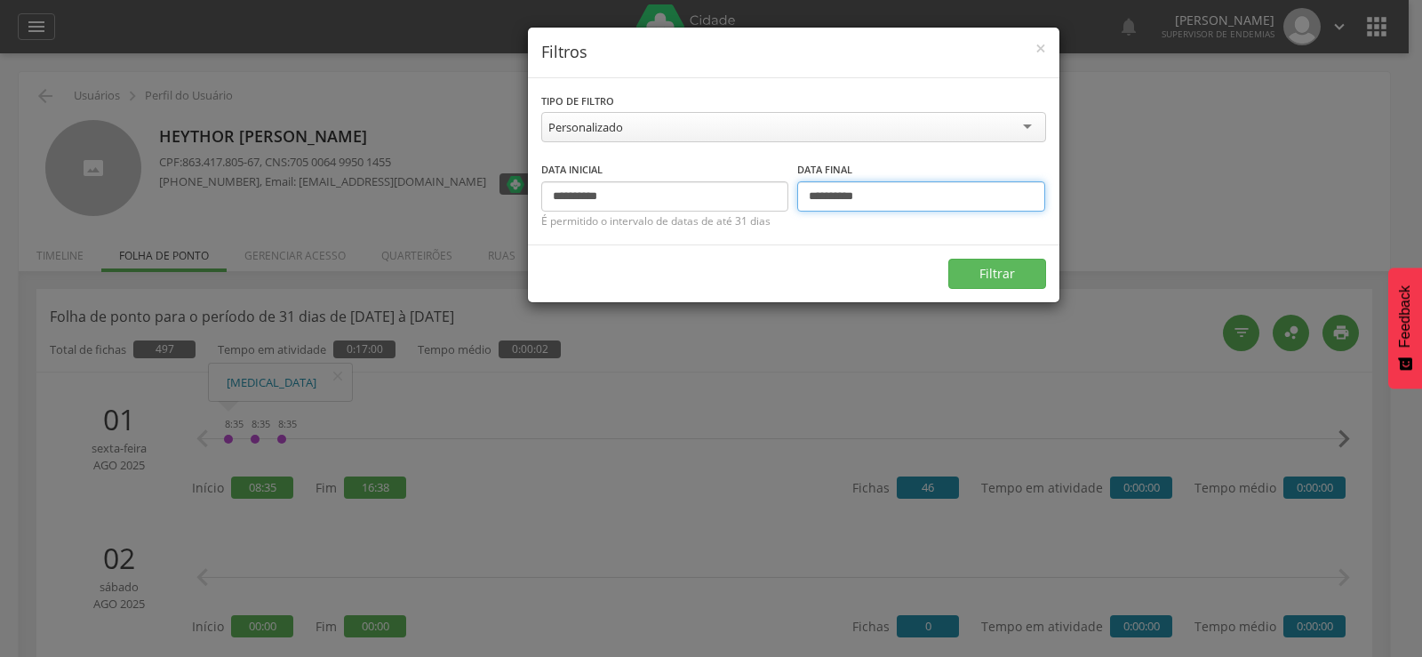
click at [822, 196] on input "**********" at bounding box center [921, 196] width 248 height 30
type input "**********"
click at [971, 274] on button "Filtrar" at bounding box center [997, 274] width 98 height 30
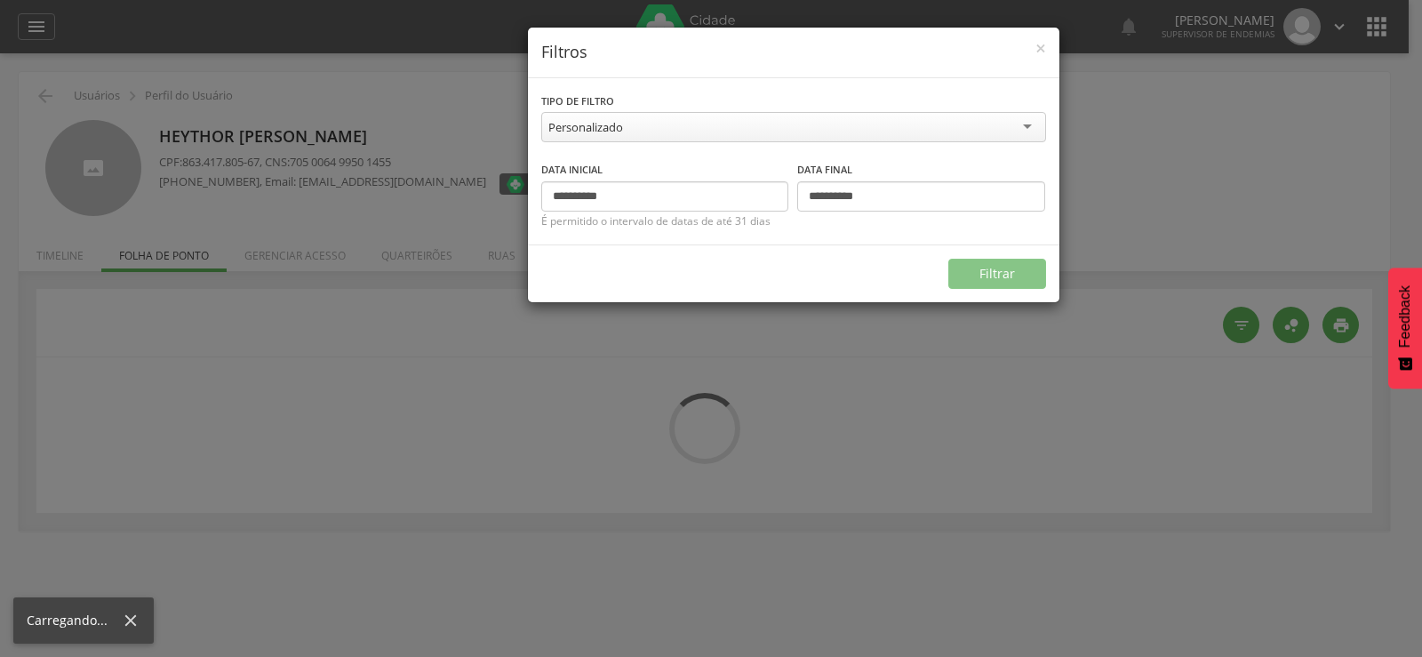
type input "**********"
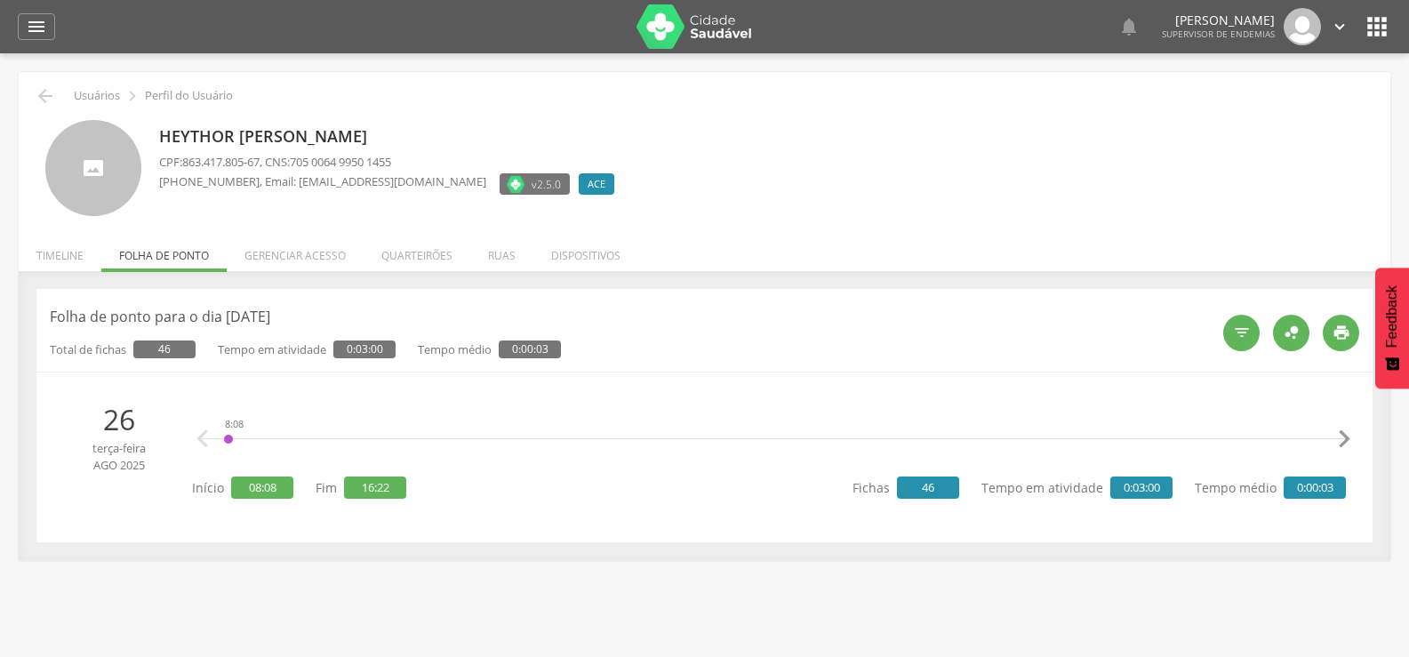
scroll to position [53, 0]
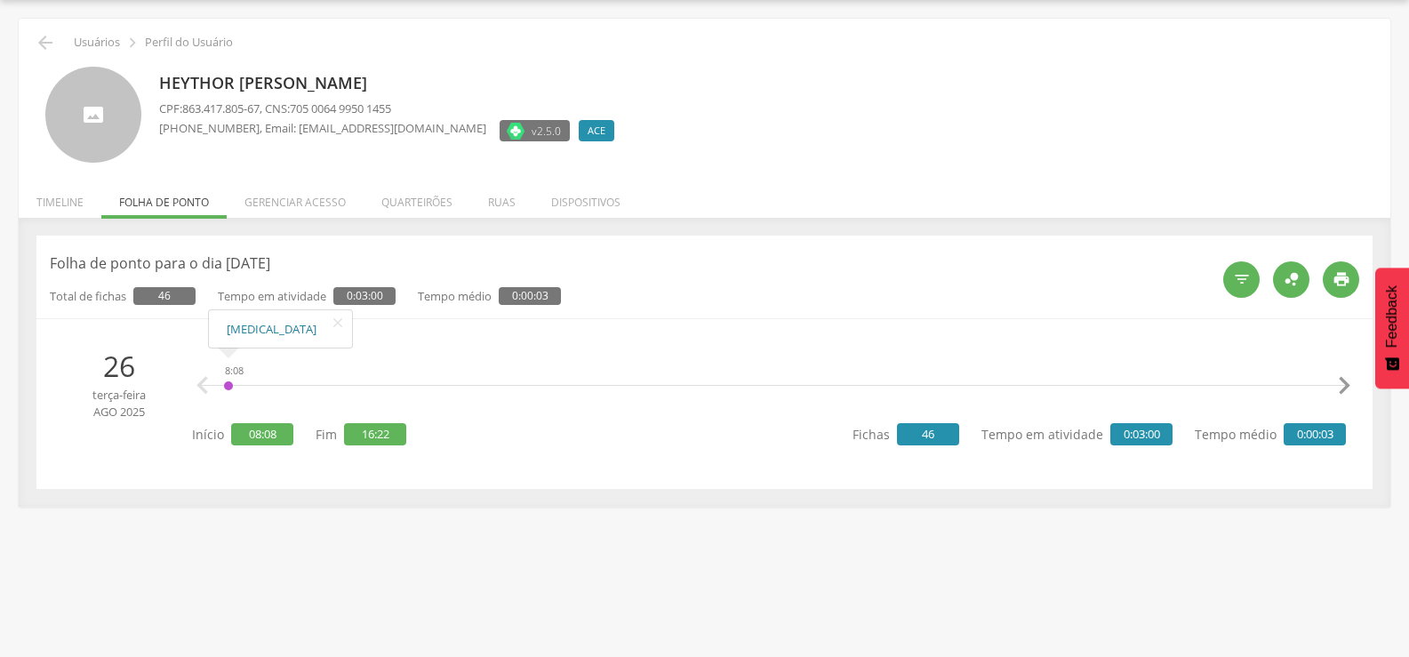
click at [242, 328] on link "[MEDICAL_DATA]" at bounding box center [281, 329] width 108 height 22
click at [1338, 382] on icon "" at bounding box center [1344, 386] width 36 height 36
click at [1339, 383] on icon "" at bounding box center [1344, 386] width 36 height 36
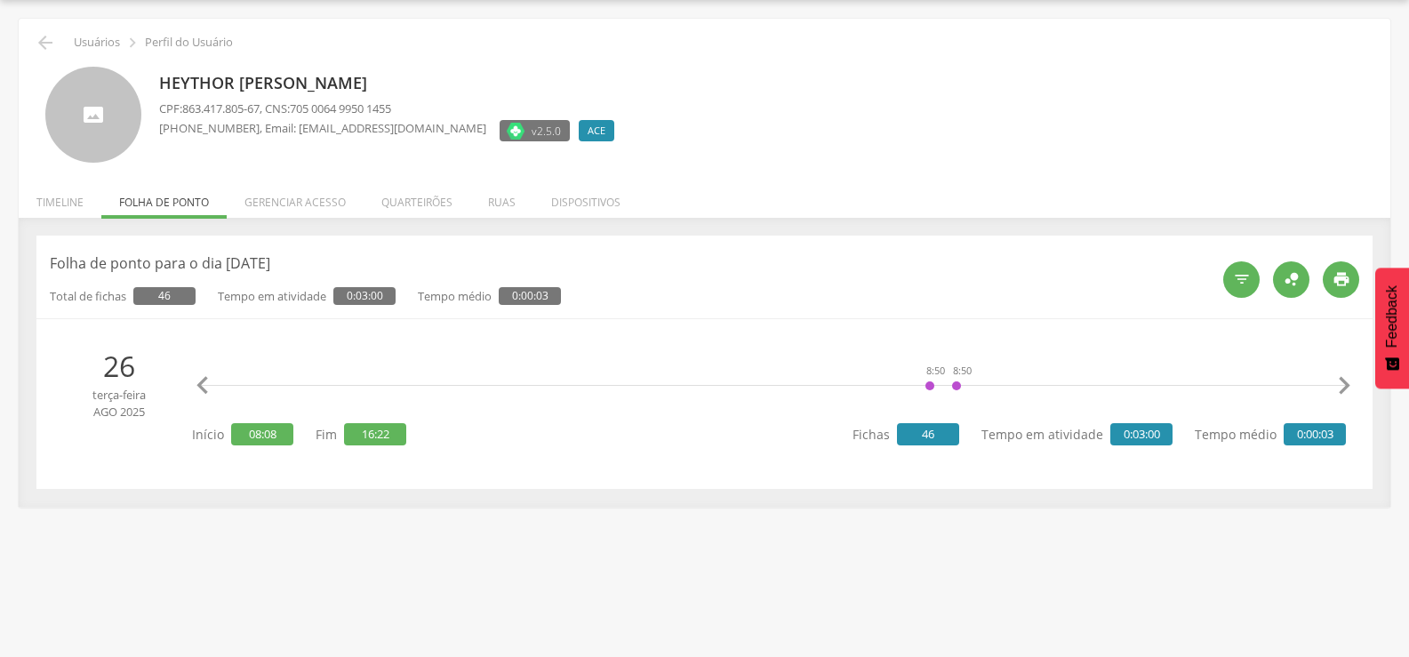
click at [1339, 383] on icon "" at bounding box center [1344, 386] width 36 height 36
click at [627, 327] on link "[MEDICAL_DATA]" at bounding box center [666, 329] width 108 height 22
click at [1338, 384] on icon "" at bounding box center [1344, 386] width 36 height 36
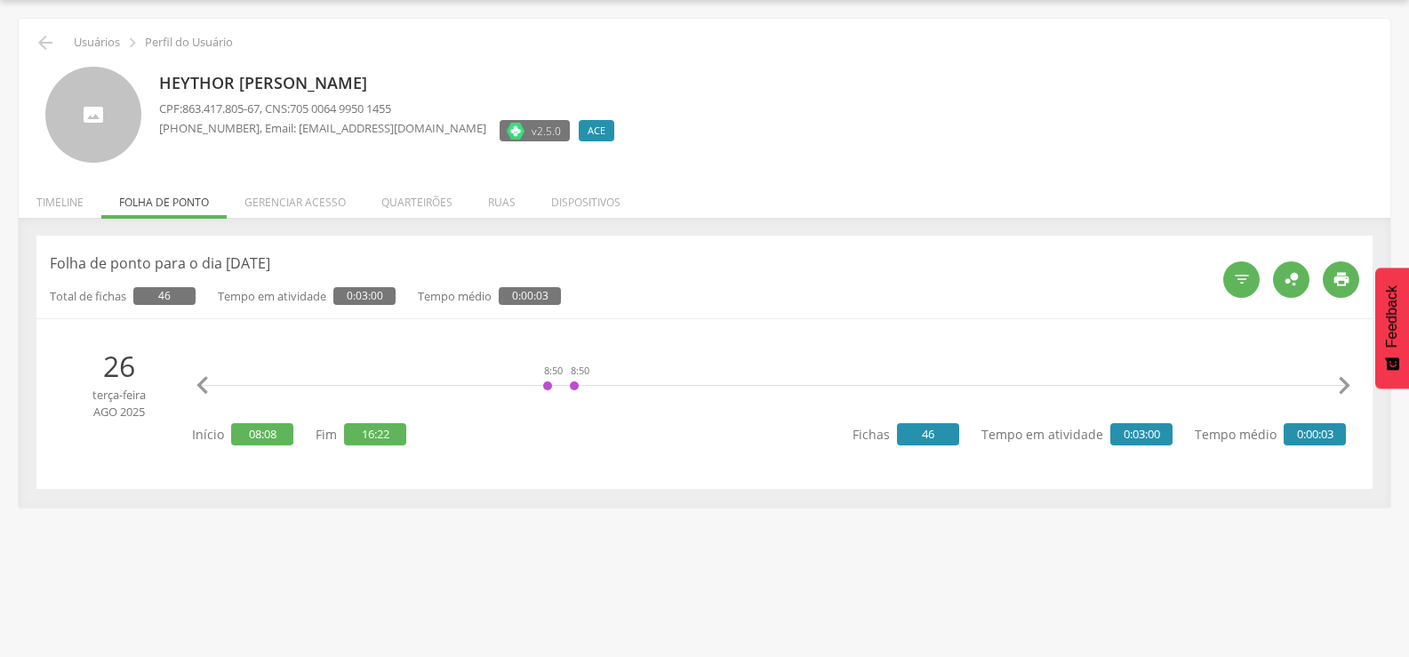
click at [1338, 384] on icon "" at bounding box center [1344, 386] width 36 height 36
click at [1341, 384] on icon "" at bounding box center [1344, 386] width 36 height 36
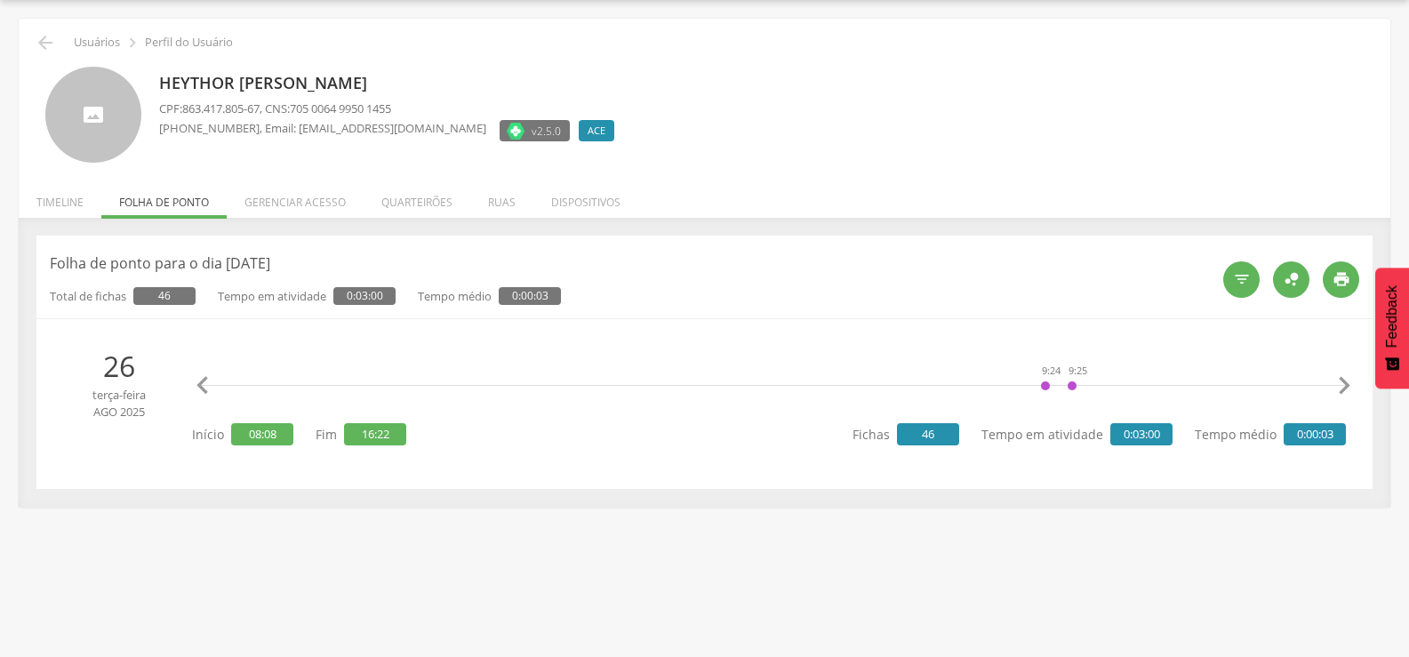
click at [1341, 384] on icon "" at bounding box center [1344, 386] width 36 height 36
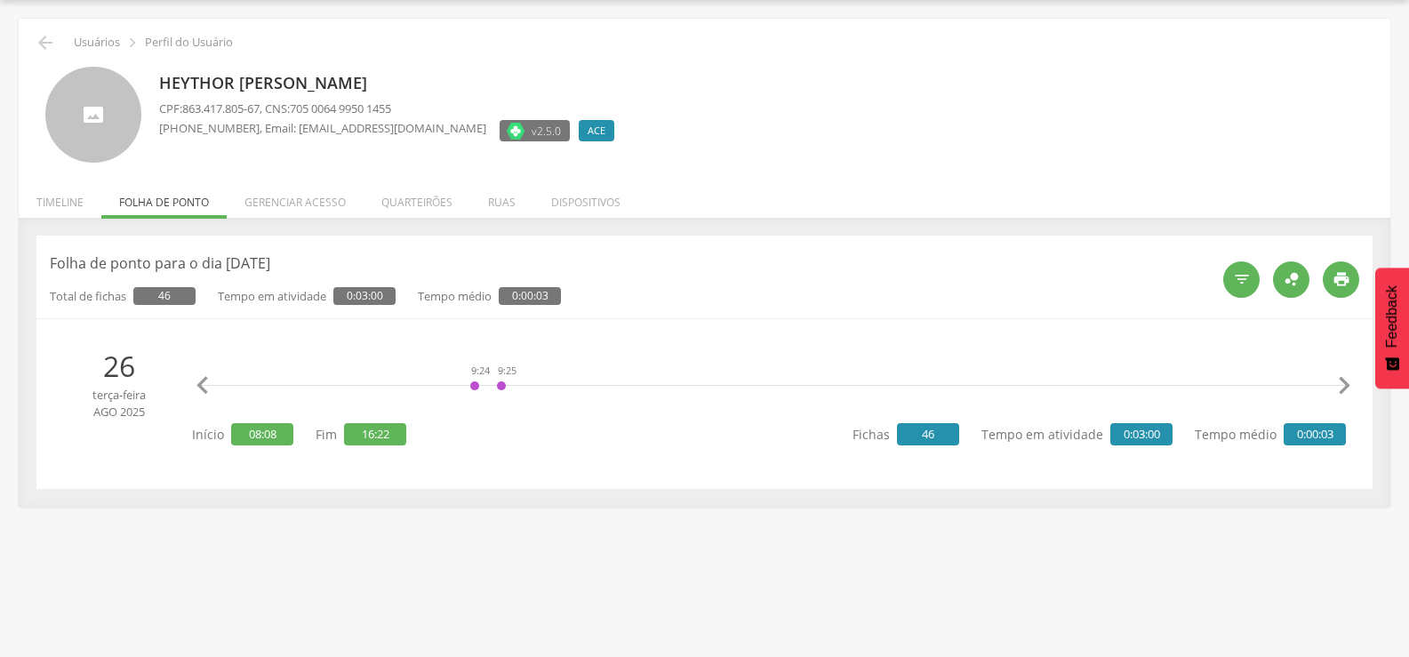
scroll to position [0, 1835]
click at [1341, 384] on icon "" at bounding box center [1344, 386] width 36 height 36
click at [819, 333] on link "[MEDICAL_DATA]" at bounding box center [857, 329] width 108 height 22
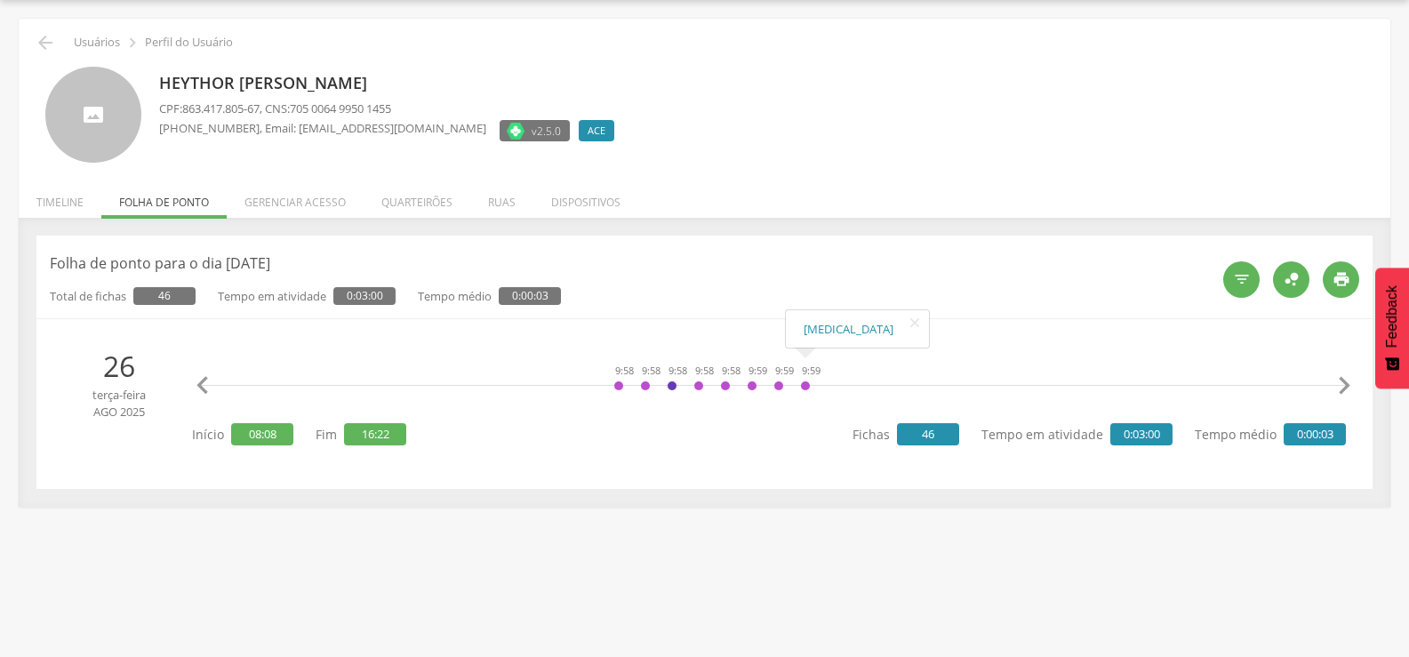
click at [1346, 389] on icon "" at bounding box center [1344, 386] width 36 height 36
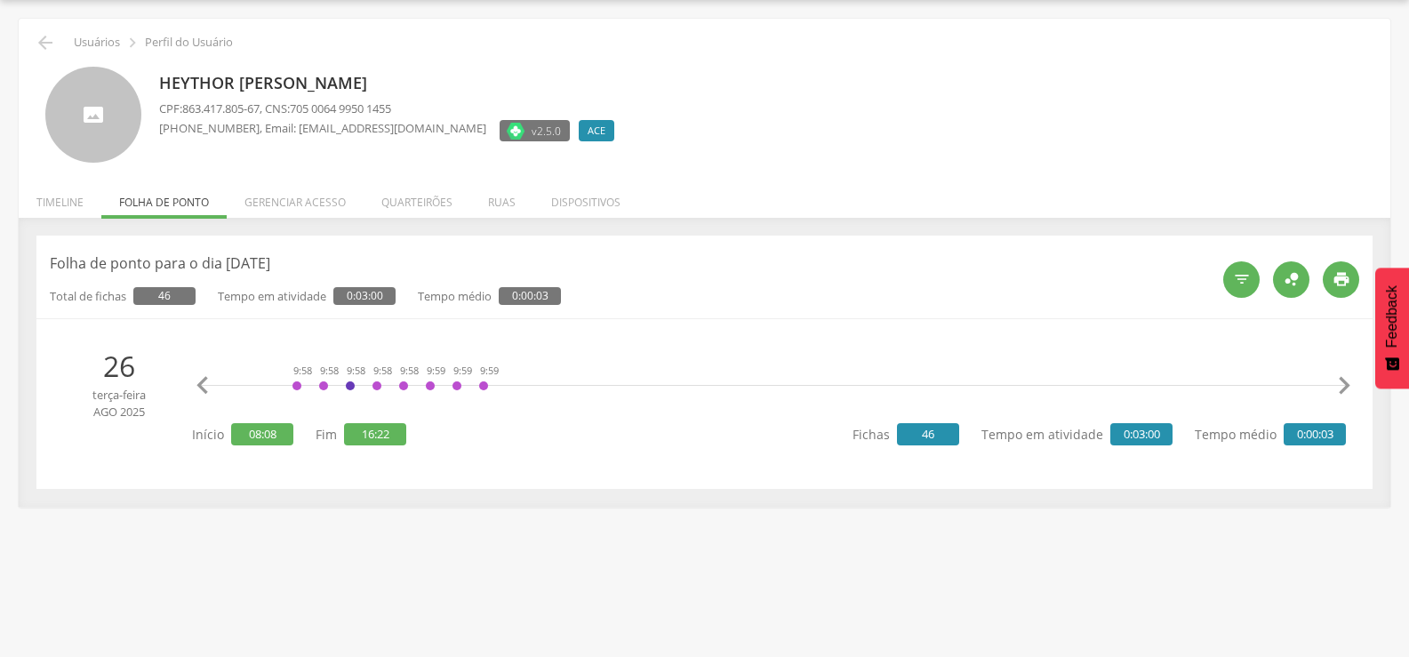
click at [1346, 389] on icon "" at bounding box center [1344, 386] width 36 height 36
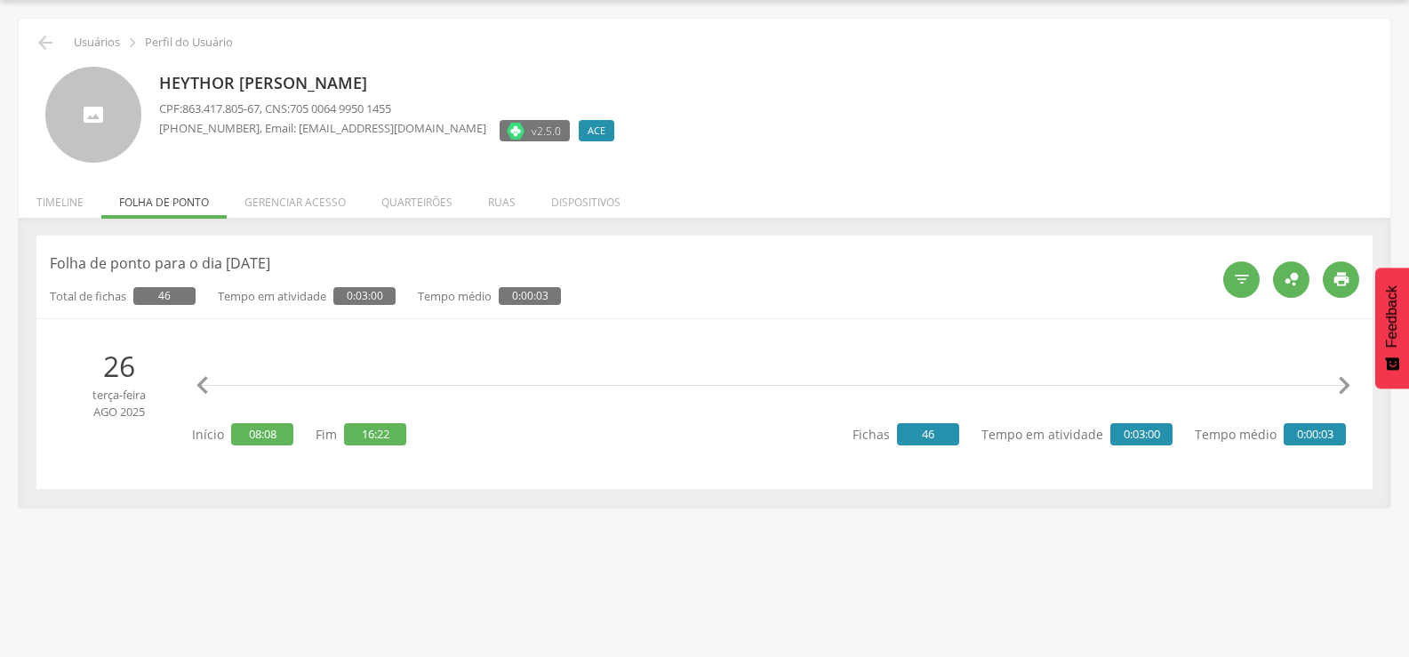
click at [1346, 389] on icon "" at bounding box center [1344, 386] width 36 height 36
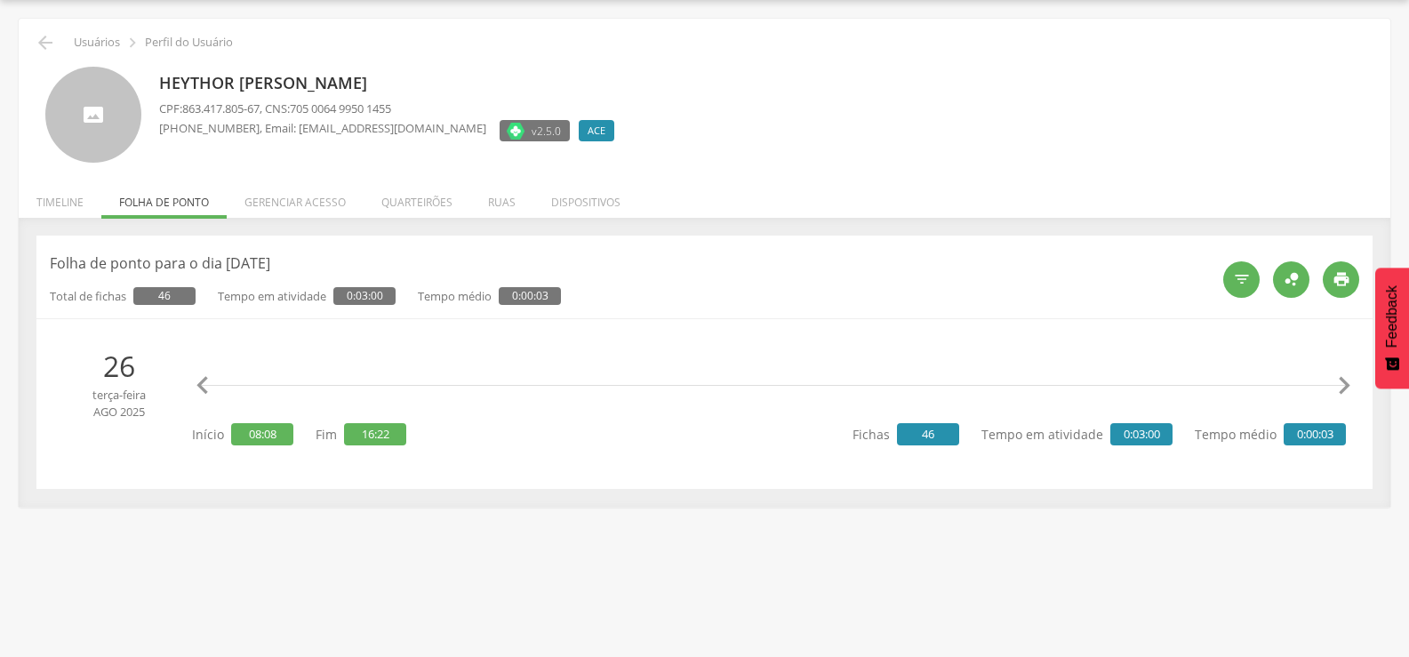
click at [1346, 389] on icon "" at bounding box center [1344, 386] width 36 height 36
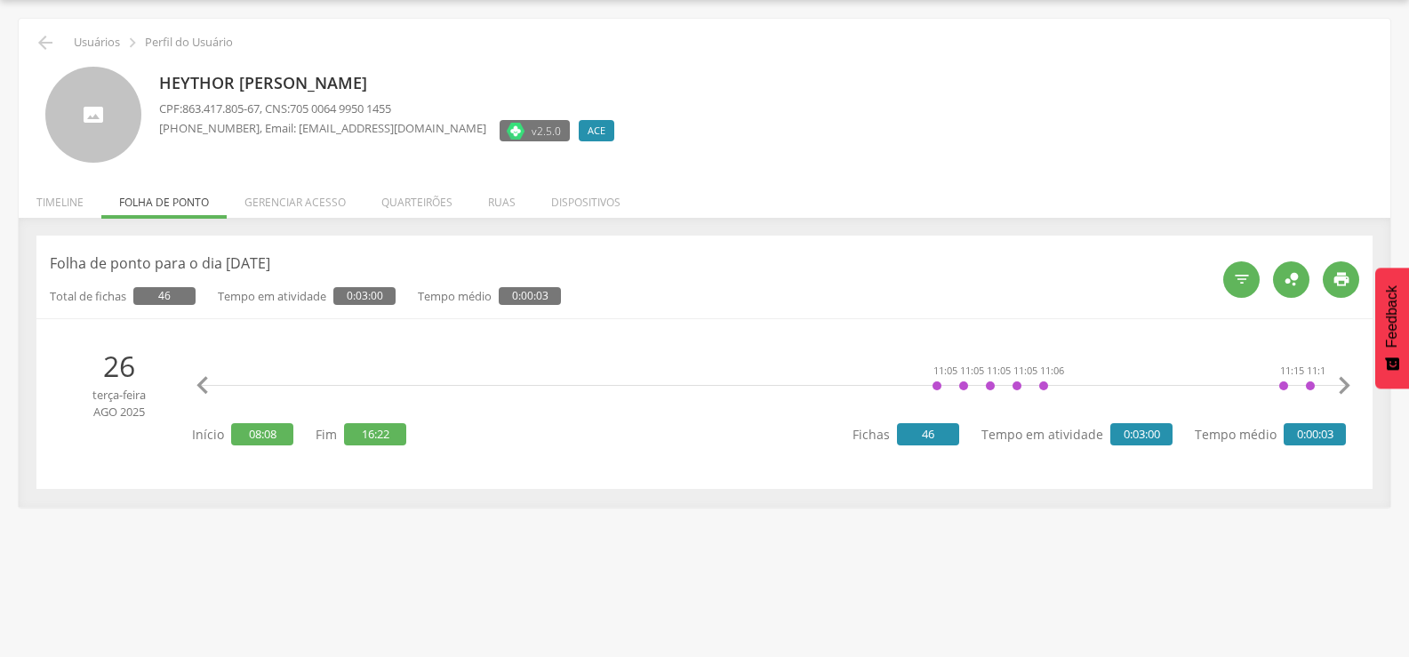
click at [1346, 389] on icon "" at bounding box center [1344, 386] width 36 height 36
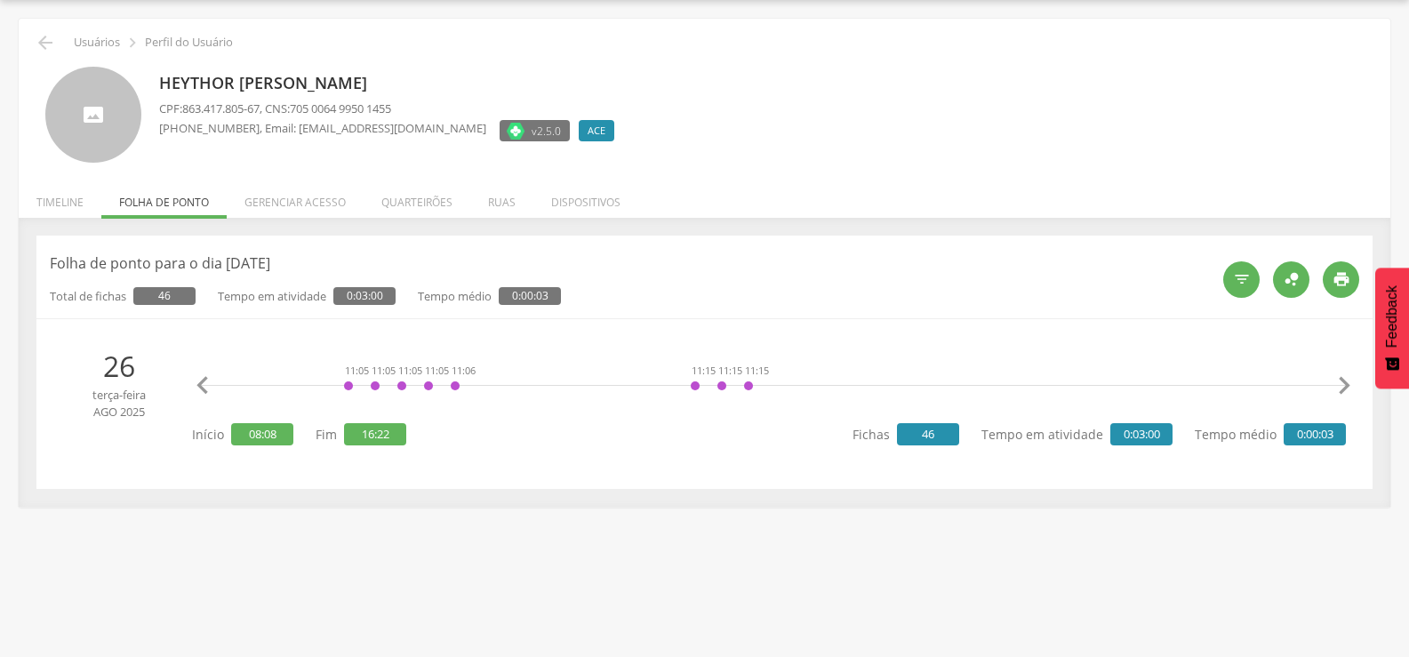
click at [1346, 389] on icon "" at bounding box center [1344, 386] width 36 height 36
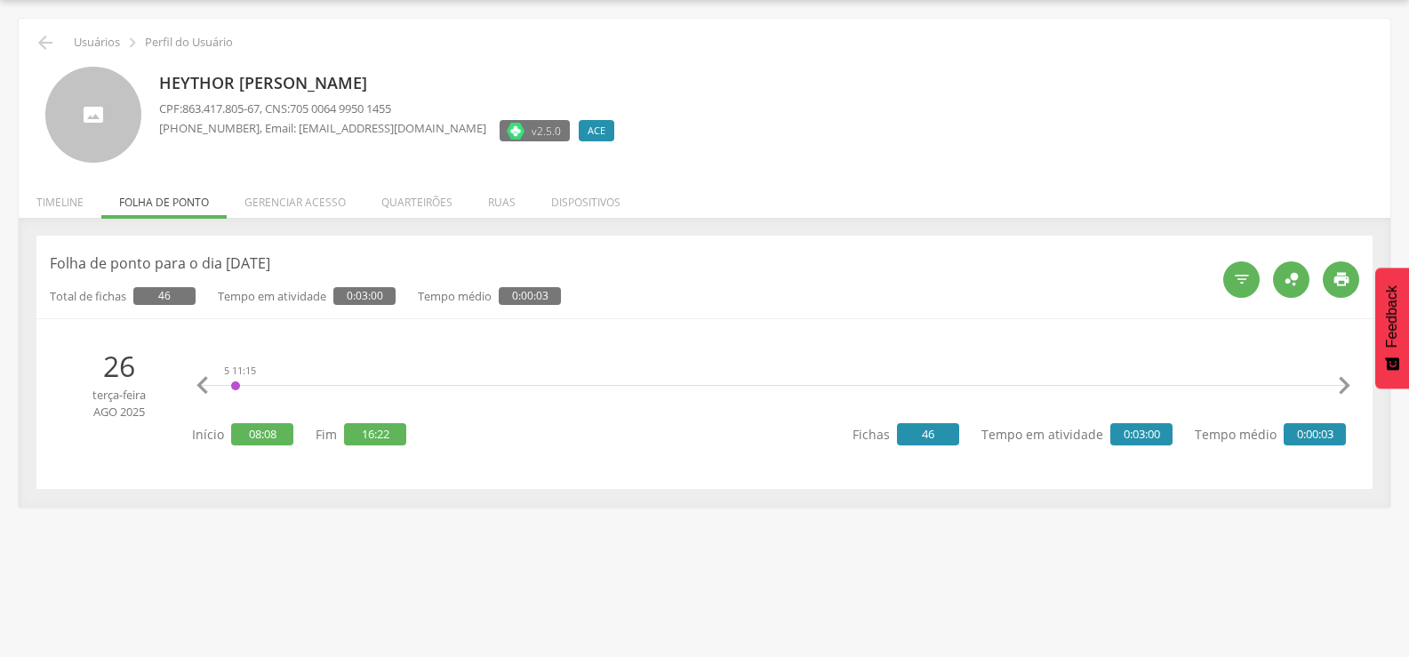
click at [1346, 389] on icon "" at bounding box center [1344, 386] width 36 height 36
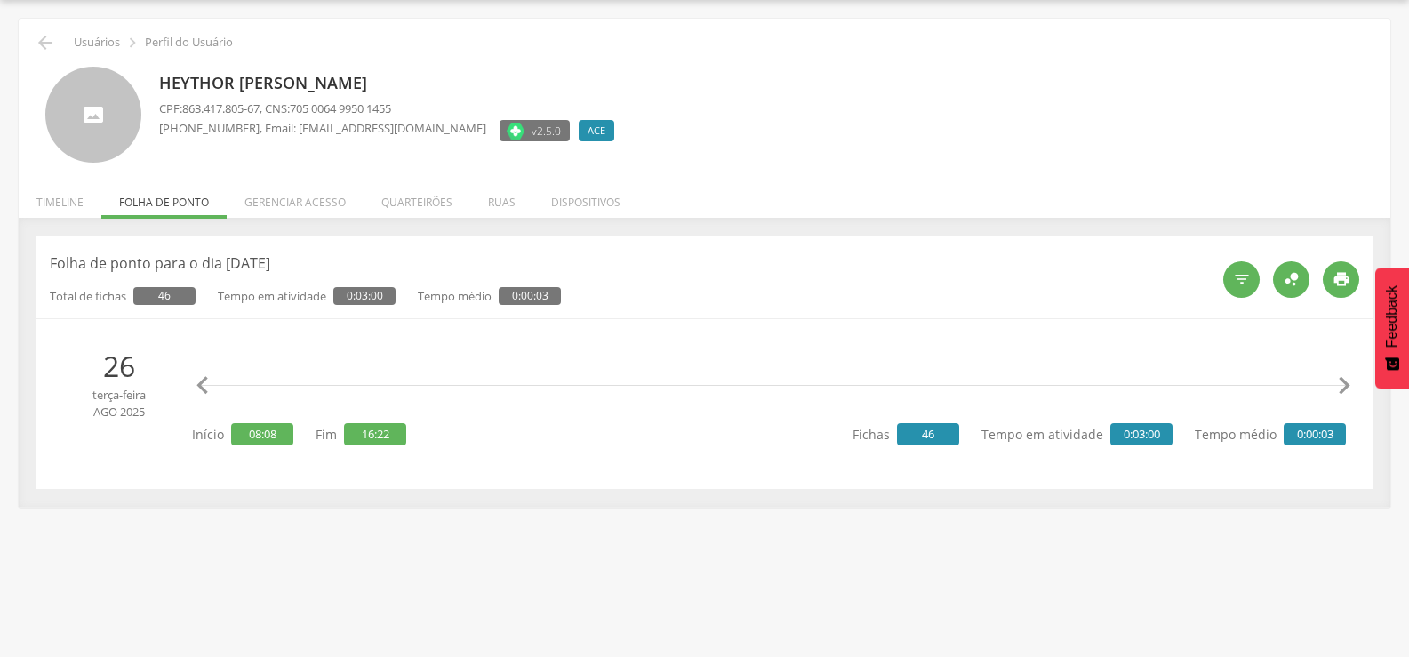
click at [1346, 389] on icon "" at bounding box center [1344, 386] width 36 height 36
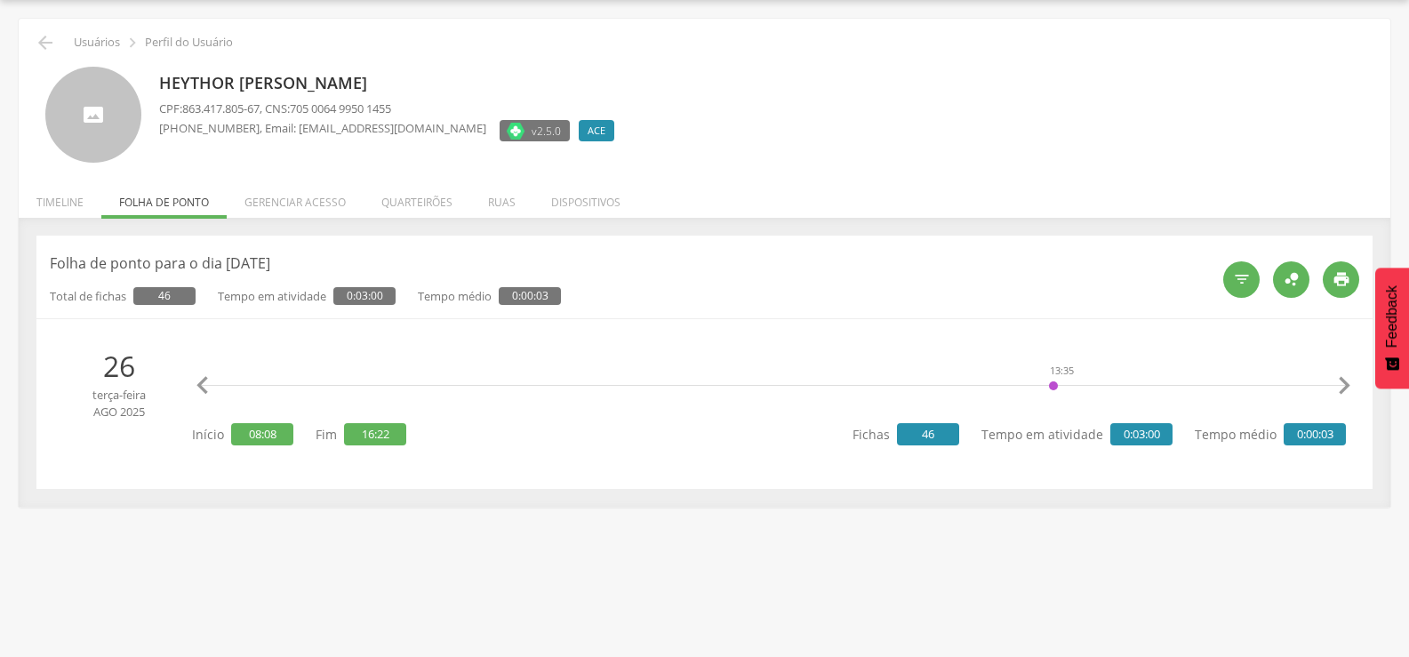
click at [1346, 389] on icon "" at bounding box center [1344, 386] width 36 height 36
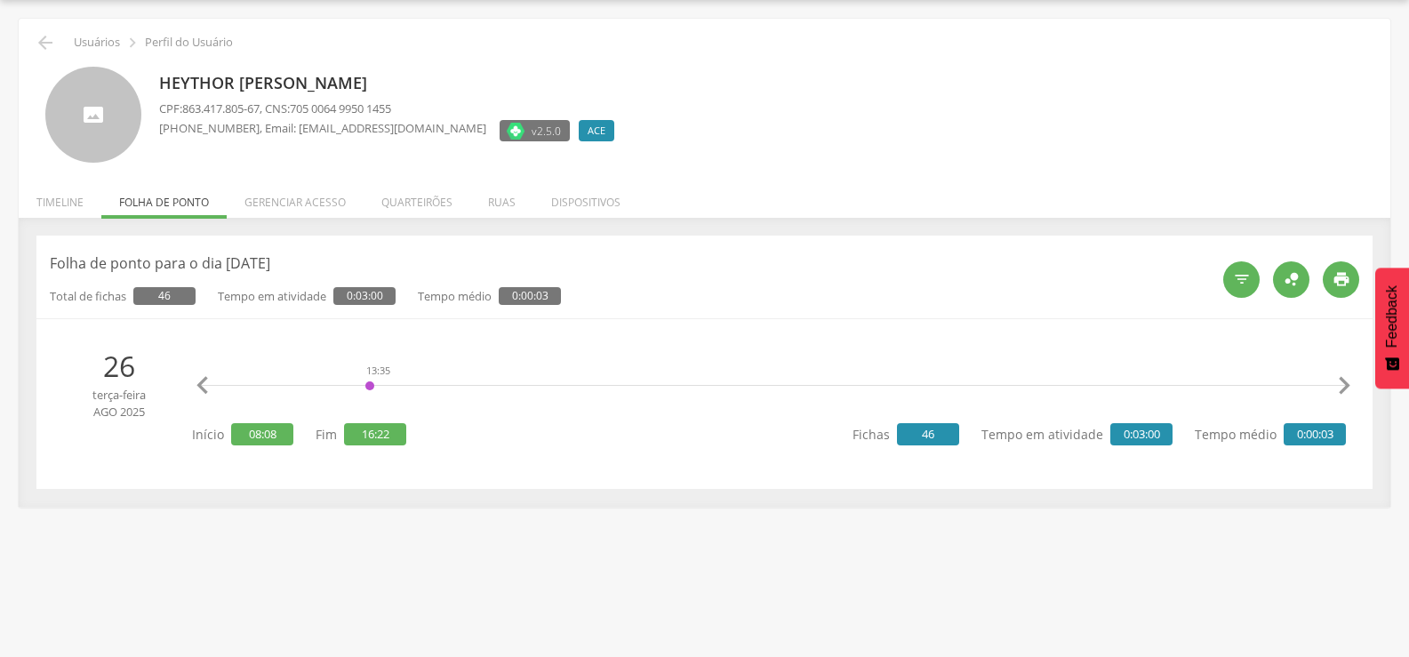
click at [1346, 389] on icon "" at bounding box center [1344, 386] width 36 height 36
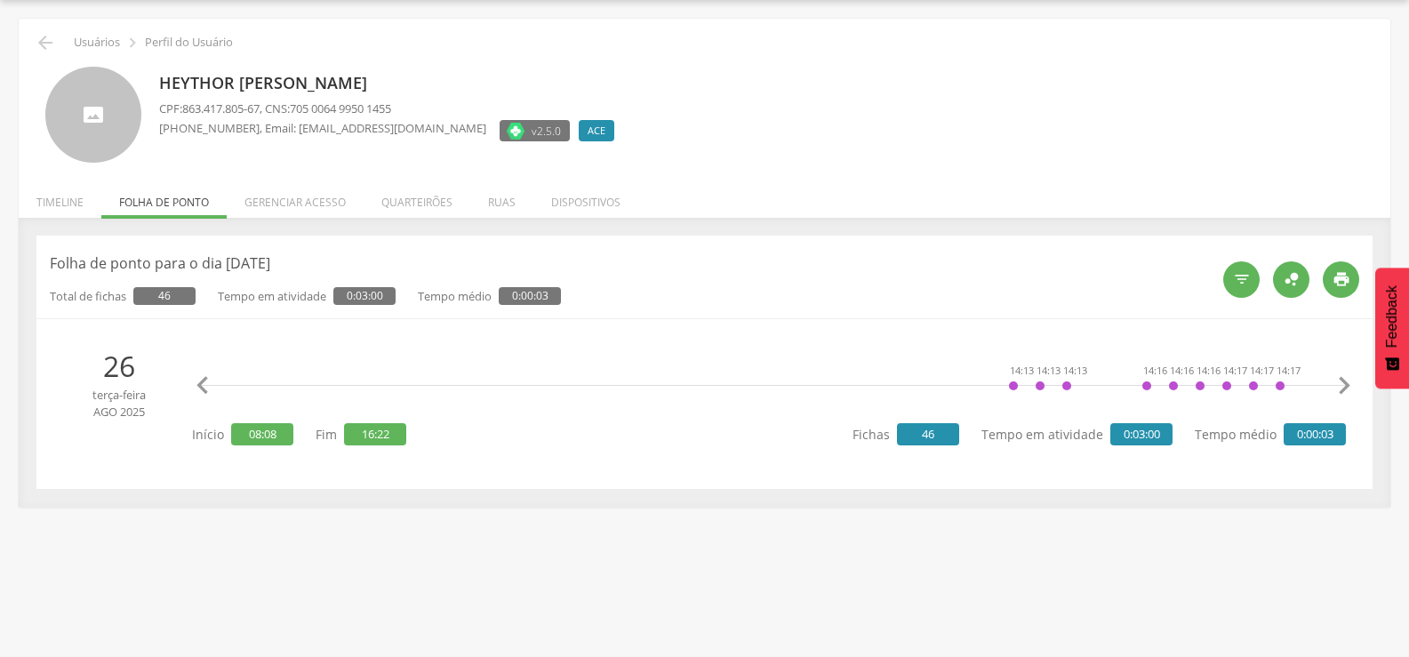
click at [1346, 389] on icon "" at bounding box center [1344, 386] width 36 height 36
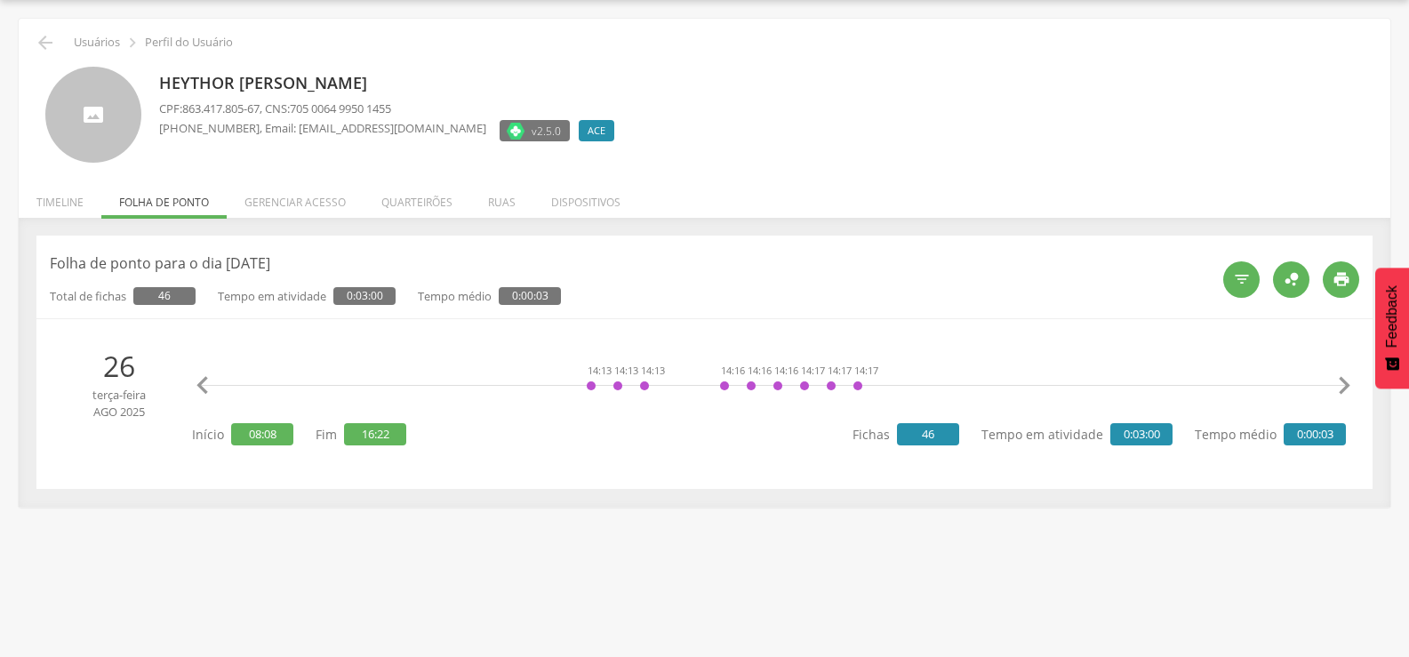
click at [1346, 389] on icon "" at bounding box center [1344, 386] width 36 height 36
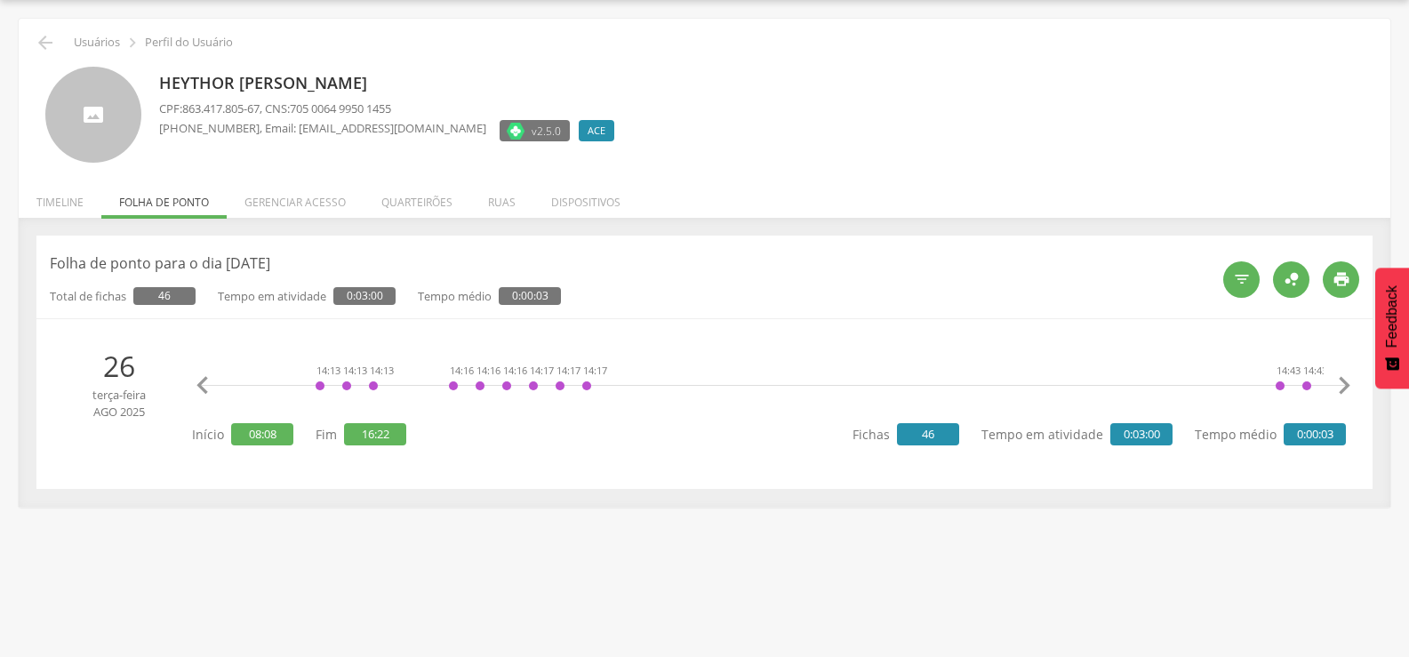
scroll to position [0, 7708]
click at [549, 378] on div "14:17" at bounding box center [545, 385] width 11 height 53
click at [555, 328] on link "[MEDICAL_DATA]" at bounding box center [598, 329] width 108 height 22
click at [1342, 381] on icon "" at bounding box center [1344, 386] width 36 height 36
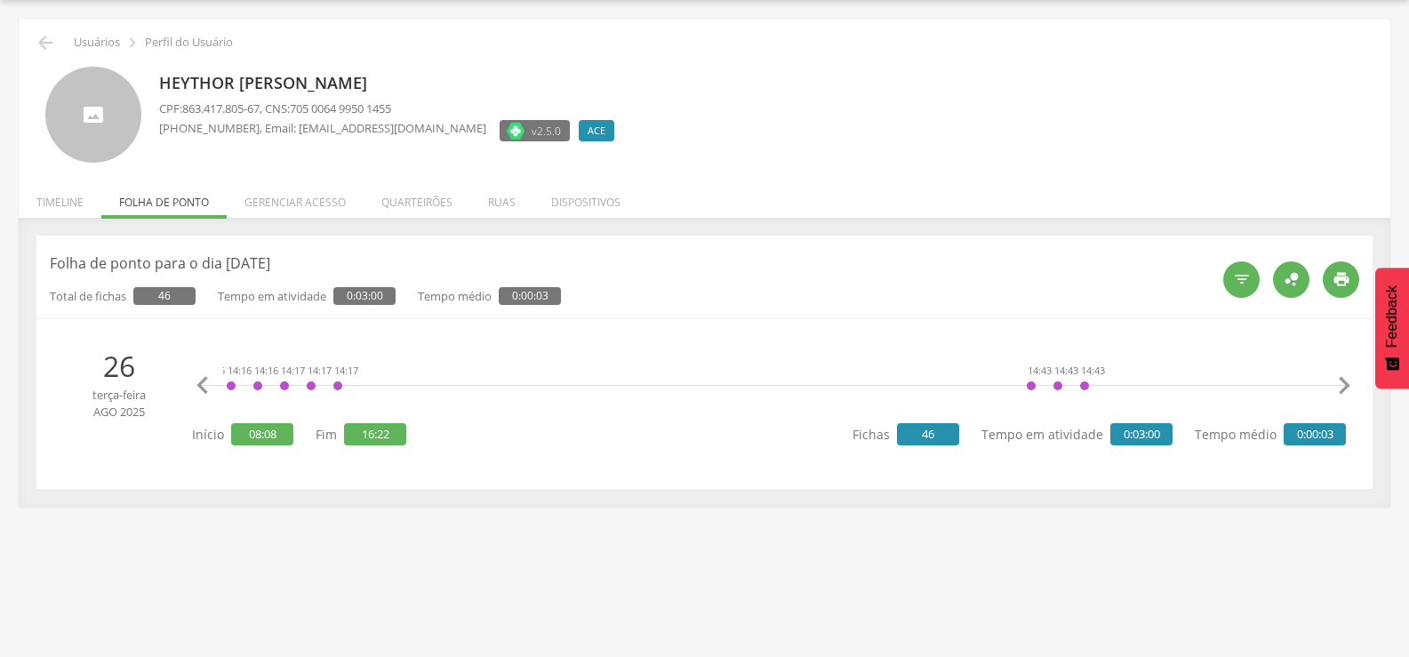
click at [1342, 381] on icon "" at bounding box center [1344, 386] width 36 height 36
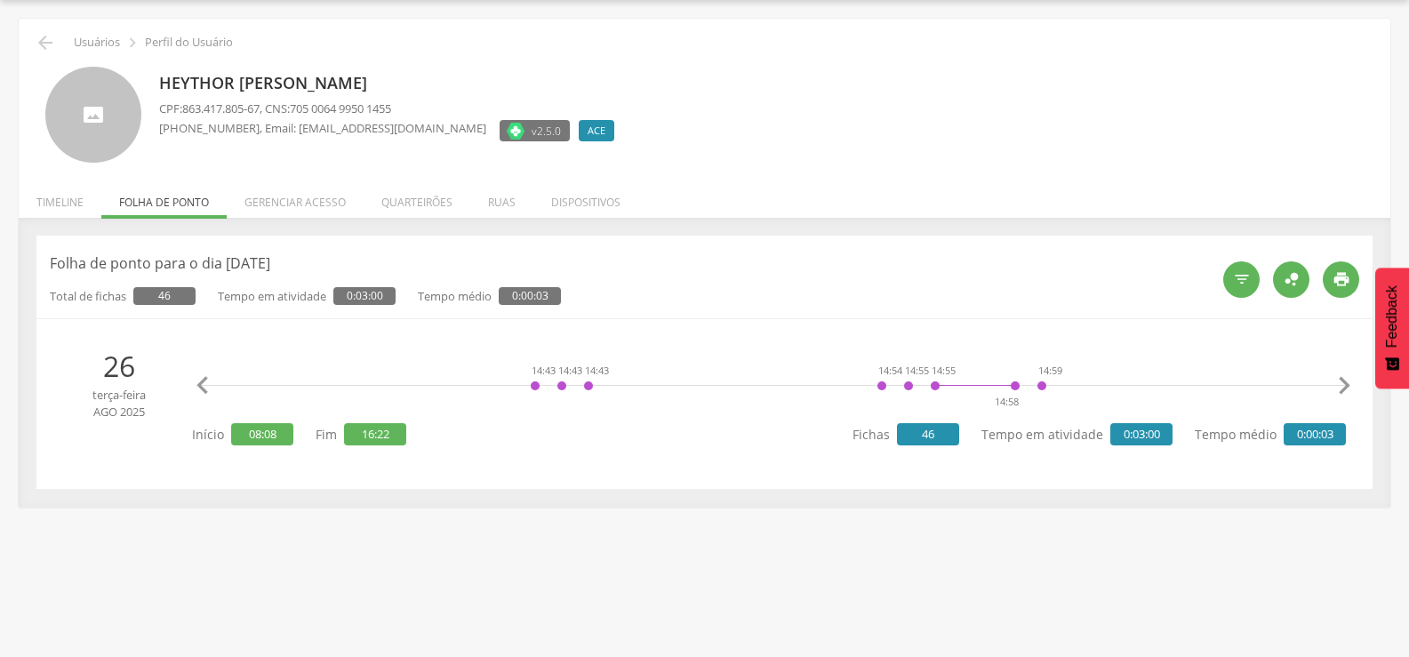
click at [1342, 381] on icon "" at bounding box center [1344, 386] width 36 height 36
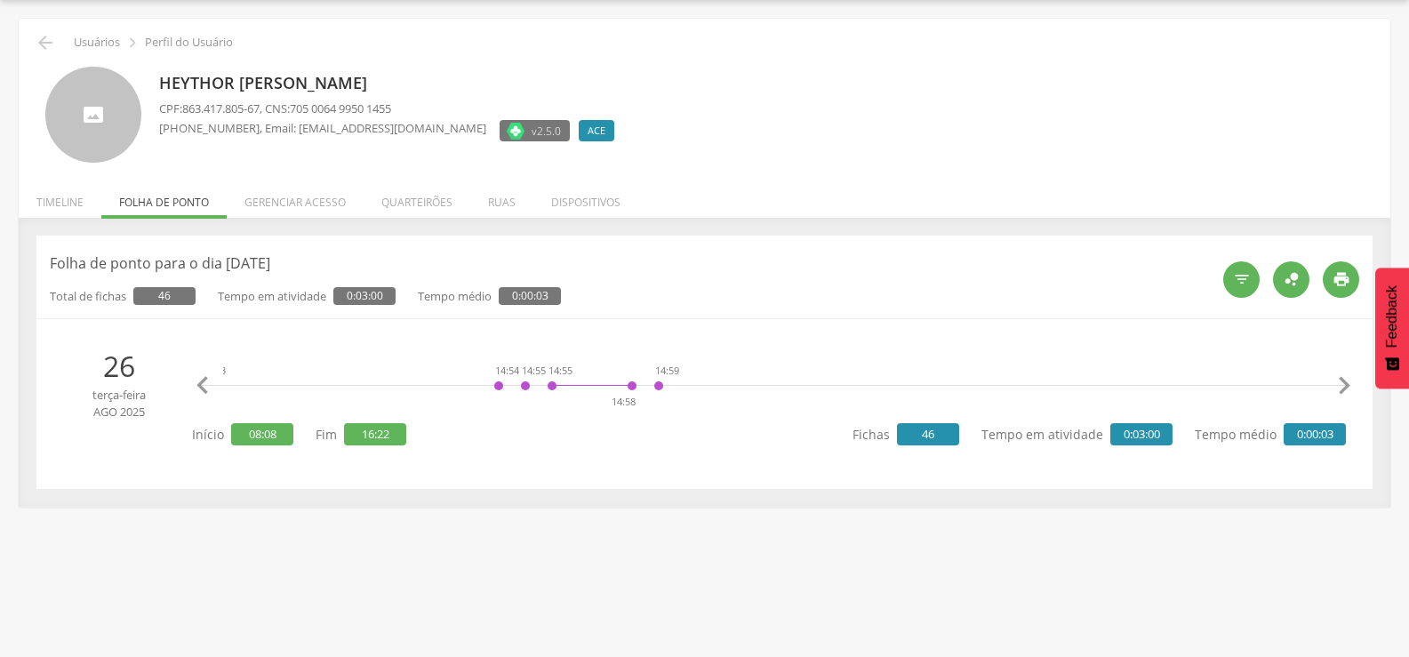
click at [1342, 381] on icon "" at bounding box center [1344, 386] width 36 height 36
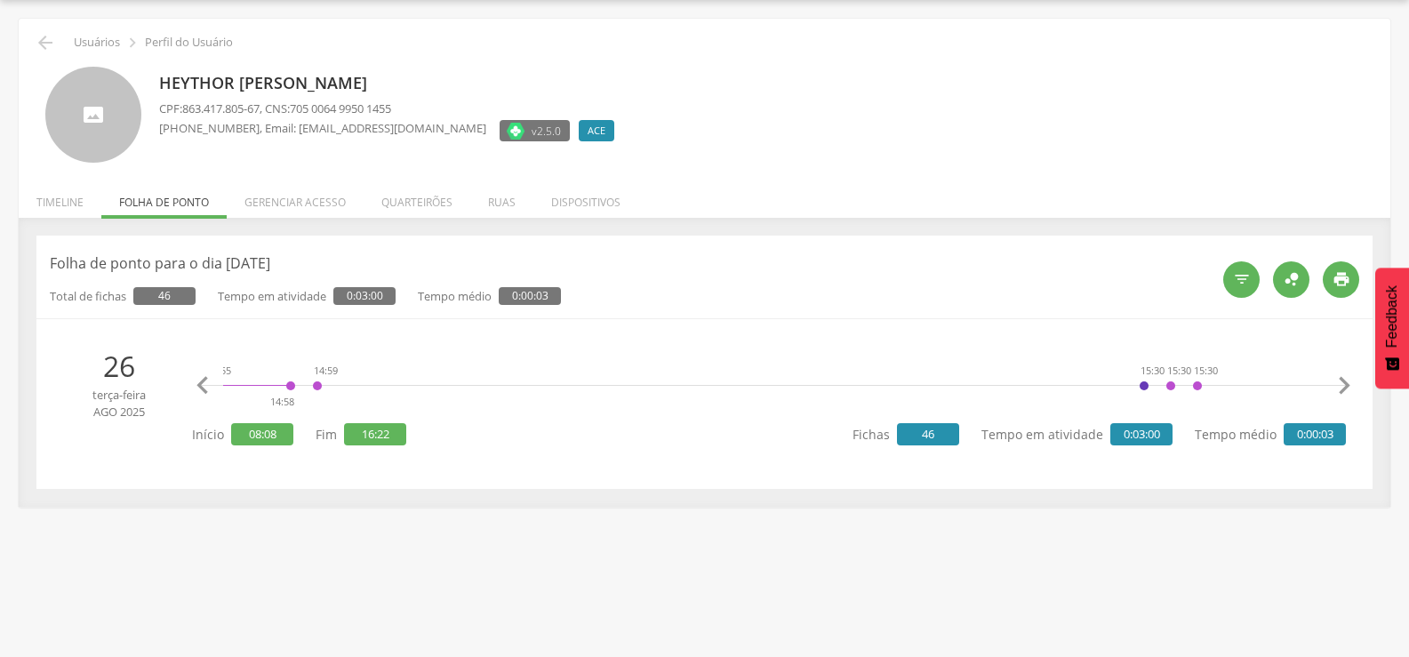
click at [1342, 381] on icon "" at bounding box center [1344, 386] width 36 height 36
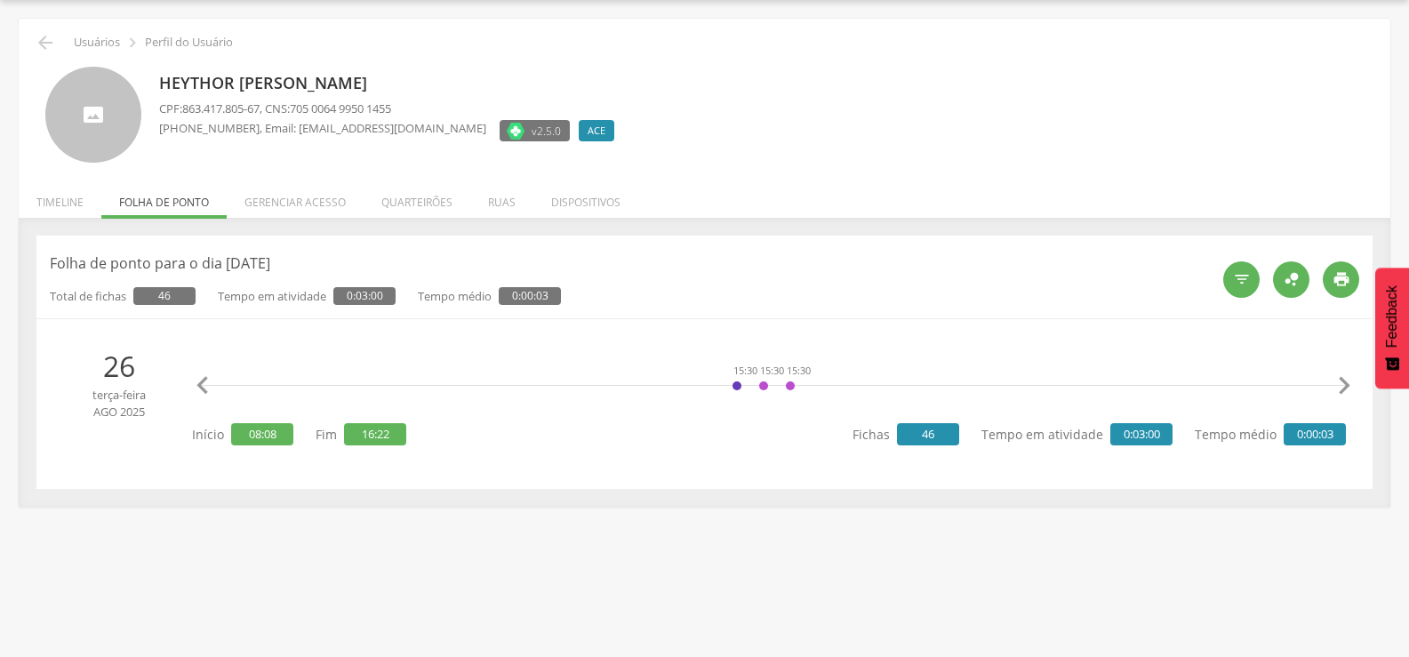
click at [1342, 381] on icon "" at bounding box center [1344, 386] width 36 height 36
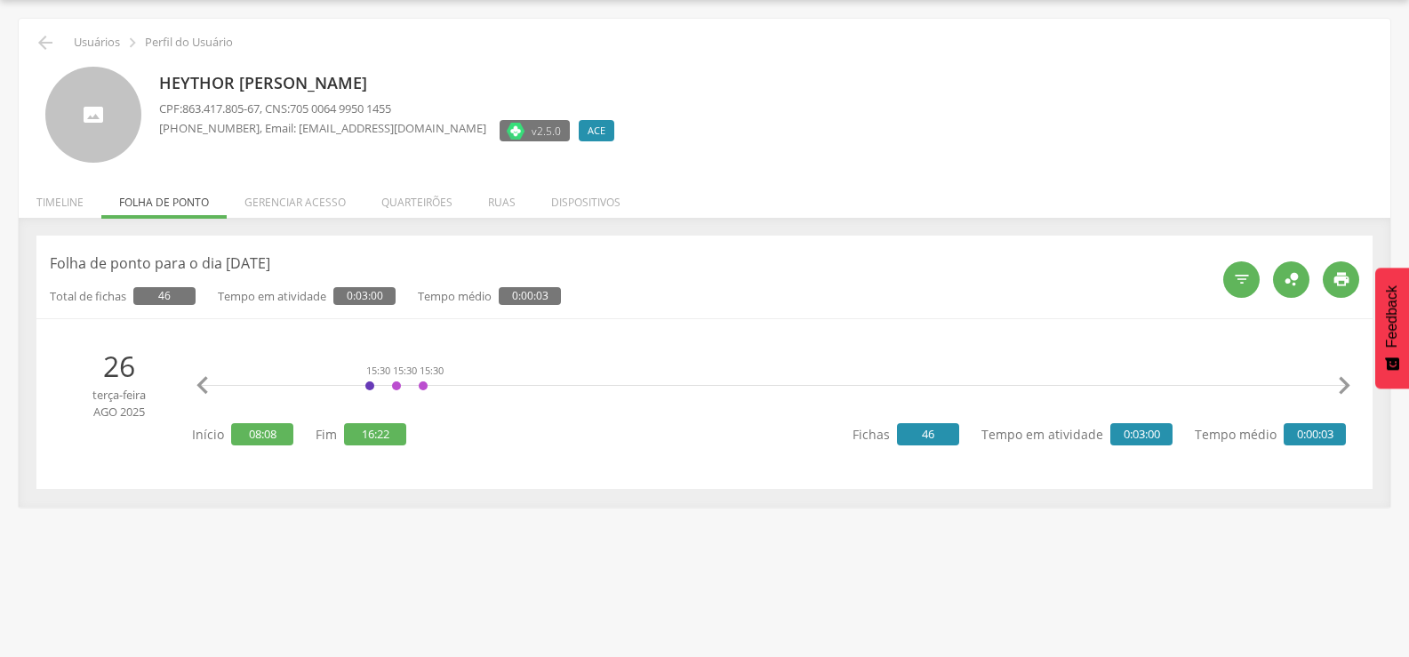
click at [1342, 381] on icon "" at bounding box center [1344, 386] width 36 height 36
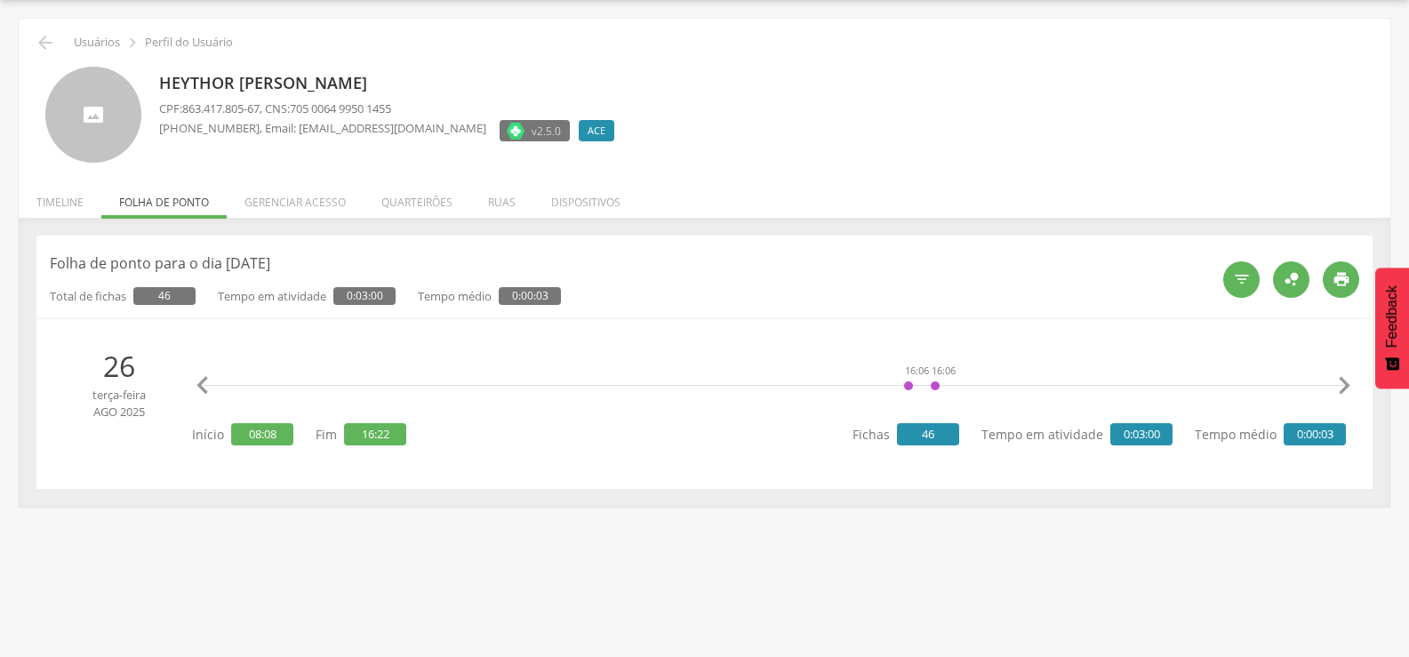
click at [1342, 381] on icon "" at bounding box center [1344, 386] width 36 height 36
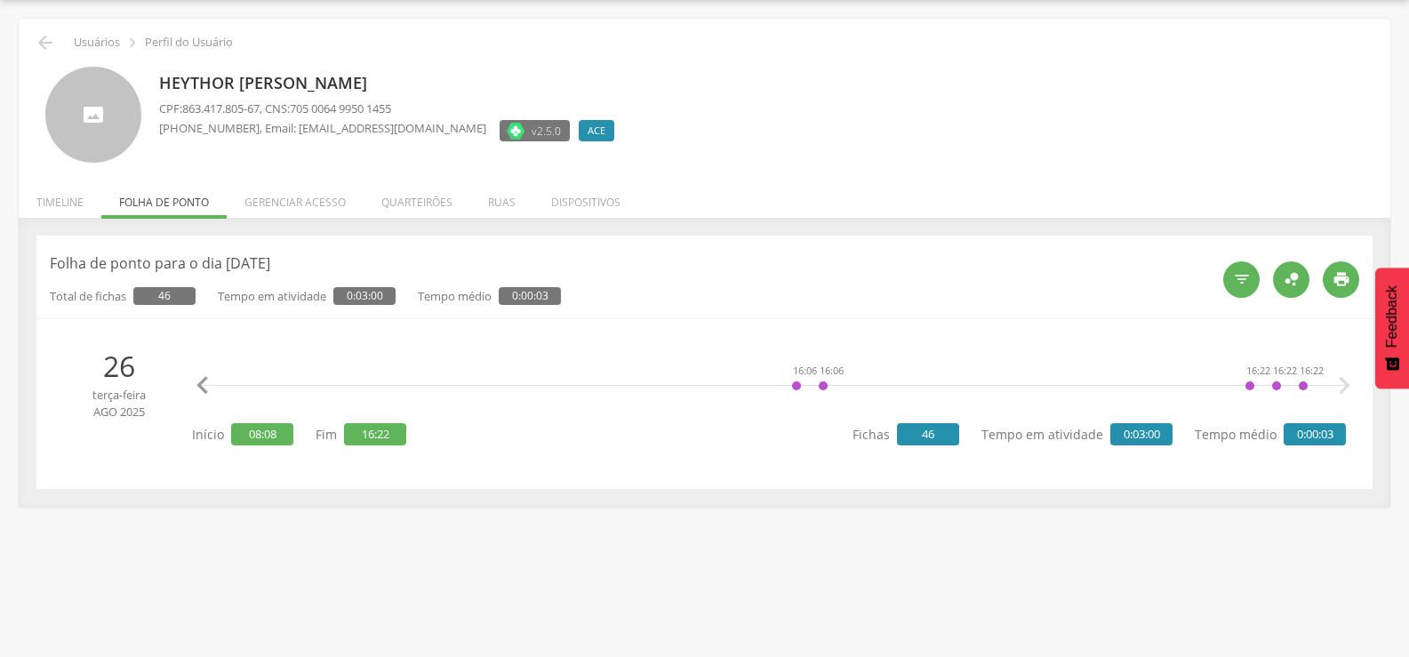
click at [1342, 381] on icon "" at bounding box center [1344, 386] width 36 height 36
click at [799, 324] on link "[MEDICAL_DATA]" at bounding box center [848, 329] width 108 height 22
click at [795, 383] on div "16:06" at bounding box center [796, 385] width 11 height 53
click at [811, 334] on link "[MEDICAL_DATA]" at bounding box center [848, 329] width 108 height 22
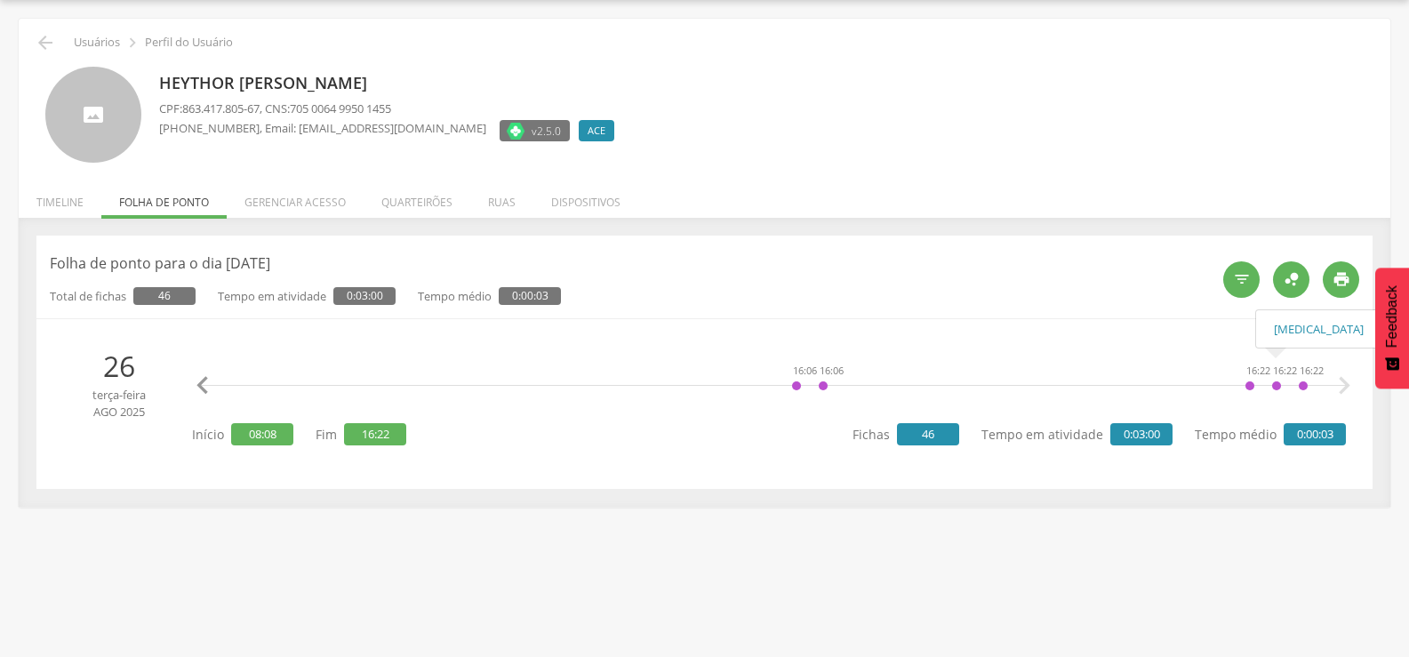
click at [1353, 385] on icon "" at bounding box center [1344, 386] width 36 height 36
click at [1349, 385] on icon "" at bounding box center [1344, 386] width 36 height 36
drag, startPoint x: 1163, startPoint y: 438, endPoint x: 1111, endPoint y: 441, distance: 52.5
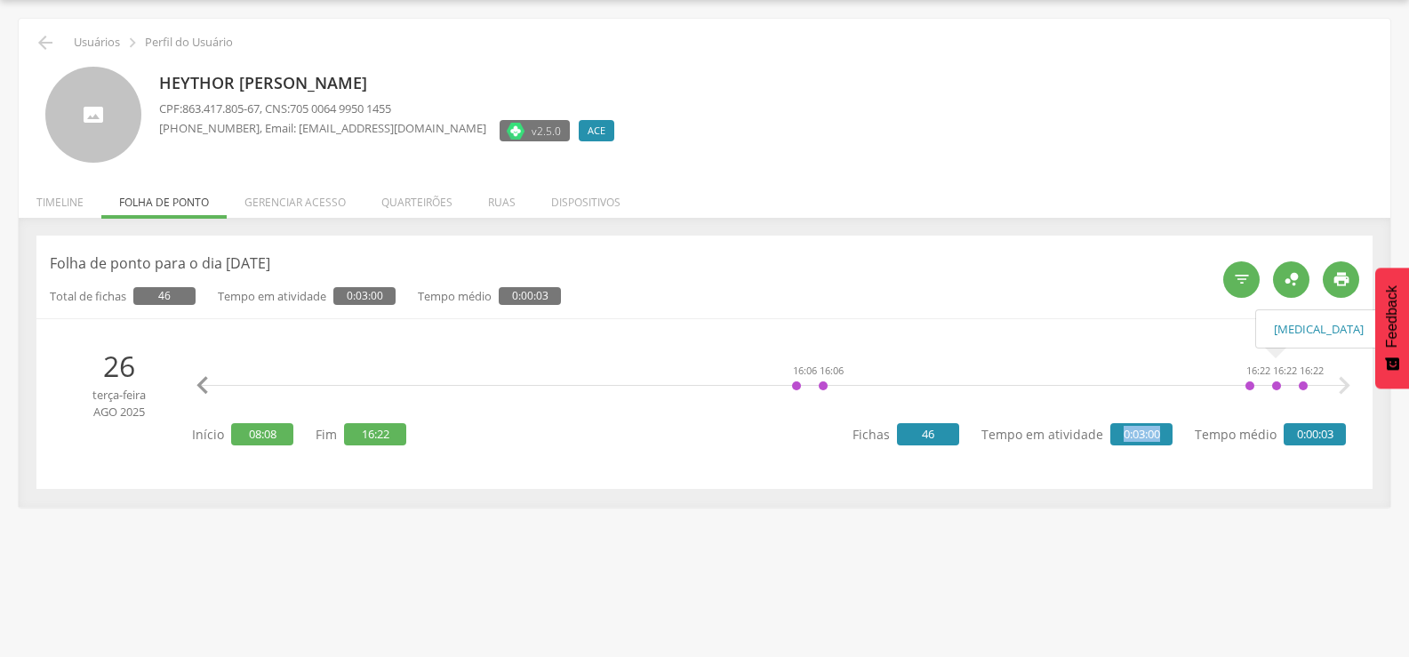
click at [1111, 441] on span "0:03:00" at bounding box center [1141, 434] width 62 height 22
drag, startPoint x: 1341, startPoint y: 429, endPoint x: 1293, endPoint y: 429, distance: 48.0
click at [1293, 429] on span "0:00:03" at bounding box center [1314, 434] width 62 height 22
click at [954, 429] on span "46" at bounding box center [928, 434] width 62 height 22
drag, startPoint x: 1168, startPoint y: 431, endPoint x: 1145, endPoint y: 435, distance: 23.5
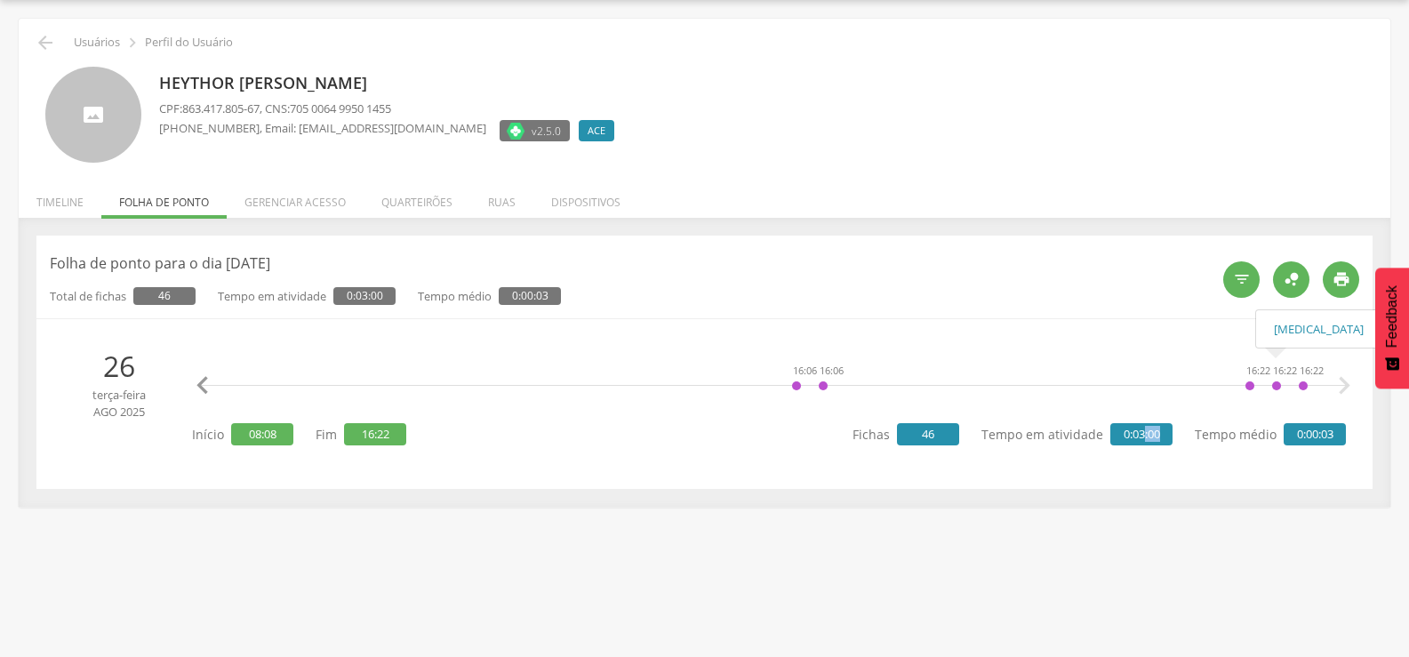
click at [1145, 435] on span "0:03:00" at bounding box center [1141, 434] width 62 height 22
click at [1251, 283] on div "" at bounding box center [1241, 279] width 36 height 36
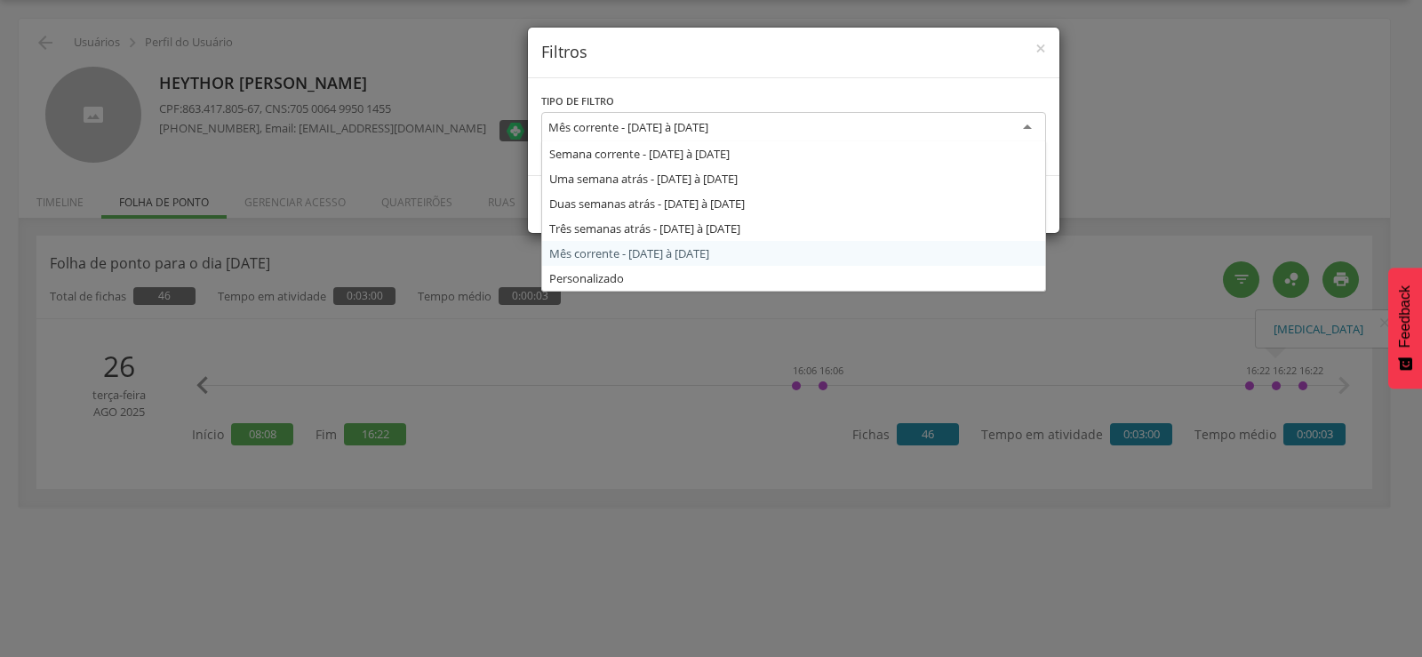
click at [662, 126] on div "Mês corrente - 01/08/2025 à 31/08/2025" at bounding box center [628, 127] width 160 height 16
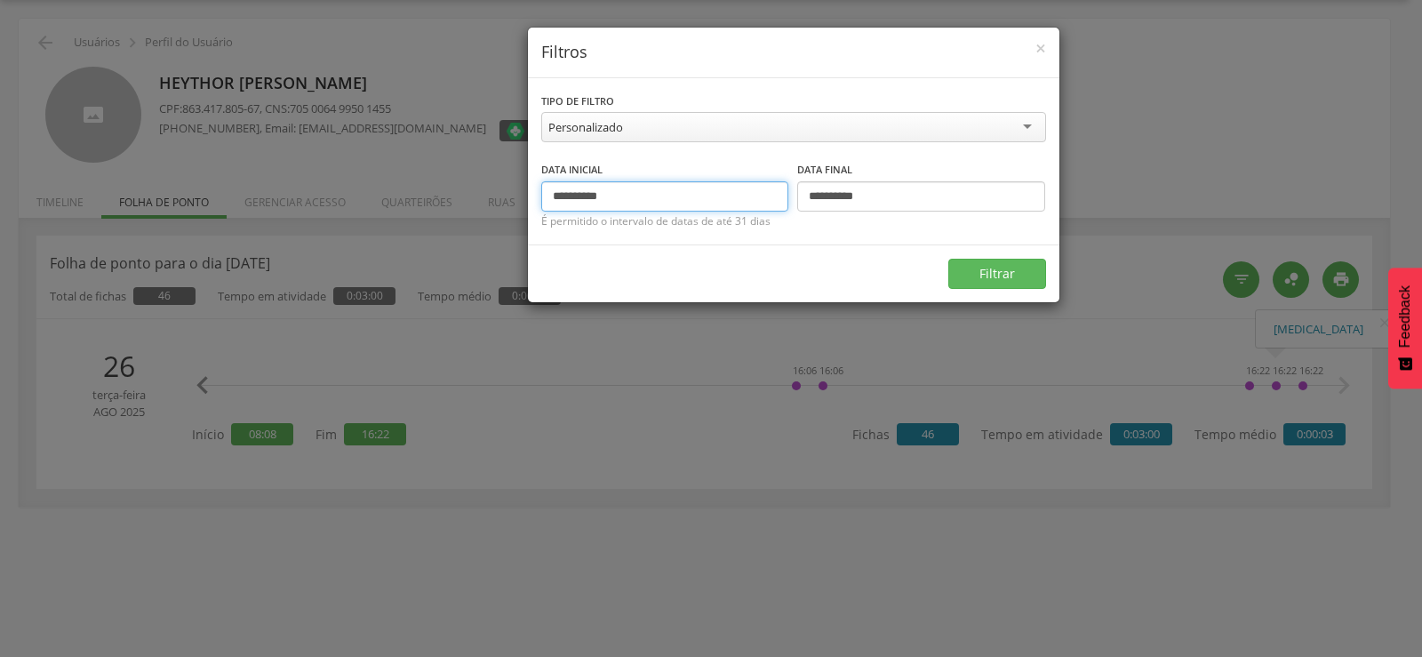
click at [563, 197] on input "**********" at bounding box center [665, 196] width 248 height 30
type input "**********"
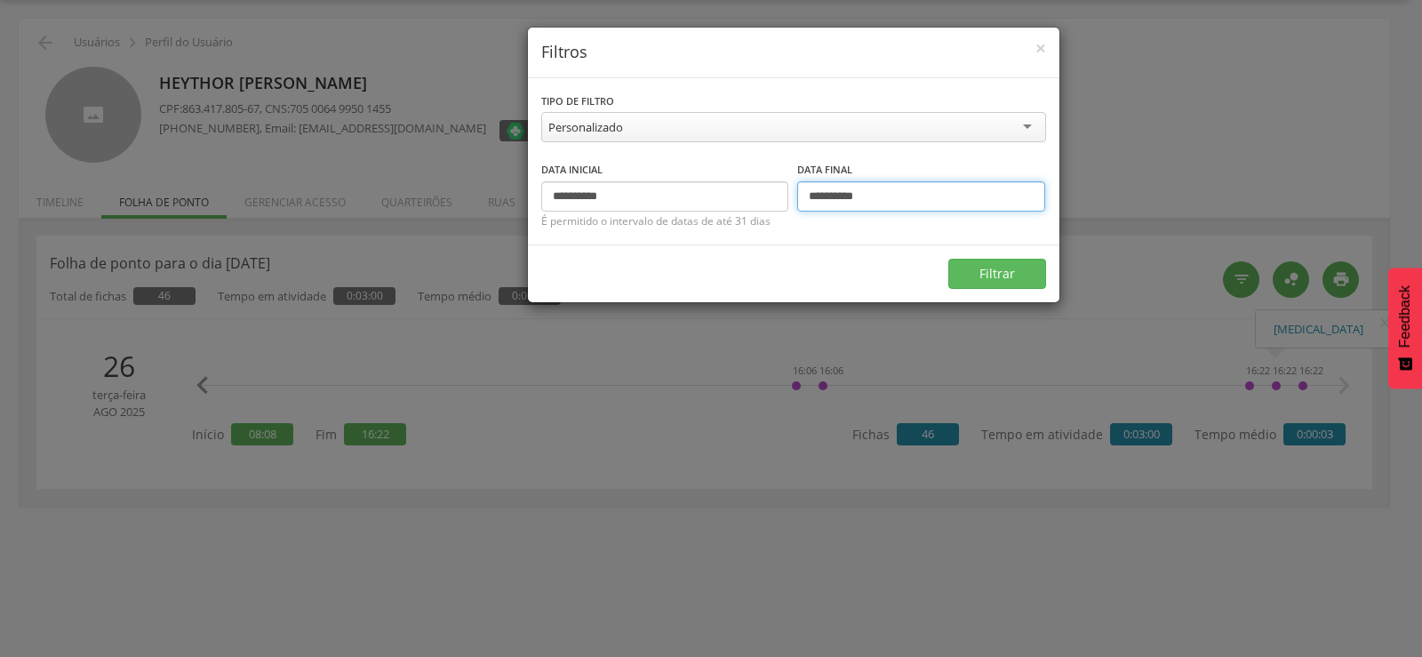
click at [825, 197] on input "**********" at bounding box center [921, 196] width 248 height 30
type input "**********"
click at [948, 259] on button "Filtrar" at bounding box center [997, 274] width 98 height 30
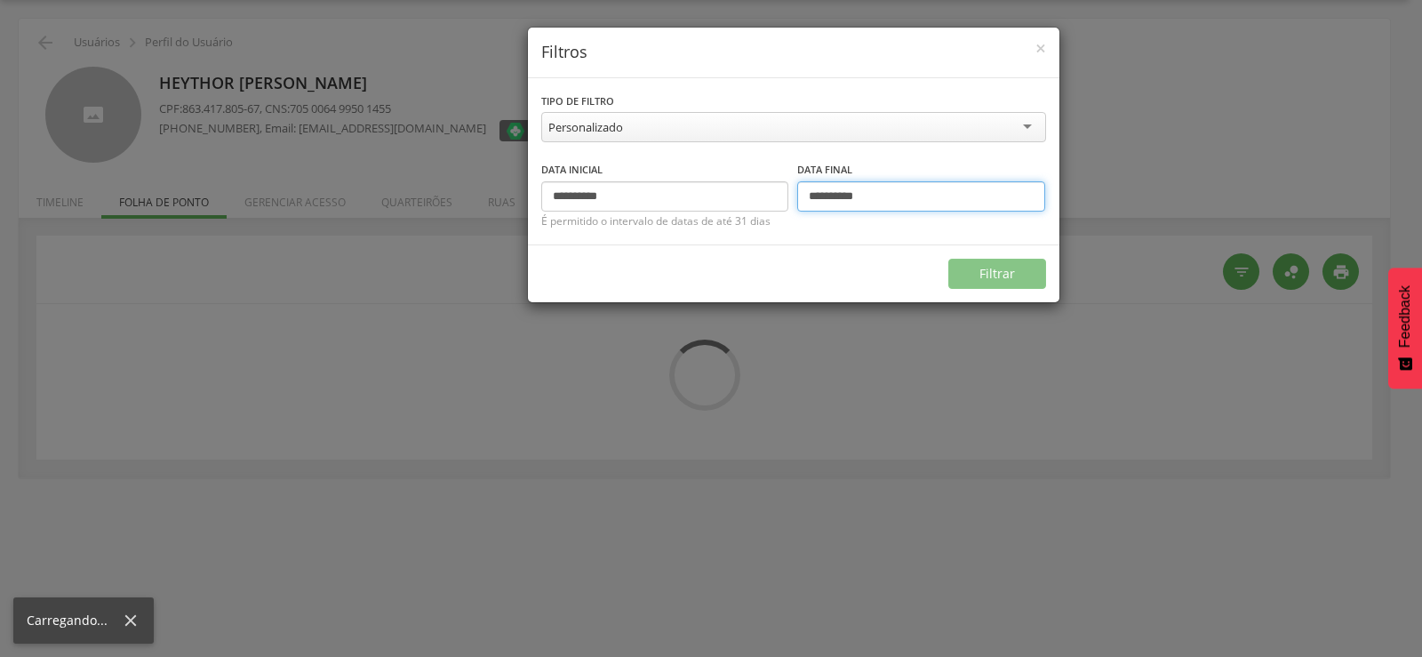
type input "**********"
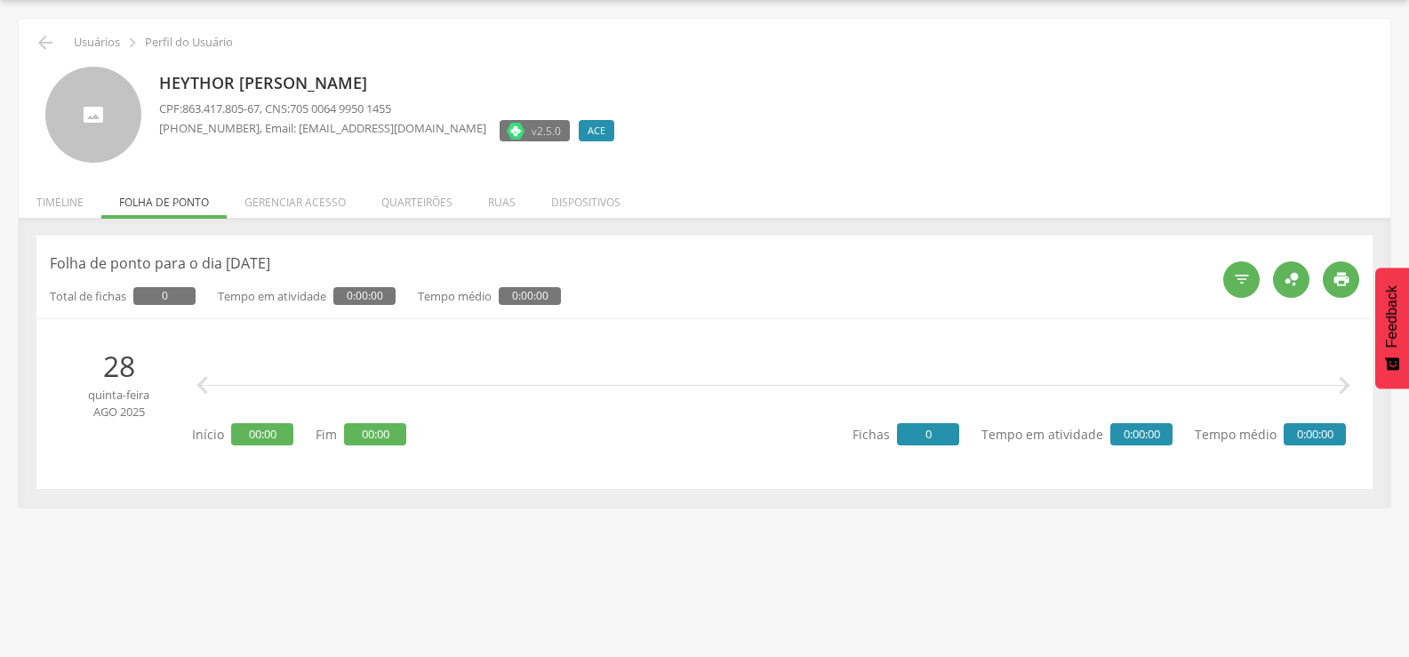
click at [1331, 382] on icon "" at bounding box center [1344, 386] width 36 height 36
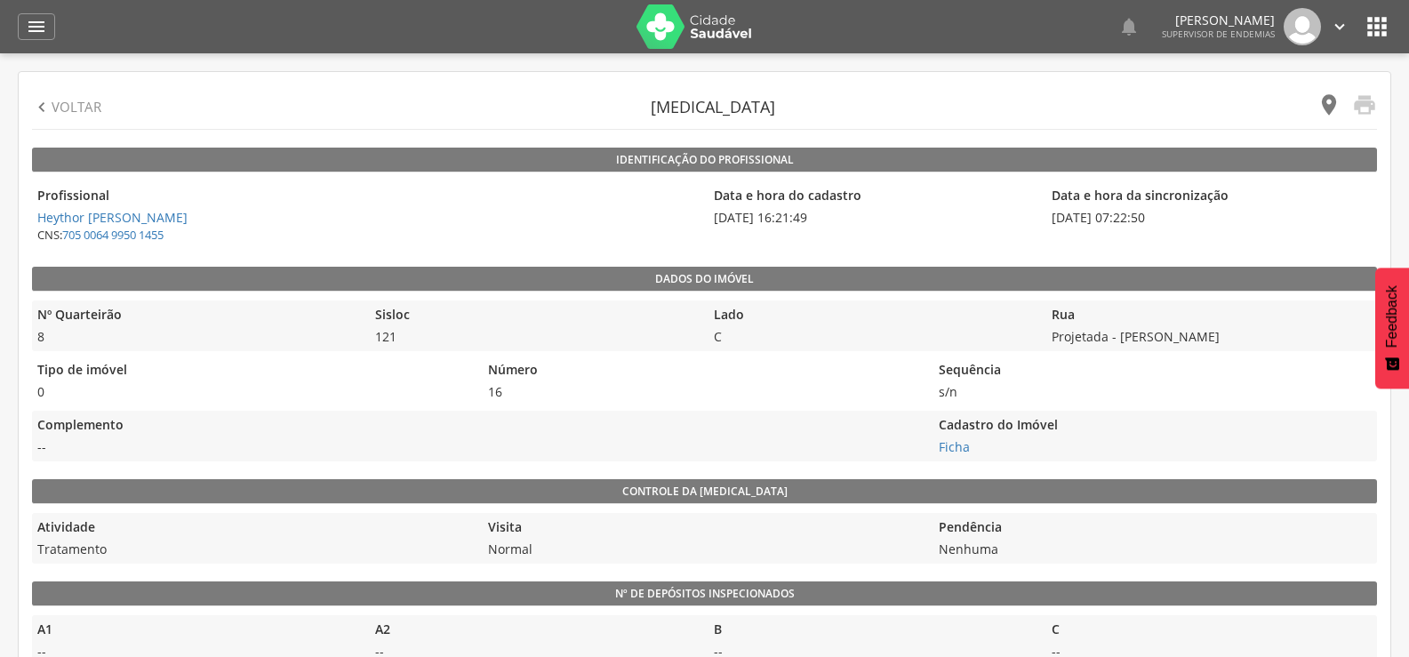
click at [1330, 99] on icon "" at bounding box center [1328, 104] width 25 height 25
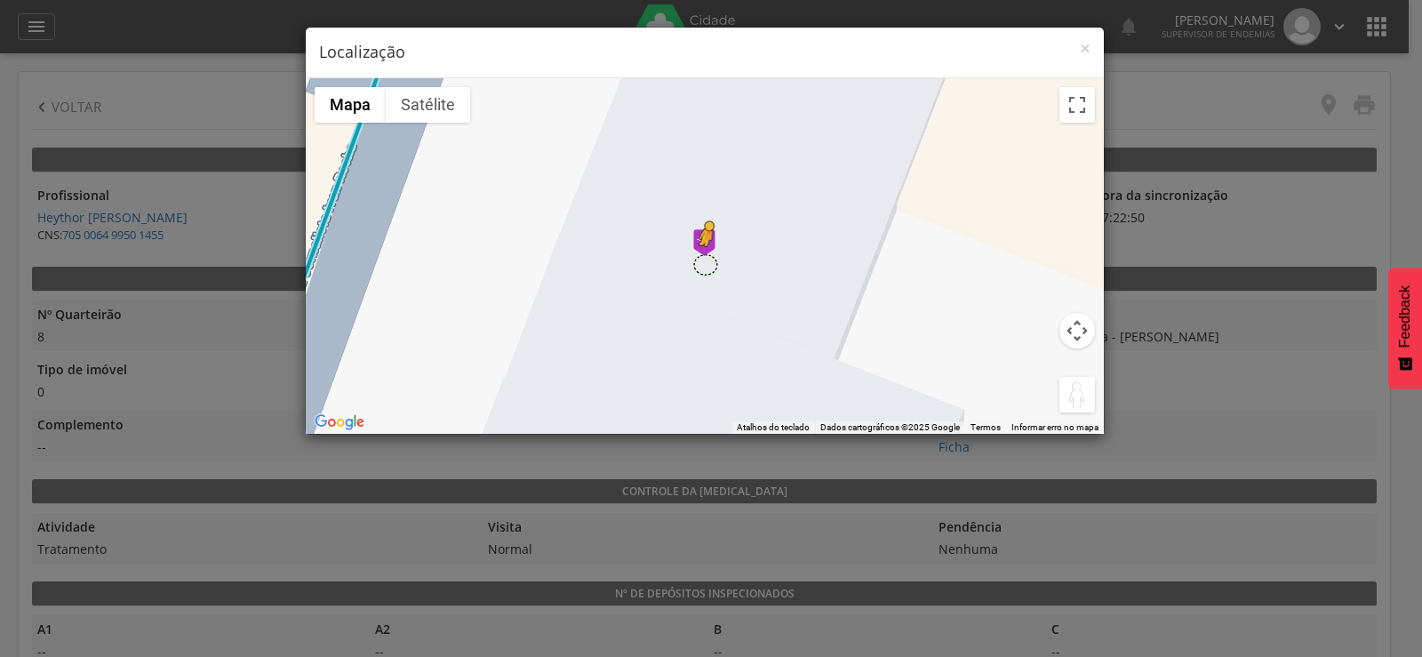
drag, startPoint x: 1083, startPoint y: 401, endPoint x: 704, endPoint y: 264, distance: 403.4
click at [704, 264] on div "Pressione as teclas Alt + Enter para ativar o recurso de arrastar com o teclado…" at bounding box center [705, 255] width 798 height 355
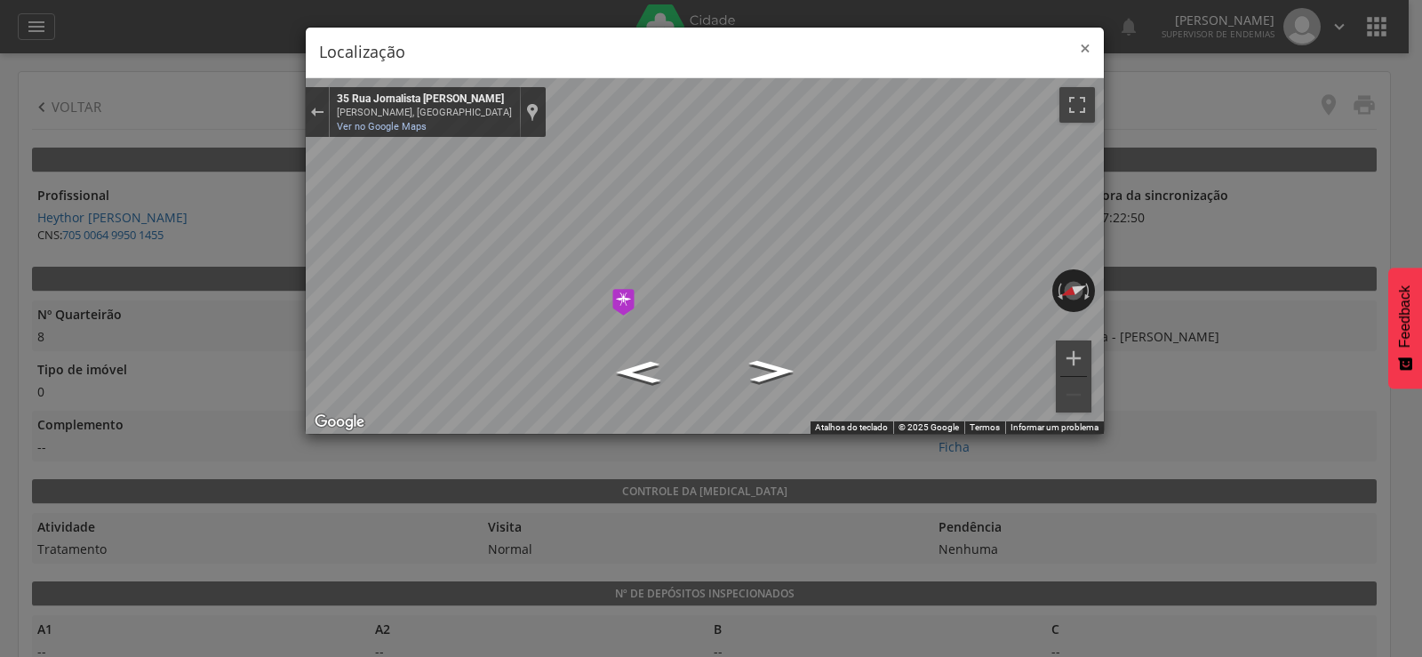
click at [1085, 44] on span "×" at bounding box center [1085, 48] width 11 height 25
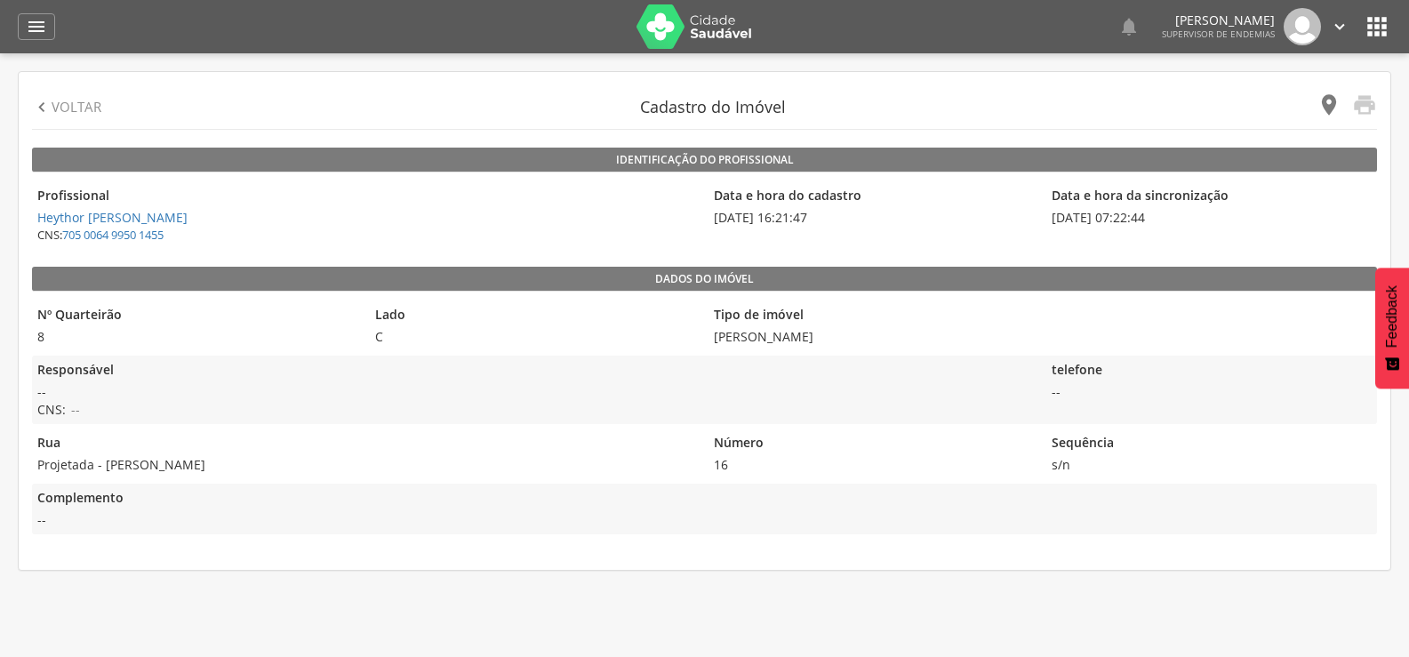
click at [1330, 113] on icon "" at bounding box center [1328, 104] width 25 height 25
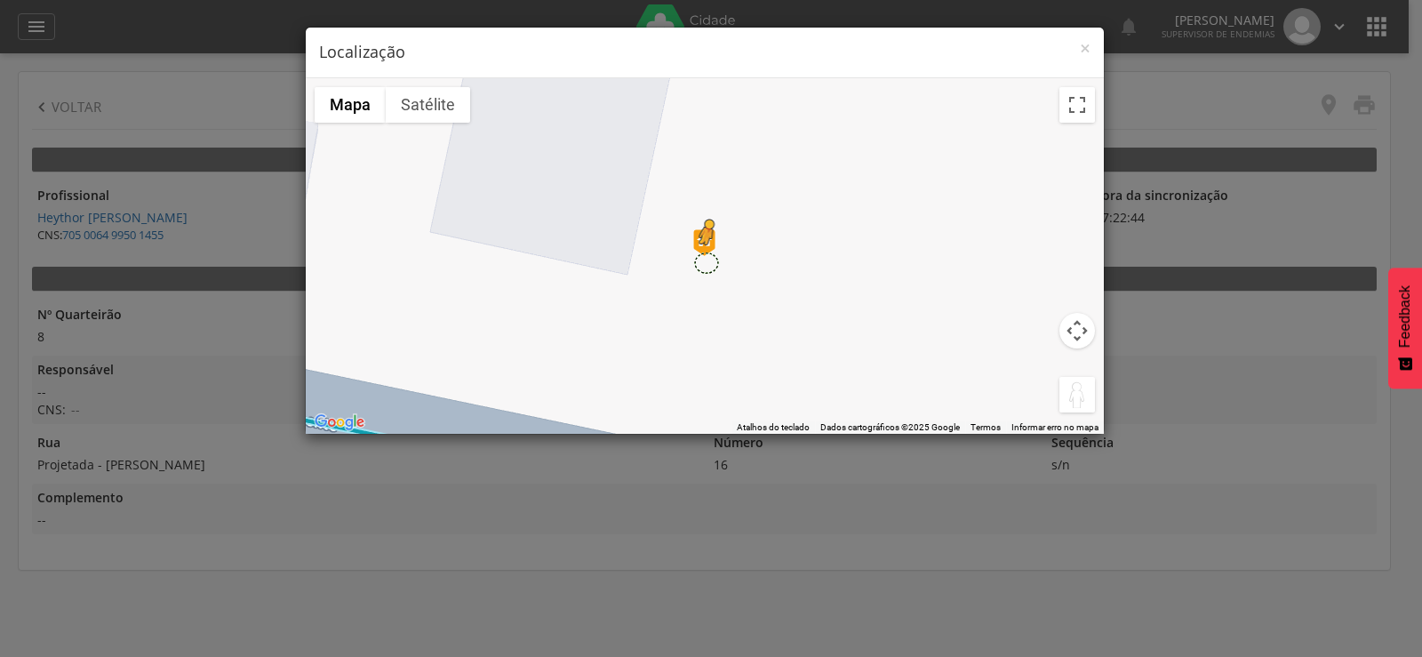
drag, startPoint x: 1074, startPoint y: 402, endPoint x: 705, endPoint y: 262, distance: 394.3
click at [705, 262] on div "Pressione as teclas Alt + Enter para ativar o recurso de arrastar com o teclado…" at bounding box center [705, 255] width 798 height 355
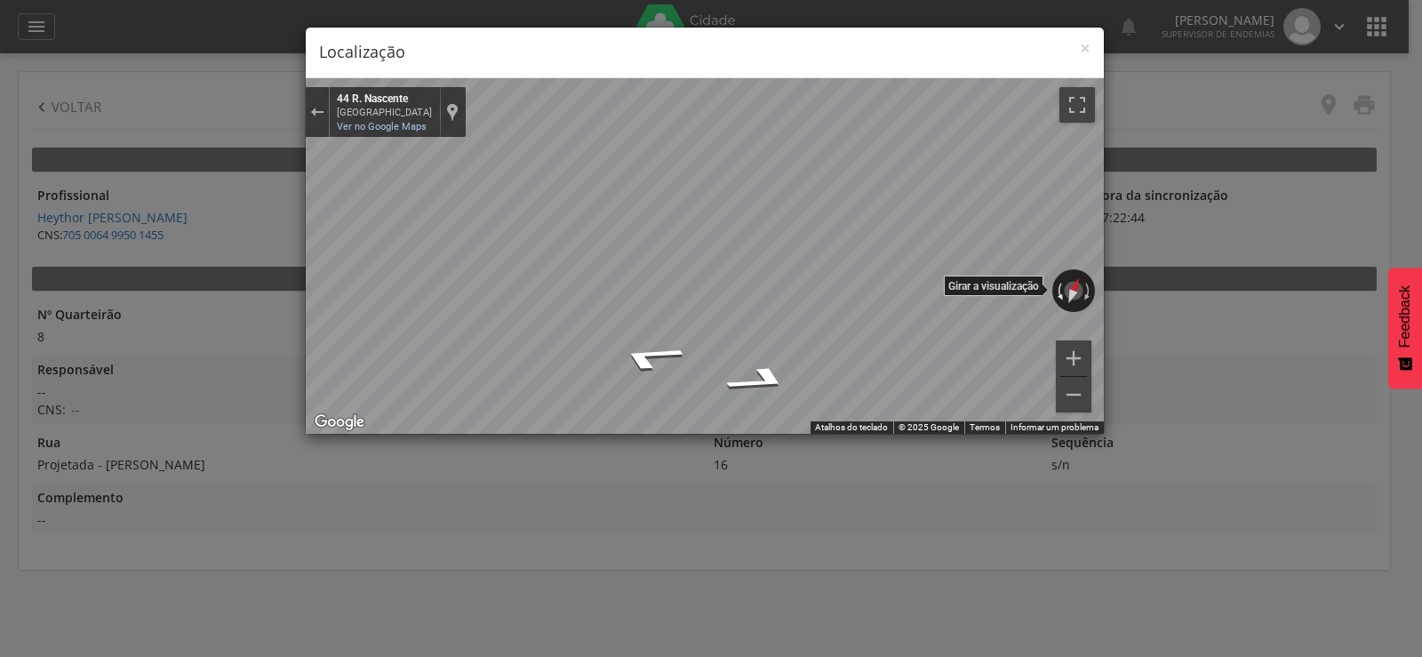
click at [1053, 281] on div "← Mover para a esquerda → Mover para a direita ↑ Mover para cima ↓ Mover para b…" at bounding box center [705, 255] width 798 height 355
click at [1082, 47] on span "×" at bounding box center [1085, 48] width 11 height 25
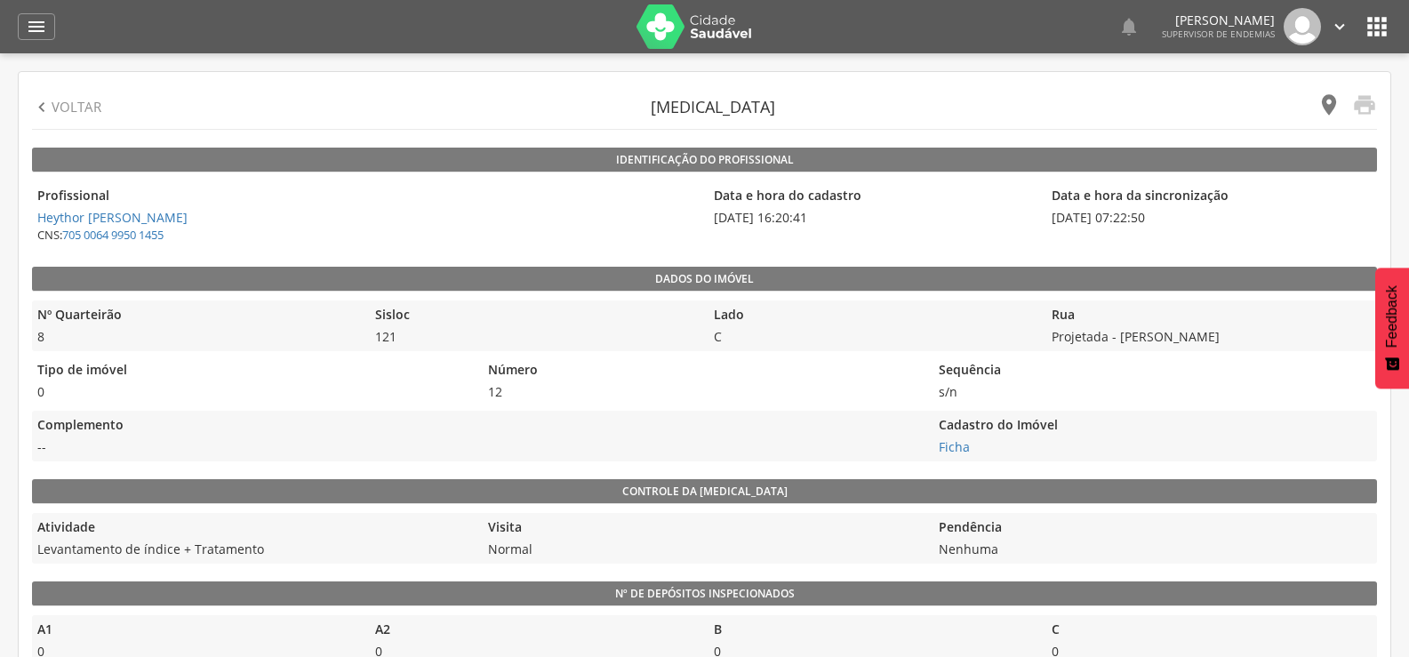
click at [1324, 103] on icon "" at bounding box center [1328, 104] width 25 height 25
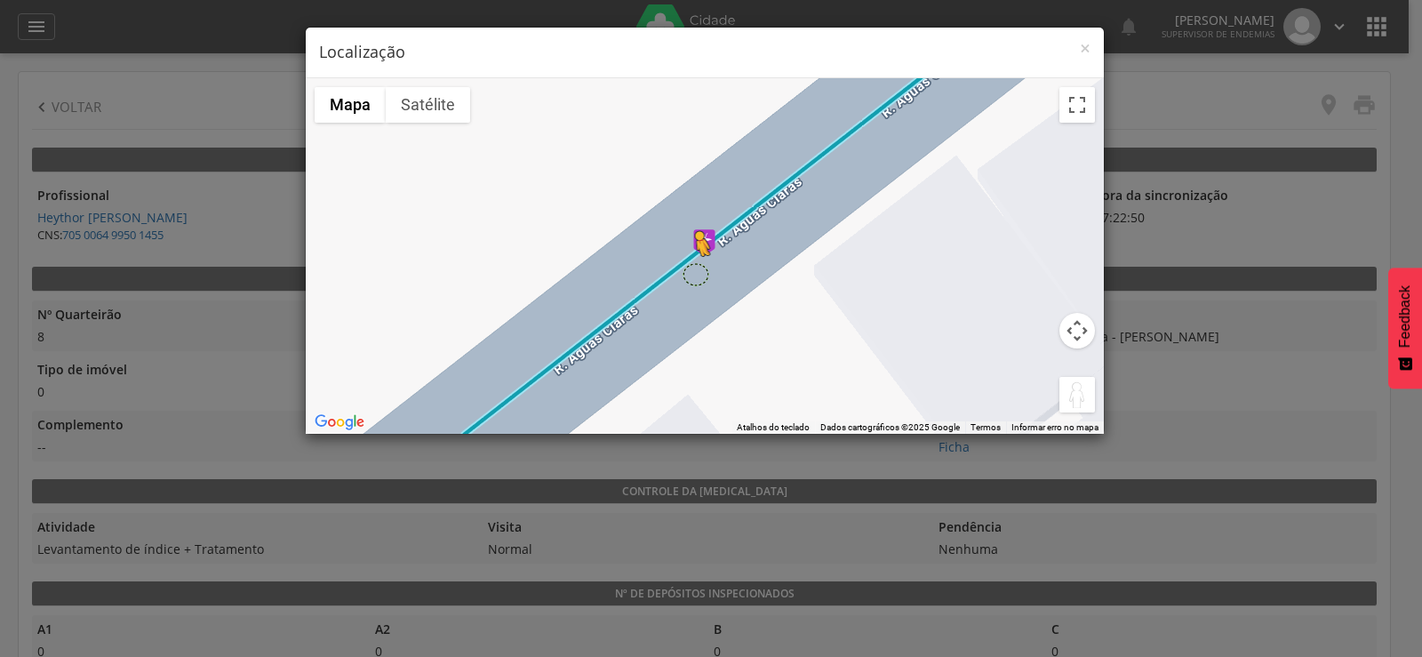
drag, startPoint x: 1085, startPoint y: 392, endPoint x: 694, endPoint y: 274, distance: 408.5
click at [694, 274] on div "Pressione as teclas Alt + Enter para ativar o recurso de arrastar com o teclado…" at bounding box center [705, 255] width 798 height 355
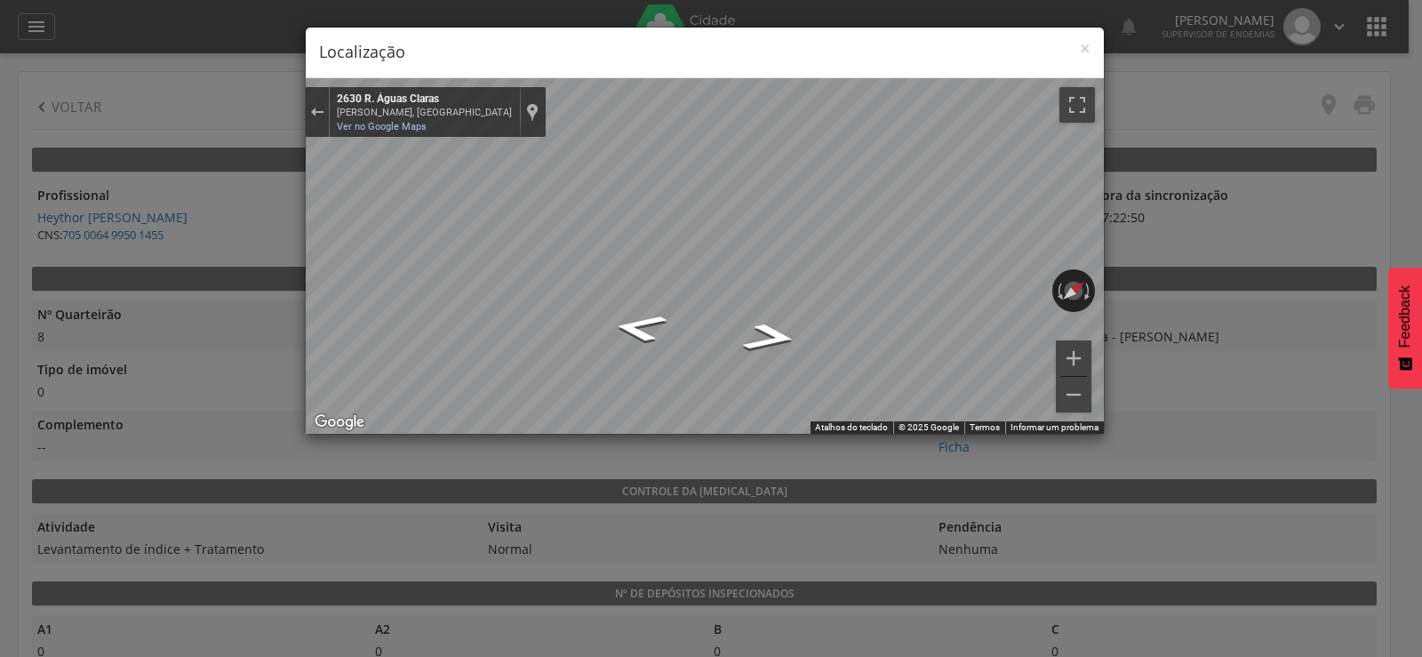
click at [1106, 239] on div "× Localização ← Mover para a esquerda → Mover para a direita ↑ Mover para cima …" at bounding box center [711, 328] width 1422 height 657
click at [1094, 280] on div "← Mover para a esquerda → Mover para a direita ↑ Mover para cima ↓ Mover para b…" at bounding box center [705, 255] width 798 height 355
click at [1033, 289] on div "← Mover para a esquerda → Mover para a direita ↑ Mover para cima ↓ Mover para b…" at bounding box center [705, 255] width 798 height 355
click at [1083, 46] on span "×" at bounding box center [1085, 48] width 11 height 25
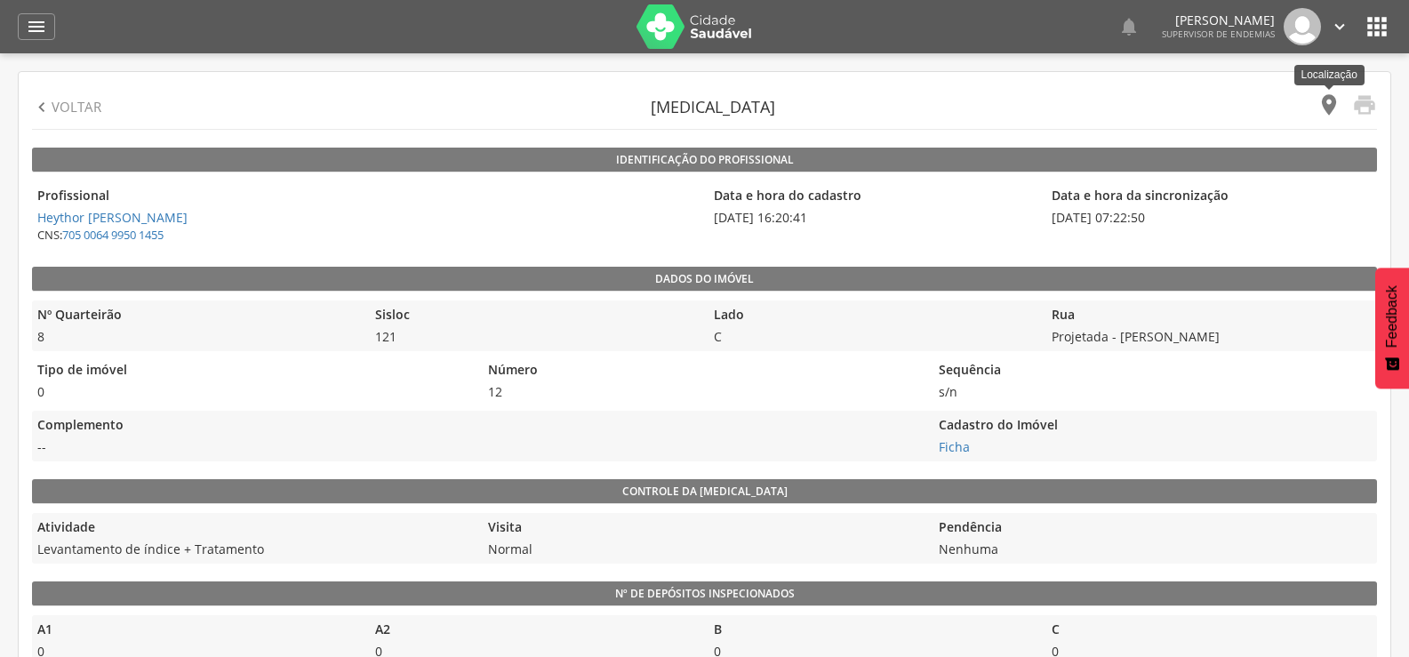
click at [1322, 109] on icon "" at bounding box center [1328, 104] width 25 height 25
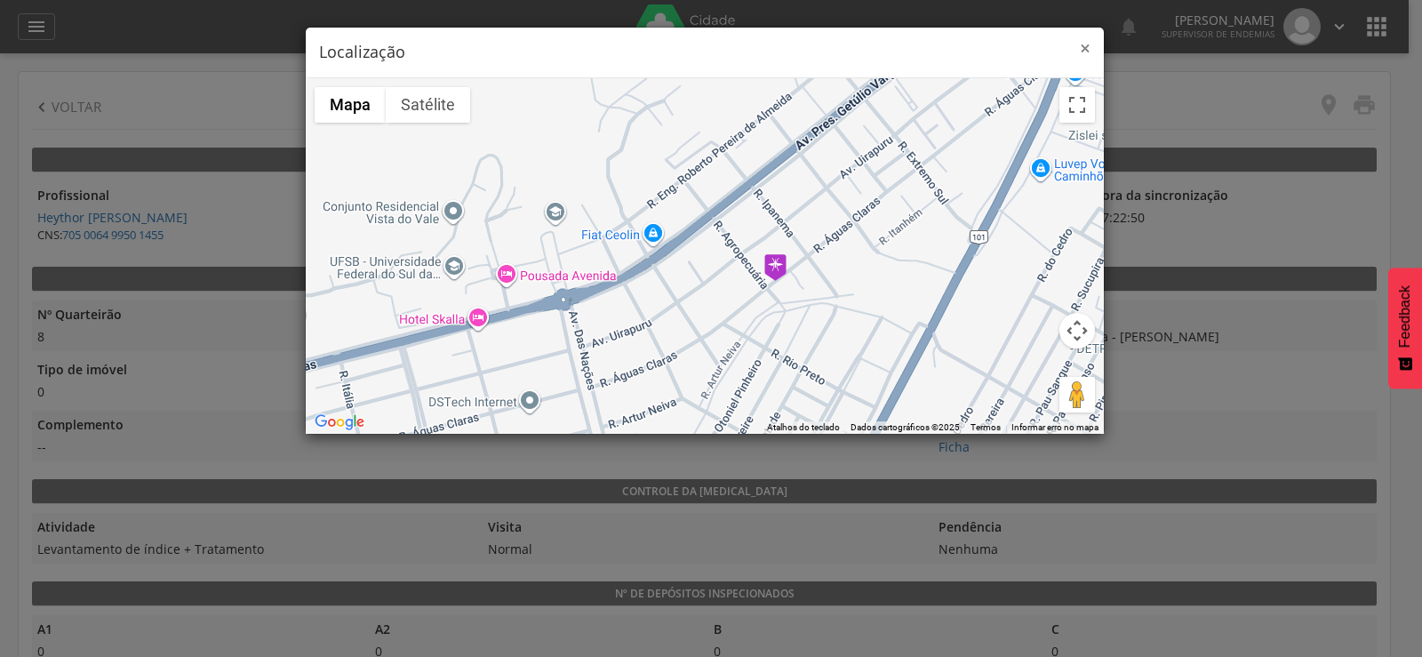
click at [1088, 49] on span "×" at bounding box center [1085, 48] width 11 height 25
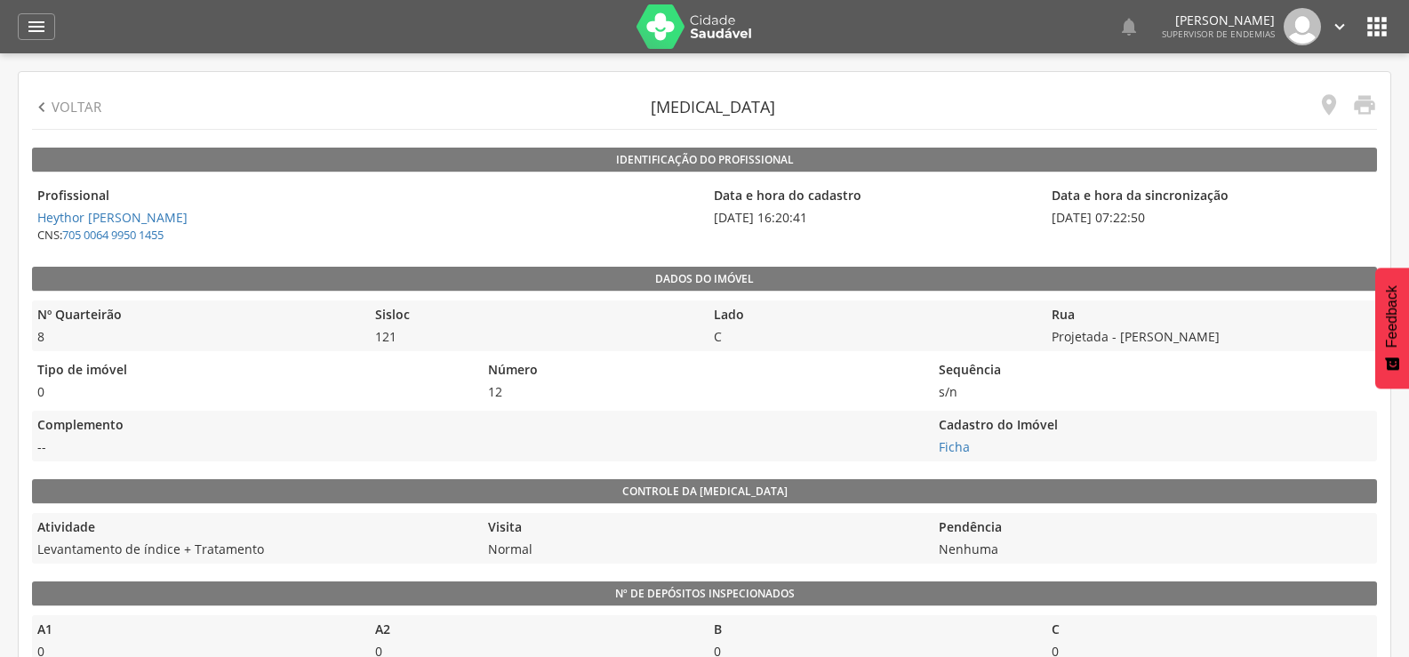
click at [65, 108] on p "Voltar" at bounding box center [77, 107] width 50 height 19
click at [1326, 107] on icon "" at bounding box center [1328, 104] width 25 height 25
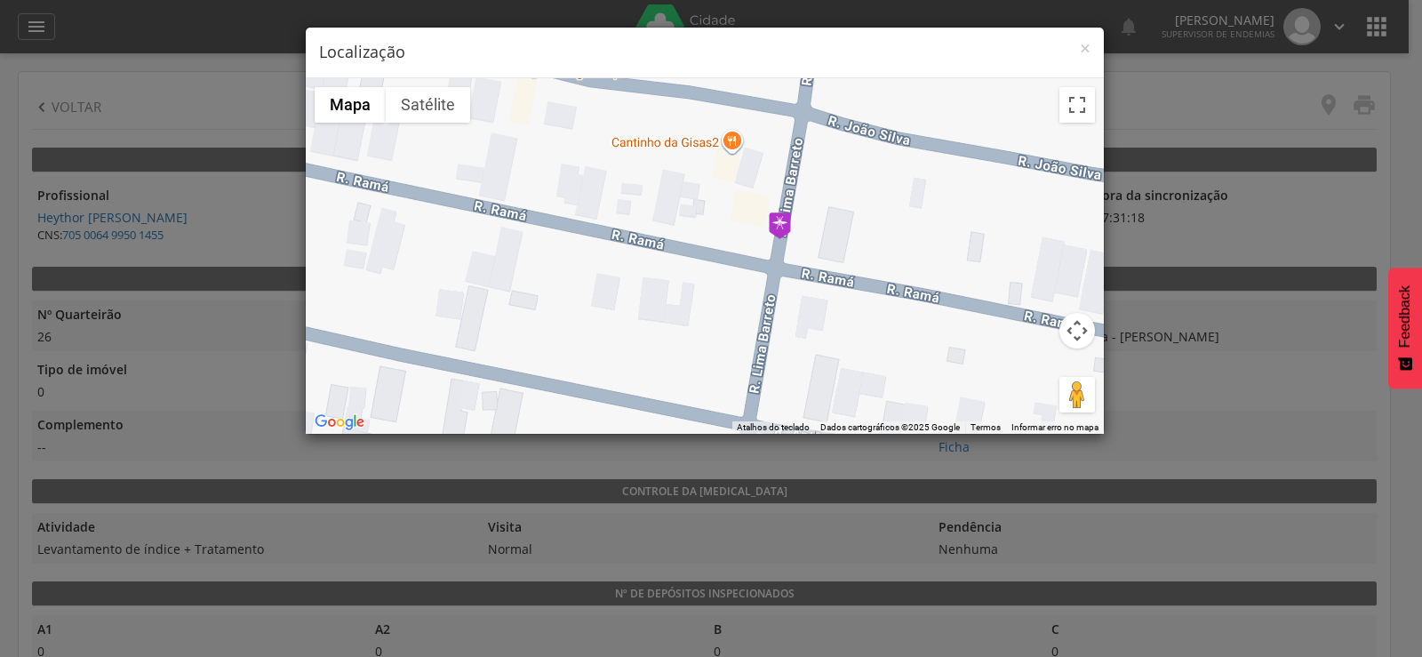
click at [1077, 49] on h4 "Localização" at bounding box center [704, 52] width 771 height 23
click at [1081, 49] on span "×" at bounding box center [1085, 48] width 11 height 25
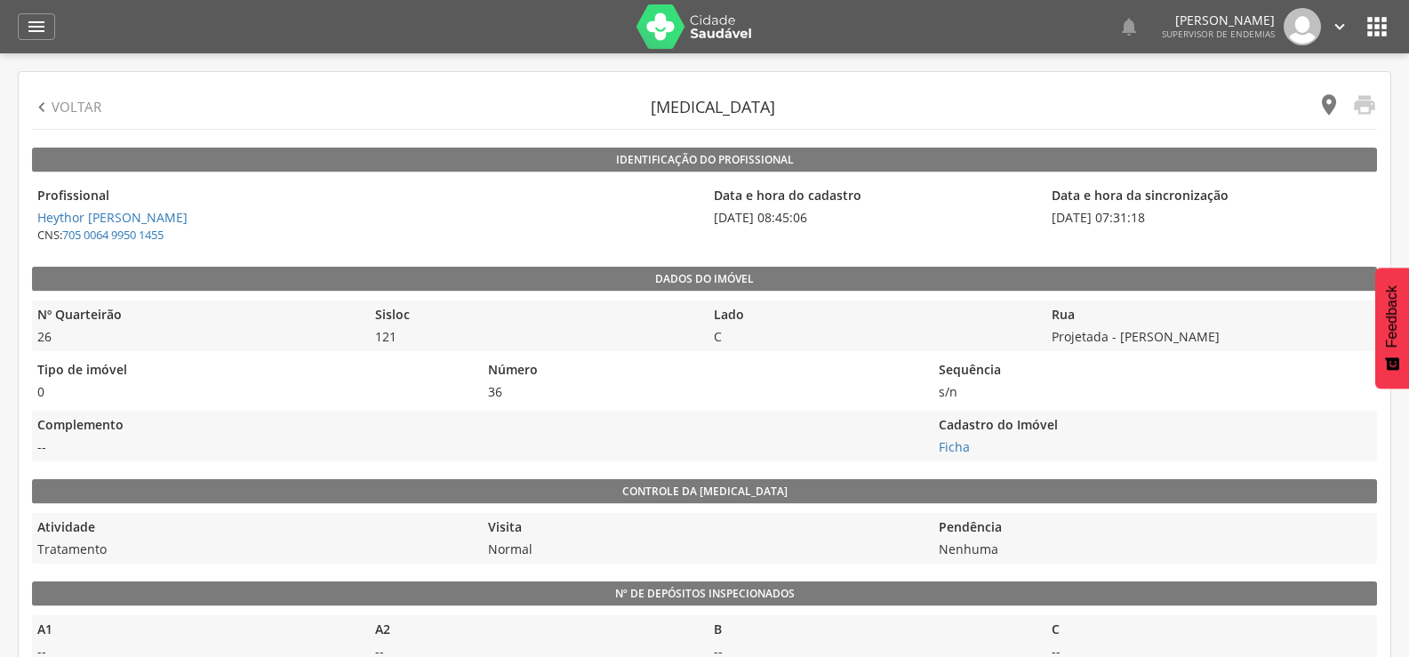
click at [1331, 104] on icon "" at bounding box center [1328, 104] width 25 height 25
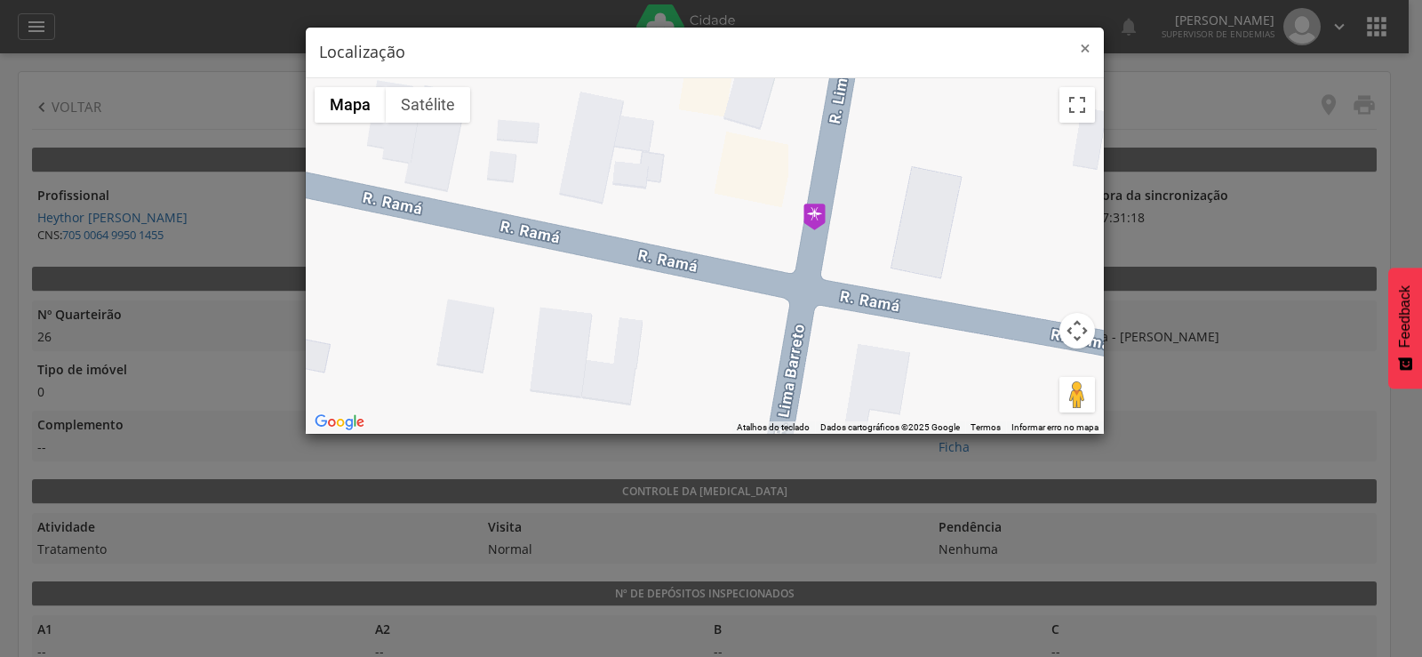
click at [1089, 50] on span "×" at bounding box center [1085, 48] width 11 height 25
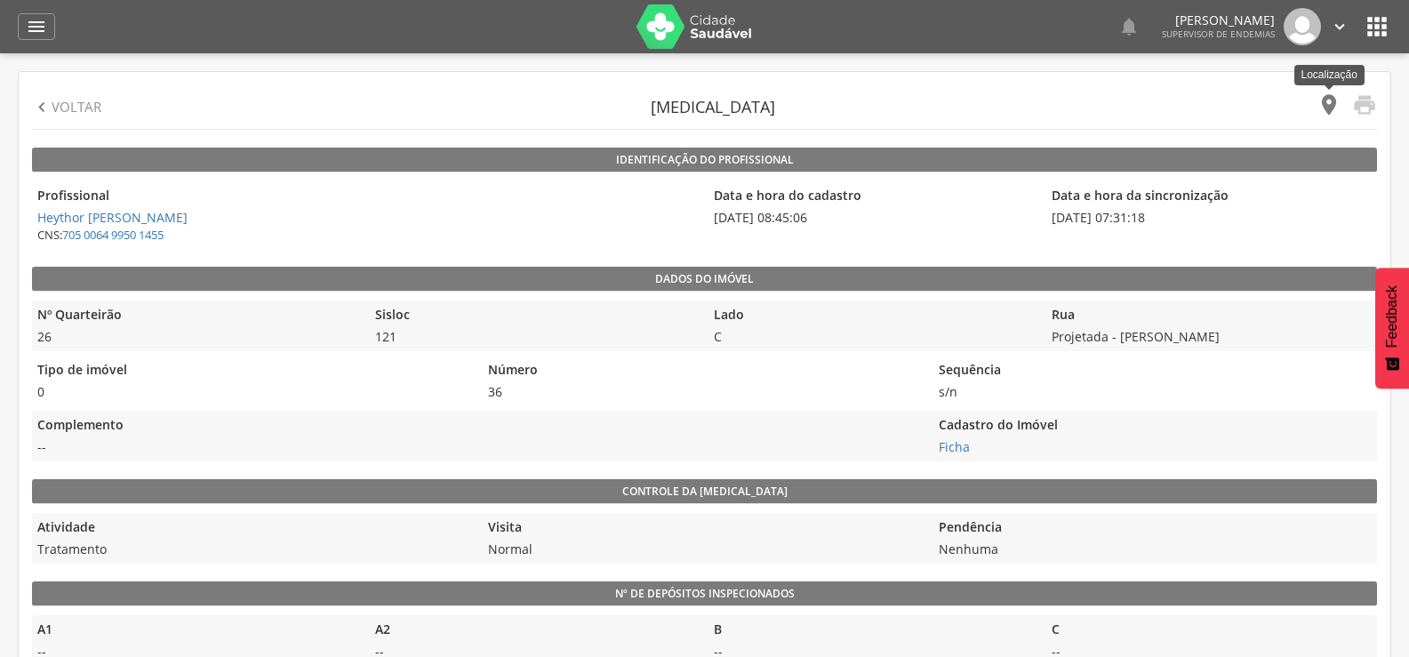
click at [1331, 103] on icon "" at bounding box center [1328, 104] width 25 height 25
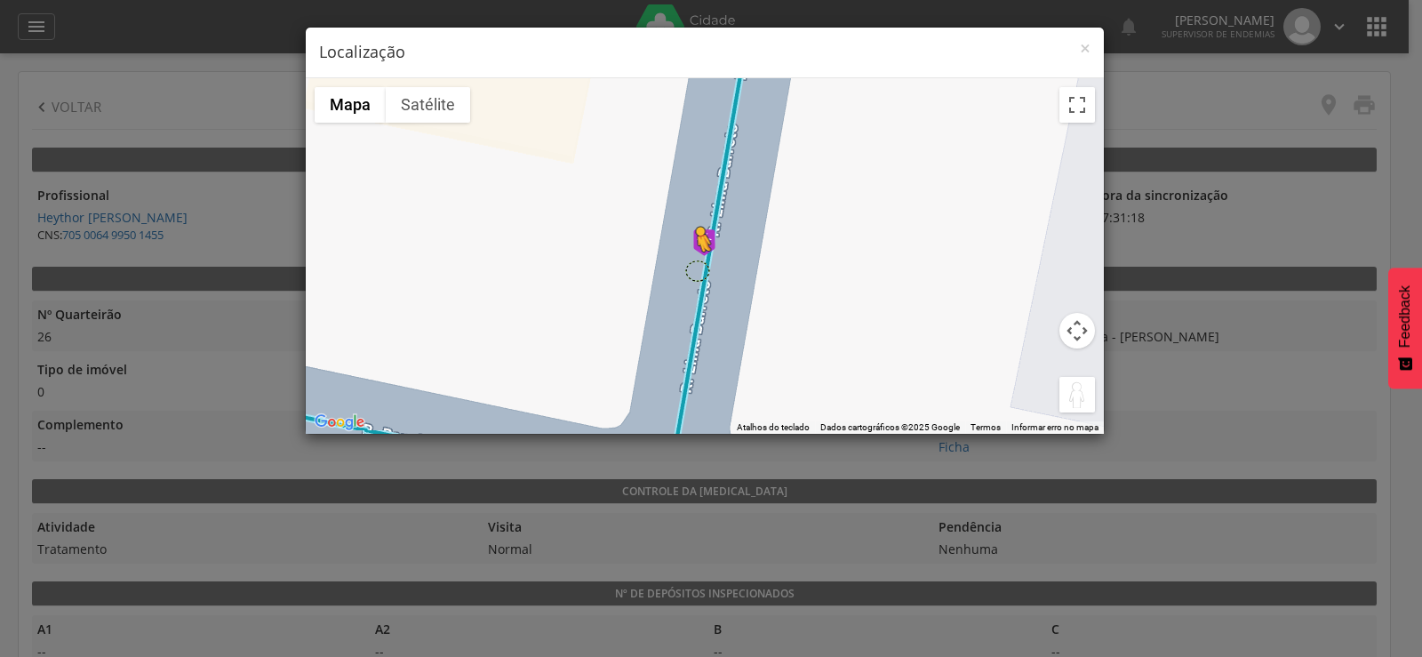
drag, startPoint x: 1082, startPoint y: 396, endPoint x: 697, endPoint y: 269, distance: 405.3
click at [697, 269] on div "Pressione as teclas Alt + Enter para ativar o recurso de arrastar com o teclado…" at bounding box center [705, 255] width 798 height 355
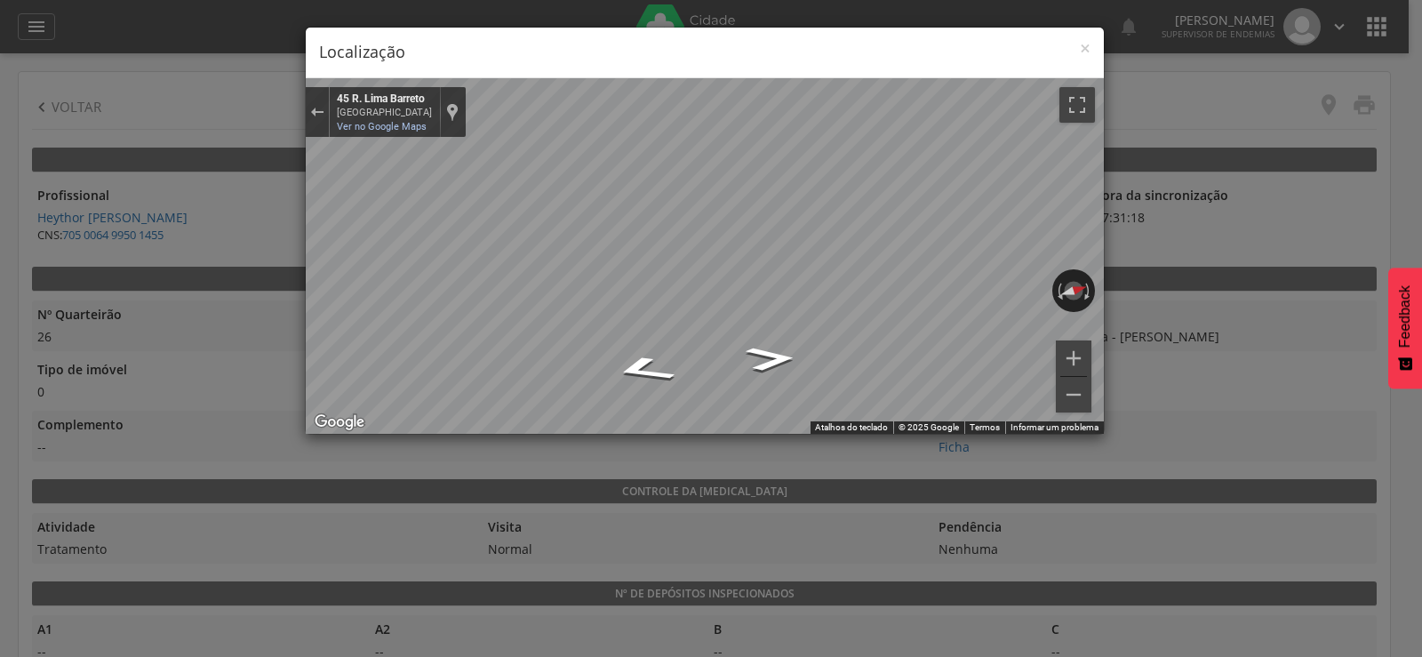
click at [1157, 283] on div "× Localização ← Mover para a esquerda → Mover para a direita ↑ Mover para cima …" at bounding box center [711, 328] width 1422 height 657
click at [1134, 315] on div "× Localização ← Mover para a esquerda → Mover para a direita ↑ Mover para cima …" at bounding box center [711, 328] width 1422 height 657
click at [1110, 334] on div "× Localização ← Mover para a esquerda → Mover para a direita ↑ Mover para cima …" at bounding box center [711, 328] width 1422 height 657
click at [1140, 264] on div "× Localização ← Mover para a esquerda → Mover para a direita ↑ Mover para cima …" at bounding box center [711, 328] width 1422 height 657
click at [1158, 213] on div "× Localização ← Mover para a esquerda → Mover para a direita ↑ Mover para cima …" at bounding box center [711, 328] width 1422 height 657
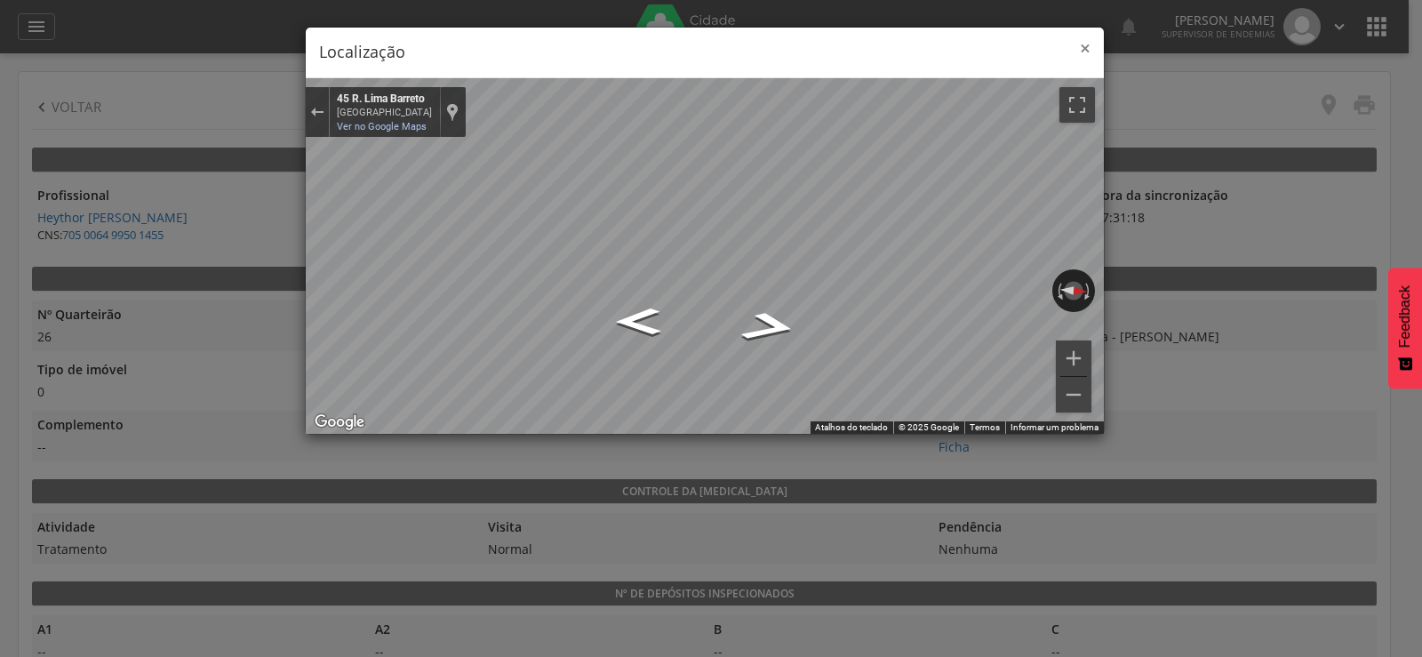
click at [1088, 50] on span "×" at bounding box center [1085, 48] width 11 height 25
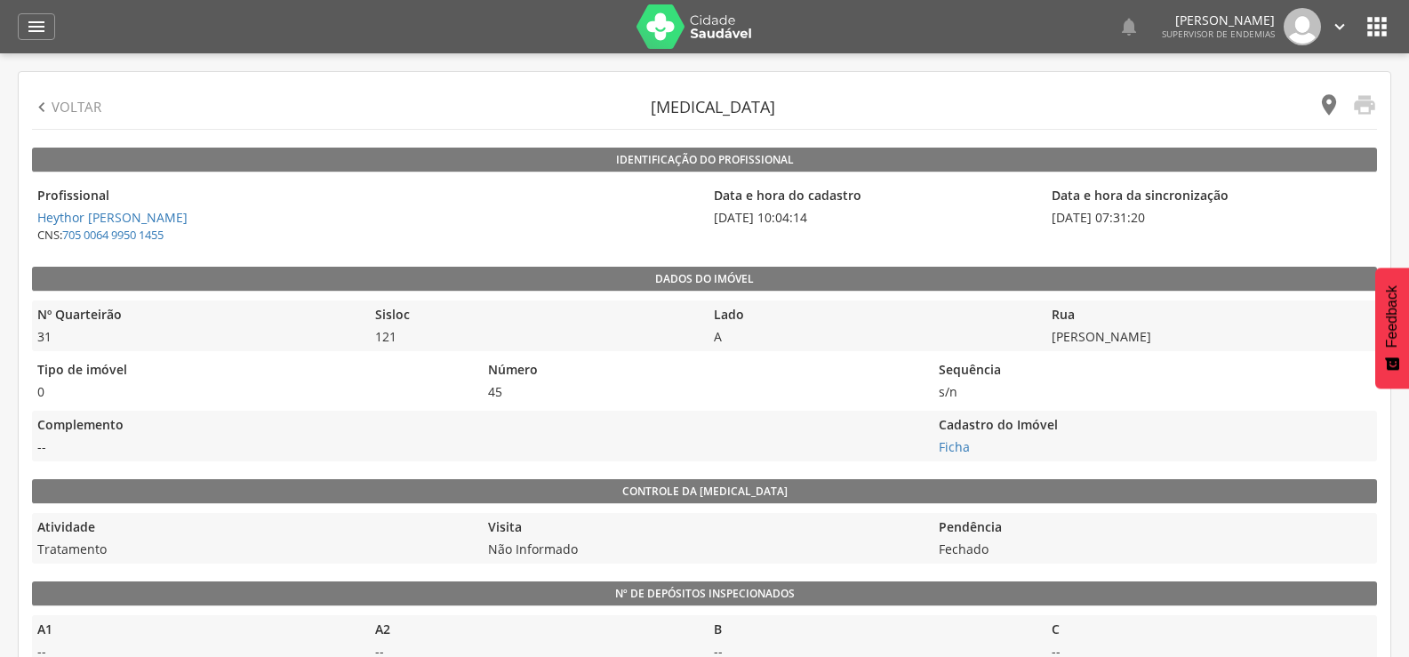
click at [1327, 98] on icon "" at bounding box center [1328, 104] width 25 height 25
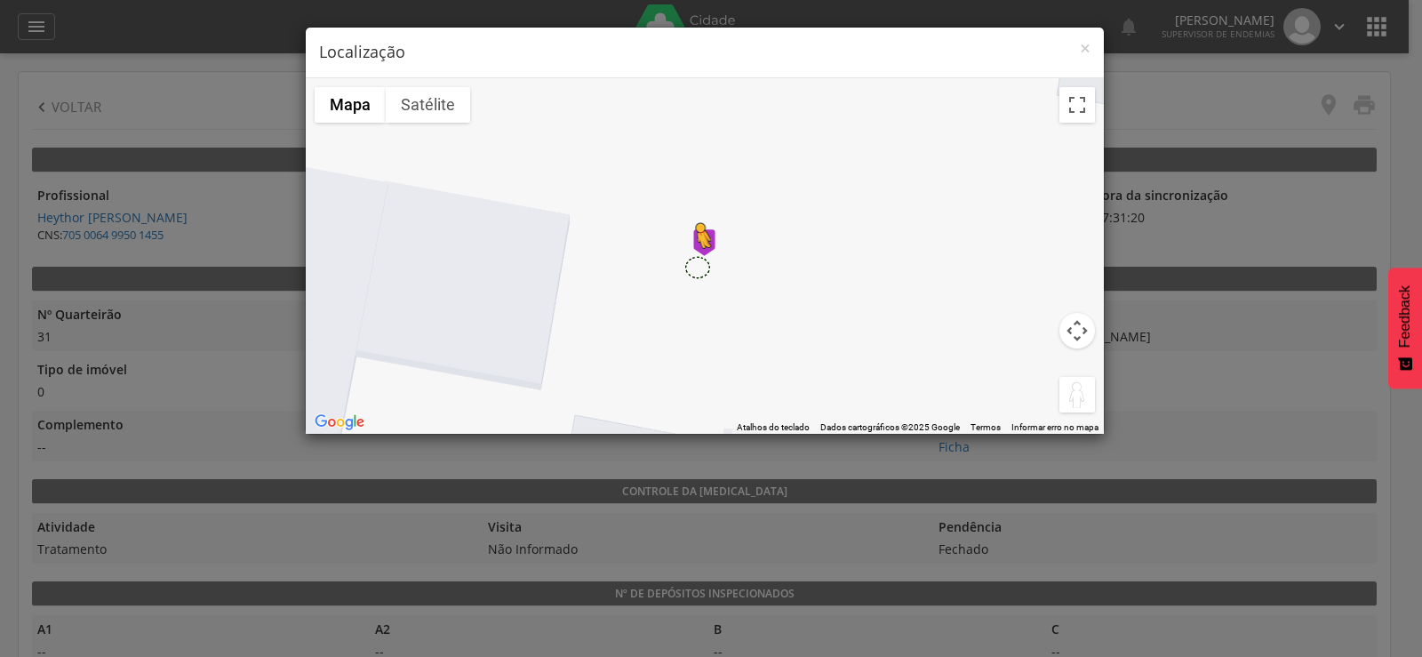
drag, startPoint x: 1077, startPoint y: 398, endPoint x: 697, endPoint y: 266, distance: 402.8
click at [697, 266] on div "Pressione as teclas Alt + Enter para ativar o recurso de arrastar com o teclado…" at bounding box center [705, 255] width 798 height 355
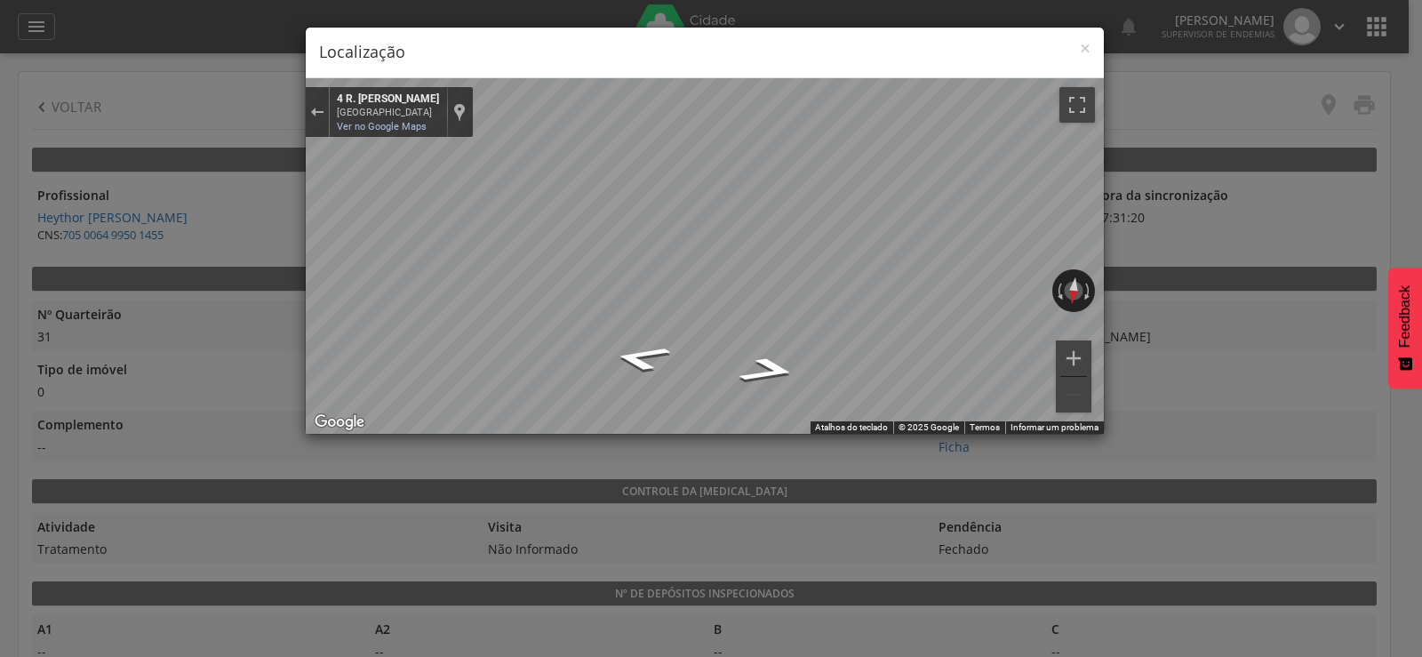
click at [1121, 281] on div "× Localização ← Mover para a esquerda → Mover para a direita ↑ Mover para cima …" at bounding box center [711, 328] width 1422 height 657
click at [1090, 44] on span "×" at bounding box center [1085, 48] width 11 height 25
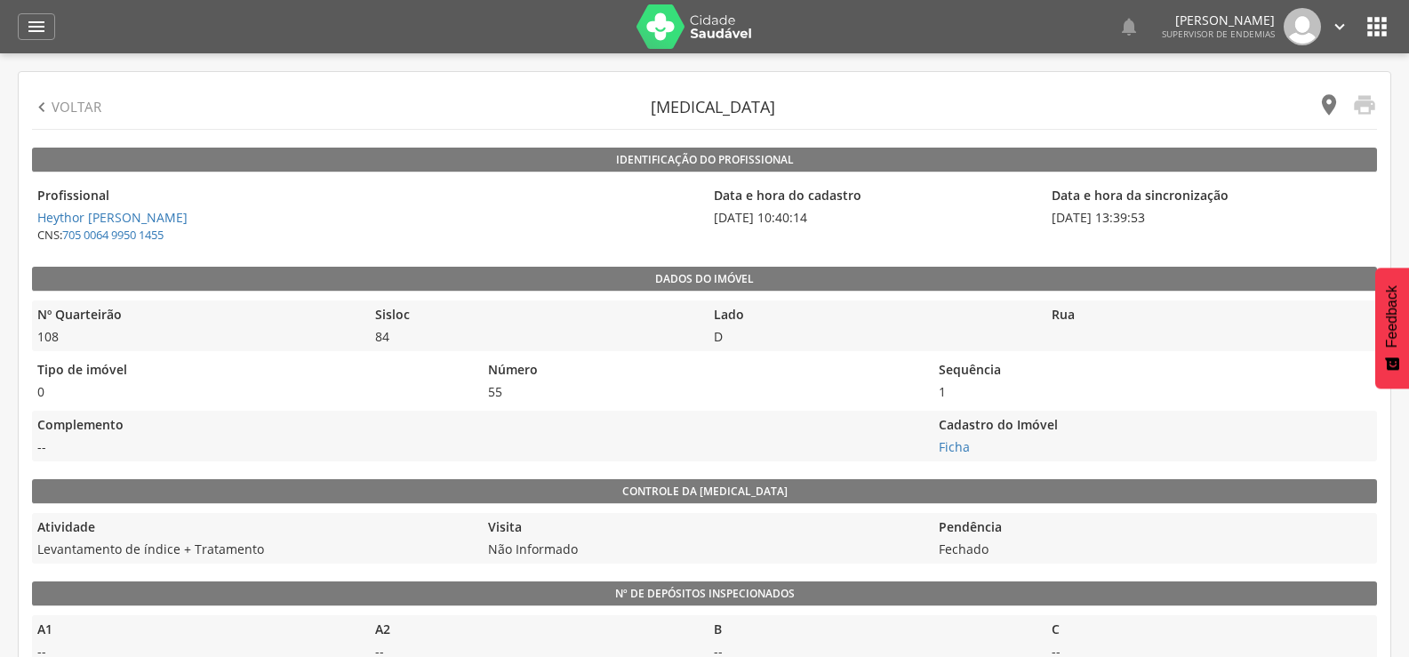
click at [1333, 100] on icon "" at bounding box center [1328, 104] width 25 height 25
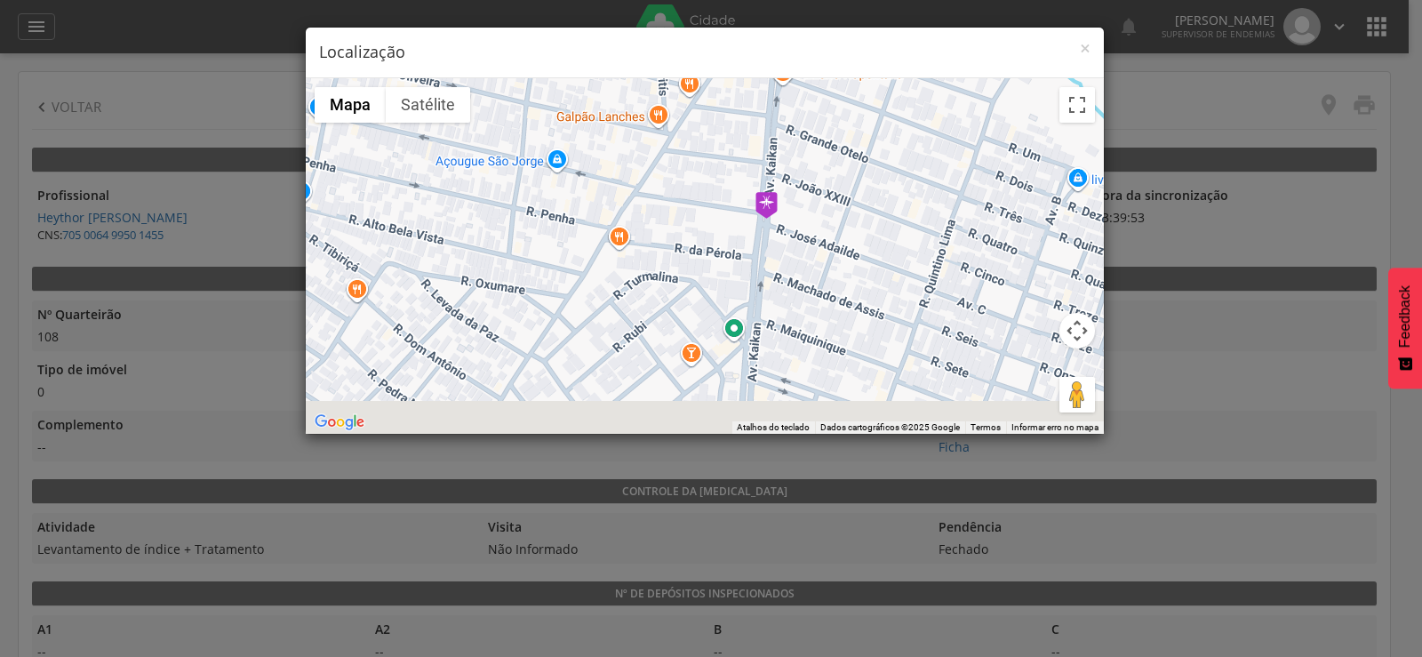
drag, startPoint x: 882, startPoint y: 334, endPoint x: 803, endPoint y: 275, distance: 98.5
click at [803, 275] on div at bounding box center [705, 255] width 798 height 355
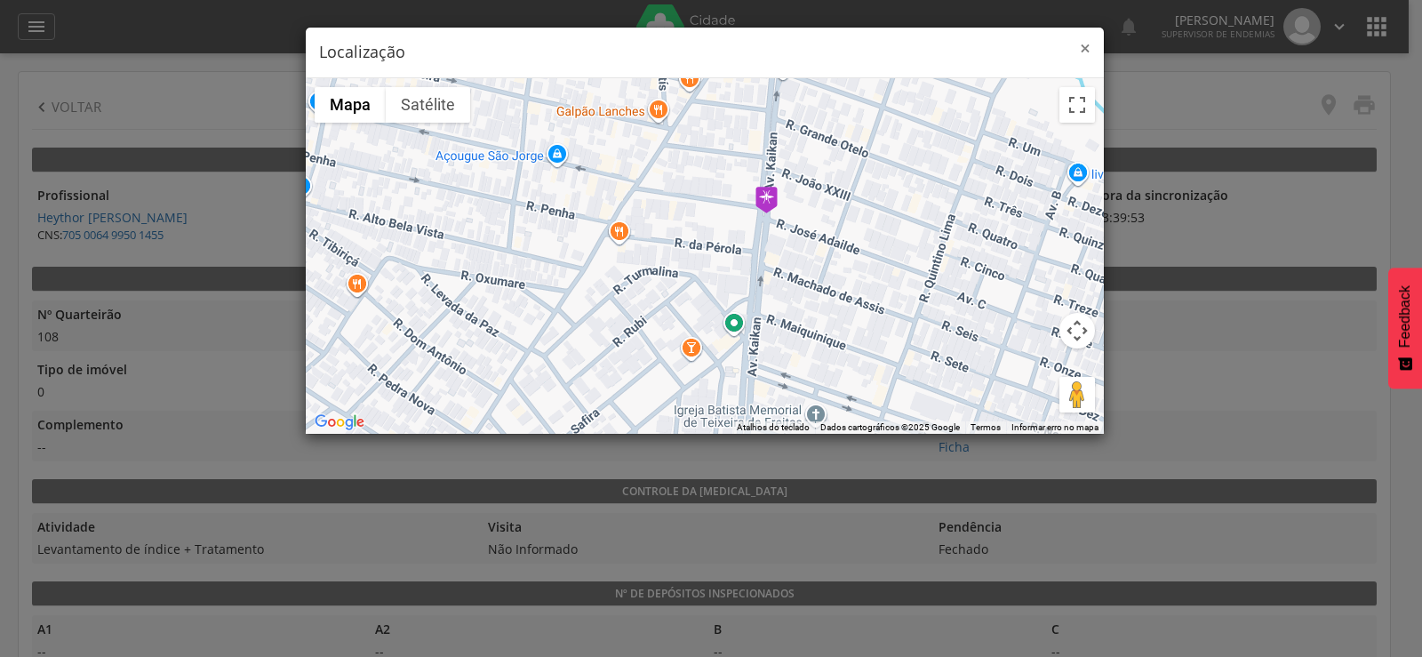
click at [1082, 48] on span "×" at bounding box center [1085, 48] width 11 height 25
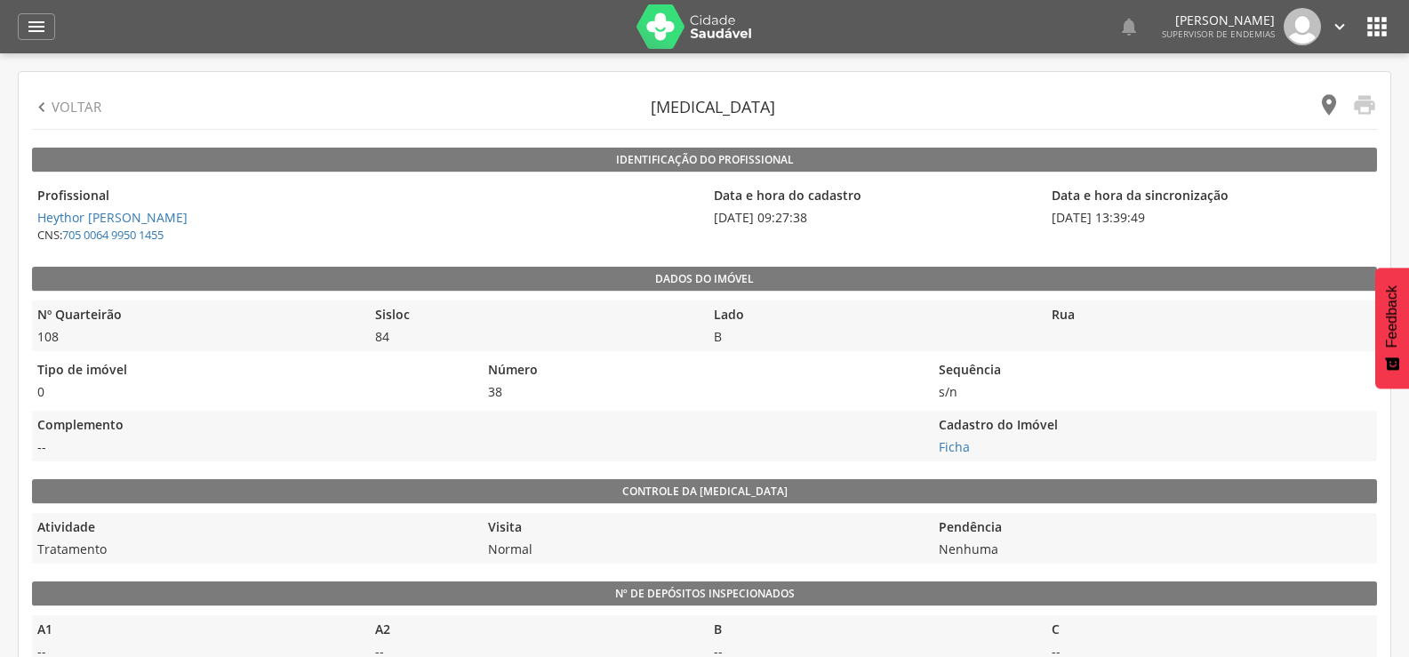
click at [1323, 103] on icon "" at bounding box center [1328, 104] width 25 height 25
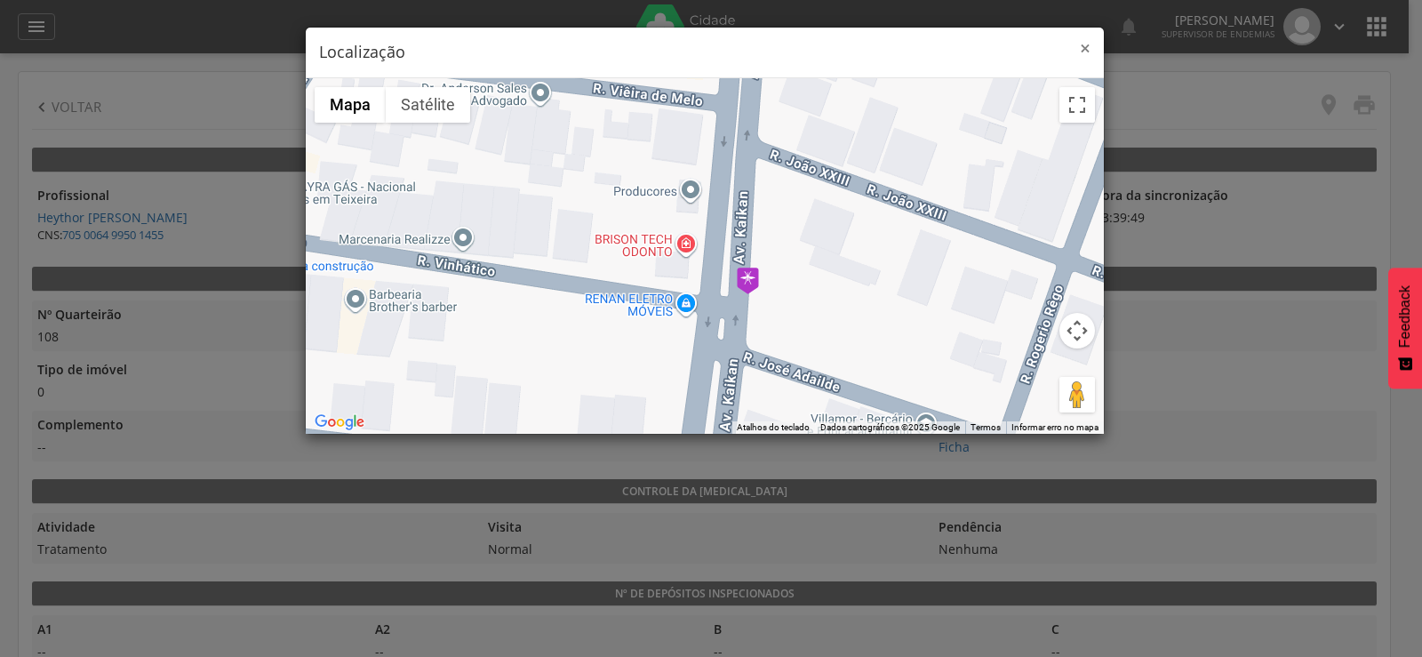
click at [1084, 46] on span "×" at bounding box center [1085, 48] width 11 height 25
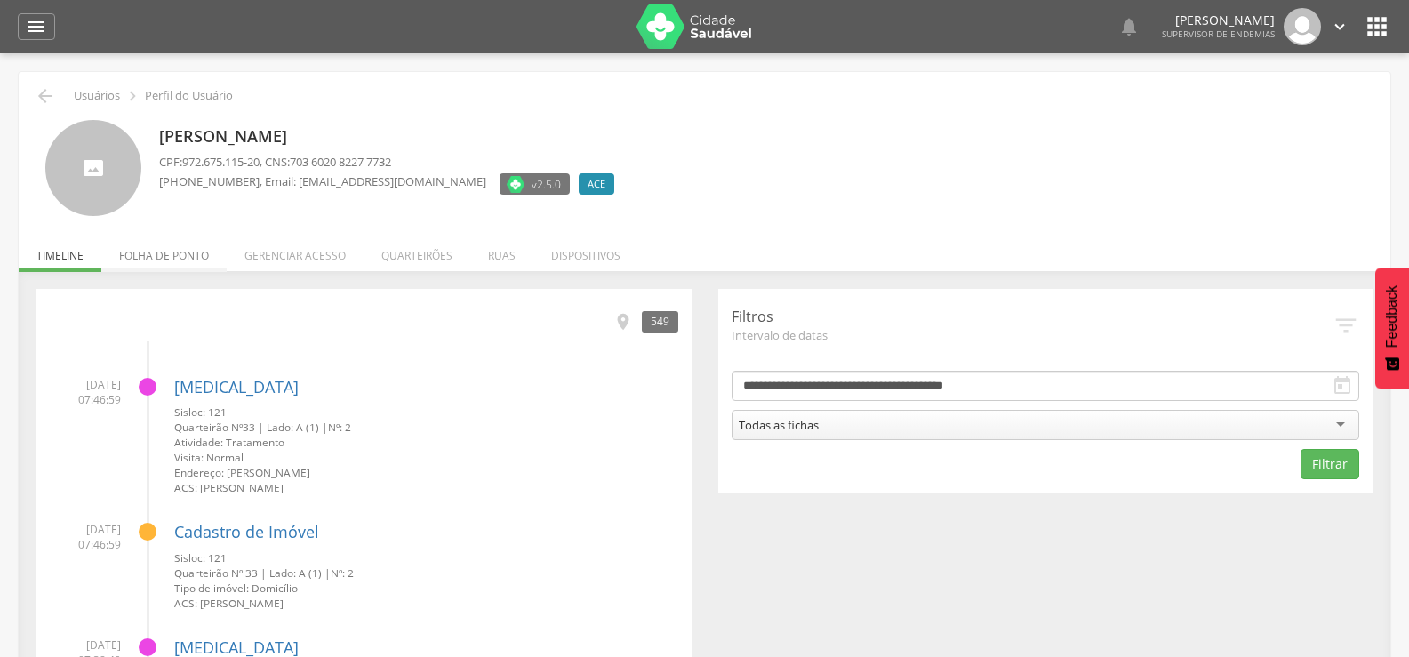
click at [196, 249] on li "Folha de ponto" at bounding box center [163, 251] width 125 height 42
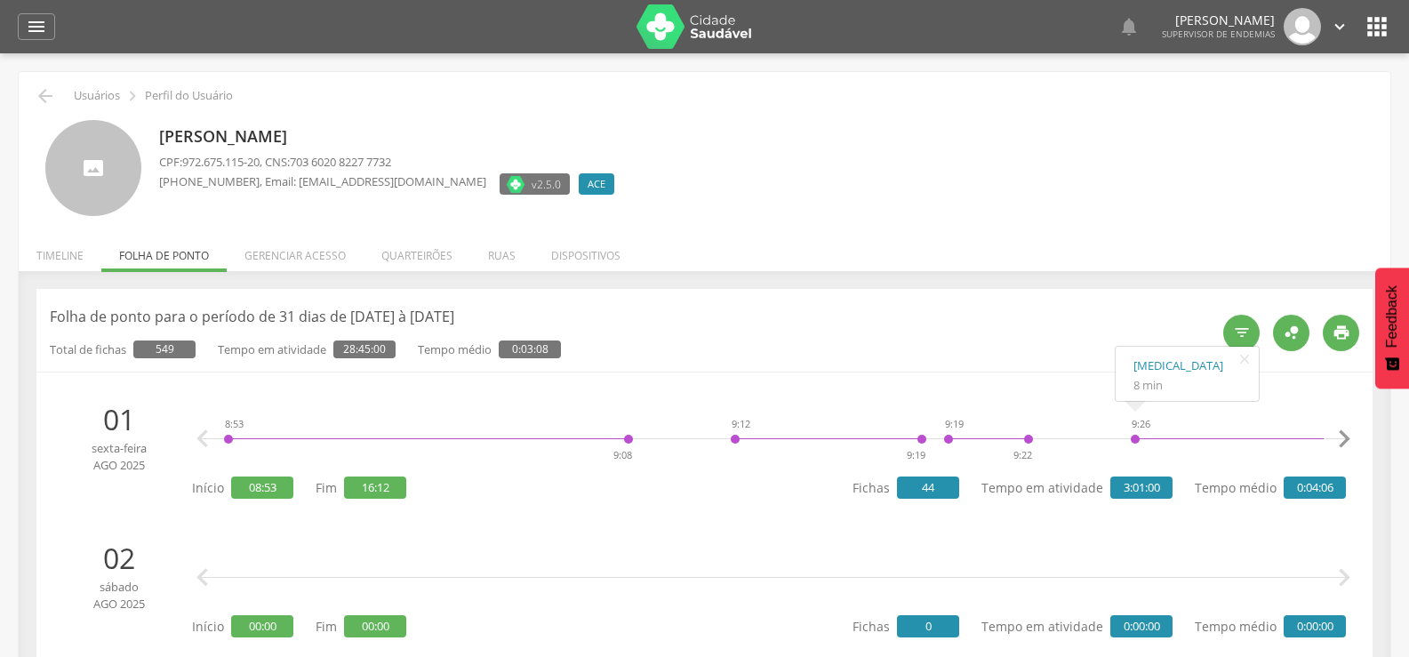
click at [1352, 440] on icon "" at bounding box center [1344, 439] width 36 height 36
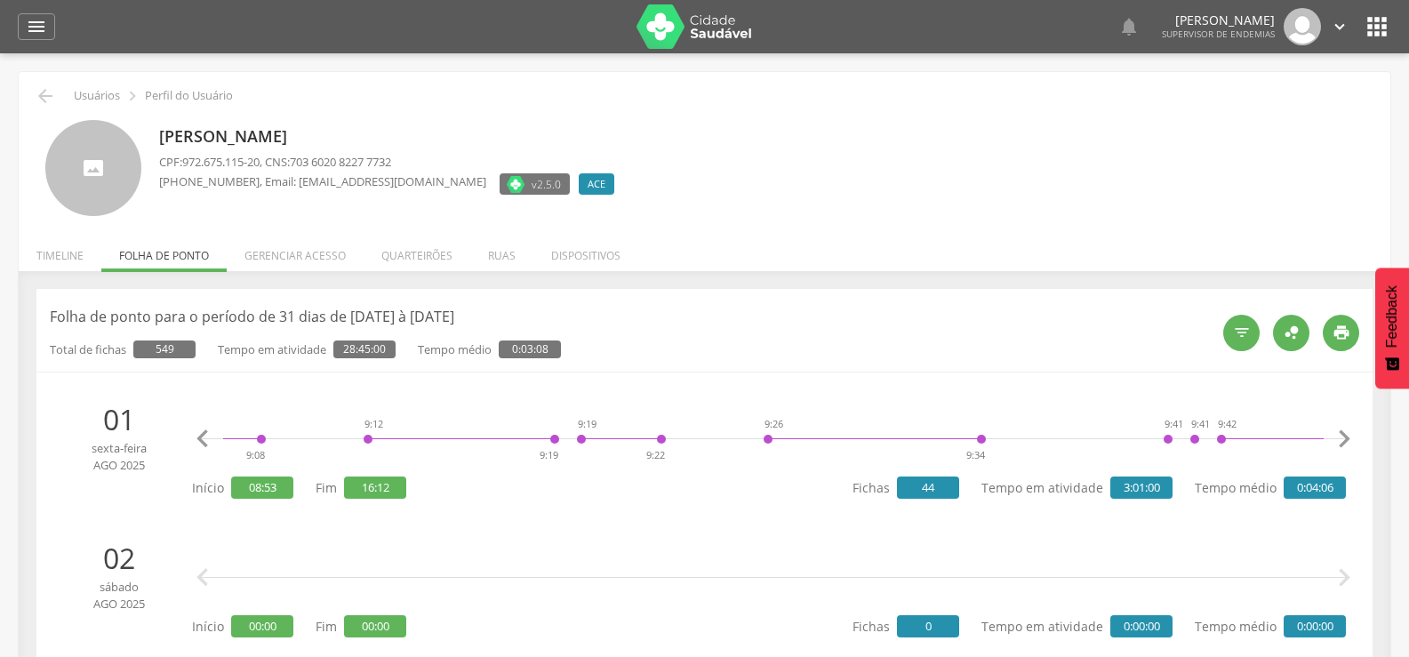
click at [1352, 440] on icon "" at bounding box center [1344, 439] width 36 height 36
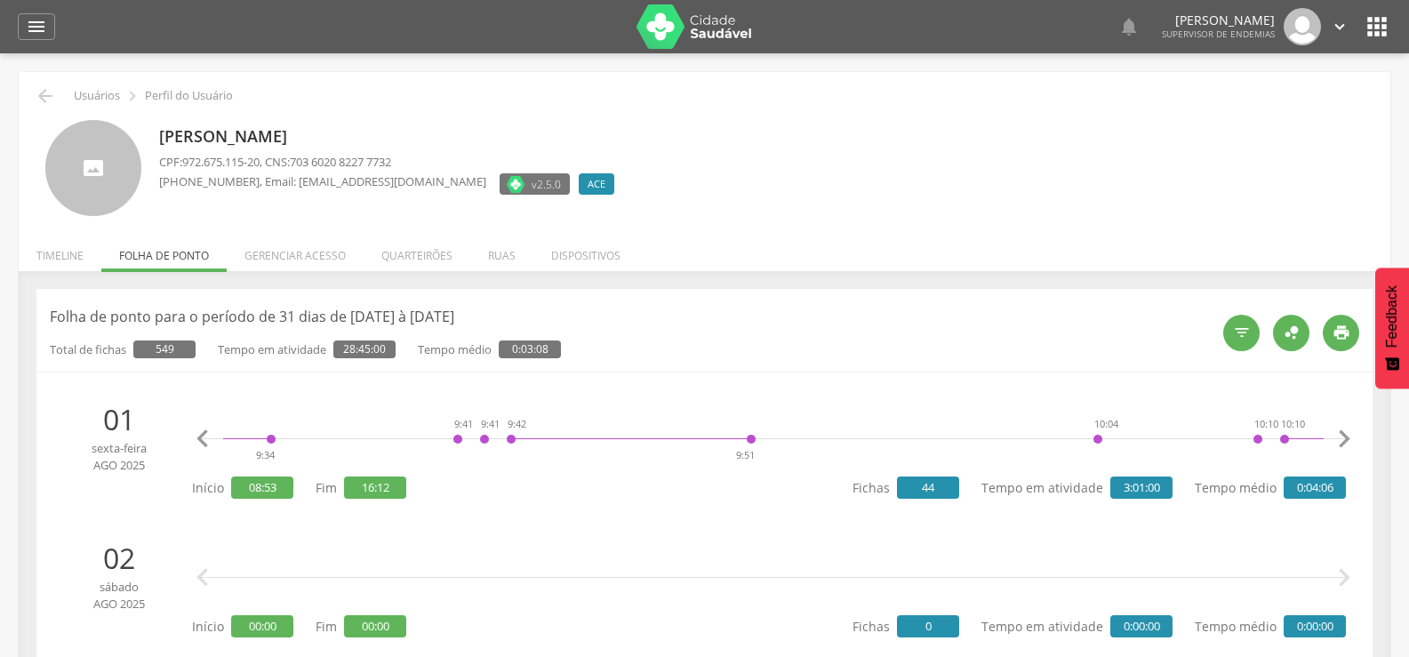
scroll to position [0, 1101]
click at [1352, 440] on icon "" at bounding box center [1344, 439] width 36 height 36
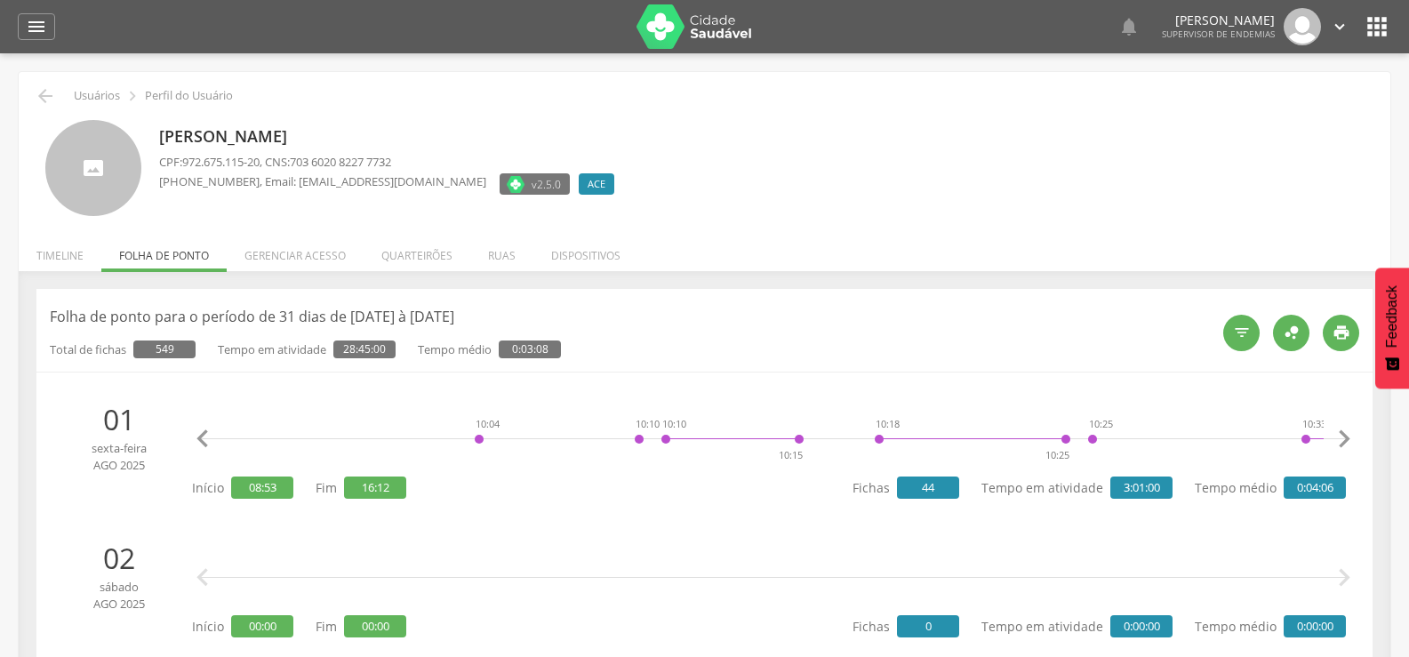
click at [1352, 440] on icon "" at bounding box center [1344, 439] width 36 height 36
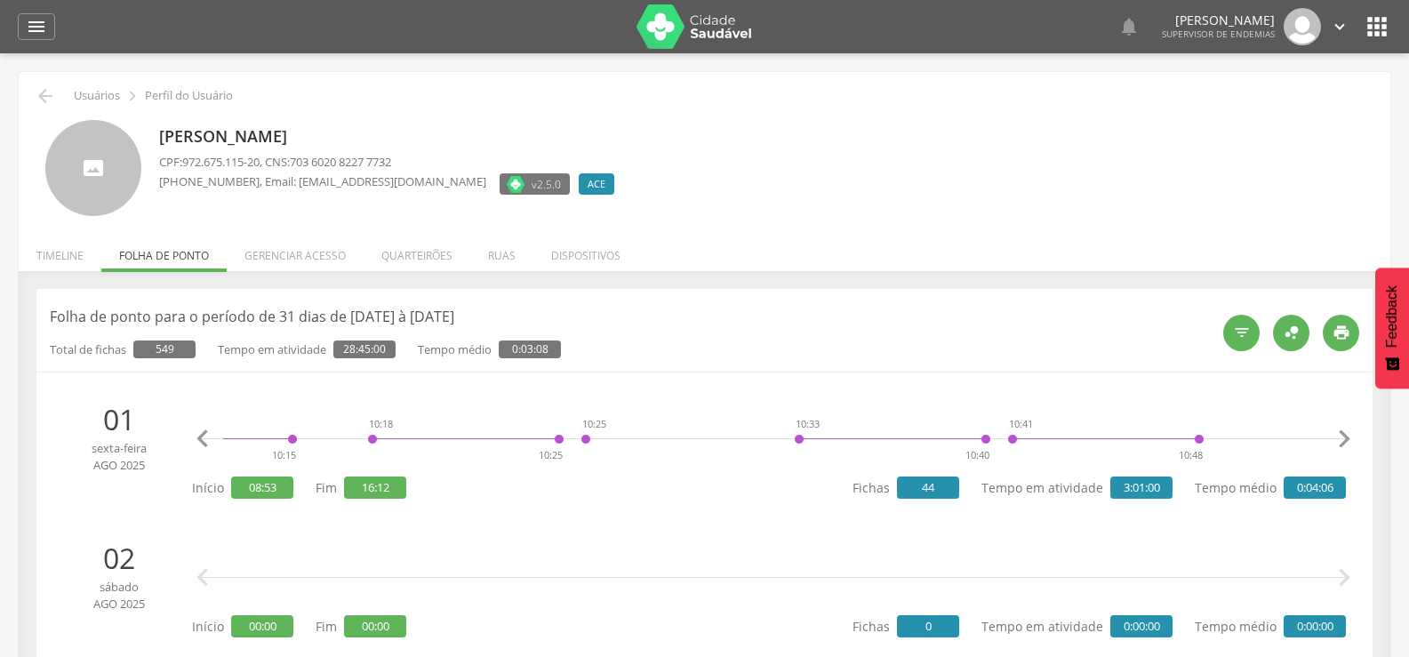
click at [1352, 440] on icon "" at bounding box center [1344, 439] width 36 height 36
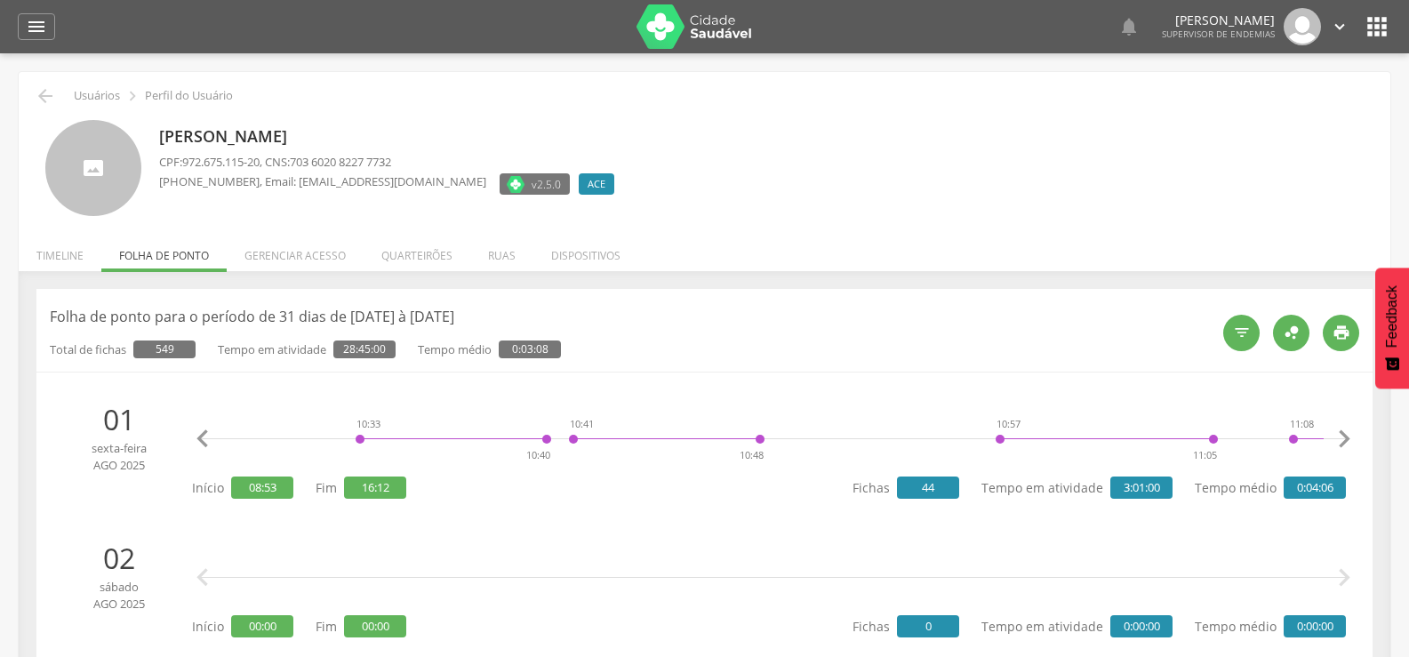
click at [1352, 440] on icon "" at bounding box center [1344, 439] width 36 height 36
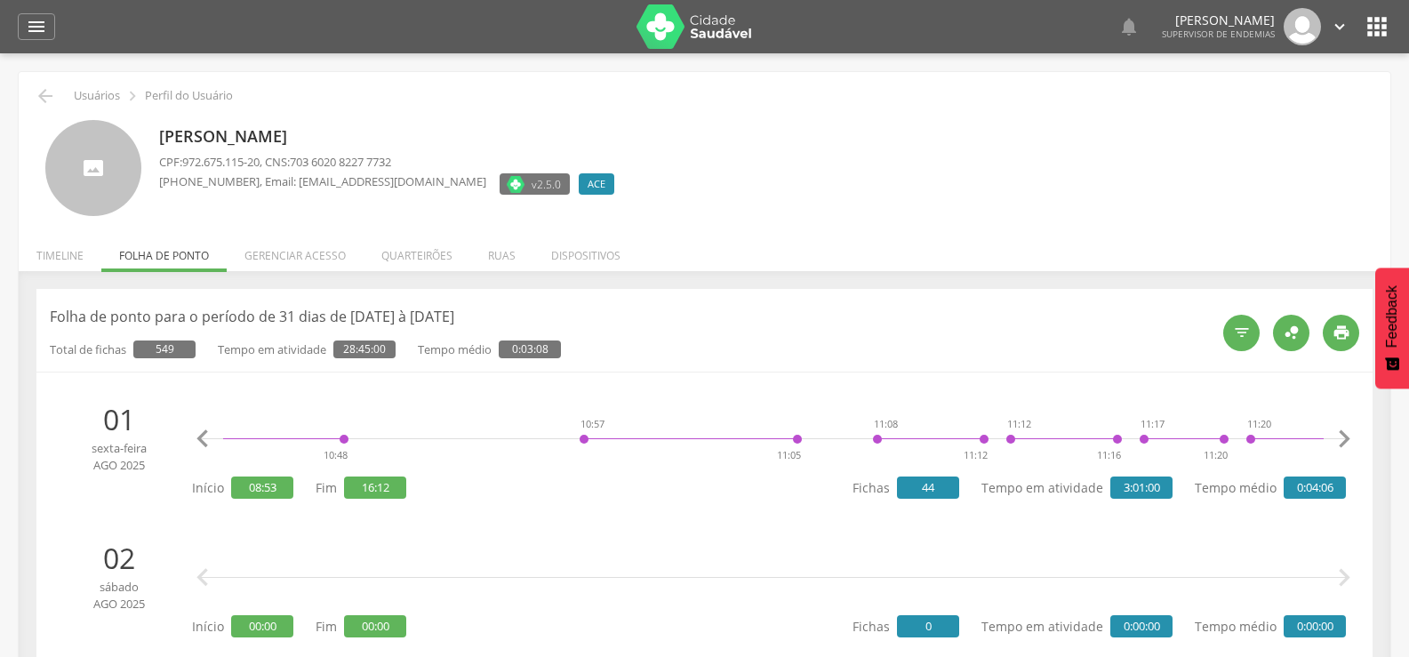
click at [1352, 440] on icon "" at bounding box center [1344, 439] width 36 height 36
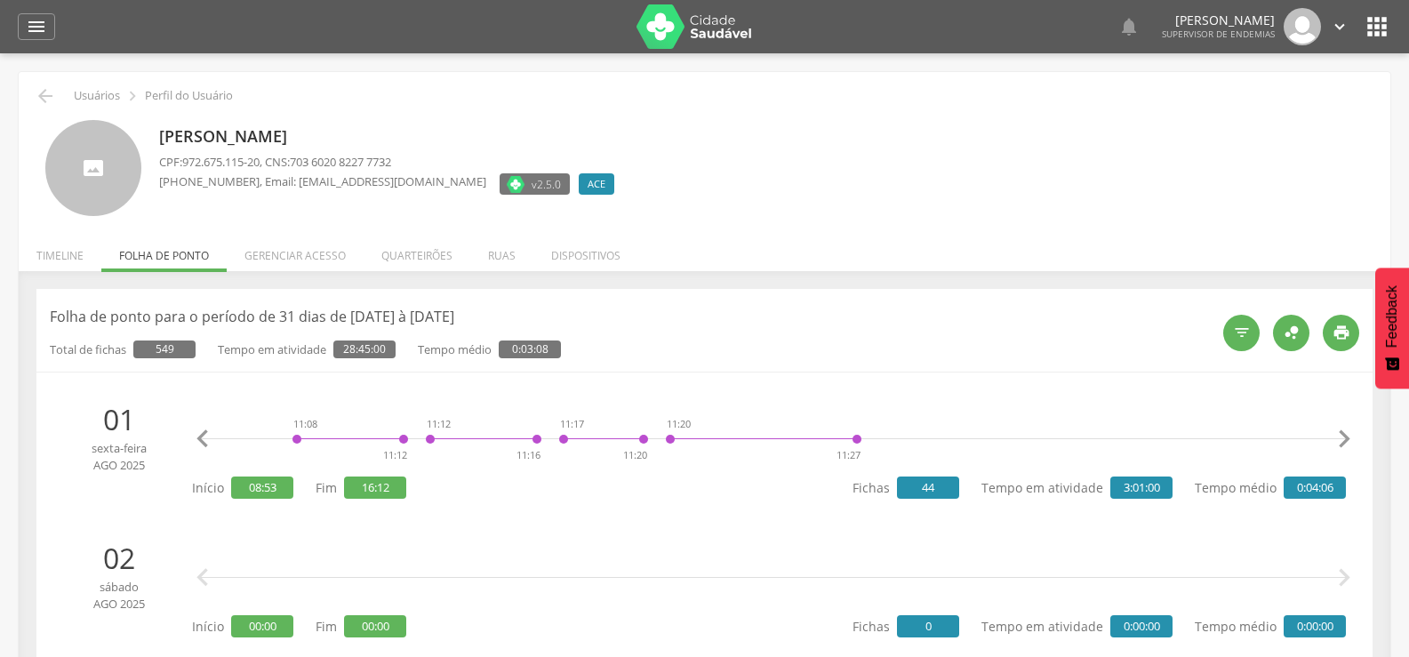
click at [1352, 440] on icon "" at bounding box center [1344, 439] width 36 height 36
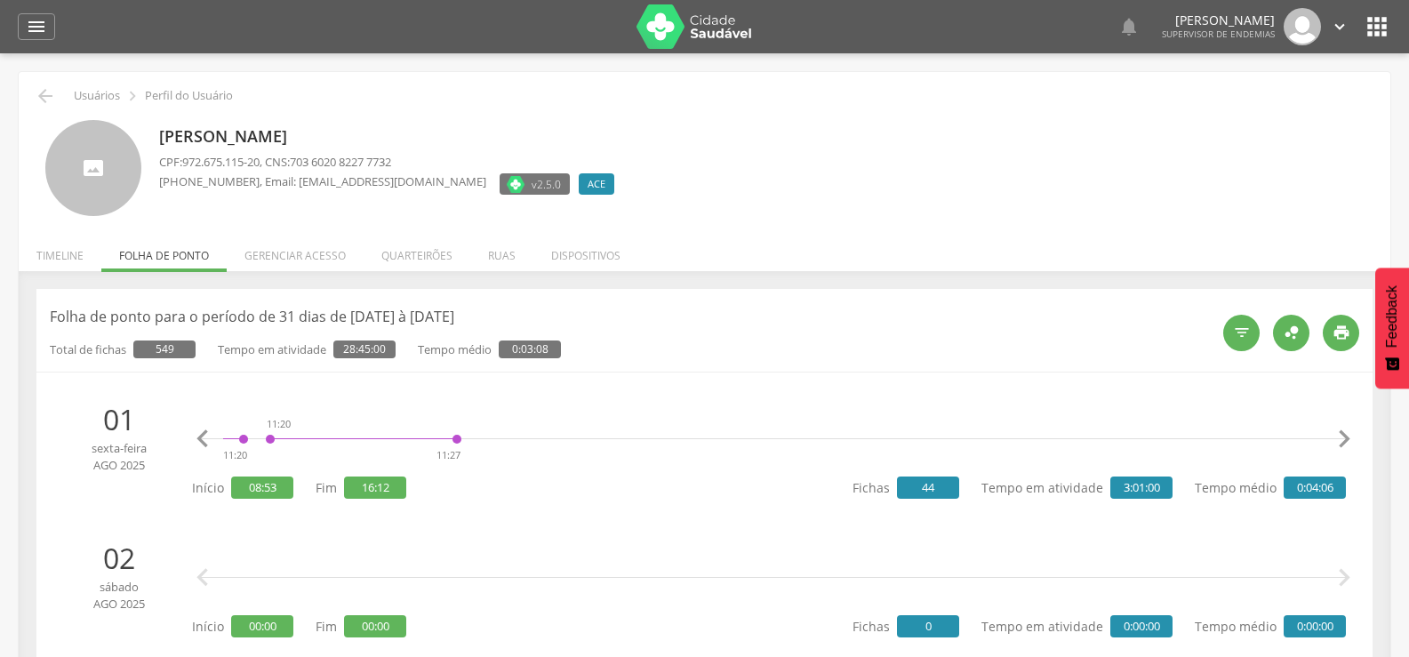
click at [1352, 440] on icon "" at bounding box center [1344, 439] width 36 height 36
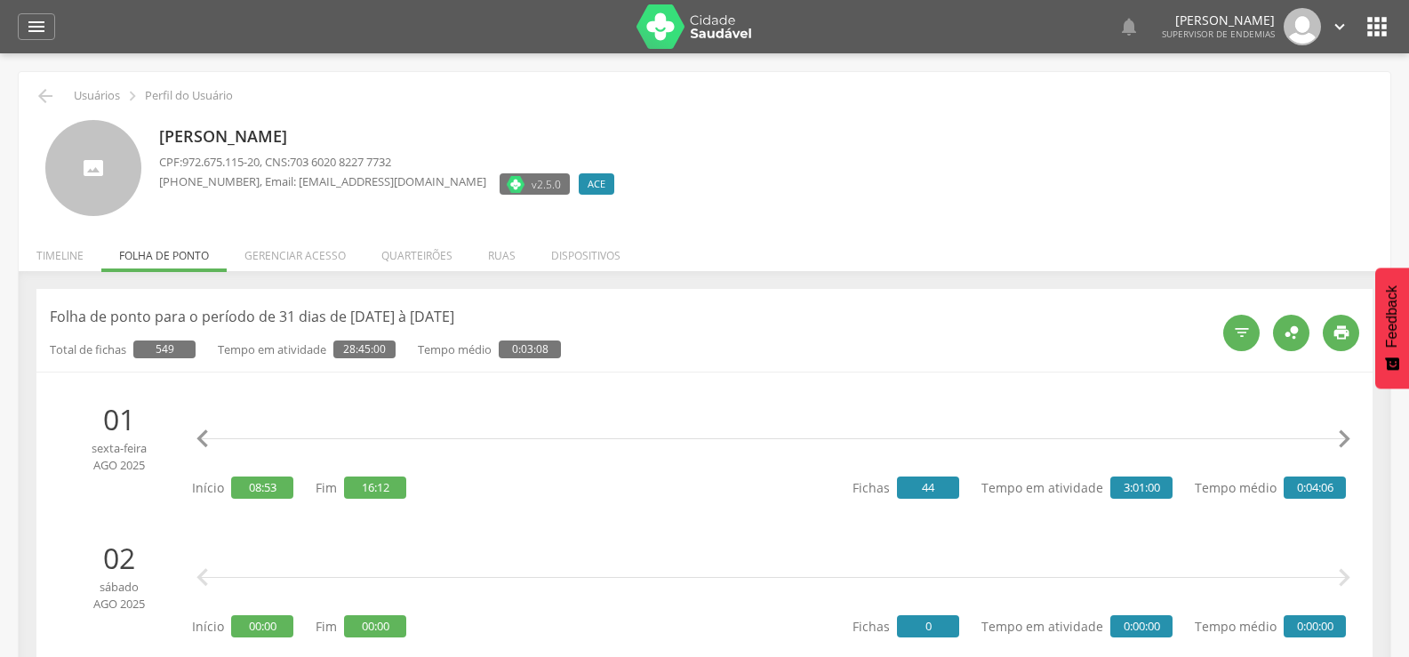
click at [1352, 440] on icon "" at bounding box center [1344, 439] width 36 height 36
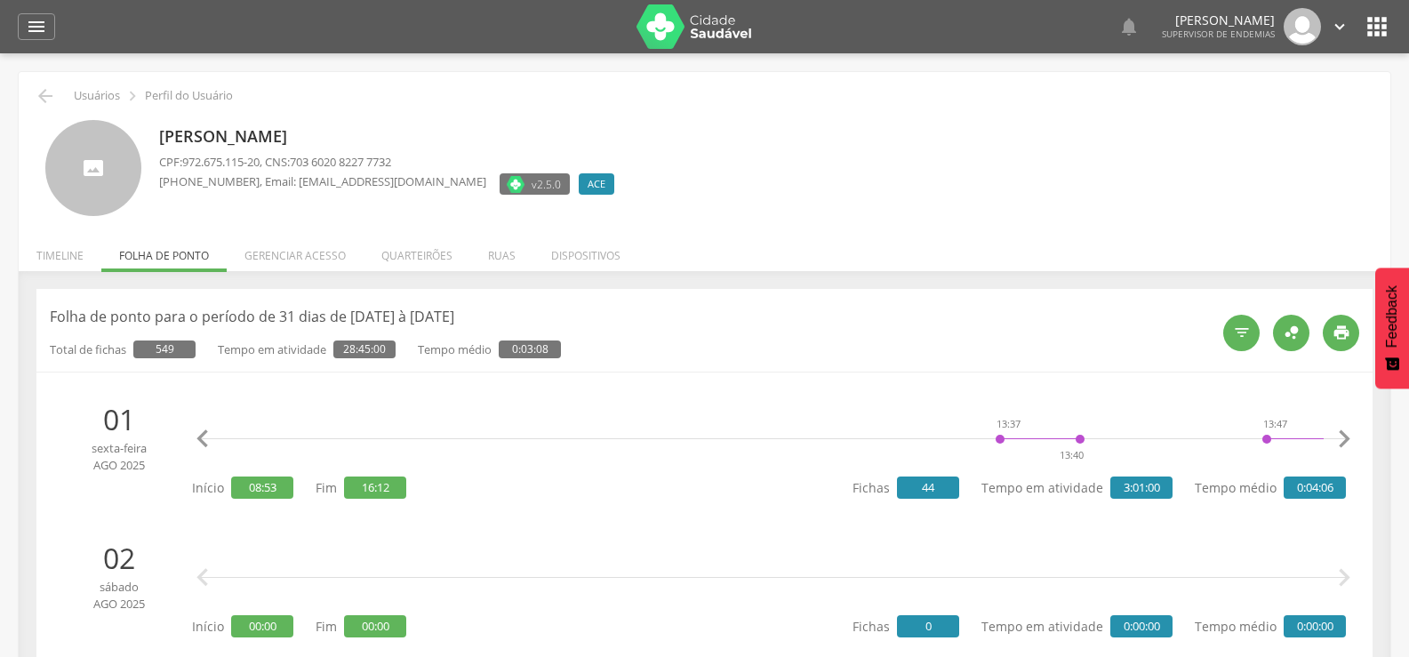
click at [1352, 440] on icon "" at bounding box center [1344, 439] width 36 height 36
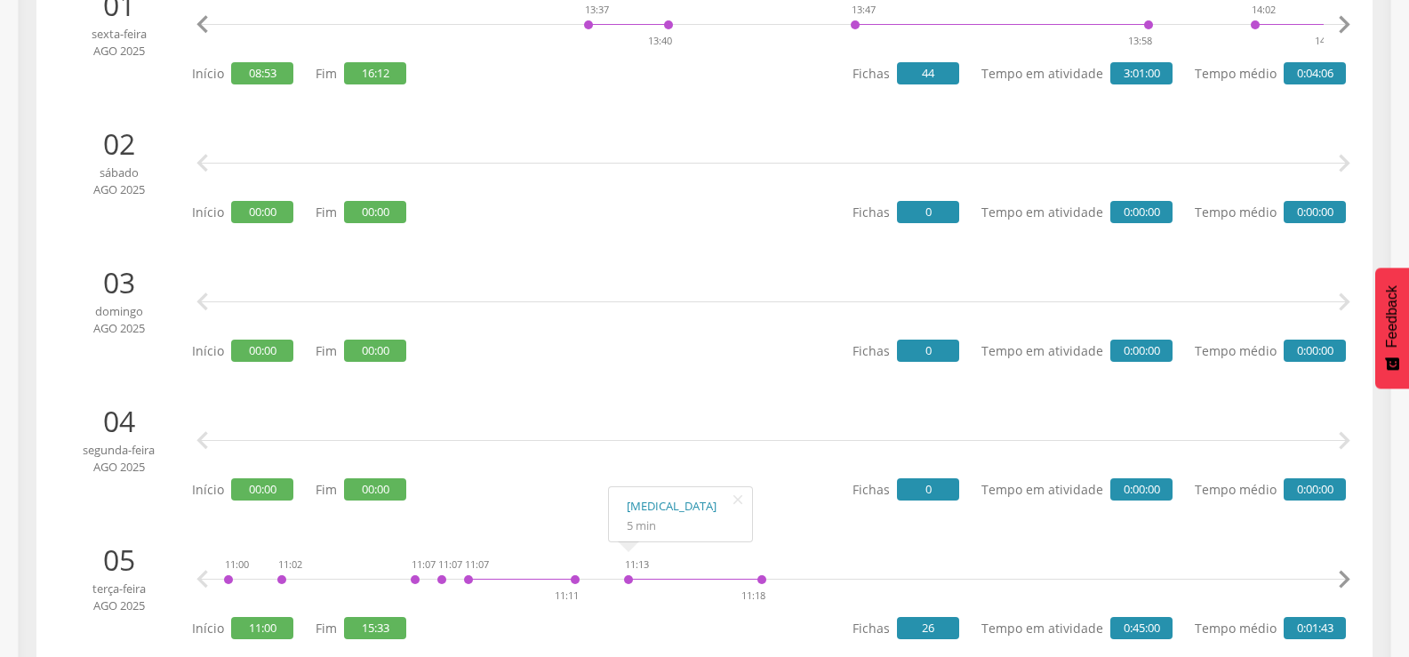
scroll to position [0, 0]
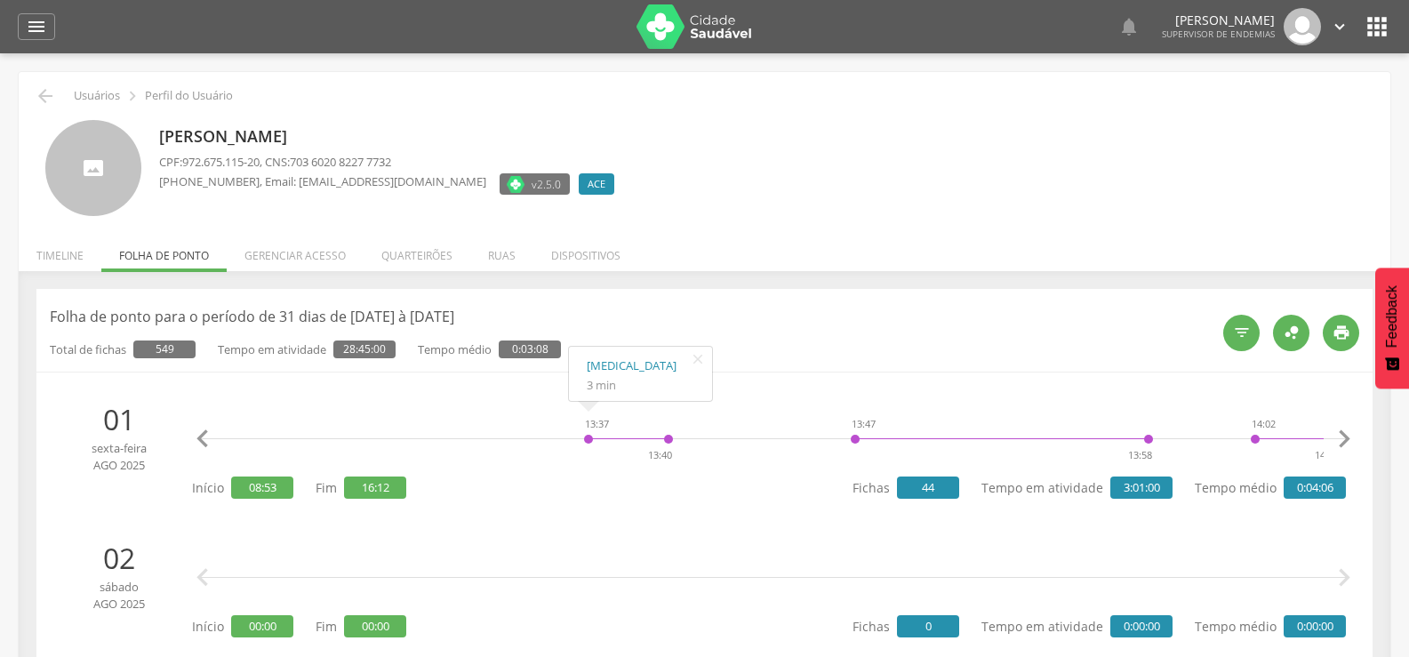
click at [1385, 23] on icon "" at bounding box center [1376, 26] width 28 height 28
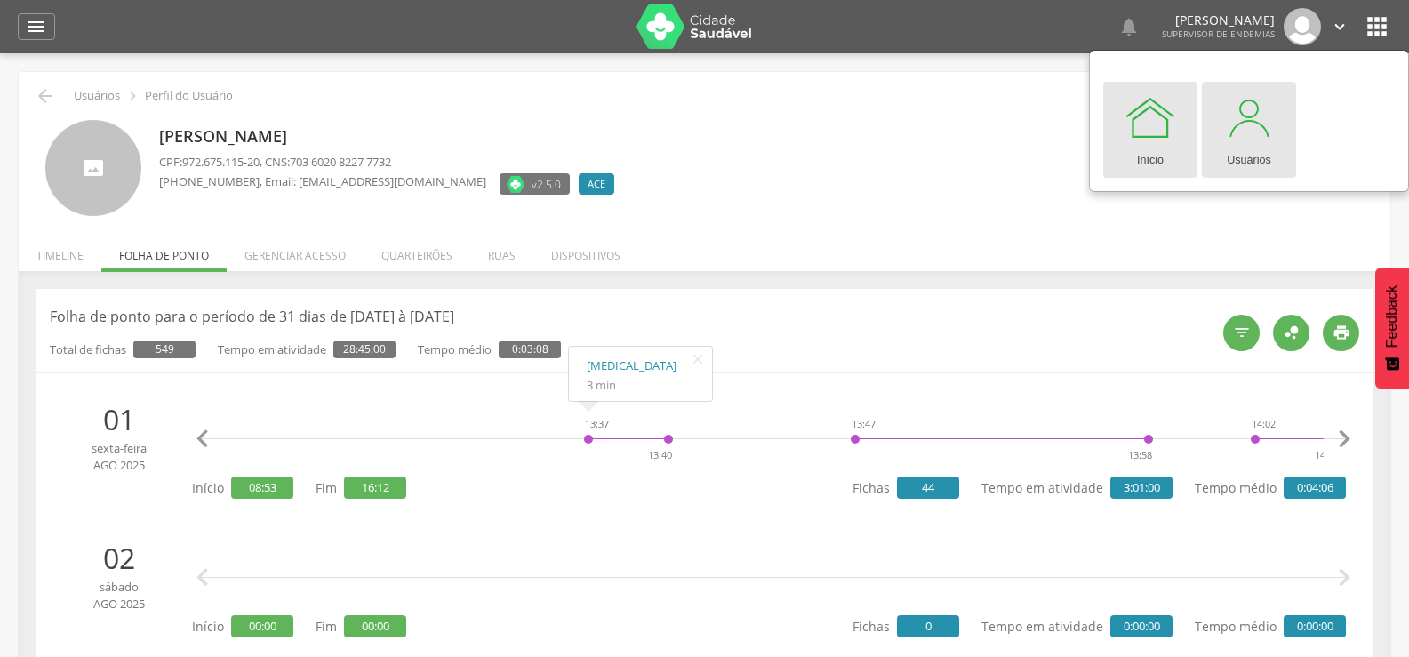
click at [1252, 129] on div at bounding box center [1248, 117] width 53 height 53
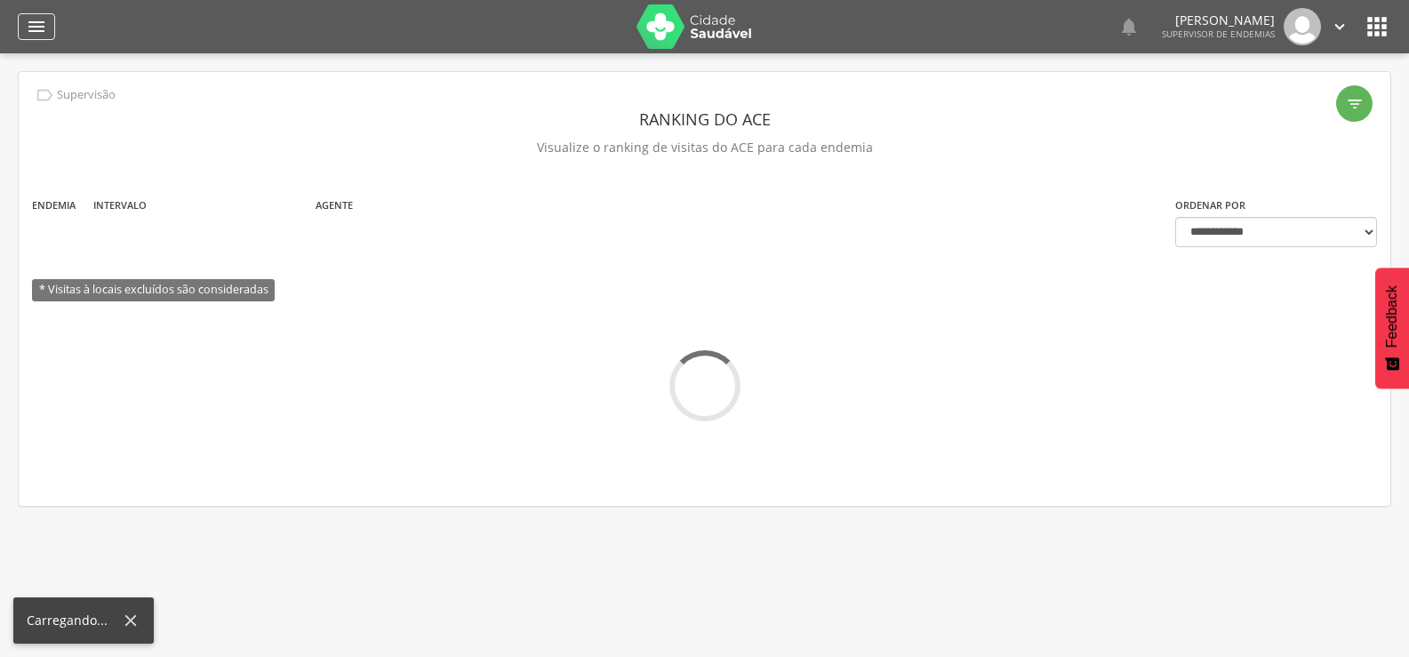
click at [33, 19] on icon "" at bounding box center [36, 26] width 21 height 21
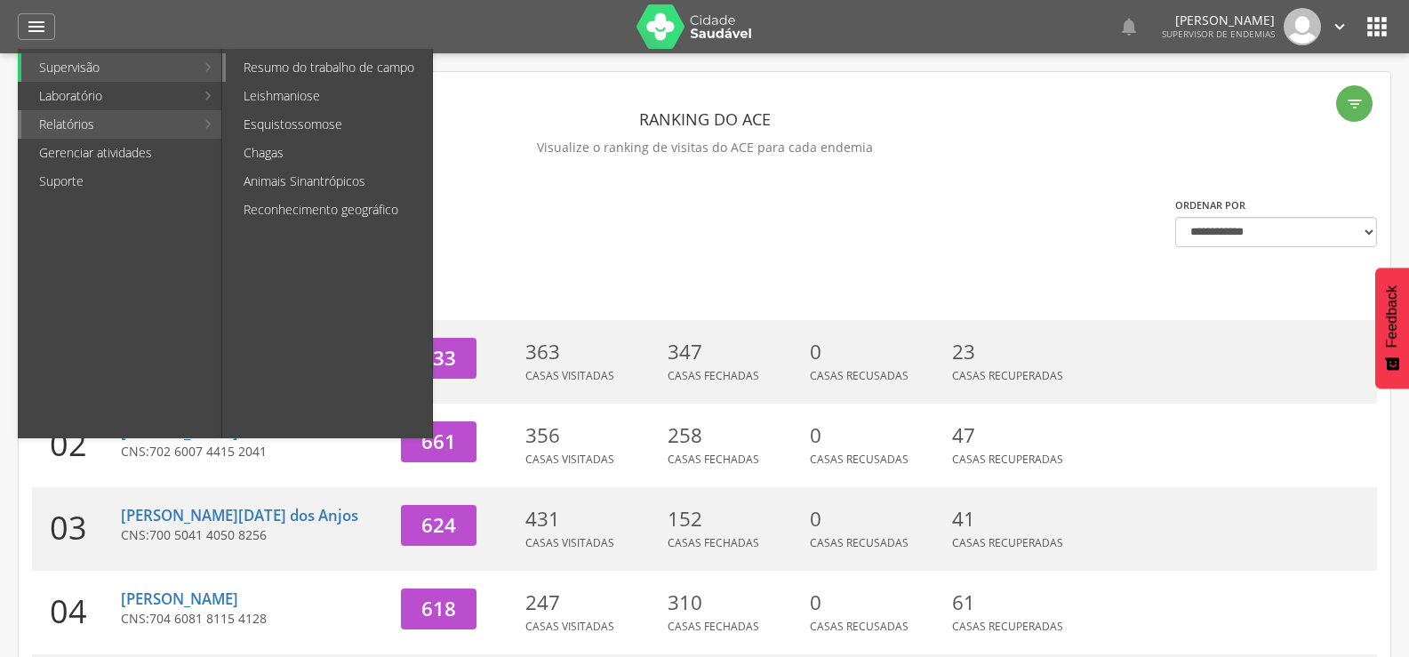
click at [292, 61] on link "Resumo do trabalho de campo" at bounding box center [329, 67] width 206 height 28
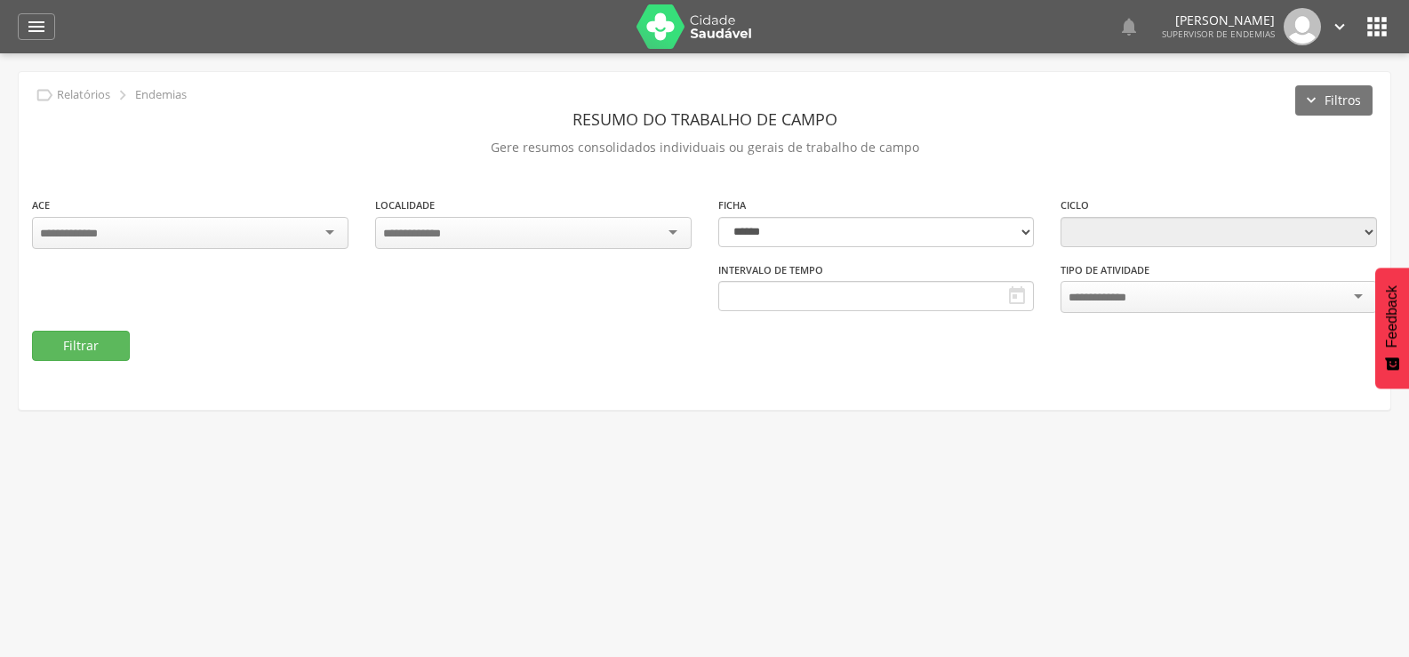
type input "**********"
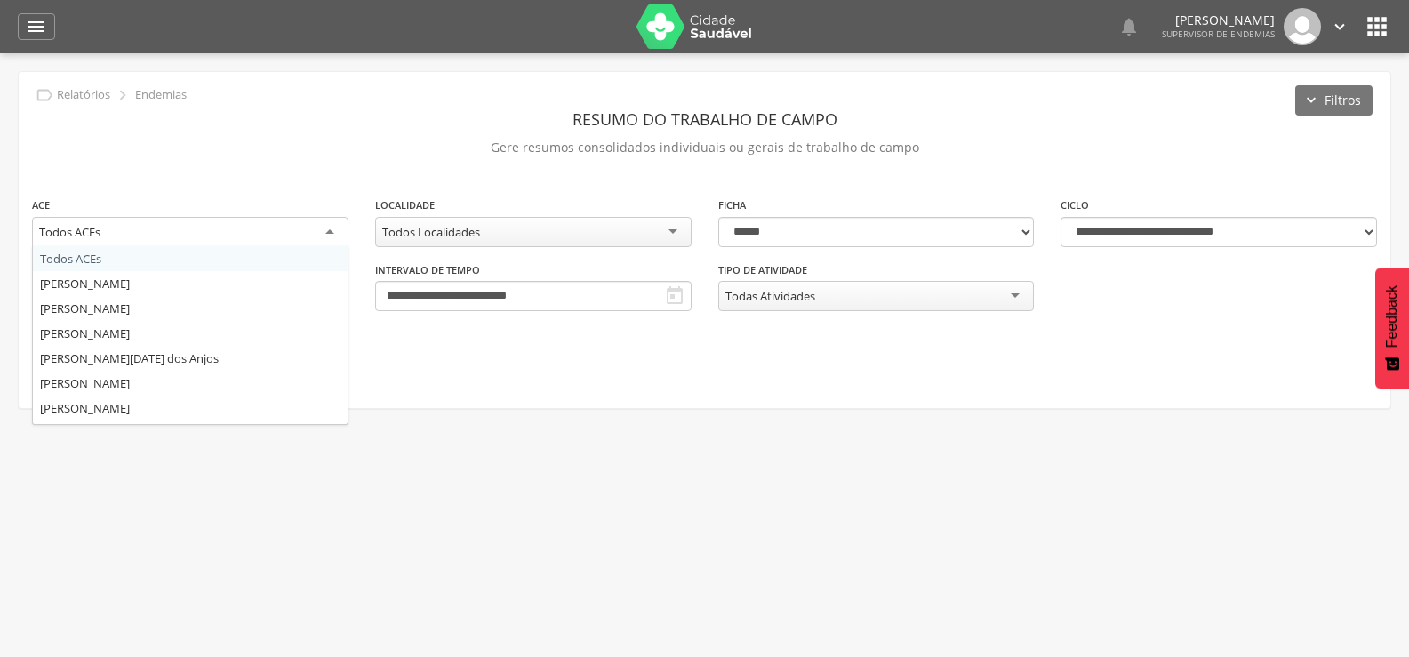
click at [215, 236] on div "Todos ACEs" at bounding box center [190, 233] width 316 height 32
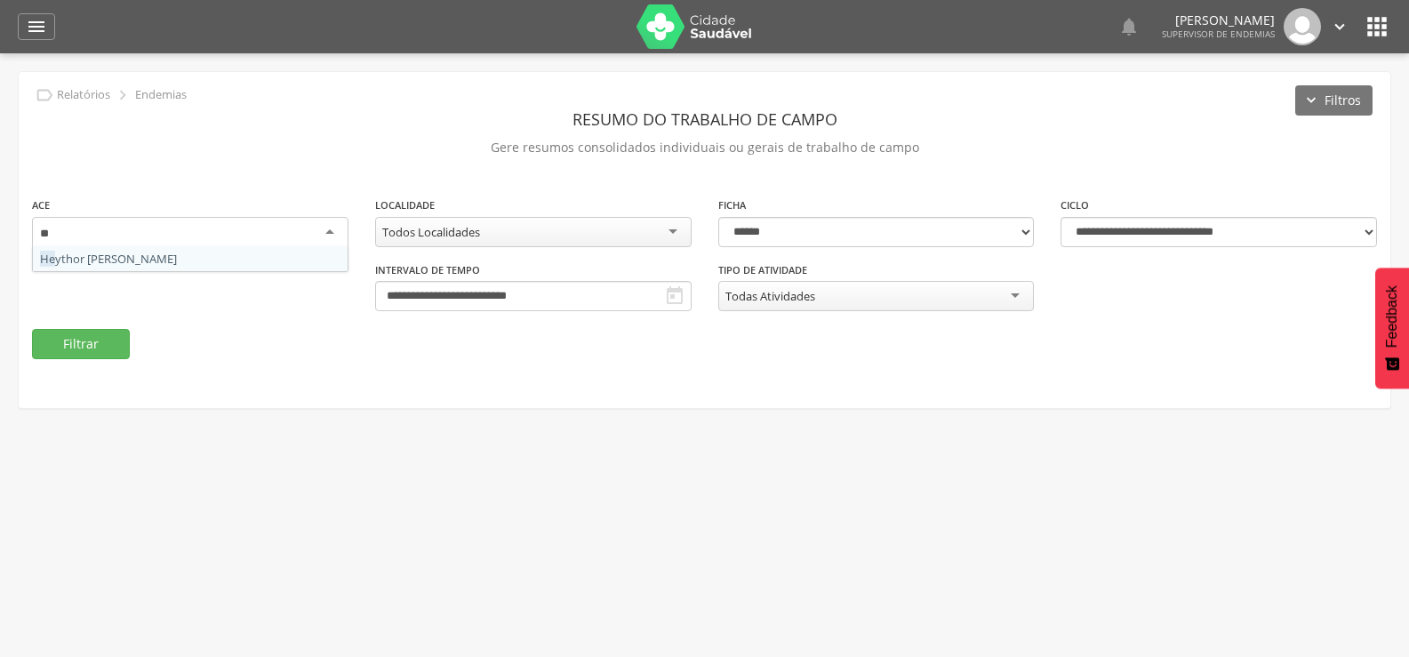
type input "***"
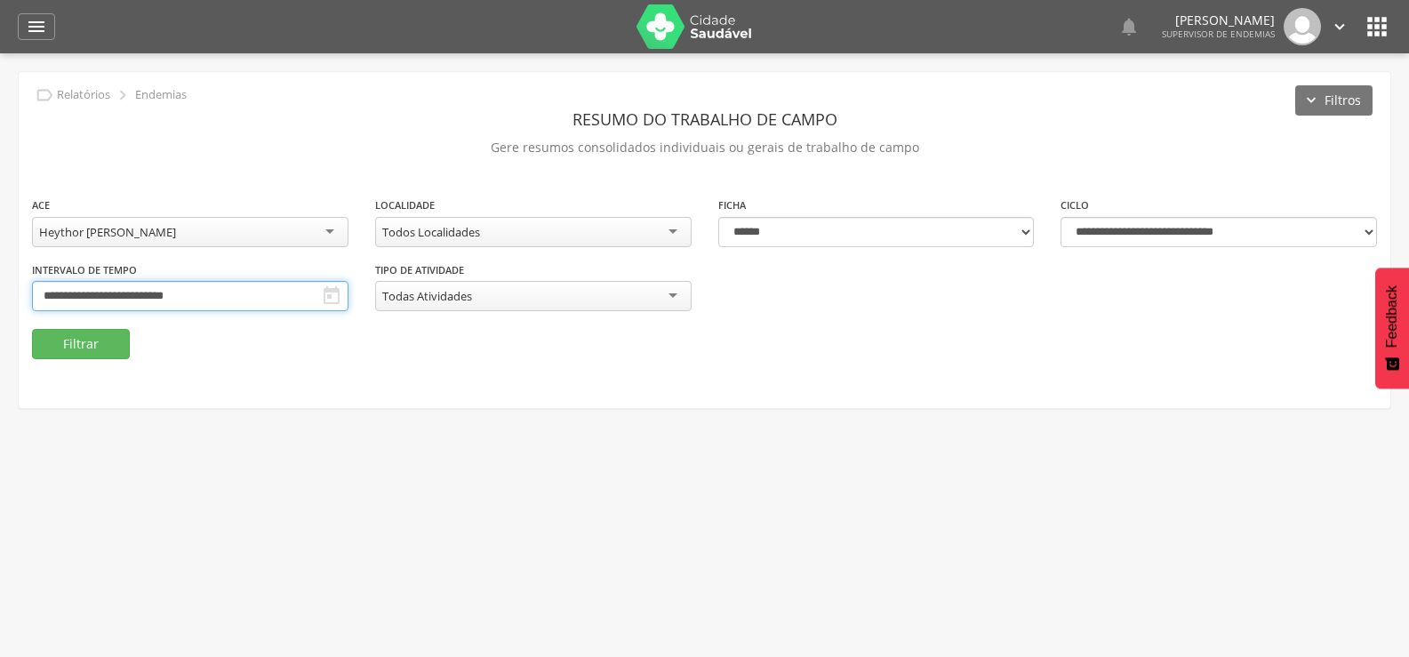
click at [191, 291] on input "**********" at bounding box center [190, 296] width 316 height 30
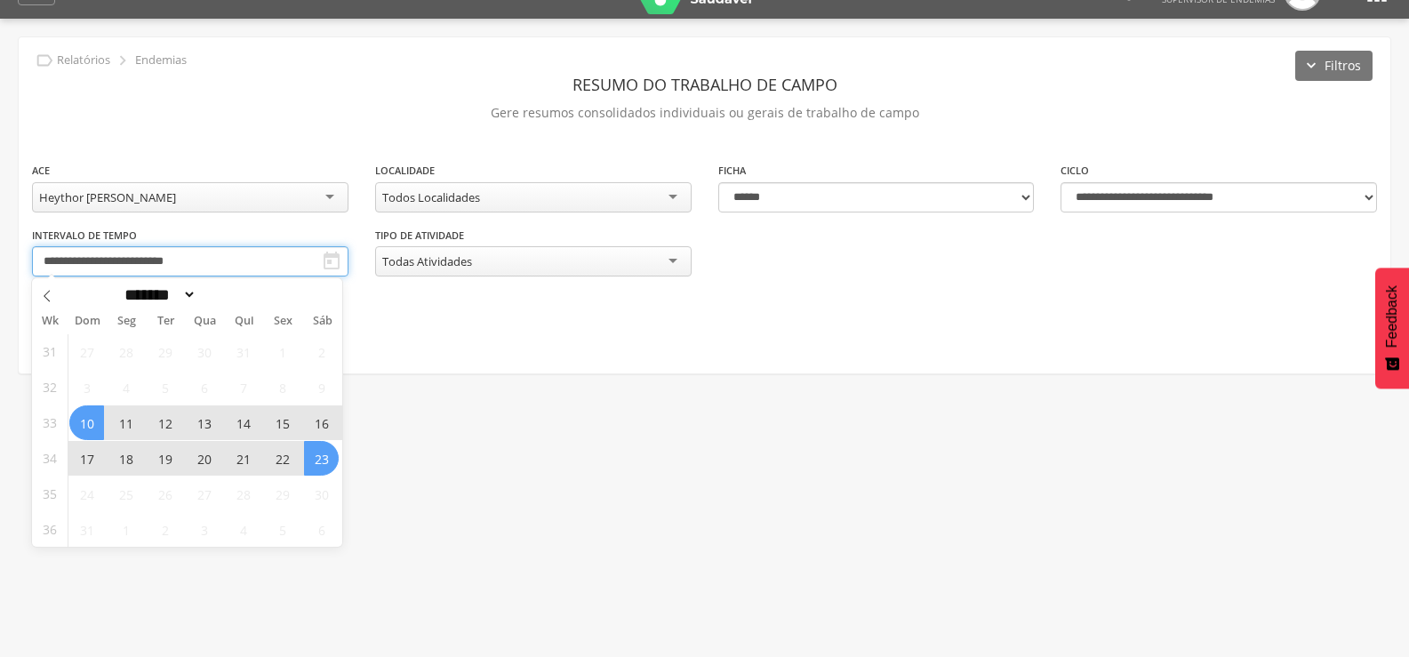
scroll to position [53, 0]
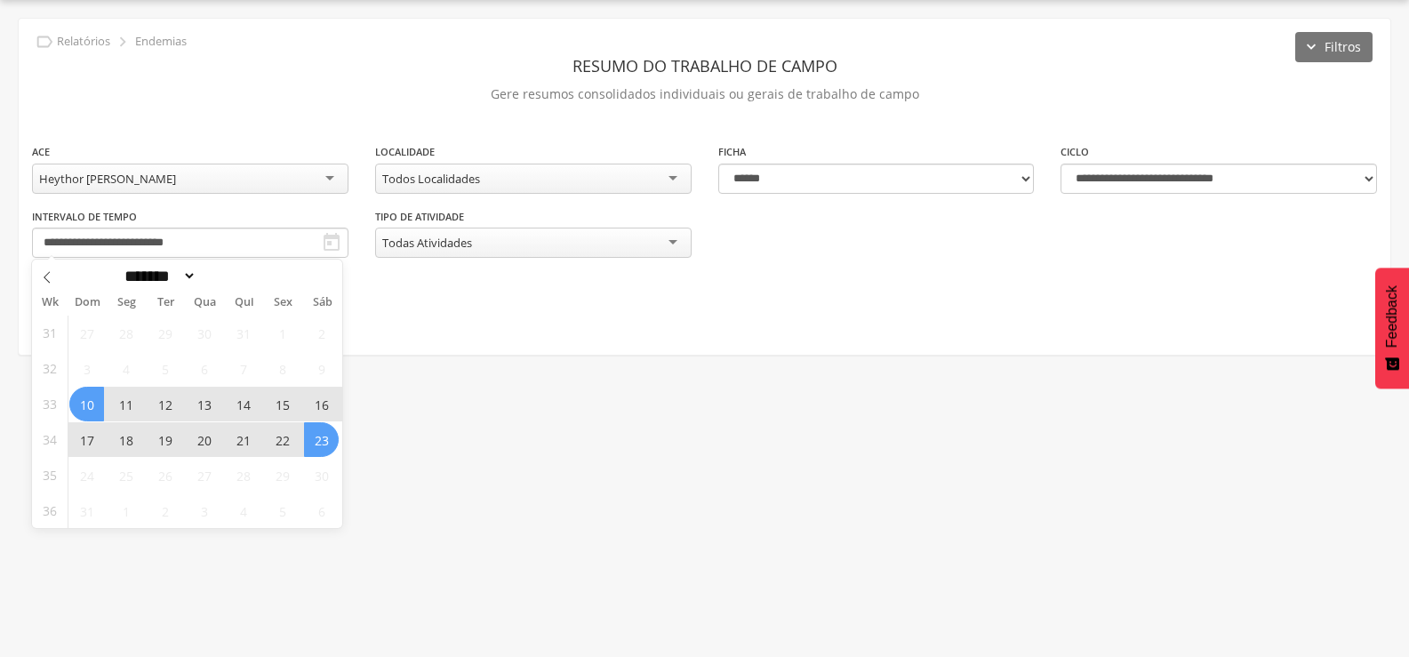
click at [1138, 161] on div "**********" at bounding box center [1218, 168] width 316 height 52
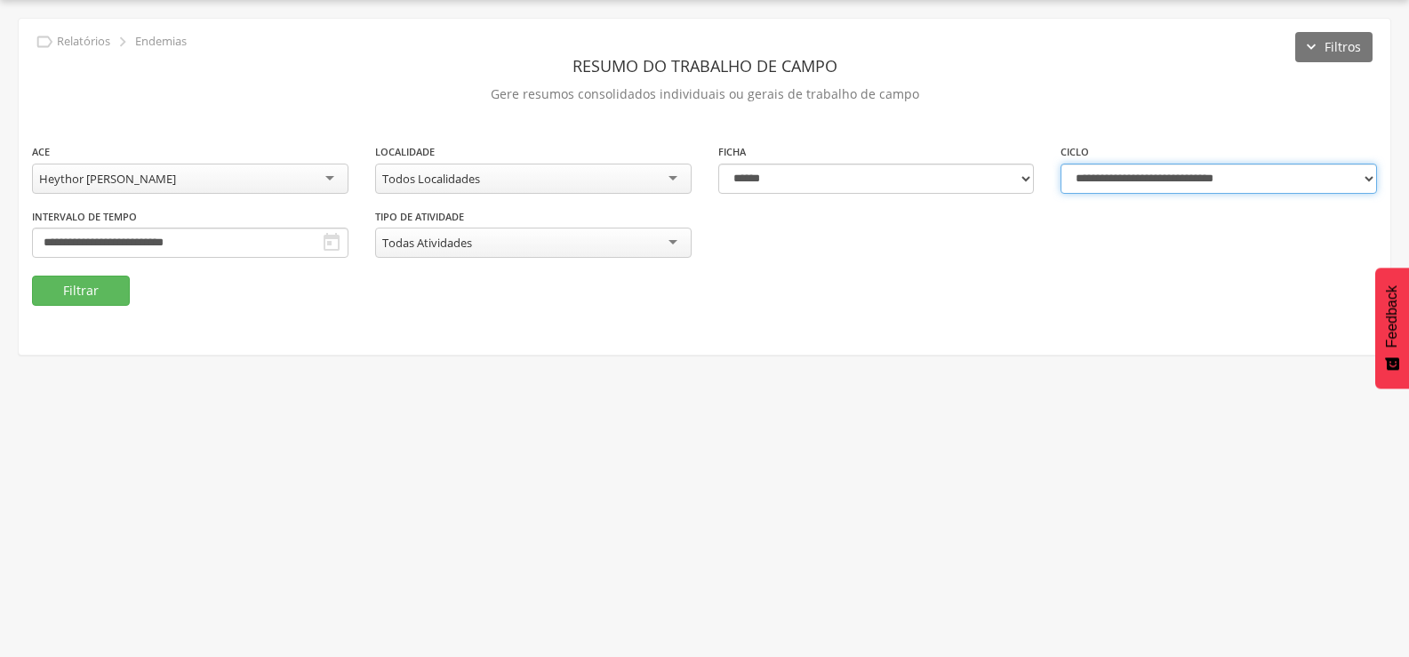
click at [1132, 183] on select "**********" at bounding box center [1218, 179] width 316 height 30
click at [1060, 164] on select "**********" at bounding box center [1218, 179] width 316 height 30
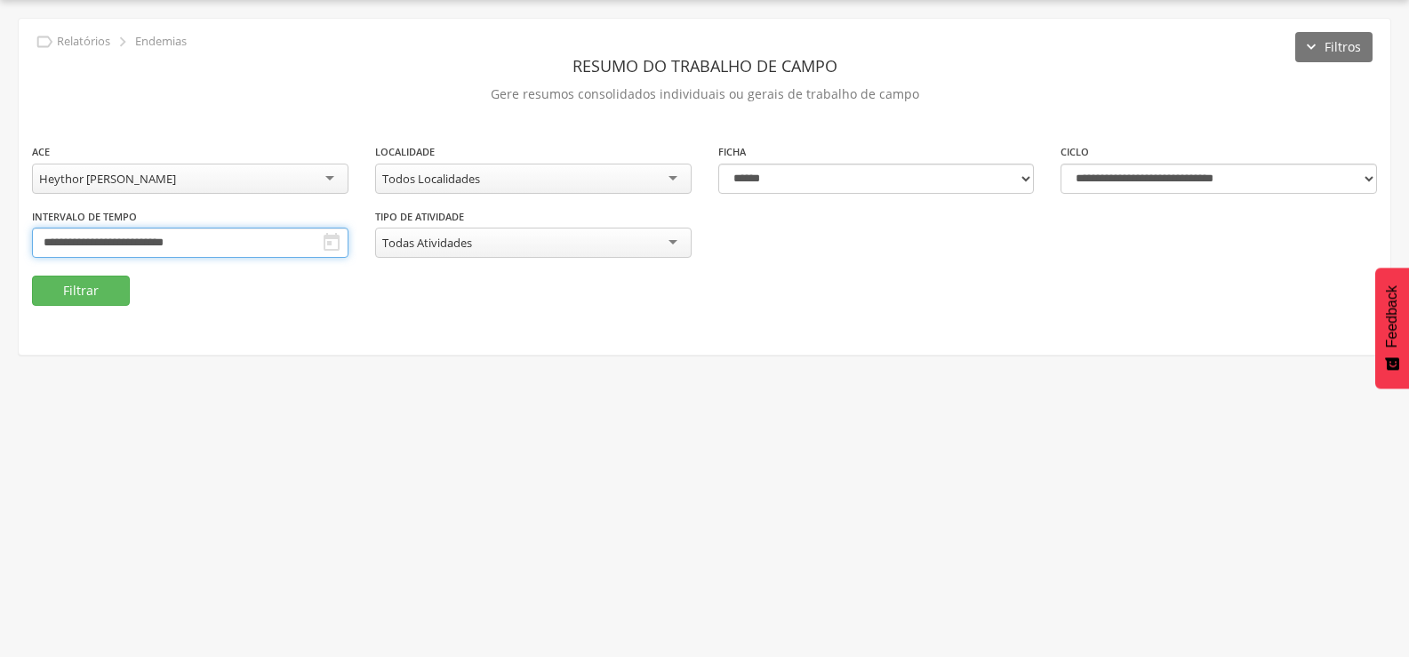
click at [299, 244] on input "**********" at bounding box center [190, 243] width 316 height 30
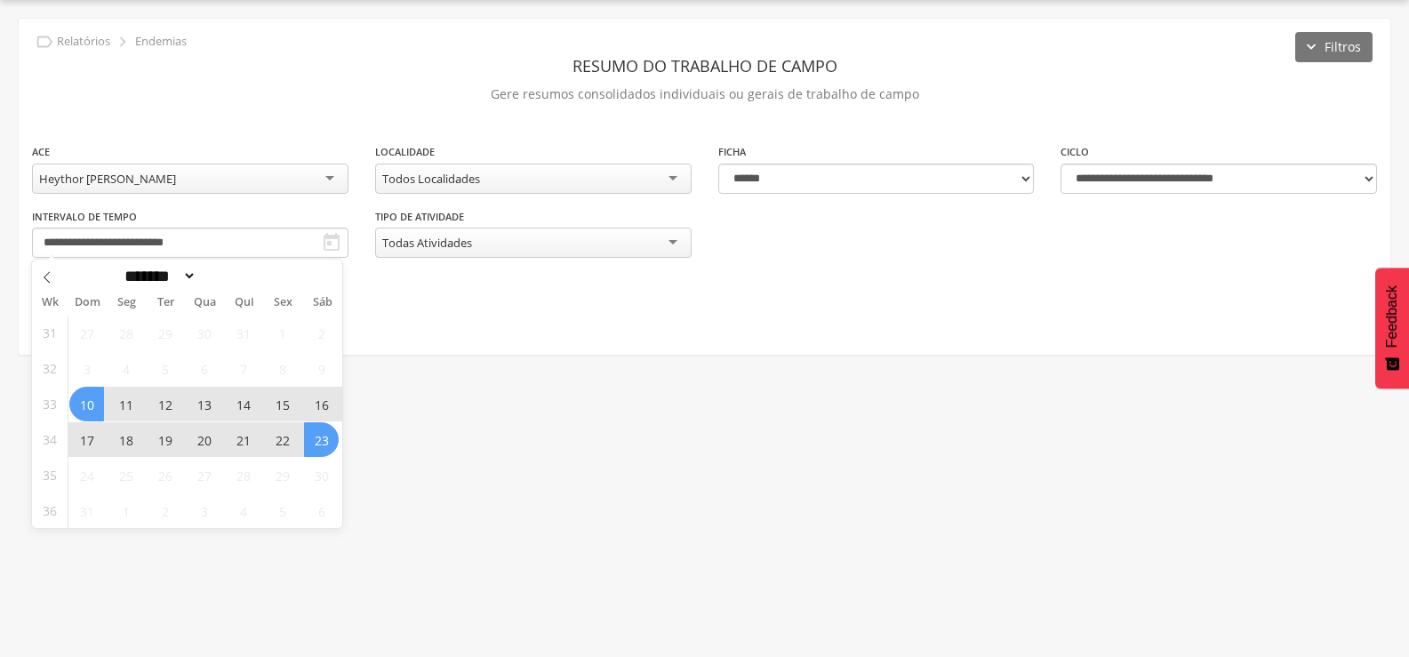
click at [1111, 159] on div "**********" at bounding box center [1218, 168] width 316 height 52
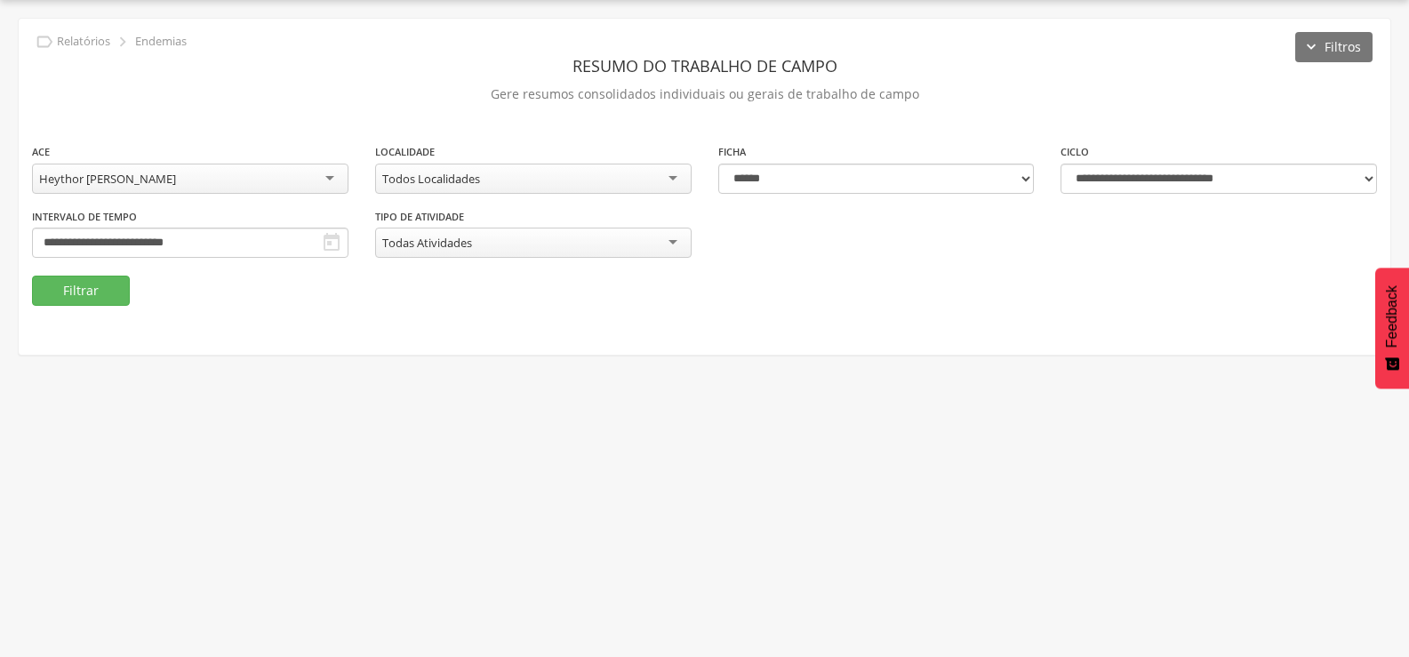
click at [1110, 162] on div "**********" at bounding box center [1218, 168] width 316 height 52
click at [1116, 177] on select "**********" at bounding box center [1218, 179] width 316 height 30
drag, startPoint x: 1108, startPoint y: 188, endPoint x: 978, endPoint y: 191, distance: 130.7
click at [1108, 188] on select "**********" at bounding box center [1218, 179] width 316 height 30
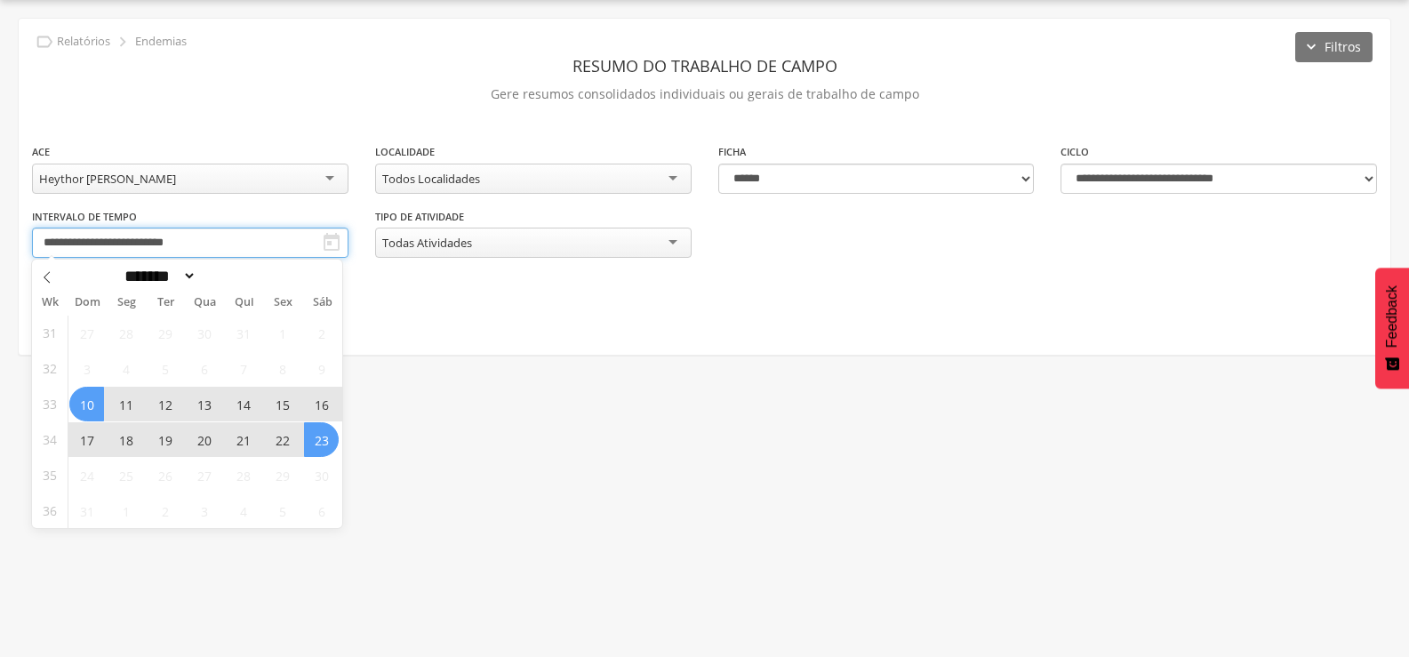
click at [243, 253] on input "**********" at bounding box center [190, 243] width 316 height 30
drag, startPoint x: 215, startPoint y: 238, endPoint x: 228, endPoint y: 238, distance: 13.3
click at [224, 238] on input "**********" at bounding box center [190, 243] width 316 height 30
click at [339, 243] on icon "" at bounding box center [331, 242] width 21 height 21
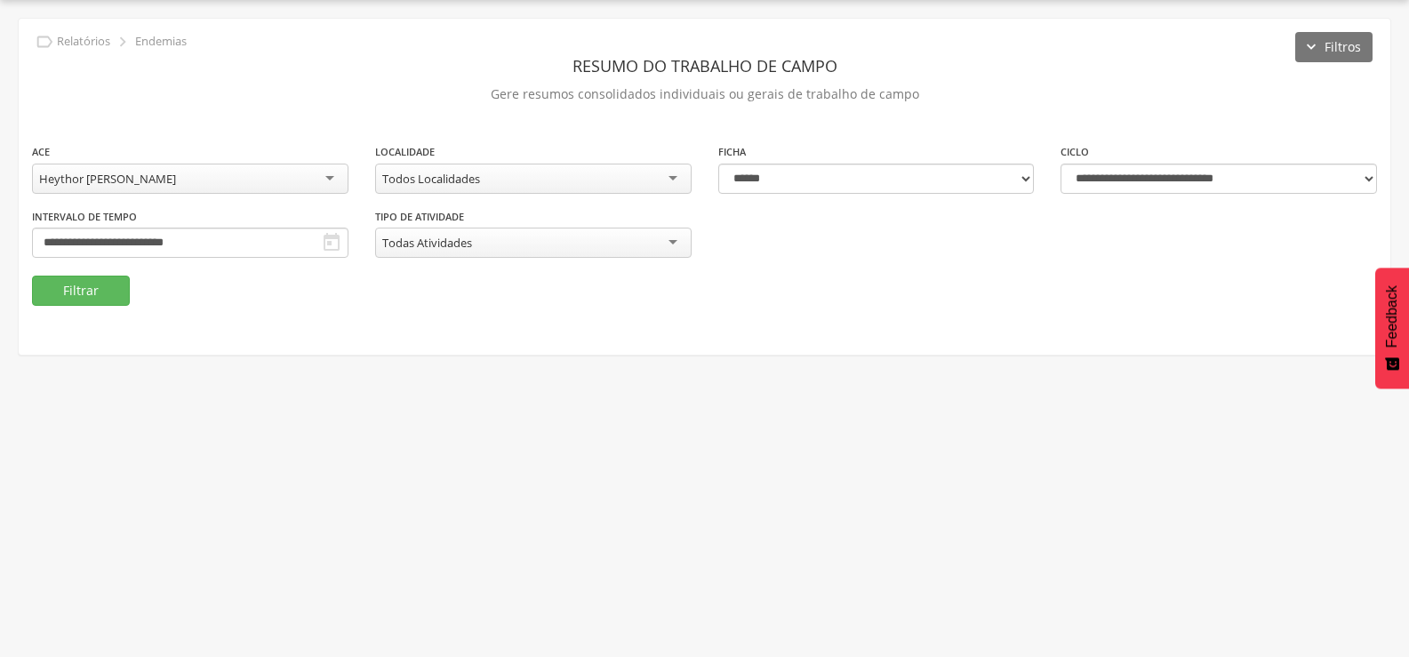
click at [339, 243] on icon "" at bounding box center [331, 242] width 21 height 21
click at [319, 243] on input "**********" at bounding box center [190, 243] width 316 height 30
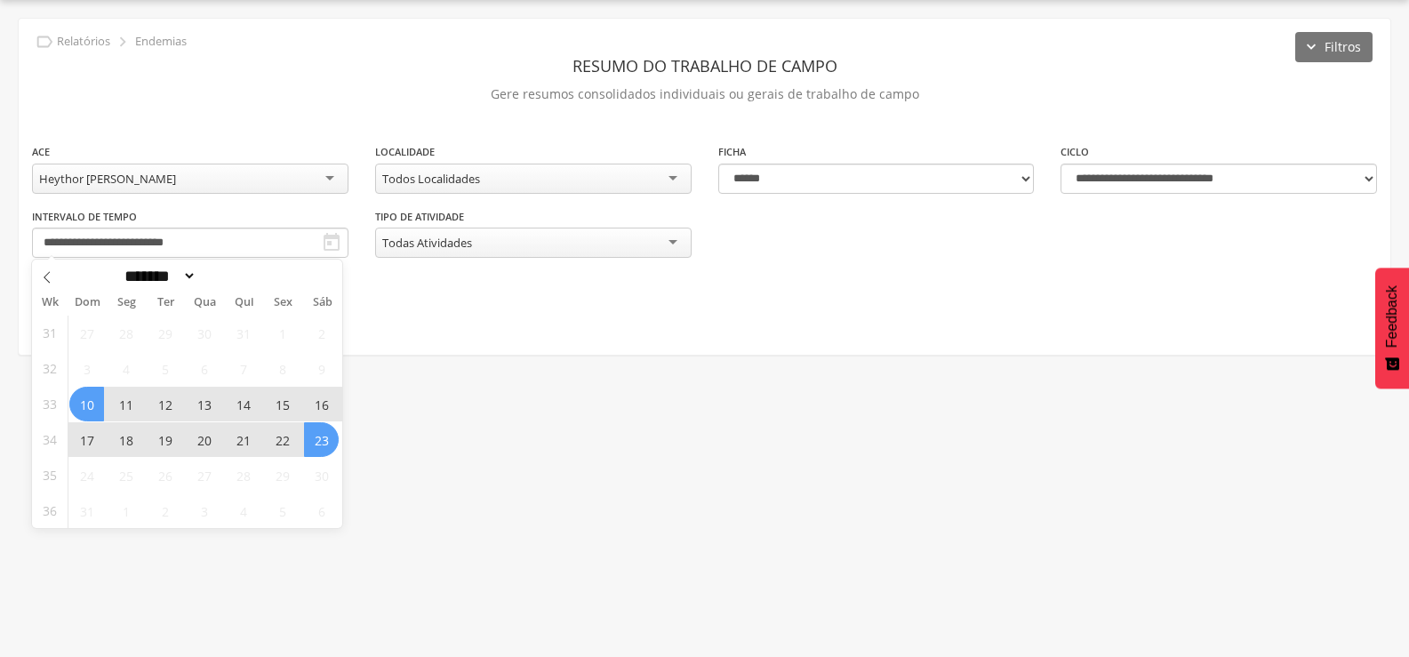
click at [204, 482] on span "27" at bounding box center [204, 475] width 35 height 35
click at [285, 182] on div "Heythor [PERSON_NAME]" at bounding box center [190, 179] width 316 height 30
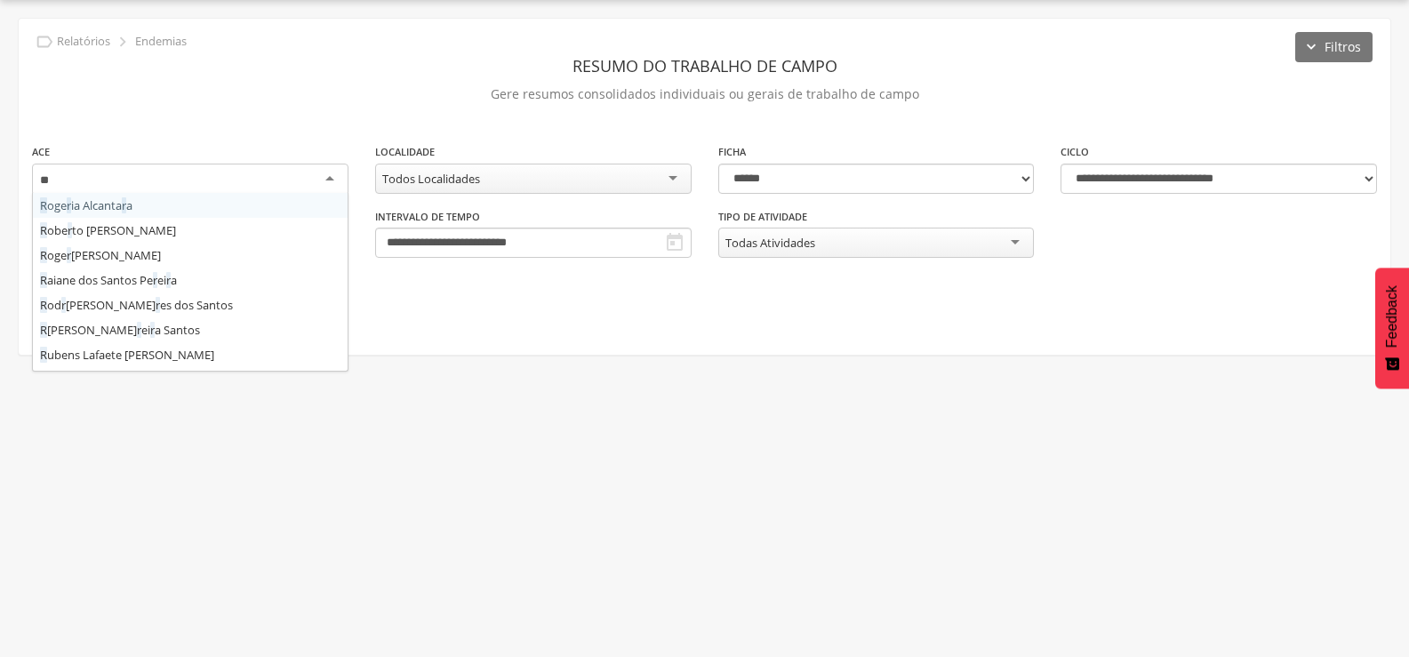
scroll to position [0, 0]
type input "***"
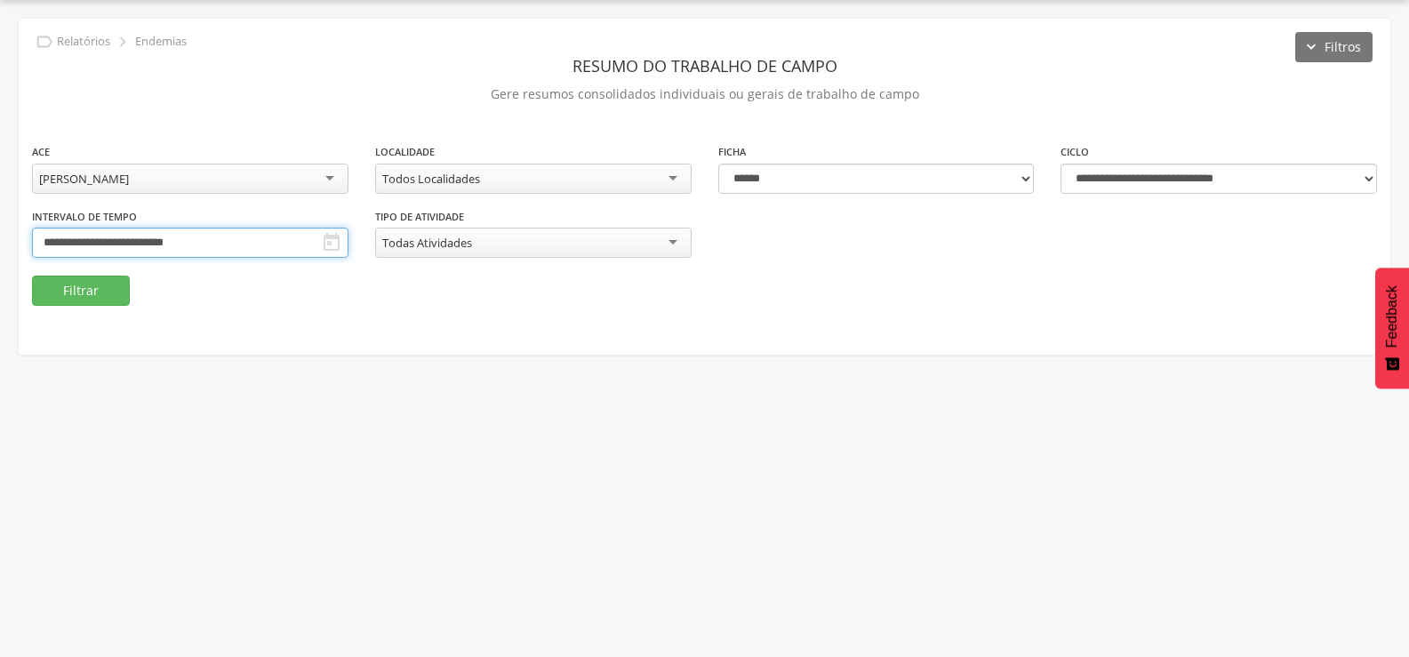
click at [212, 240] on input "**********" at bounding box center [190, 243] width 316 height 30
